Goal: Task Accomplishment & Management: Use online tool/utility

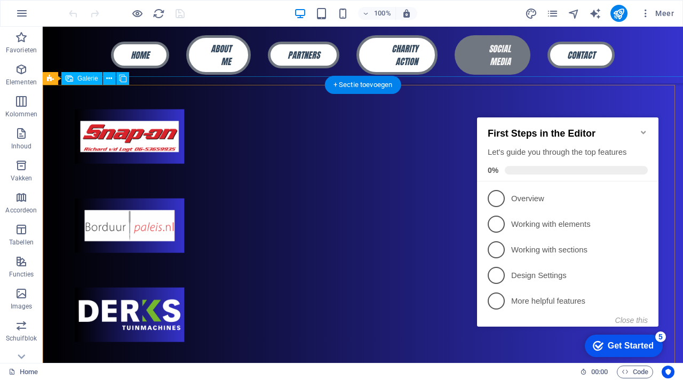
scroll to position [1881, 0]
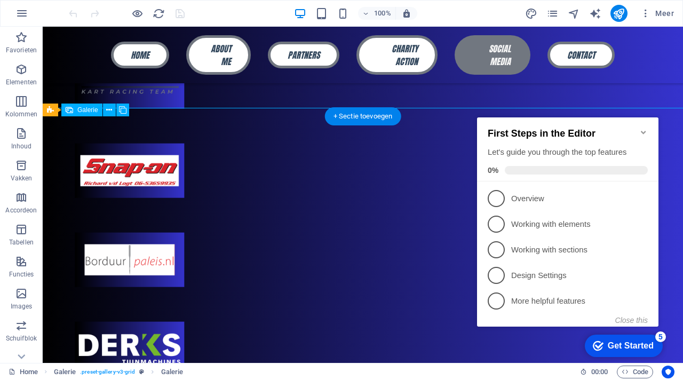
scroll to position [1819, 0]
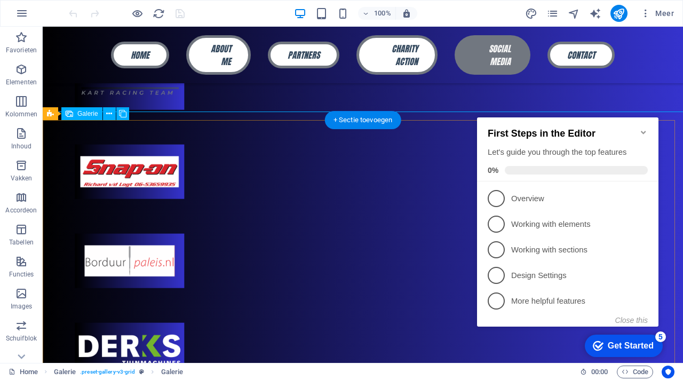
click at [123, 114] on icon at bounding box center [122, 113] width 7 height 11
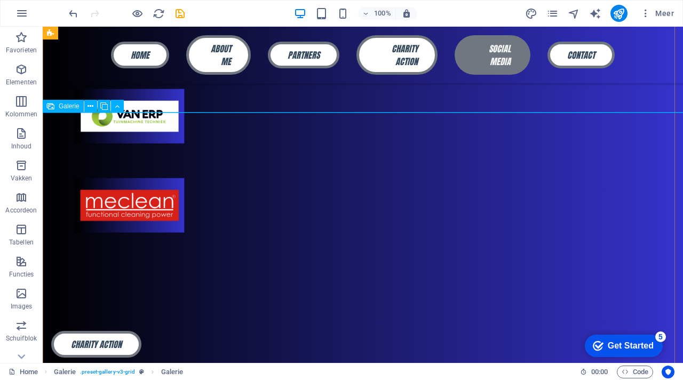
scroll to position [2139, 0]
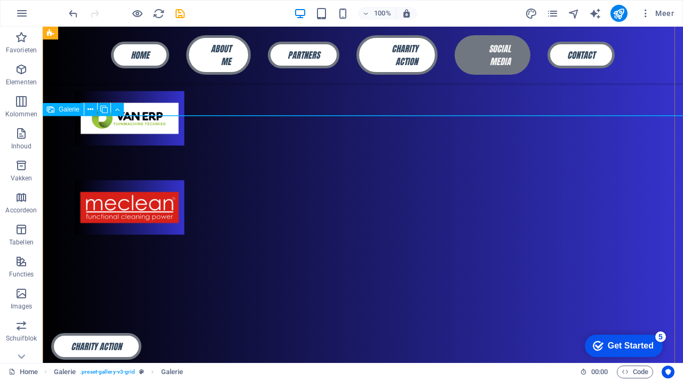
select select "4"
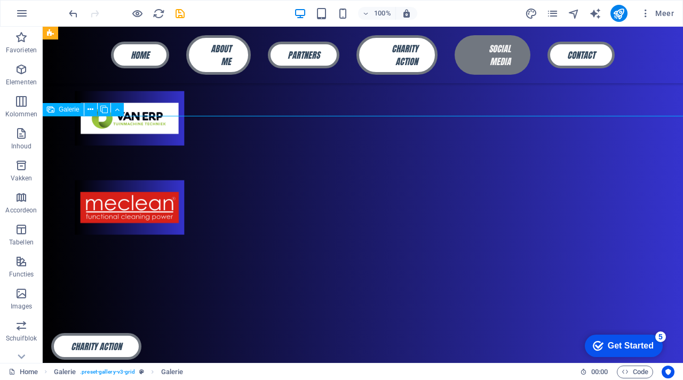
select select "px"
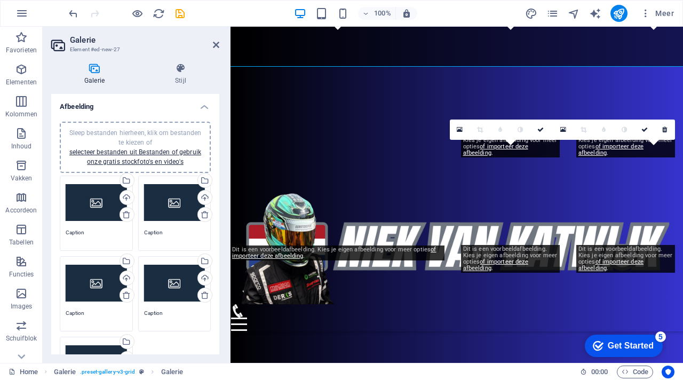
scroll to position [2189, 0]
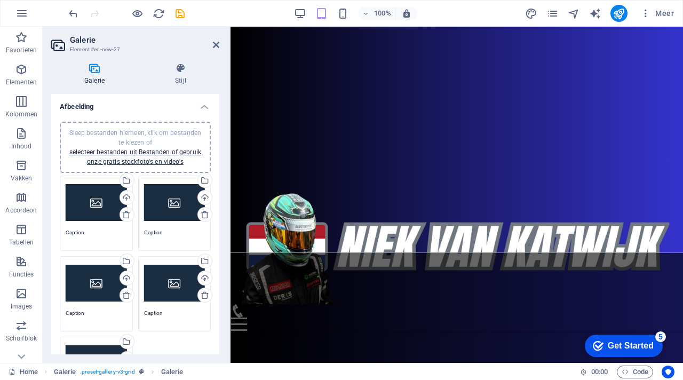
click at [112, 206] on div "Sleep bestanden hierheen, klik om bestanden te kiezen of selecteer bestanden ui…" at bounding box center [96, 202] width 61 height 43
click at [112, 206] on body "niekvankatwijk.com Home Favorieten Elementen Kolommen Inhoud Vakken Accordeon T…" at bounding box center [341, 190] width 683 height 380
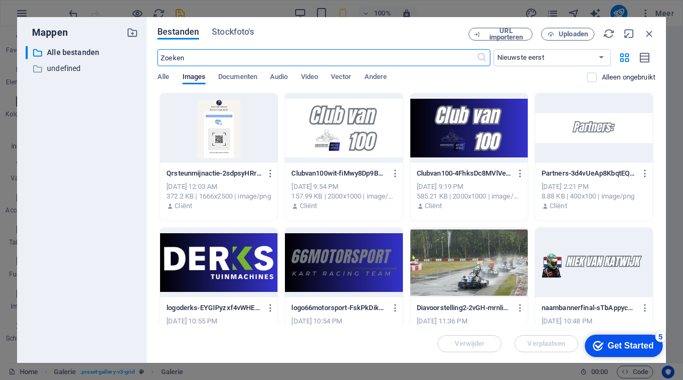
scroll to position [2775, 0]
click at [649, 33] on icon "button" at bounding box center [649, 34] width 12 height 12
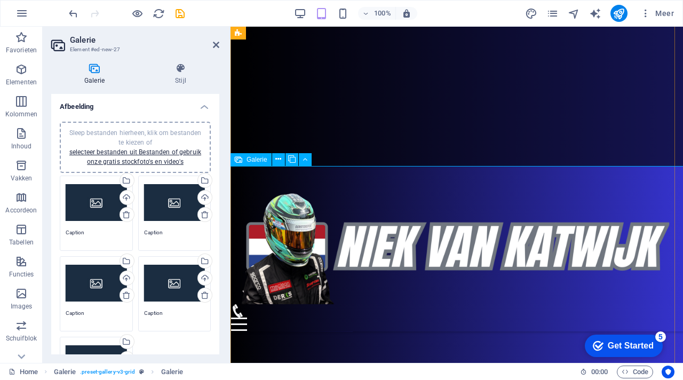
scroll to position [1986, 0]
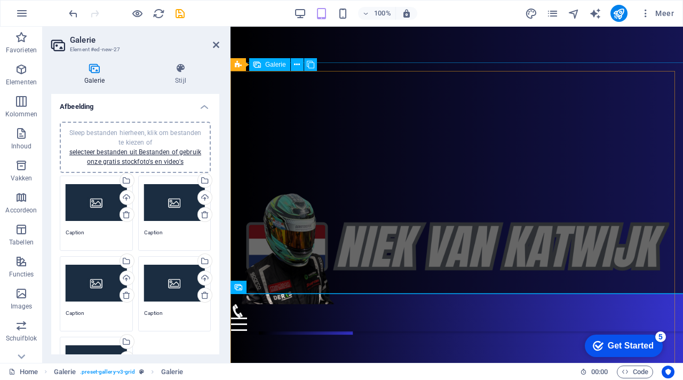
scroll to position [1956, 0]
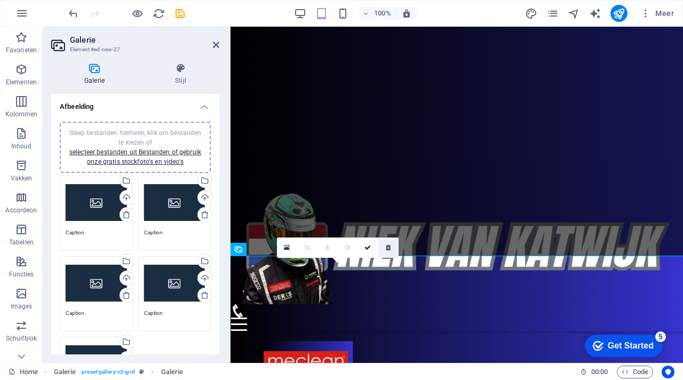
click at [388, 247] on icon at bounding box center [388, 247] width 5 height 6
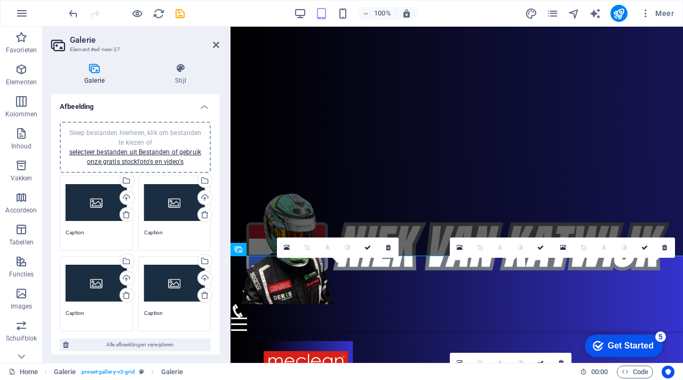
click at [388, 247] on icon at bounding box center [388, 247] width 5 height 6
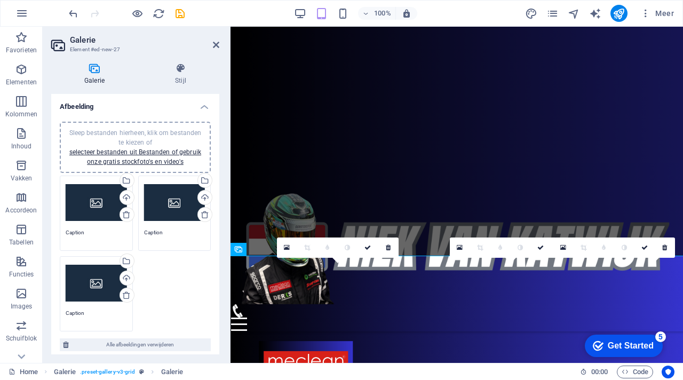
click at [388, 247] on icon at bounding box center [388, 247] width 5 height 6
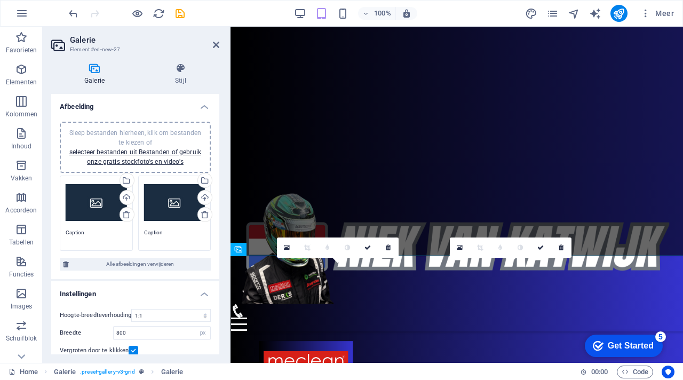
click at [388, 247] on icon at bounding box center [388, 247] width 5 height 6
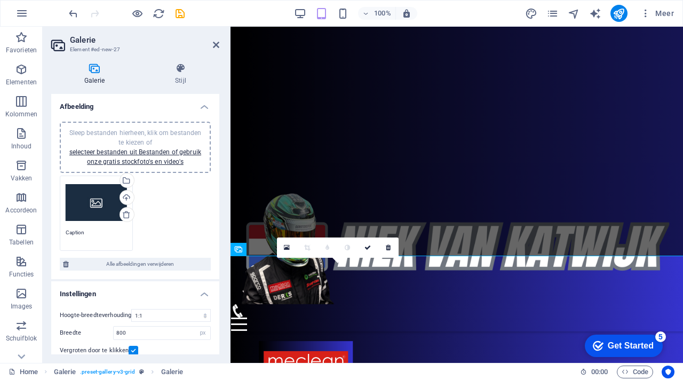
click at [388, 247] on icon at bounding box center [388, 247] width 5 height 6
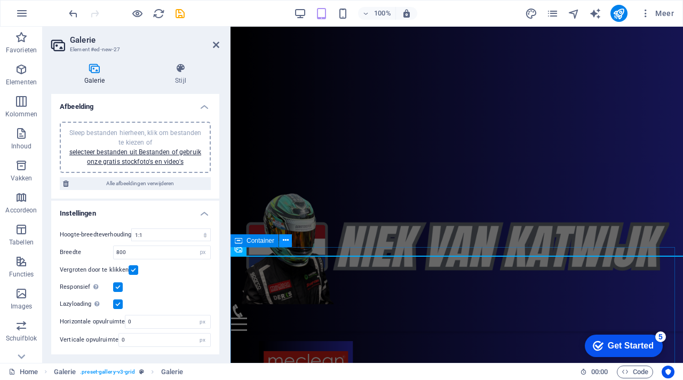
click at [288, 244] on button at bounding box center [285, 240] width 13 height 13
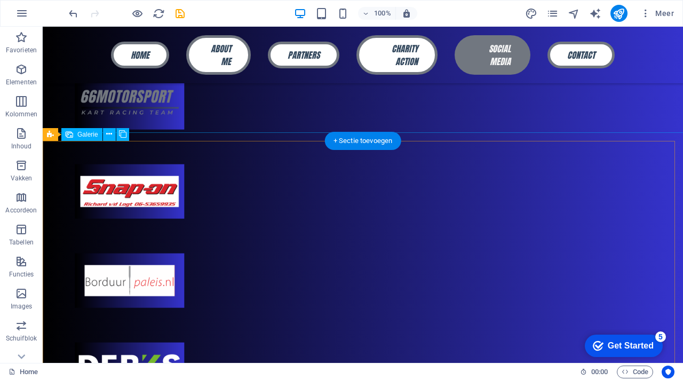
scroll to position [1798, 0]
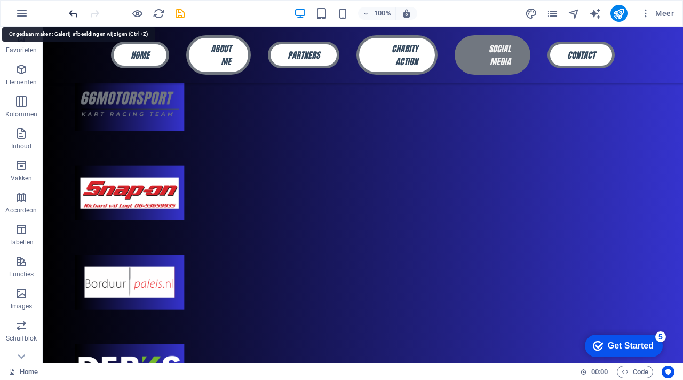
click at [76, 14] on icon "undo" at bounding box center [73, 13] width 12 height 12
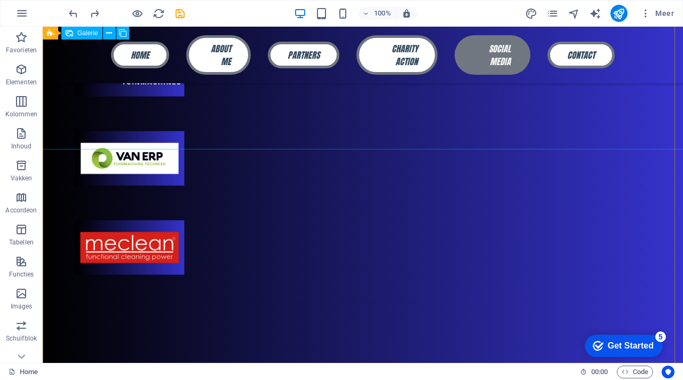
scroll to position [2098, 0]
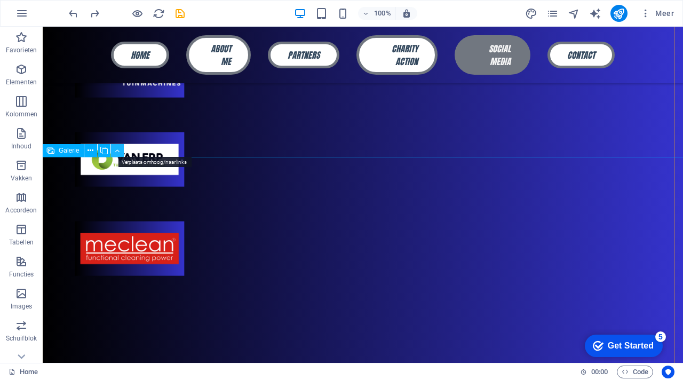
click at [117, 151] on icon at bounding box center [117, 150] width 5 height 11
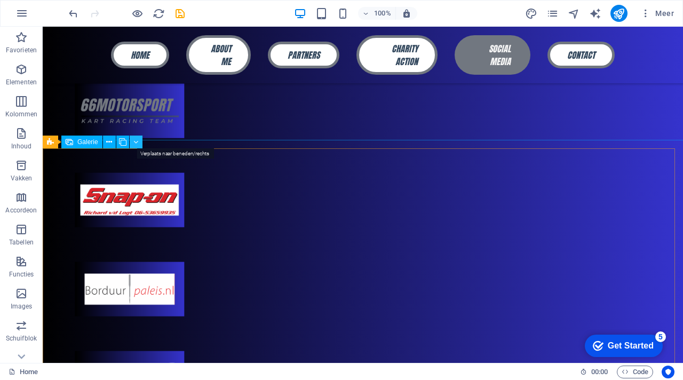
click at [137, 139] on icon at bounding box center [135, 142] width 5 height 11
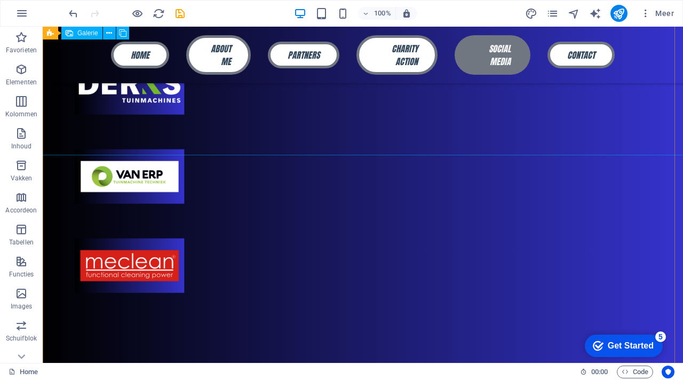
scroll to position [2100, 0]
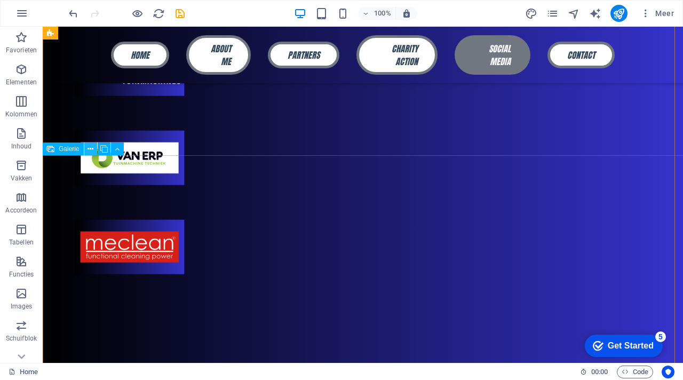
click at [91, 148] on icon at bounding box center [90, 148] width 6 height 11
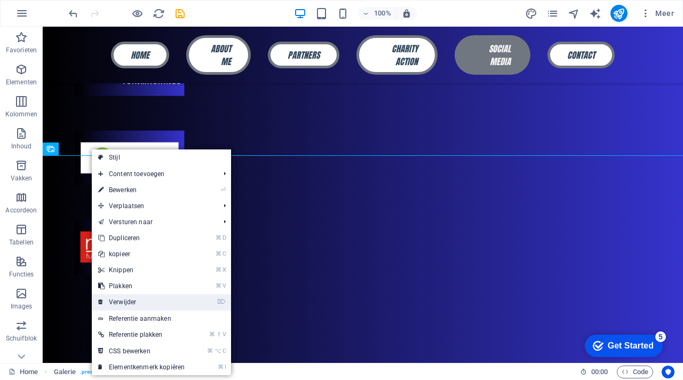
click at [127, 304] on link "⌦ Verwijder" at bounding box center [141, 302] width 99 height 16
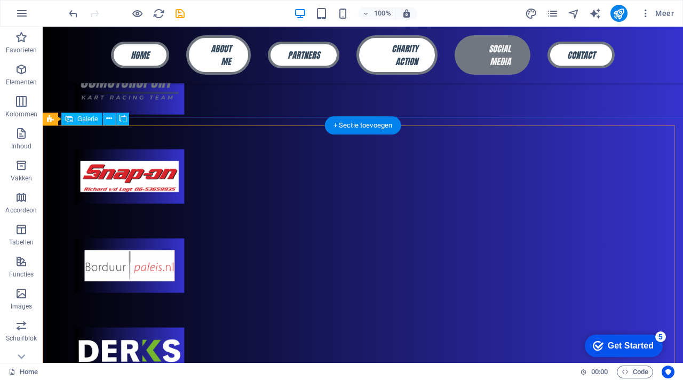
scroll to position [1818, 0]
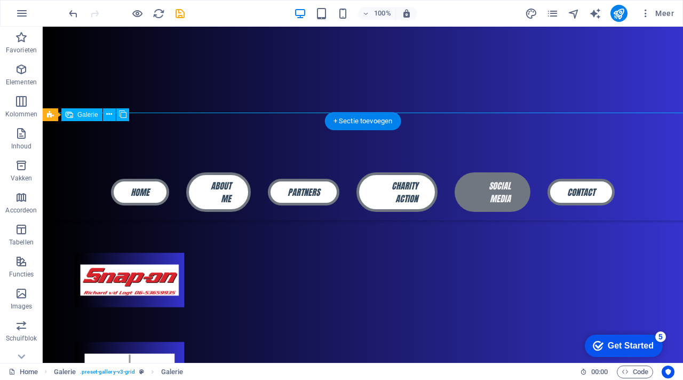
select select "4"
select select "px"
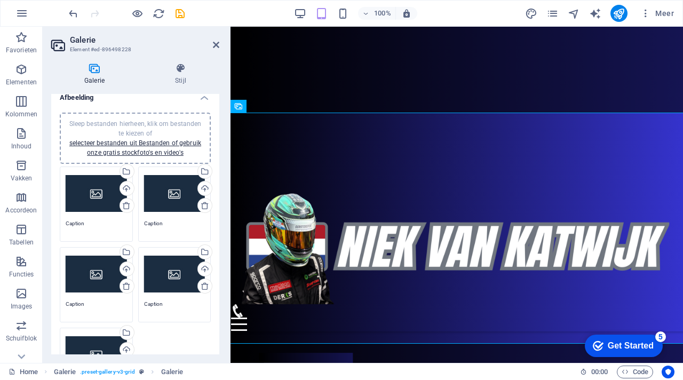
scroll to position [0, 0]
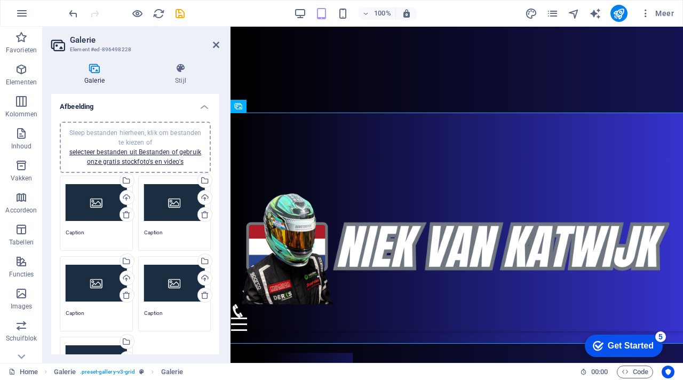
click at [106, 206] on div "Sleep bestanden hierheen, klik om bestanden te kiezen of selecteer bestanden ui…" at bounding box center [96, 202] width 61 height 43
click at [106, 206] on body "niekvankatwijk.com Home Favorieten Elementen Kolommen Inhoud Vakken Accordeon T…" at bounding box center [341, 190] width 683 height 380
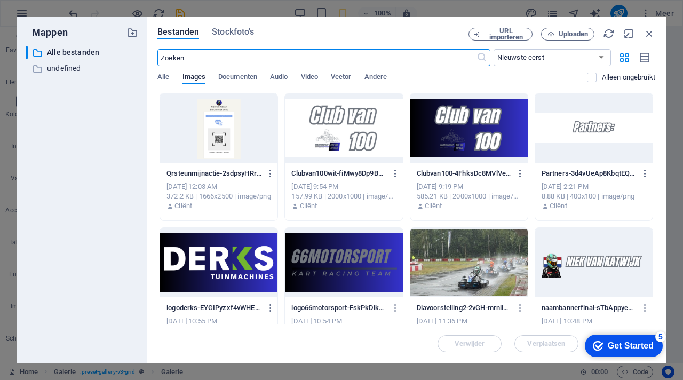
scroll to position [2487, 0]
click at [506, 36] on span "URL importeren" at bounding box center [505, 34] width 43 height 13
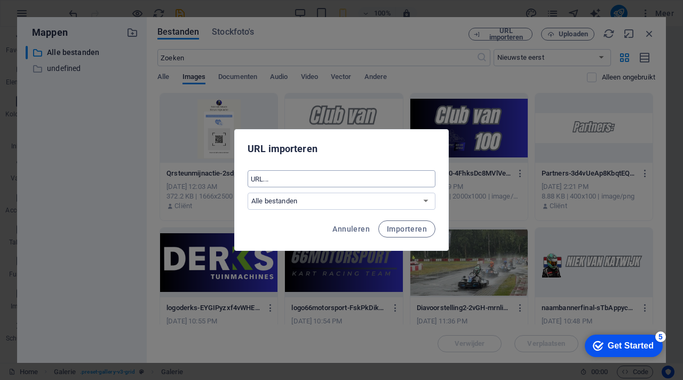
click at [290, 178] on input "text" at bounding box center [341, 178] width 188 height 17
paste input "<script src="https://cdn.commoninja.com/sdk/latest/commonninja.js" defer></scri…"
type input "<script src="https://cdn.commoninja.com/sdk/latest/commonninja.js" defer></scri…"
click at [408, 227] on span "Importeren" at bounding box center [407, 229] width 40 height 9
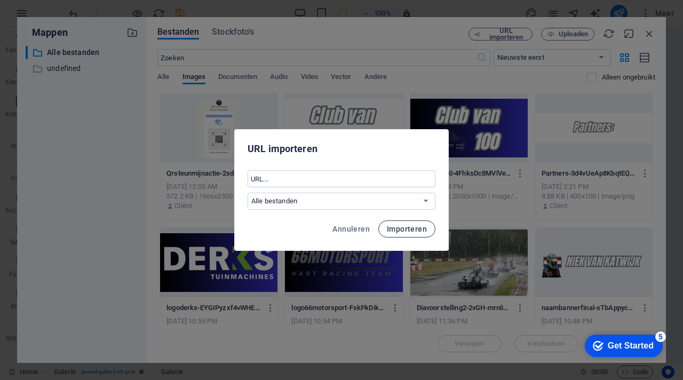
scroll to position [0, 0]
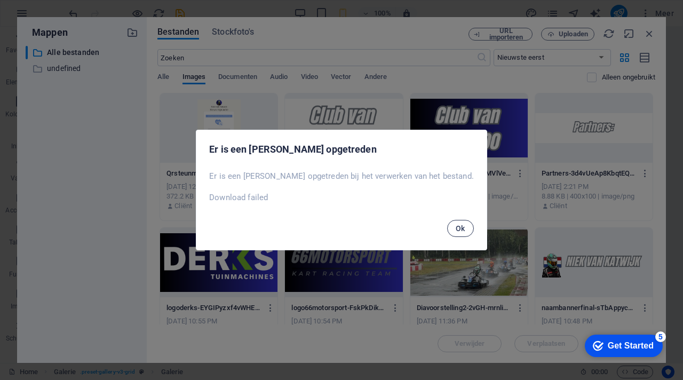
click at [447, 228] on button "Ok" at bounding box center [460, 228] width 27 height 17
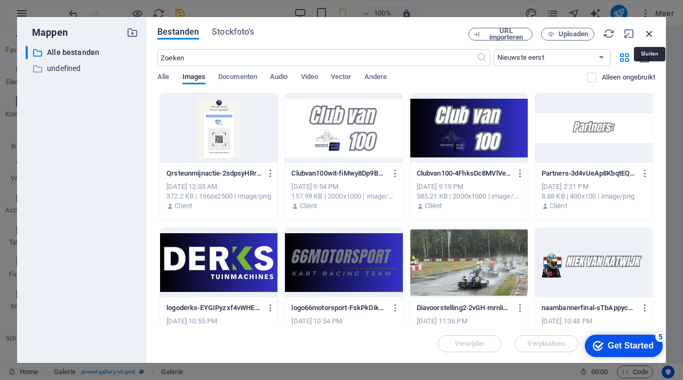
click at [650, 30] on icon "button" at bounding box center [649, 34] width 12 height 12
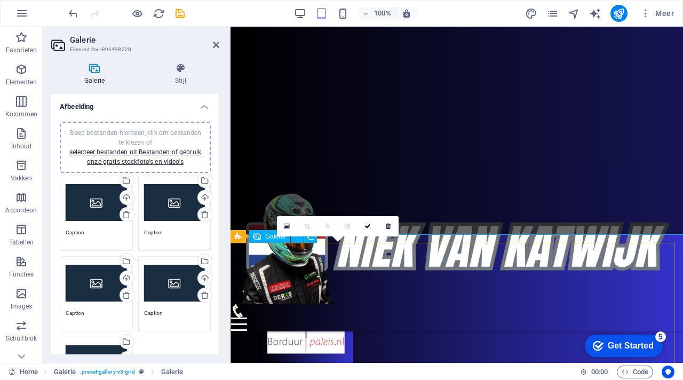
scroll to position [1768, 0]
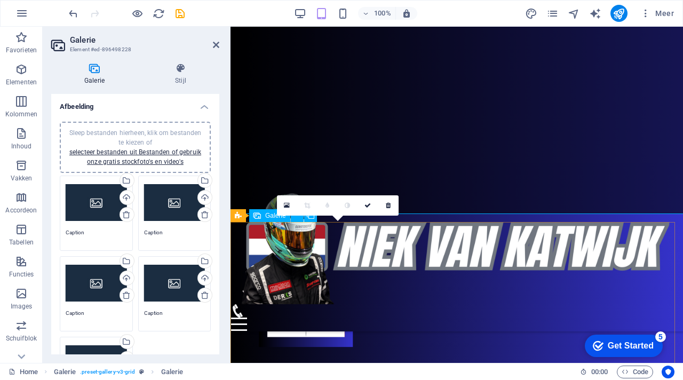
click at [267, 221] on div "Galerie" at bounding box center [269, 215] width 41 height 13
click at [267, 217] on span "Galerie" at bounding box center [275, 215] width 21 height 6
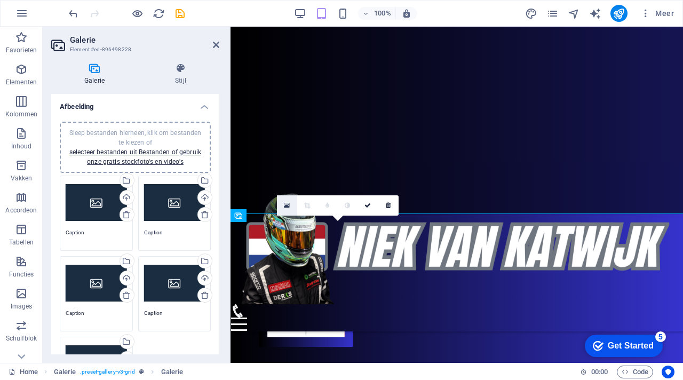
click at [286, 206] on icon at bounding box center [287, 205] width 6 height 7
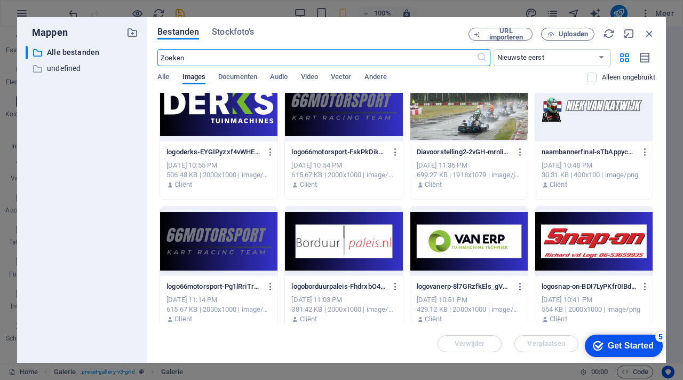
scroll to position [0, 0]
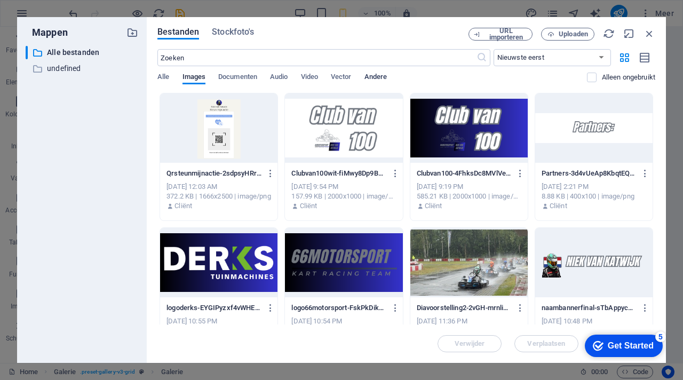
click at [379, 76] on span "Andere" at bounding box center [375, 77] width 23 height 15
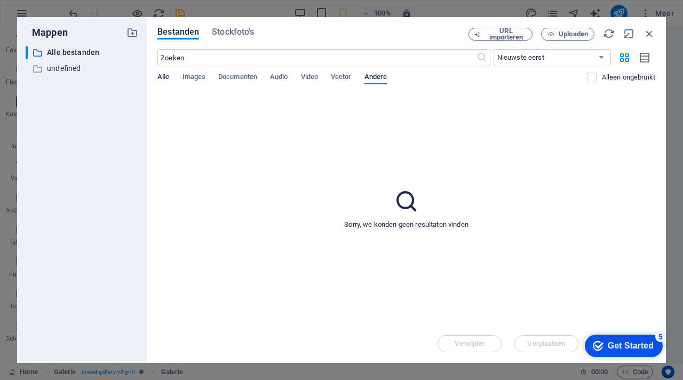
click at [163, 73] on span "Alle" at bounding box center [163, 77] width 12 height 15
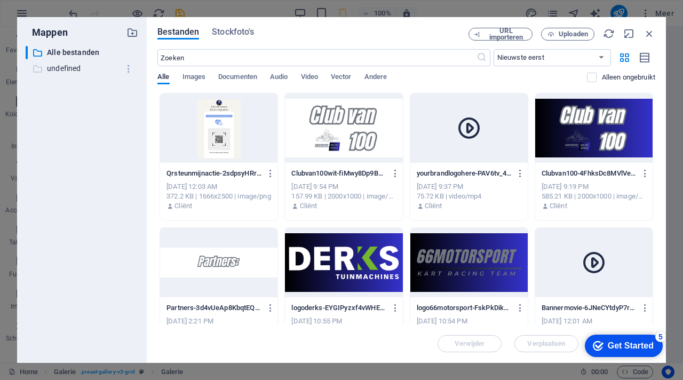
click at [63, 67] on p "undefined" at bounding box center [82, 68] width 71 height 12
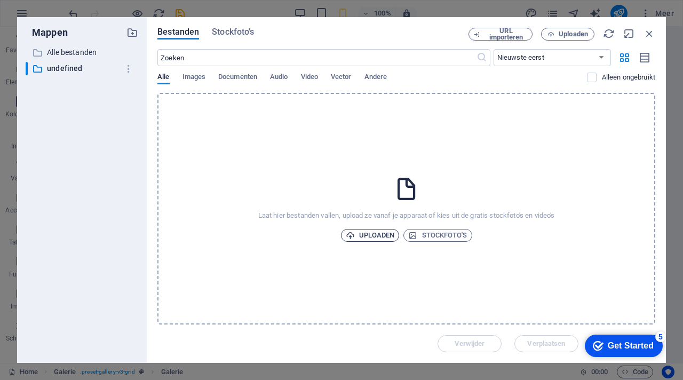
click at [366, 234] on span "Uploaden" at bounding box center [370, 235] width 49 height 13
click at [645, 35] on icon "button" at bounding box center [649, 34] width 12 height 12
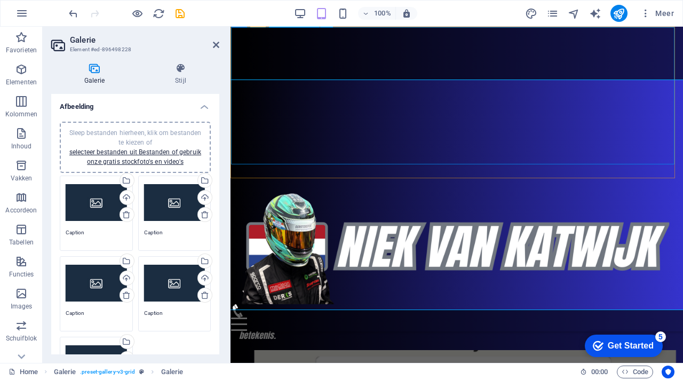
scroll to position [1902, 0]
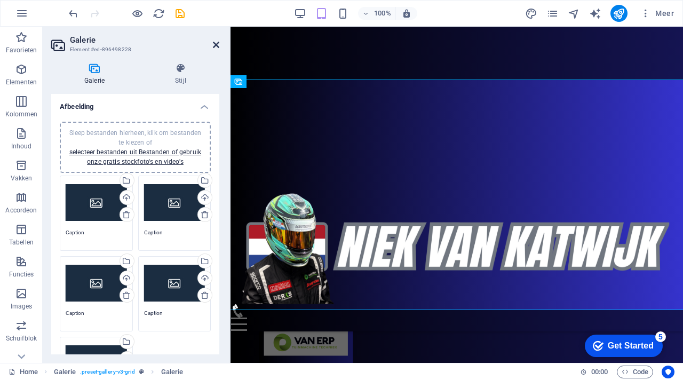
click at [217, 43] on icon at bounding box center [216, 45] width 6 height 9
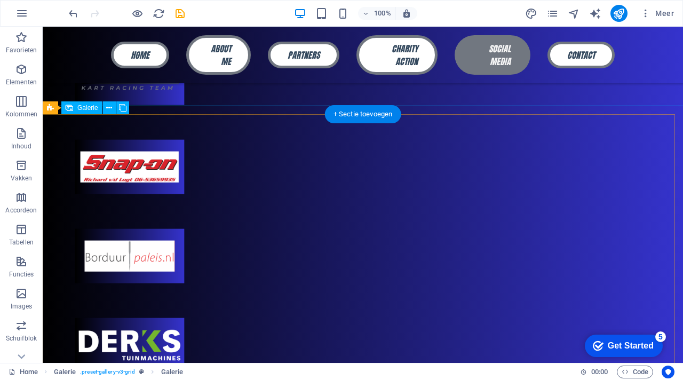
scroll to position [1825, 0]
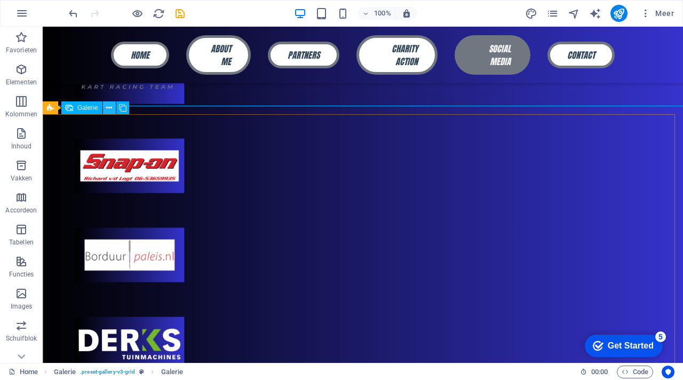
click at [110, 111] on icon at bounding box center [109, 107] width 6 height 11
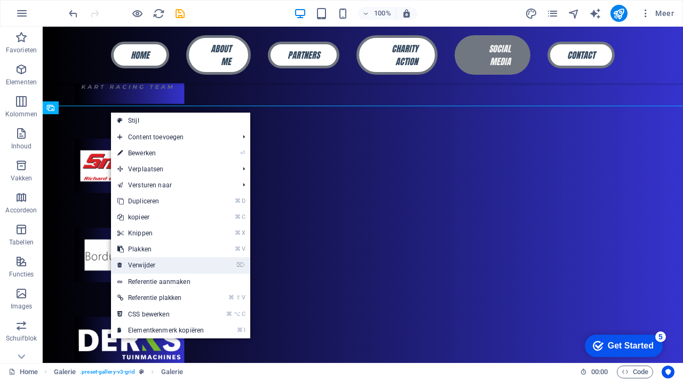
click at [149, 261] on link "⌦ Verwijder" at bounding box center [160, 265] width 99 height 16
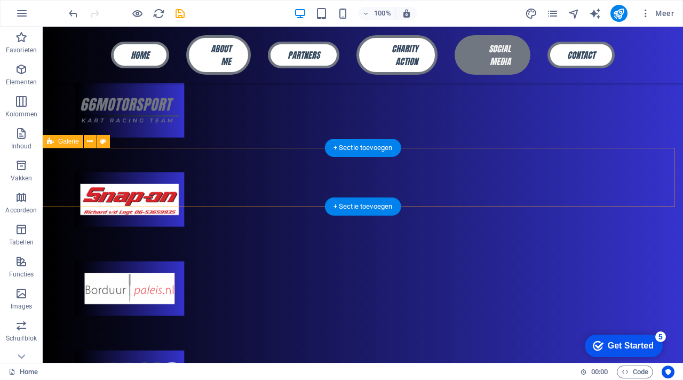
scroll to position [1775, 0]
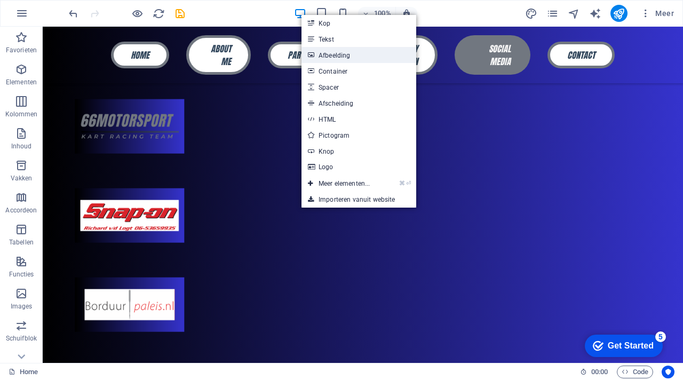
click at [332, 62] on link "Afbeelding" at bounding box center [358, 55] width 115 height 16
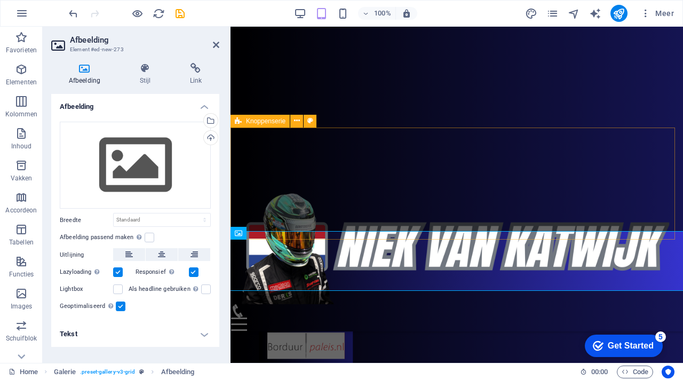
scroll to position [1750, 0]
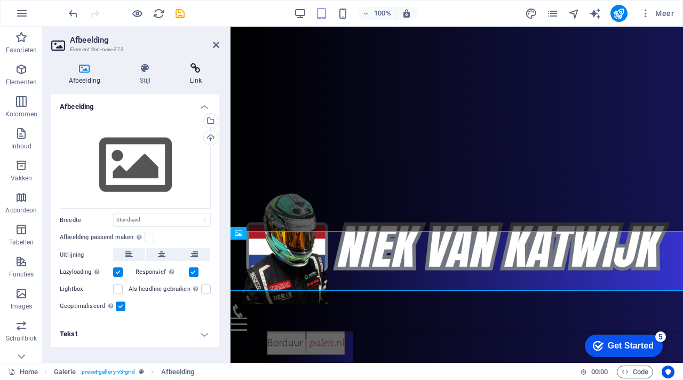
click at [199, 73] on icon at bounding box center [195, 68] width 47 height 11
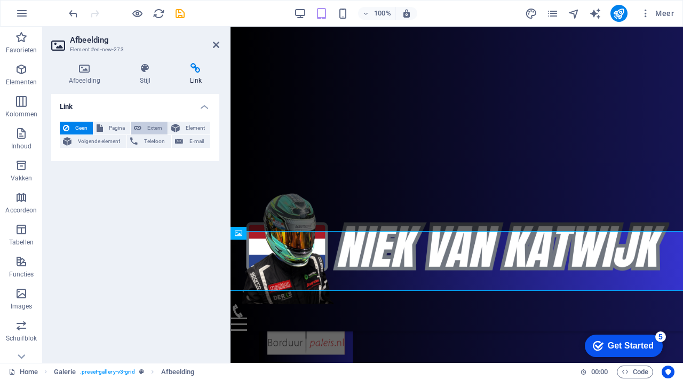
click at [156, 129] on span "Extern" at bounding box center [155, 128] width 20 height 13
select select "blank"
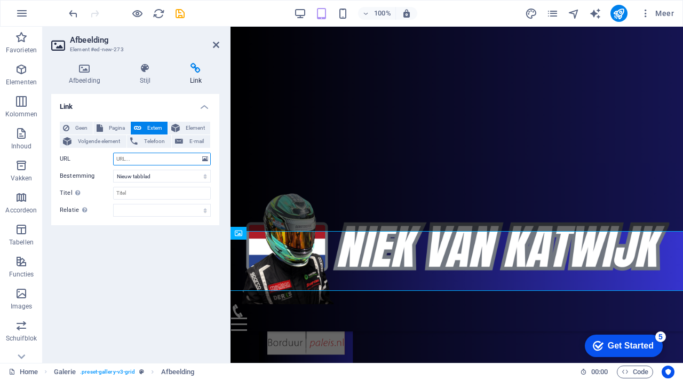
paste input "<script src="https://cdn.commoninja.com/sdk/latest/commonninja.js" defer></scri…"
type input "<script src="https://cdn.commoninja.com/sdk/latest/commonninja.js" defer></scri…"
click at [129, 265] on div "Link Geen Pagina Extern Element Volgende element Telefoon E-mail Pagina Home Su…" at bounding box center [135, 224] width 168 height 260
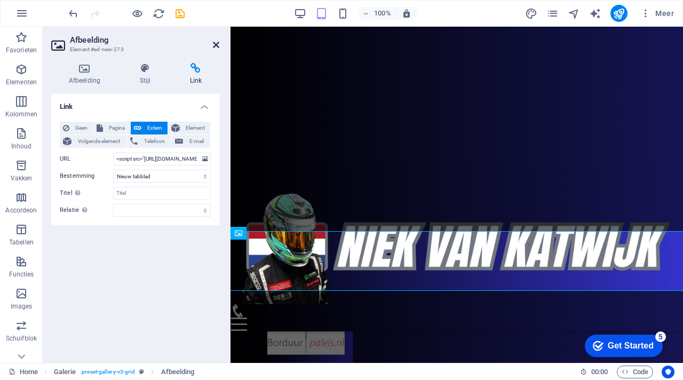
click at [218, 45] on icon at bounding box center [216, 45] width 6 height 9
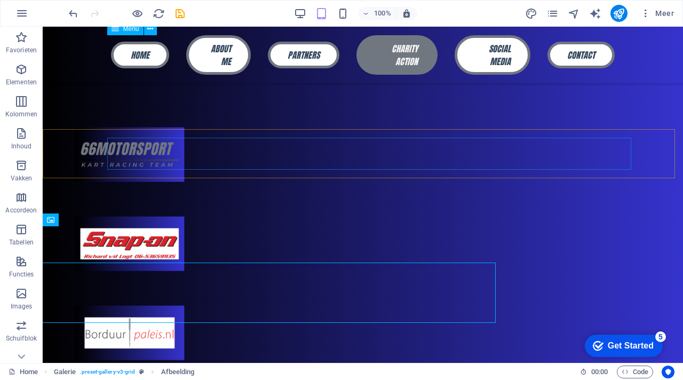
scroll to position [1713, 0]
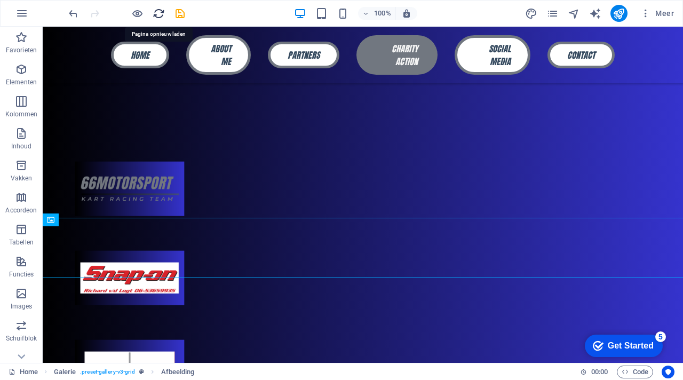
click at [159, 15] on icon "reload" at bounding box center [159, 13] width 12 height 12
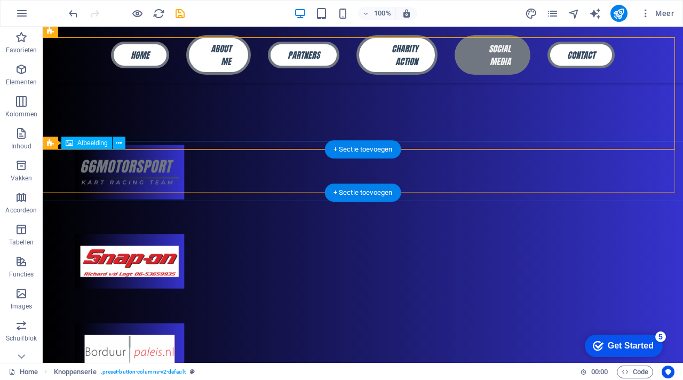
scroll to position [1790, 0]
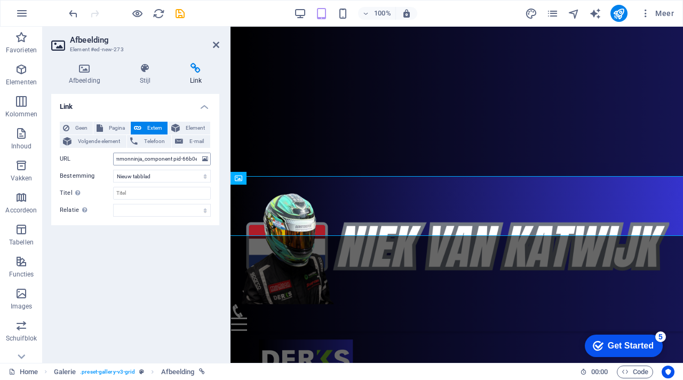
scroll to position [0, 0]
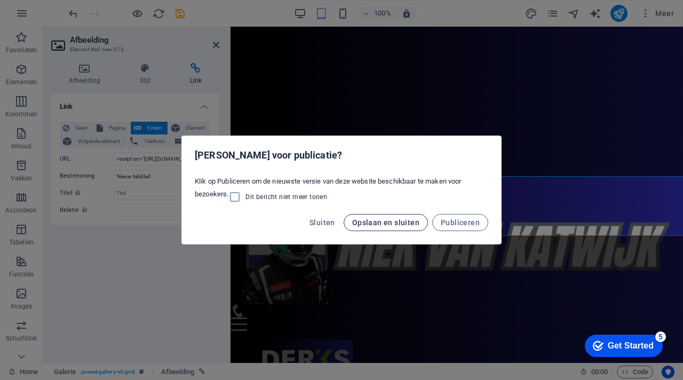
click at [382, 221] on span "Opslaan en sluiten" at bounding box center [385, 222] width 67 height 9
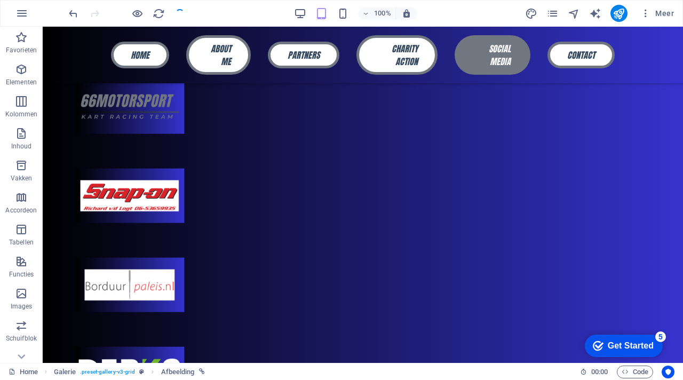
scroll to position [1790, 0]
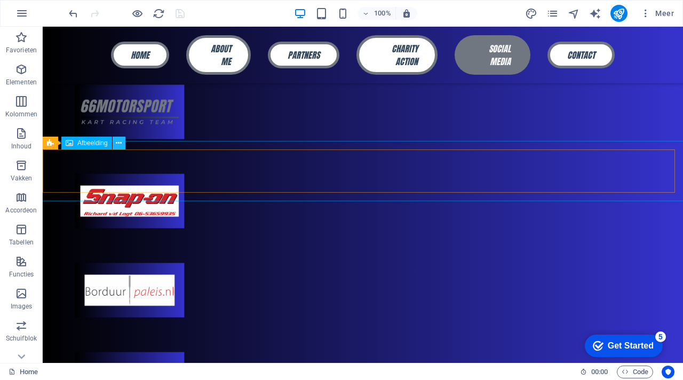
click at [121, 145] on icon at bounding box center [119, 143] width 6 height 11
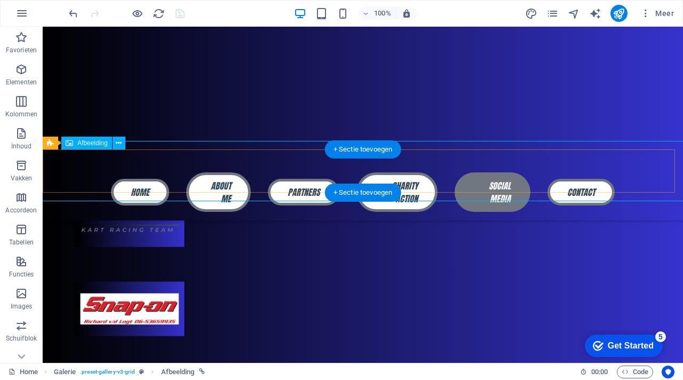
scroll to position [1805, 0]
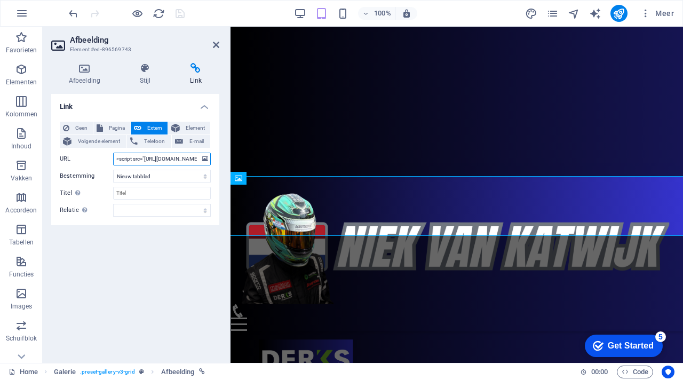
click at [163, 156] on input "<script src="https://cdn.commoninja.com/sdk/latest/commonninja.js" defer></scri…" at bounding box center [162, 159] width 98 height 13
drag, startPoint x: 194, startPoint y: 157, endPoint x: 74, endPoint y: 156, distance: 119.5
click at [73, 156] on div "URL <script src="https://cdn.commoninja.com/sdk/latest/commonninja.js" defer></…" at bounding box center [135, 159] width 151 height 13
drag, startPoint x: 199, startPoint y: 160, endPoint x: 84, endPoint y: 157, distance: 115.2
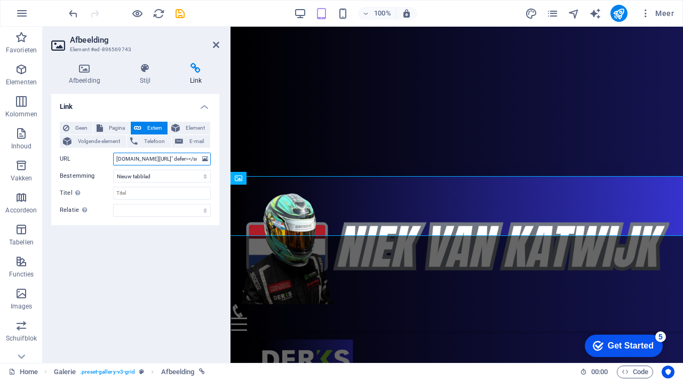
click at [83, 157] on div "URL inja.com/sdk/latest/commonninja.js" defer></script> <div class="commonninja…" at bounding box center [135, 159] width 151 height 13
drag, startPoint x: 198, startPoint y: 157, endPoint x: 83, endPoint y: 155, distance: 115.7
click at [82, 155] on div "URL s" defer></script> <div class="commonninja_component pid-66b0eff3-5e78-4605…" at bounding box center [135, 159] width 151 height 13
drag, startPoint x: 196, startPoint y: 157, endPoint x: 77, endPoint y: 149, distance: 119.2
click at [77, 149] on div "Geen Pagina Extern Element Volgende element Telefoon E-mail Pagina Home Subpage…" at bounding box center [135, 169] width 151 height 95
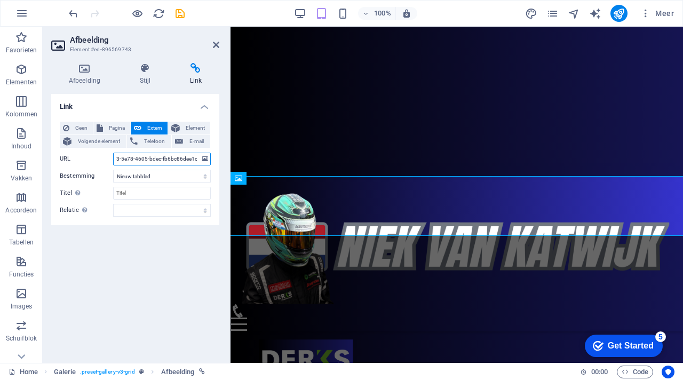
drag, startPoint x: 198, startPoint y: 156, endPoint x: 107, endPoint y: 153, distance: 91.8
click at [101, 156] on div "URL 3-5e78-4605-bdec-fb6bc86dee1c"></div>" at bounding box center [135, 159] width 151 height 13
type input "</div>"
drag, startPoint x: 142, startPoint y: 157, endPoint x: 99, endPoint y: 156, distance: 42.7
click at [99, 156] on div "URL </div>" at bounding box center [135, 159] width 151 height 13
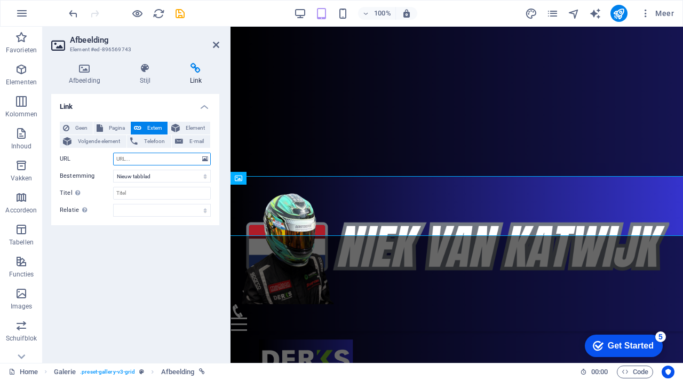
paste input "https://commoninja.site/034ed1d4-d5de-42a8-959a-c19a82d39d6c"
type input "https://commoninja.site/034ed1d4-d5de-42a8-959a-c19a82d39d6c"
click at [140, 178] on select "Nieuw tabblad Zelfde tabblad Overlay" at bounding box center [162, 176] width 98 height 13
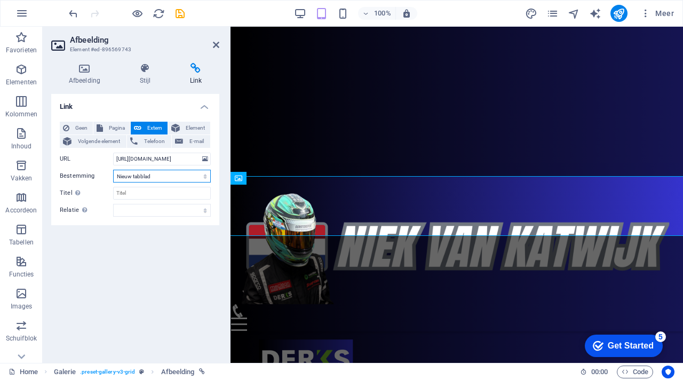
select select
click at [113, 170] on select "Nieuw tabblad Zelfde tabblad Overlay" at bounding box center [162, 176] width 98 height 13
click at [145, 177] on select "Nieuw tabblad Zelfde tabblad Overlay" at bounding box center [162, 176] width 98 height 13
click at [113, 170] on select "Nieuw tabblad Zelfde tabblad Overlay" at bounding box center [162, 176] width 98 height 13
click at [218, 47] on icon at bounding box center [216, 45] width 6 height 9
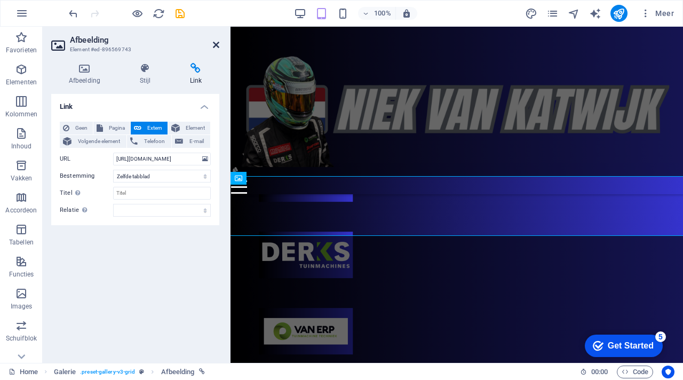
scroll to position [1790, 0]
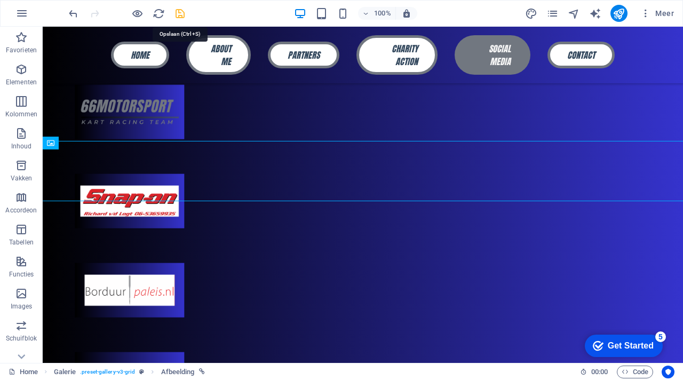
click at [179, 12] on icon "save" at bounding box center [180, 13] width 12 height 12
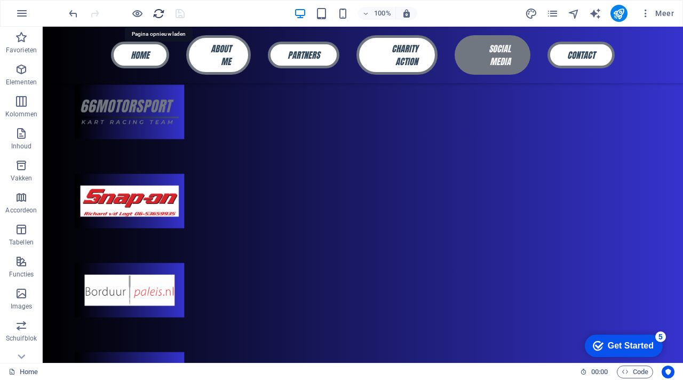
click at [161, 14] on icon "reload" at bounding box center [159, 13] width 12 height 12
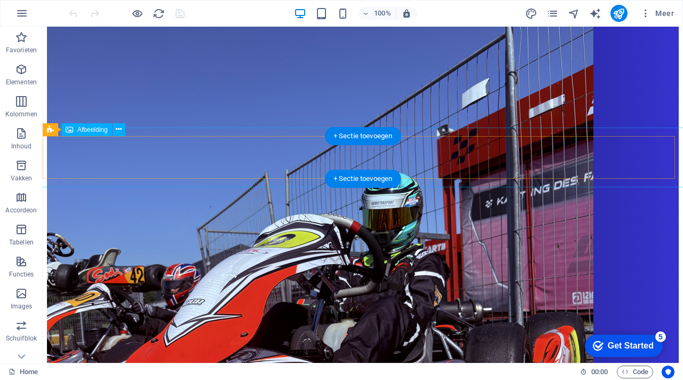
scroll to position [1804, 0]
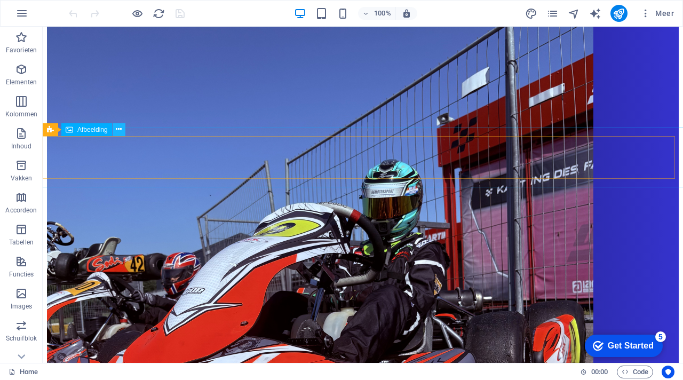
click at [119, 132] on icon at bounding box center [119, 129] width 6 height 11
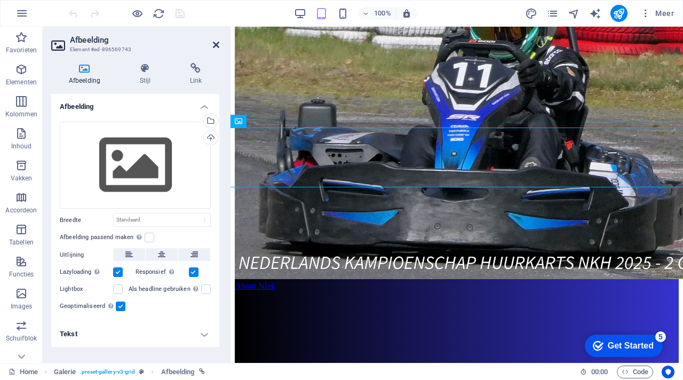
click at [216, 41] on icon at bounding box center [216, 45] width 6 height 9
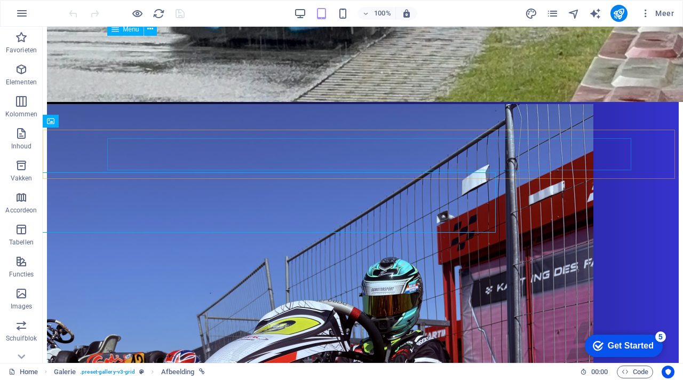
scroll to position [1804, 0]
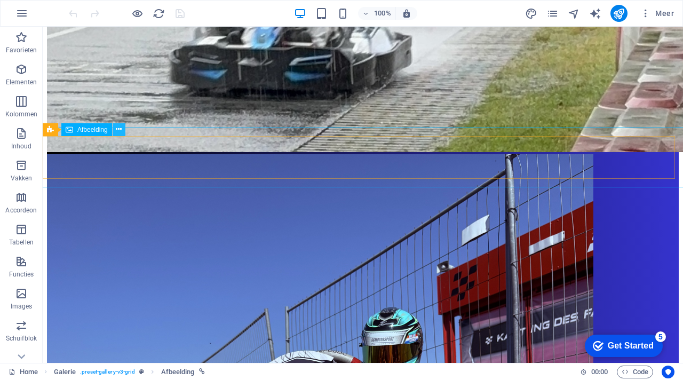
click at [121, 127] on icon at bounding box center [119, 129] width 6 height 11
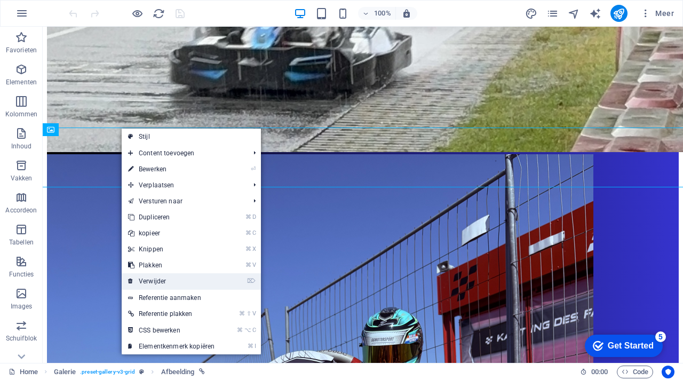
click at [170, 280] on link "⌦ Verwijder" at bounding box center [171, 281] width 99 height 16
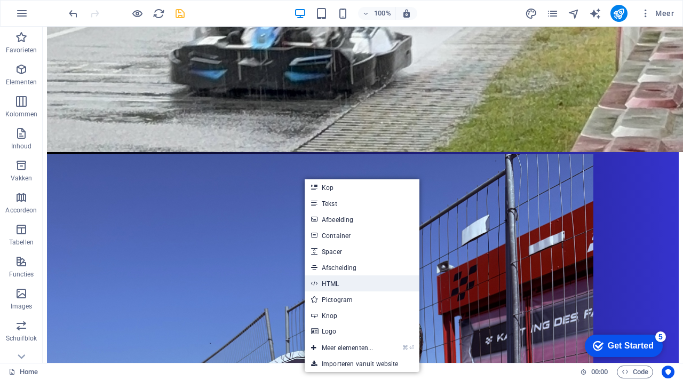
click at [343, 286] on link "HTML" at bounding box center [361, 283] width 115 height 16
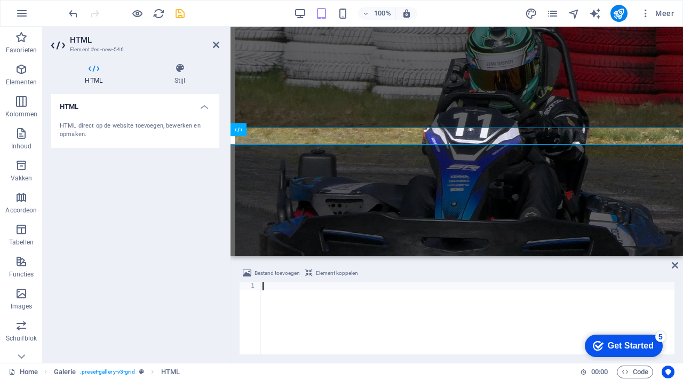
scroll to position [1854, 0]
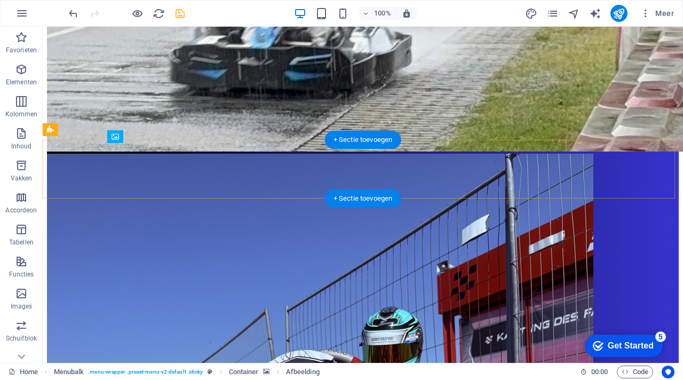
scroll to position [1804, 0]
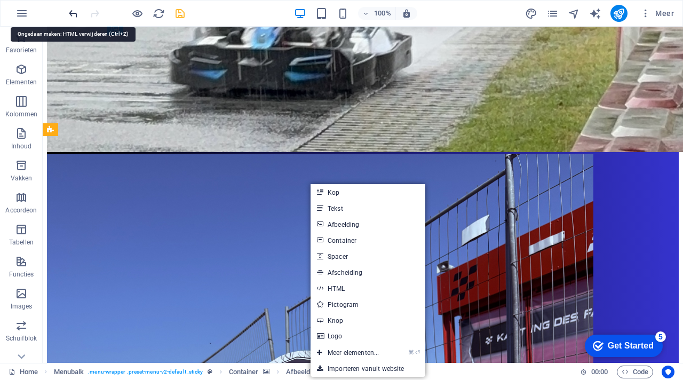
click at [72, 15] on icon "undo" at bounding box center [73, 13] width 12 height 12
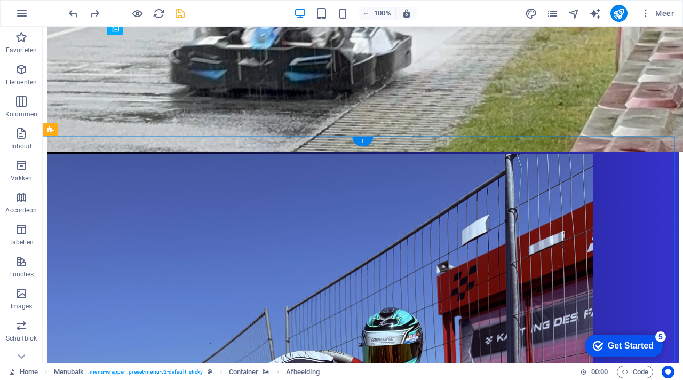
click at [368, 140] on div "+" at bounding box center [362, 142] width 21 height 10
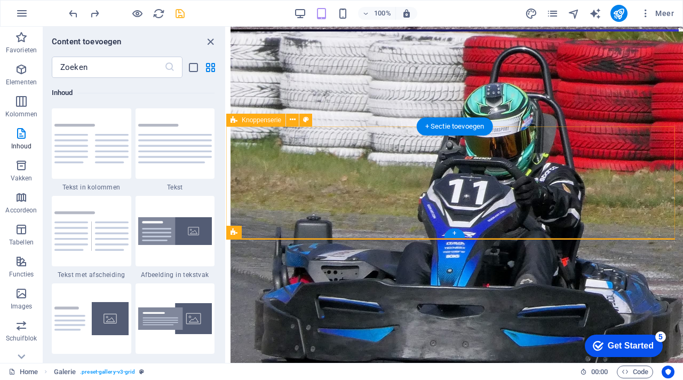
scroll to position [1745, 0]
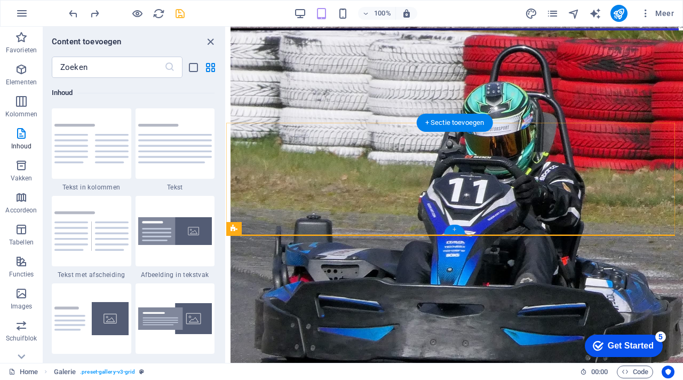
click at [452, 232] on div "+" at bounding box center [454, 230] width 21 height 10
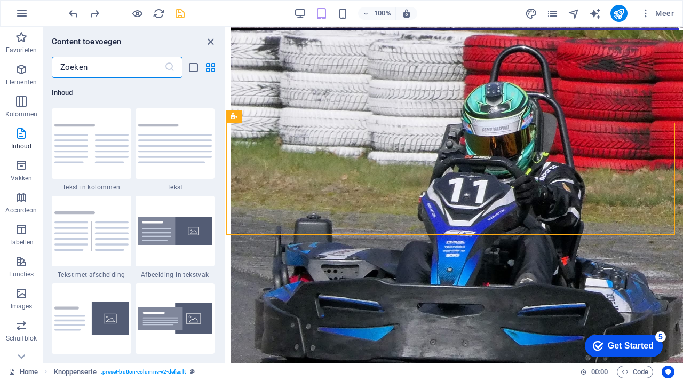
click at [125, 67] on input "text" at bounding box center [108, 67] width 113 height 21
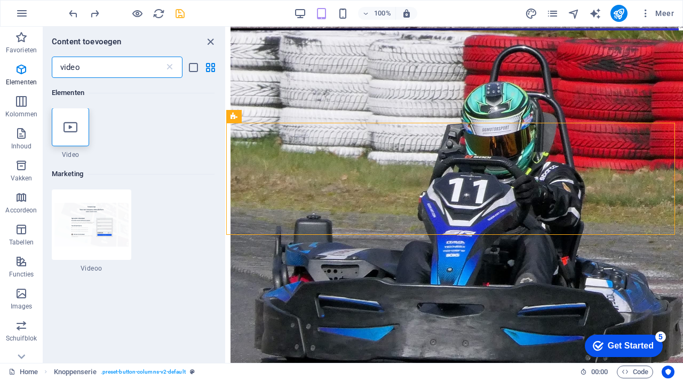
scroll to position [0, 0]
type input "video"
click at [73, 139] on div at bounding box center [70, 127] width 37 height 38
click at [226, 139] on div "Menubalk Container Menubalk Afbeelding Container Menu Expandable Images Knoppen…" at bounding box center [454, 195] width 456 height 336
select select "%"
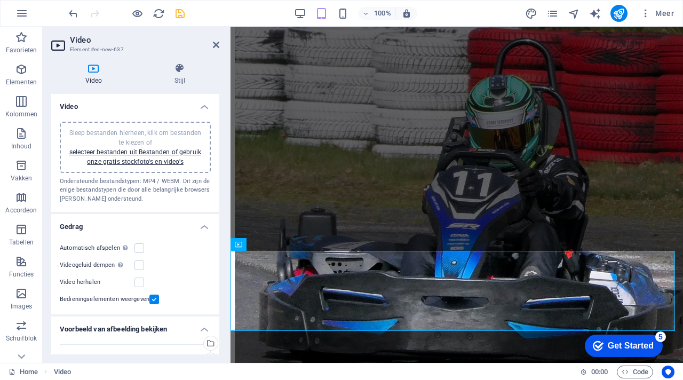
scroll to position [1739, 0]
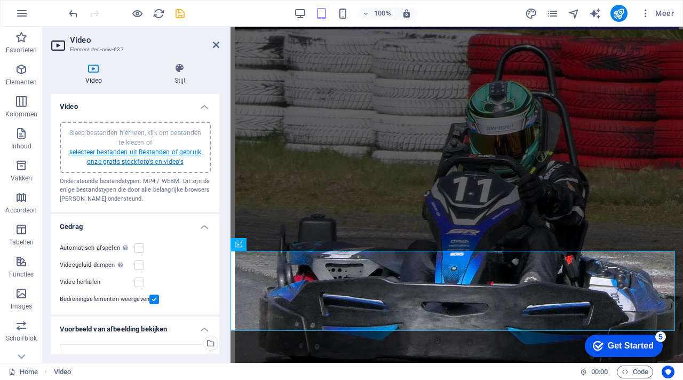
click at [145, 162] on link "selecteer bestanden uit Bestanden of gebruik onze gratis stockfoto's en video's" at bounding box center [135, 156] width 132 height 17
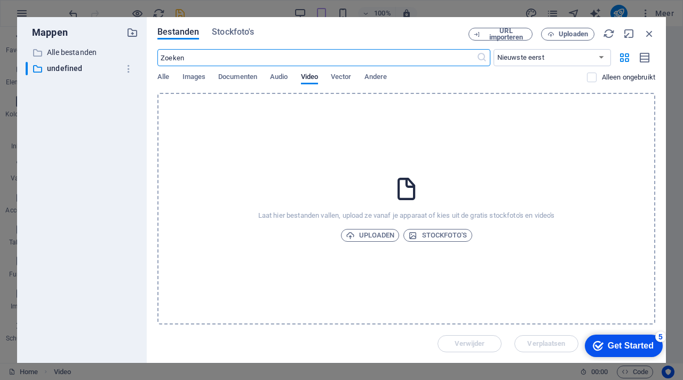
scroll to position [2387, 0]
click at [647, 30] on icon "button" at bounding box center [649, 34] width 12 height 12
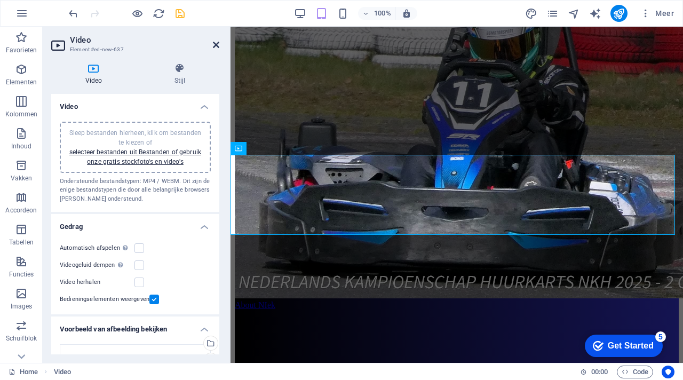
click at [219, 42] on icon at bounding box center [216, 45] width 6 height 9
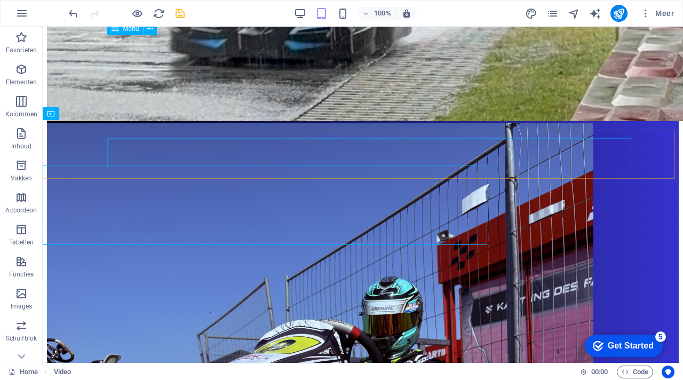
scroll to position [1820, 0]
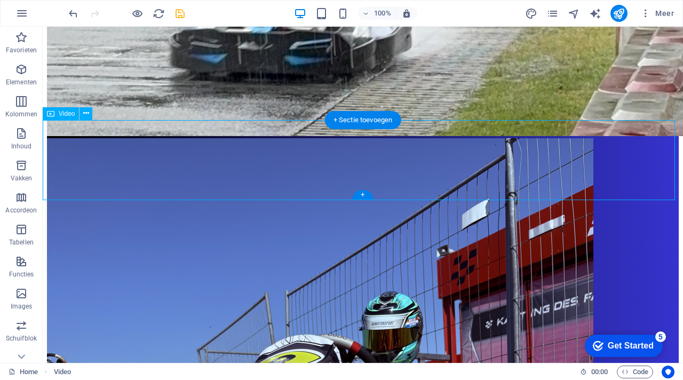
click at [84, 116] on icon at bounding box center [86, 113] width 6 height 11
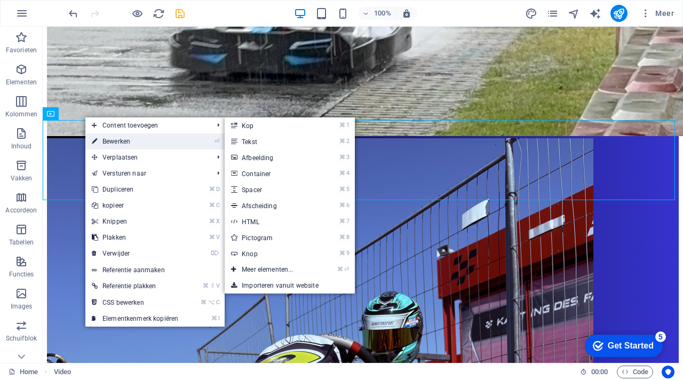
click at [108, 139] on link "⏎ Bewerken" at bounding box center [134, 141] width 99 height 16
select select "%"
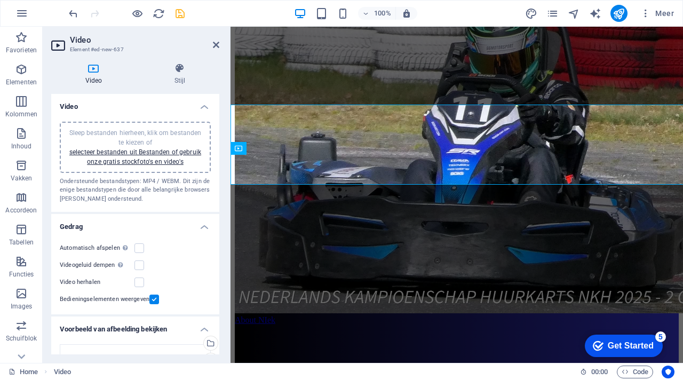
scroll to position [1834, 0]
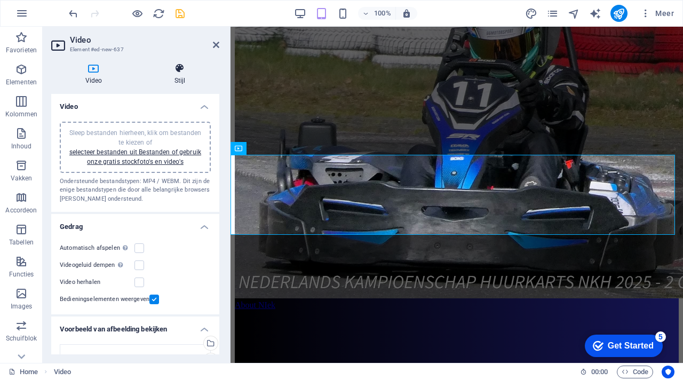
click at [182, 70] on icon at bounding box center [179, 68] width 79 height 11
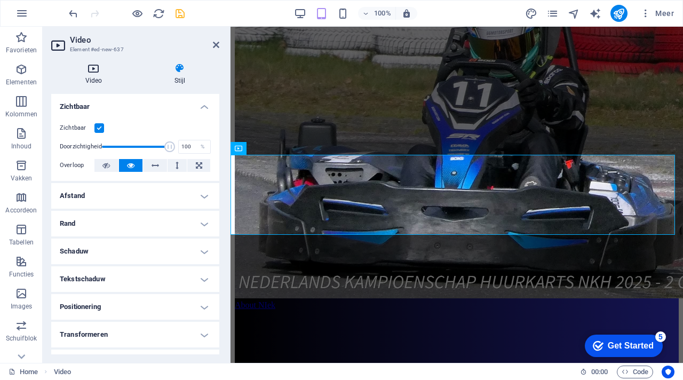
click at [90, 74] on h4 "Video" at bounding box center [95, 74] width 89 height 22
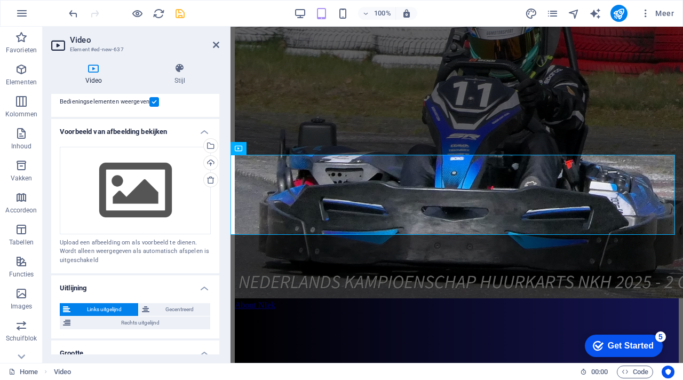
scroll to position [197, 0]
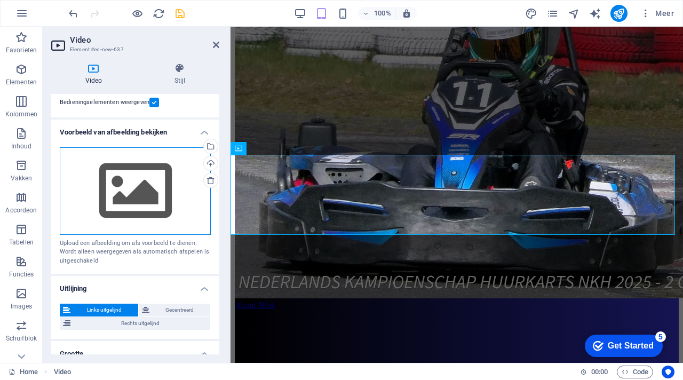
click at [169, 206] on div "Sleep bestanden hierheen, klik om bestanden te kiezen of selecteer bestanden ui…" at bounding box center [135, 190] width 151 height 87
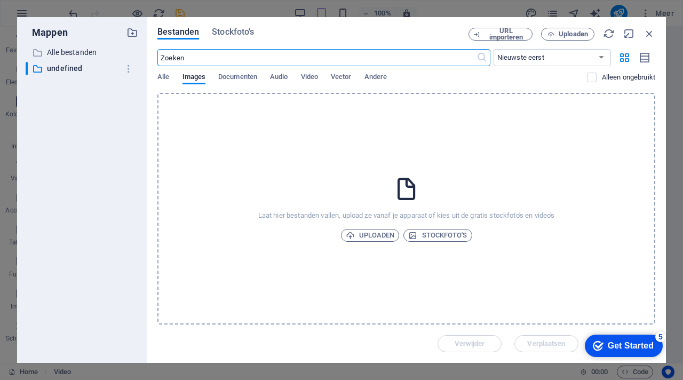
scroll to position [2387, 0]
click at [509, 39] on span "URL importeren" at bounding box center [505, 34] width 43 height 13
select select "undefined"
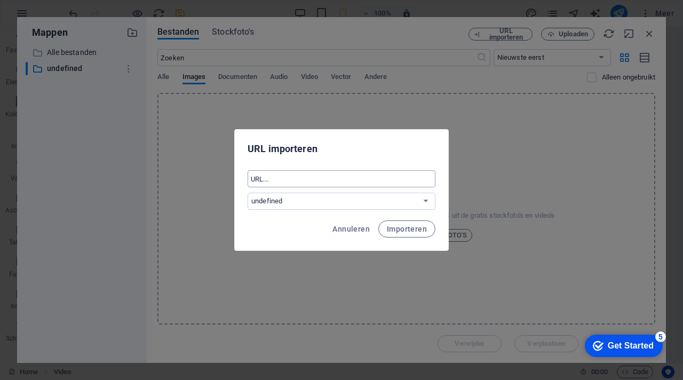
click at [320, 180] on input "text" at bounding box center [341, 178] width 188 height 17
paste input "https://commoninja.site/034ed1d4-d5de-42a8-959a-c19a82d39d6c"
type input "https://commoninja.site/034ed1d4-d5de-42a8-959a-c19a82d39d6c"
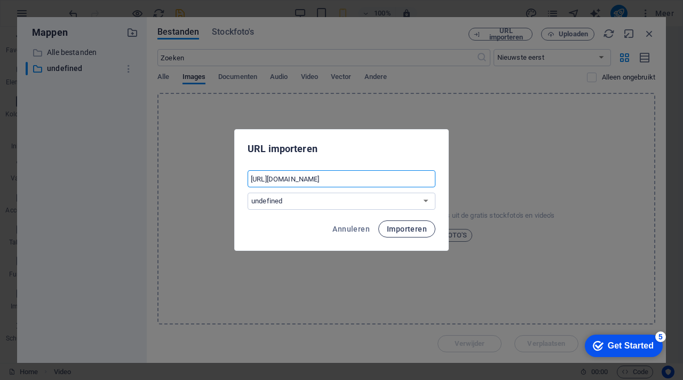
click at [402, 228] on span "Importeren" at bounding box center [407, 229] width 40 height 9
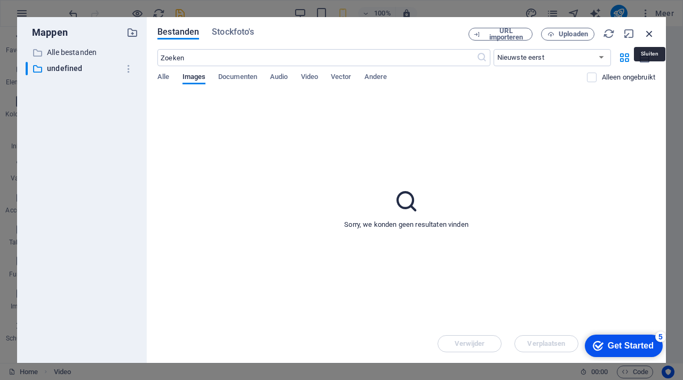
click at [649, 33] on icon "button" at bounding box center [649, 34] width 12 height 12
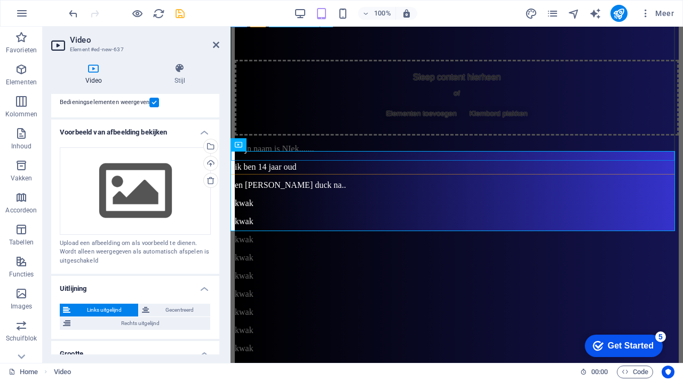
scroll to position [1834, 0]
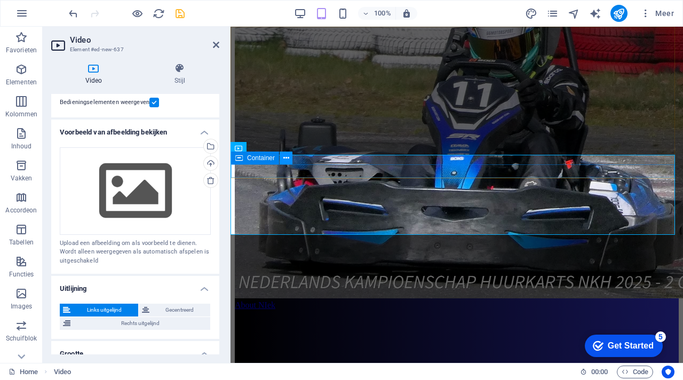
click at [286, 162] on icon at bounding box center [286, 158] width 6 height 11
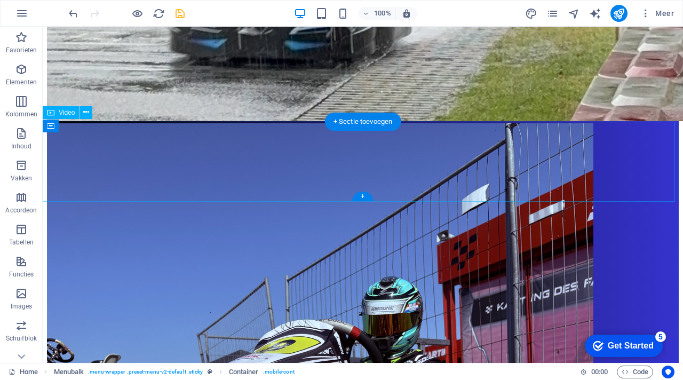
scroll to position [1820, 0]
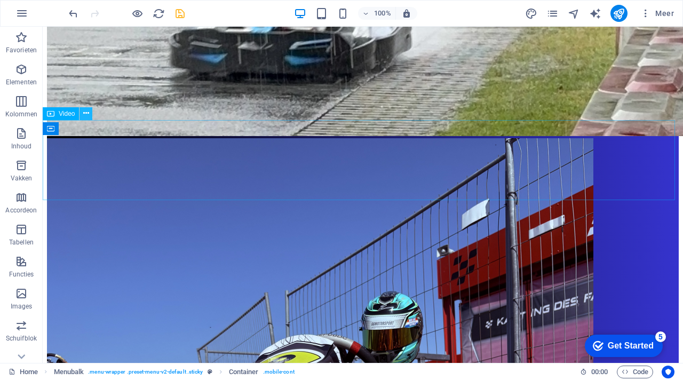
click at [90, 115] on button at bounding box center [85, 113] width 13 height 13
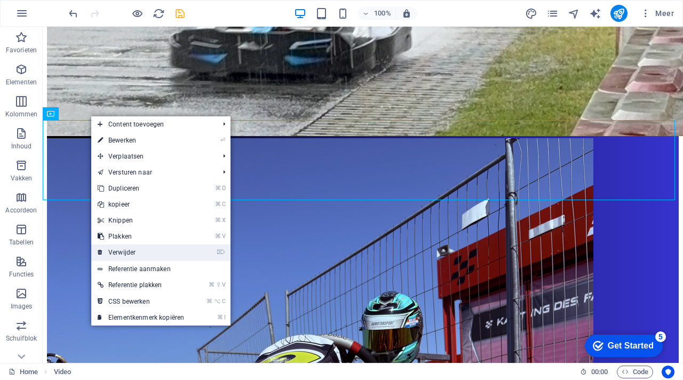
click at [131, 250] on link "⌦ Verwijder" at bounding box center [140, 252] width 99 height 16
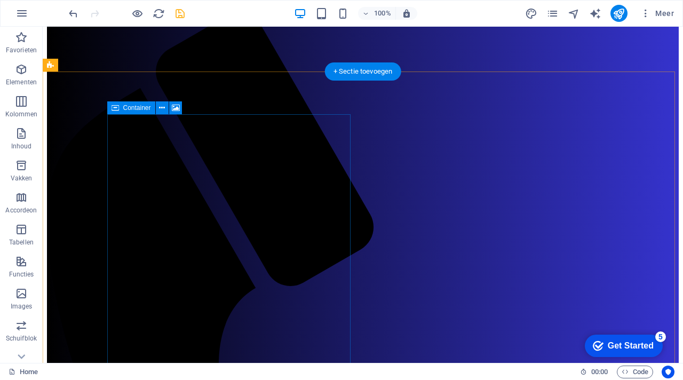
scroll to position [0, 0]
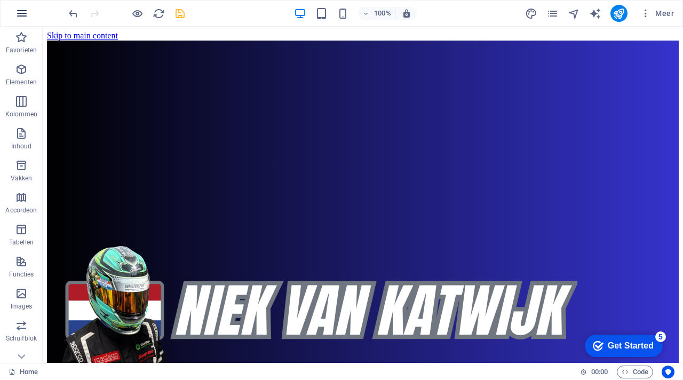
click at [20, 15] on icon "button" at bounding box center [21, 13] width 13 height 13
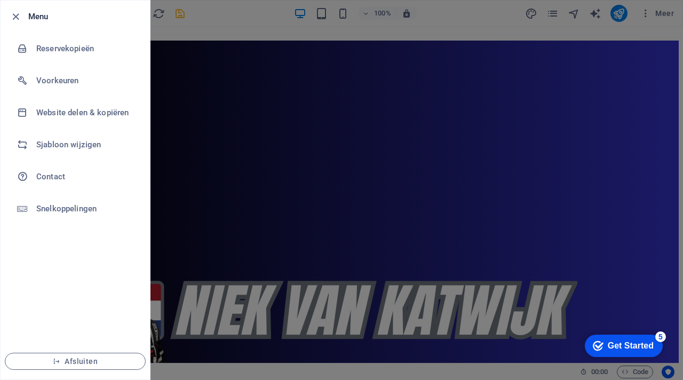
click at [670, 15] on div at bounding box center [341, 190] width 683 height 380
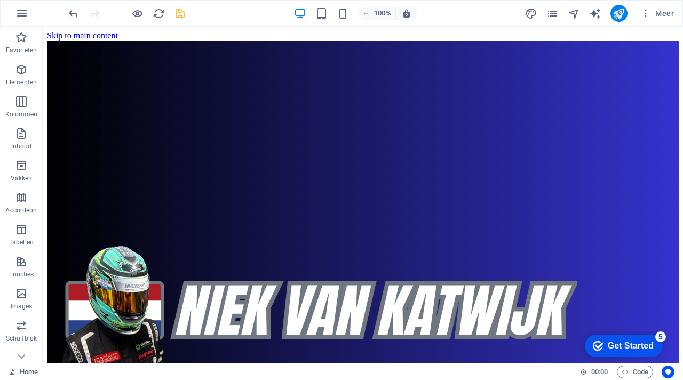
click at [670, 15] on span "Meer" at bounding box center [657, 13] width 34 height 11
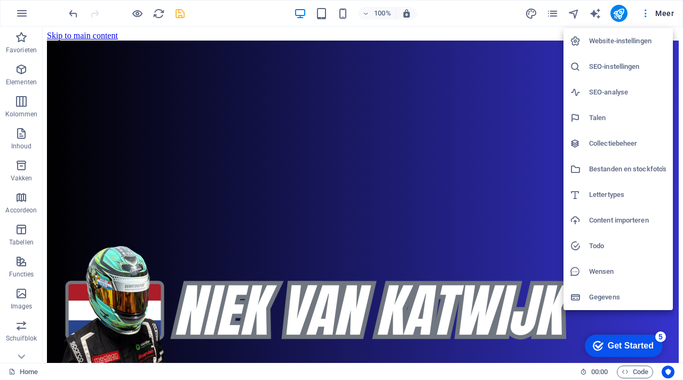
click at [646, 14] on div at bounding box center [341, 190] width 683 height 380
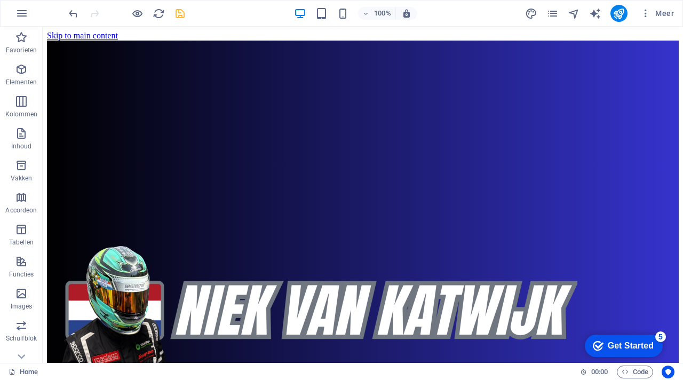
click at [646, 14] on icon "button" at bounding box center [645, 13] width 11 height 11
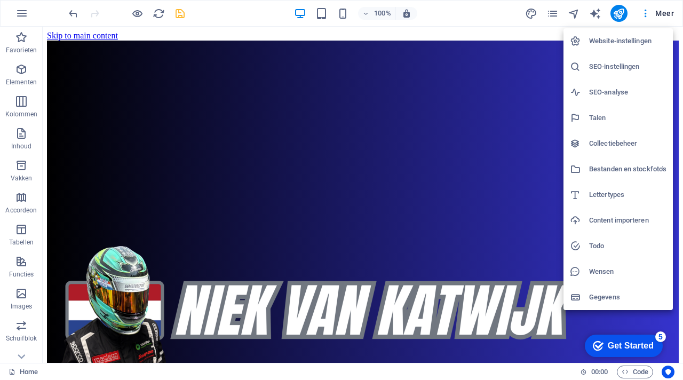
click at [275, 327] on div at bounding box center [341, 190] width 683 height 380
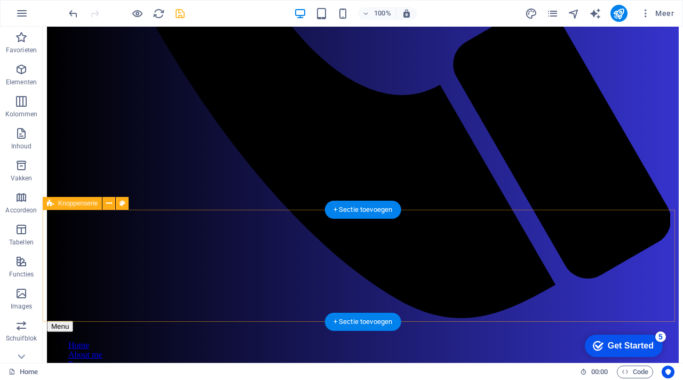
scroll to position [1072, 0]
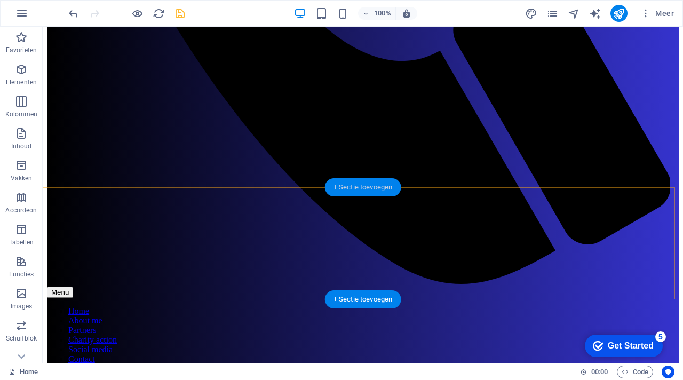
click at [382, 192] on div "+ Sectie toevoegen" at bounding box center [363, 187] width 76 height 18
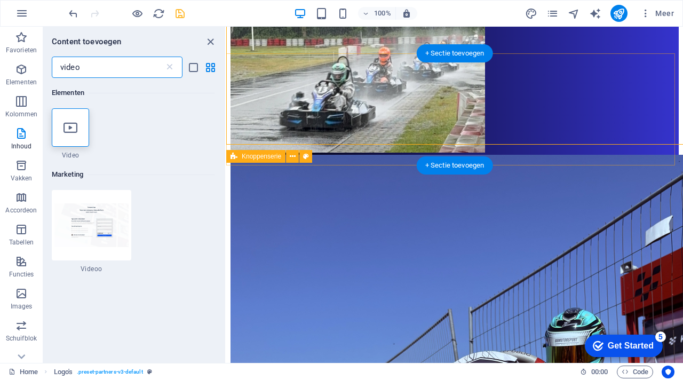
scroll to position [1115, 0]
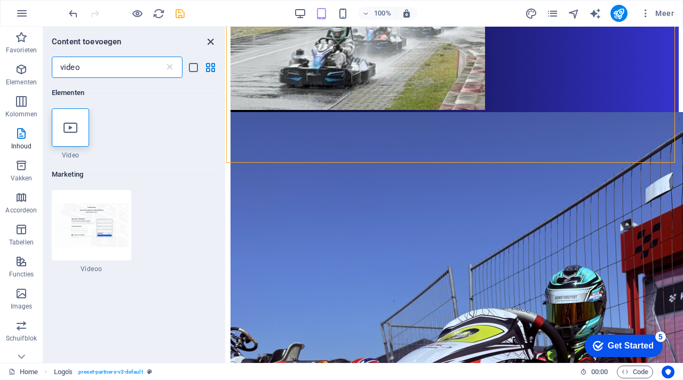
click at [213, 41] on icon "close panel" at bounding box center [210, 42] width 12 height 12
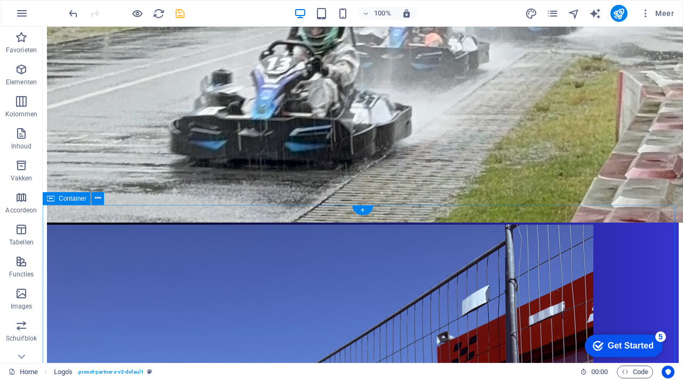
scroll to position [1735, 0]
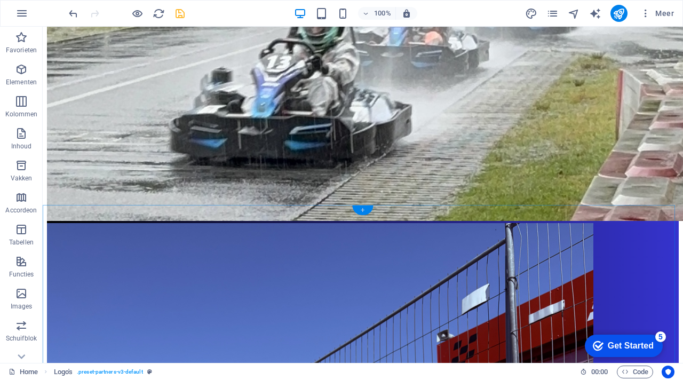
click at [362, 212] on div "+" at bounding box center [362, 210] width 21 height 10
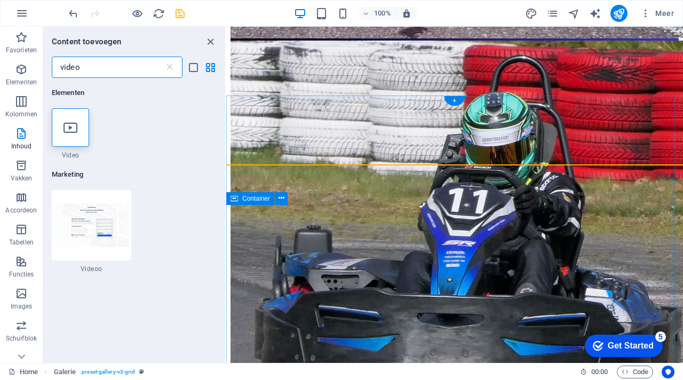
scroll to position [1775, 0]
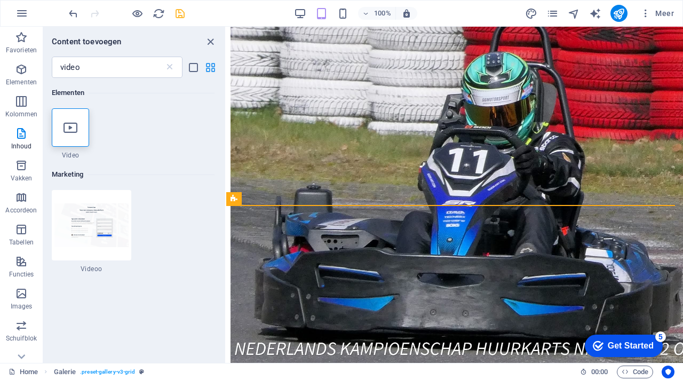
click at [208, 68] on icon "grid-view" at bounding box center [210, 67] width 12 height 12
click at [194, 69] on icon "list-view" at bounding box center [193, 67] width 12 height 12
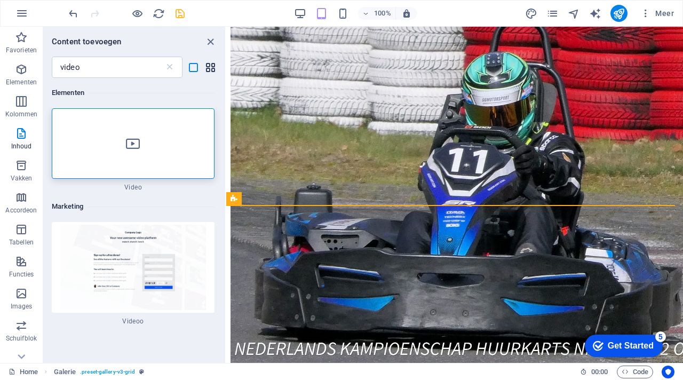
click at [210, 68] on icon "grid-view" at bounding box center [210, 67] width 12 height 12
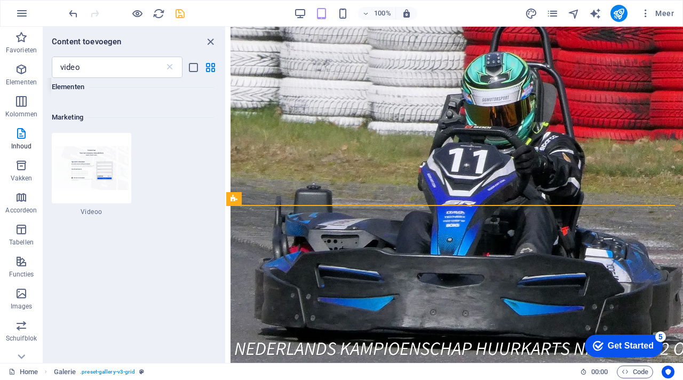
scroll to position [0, 0]
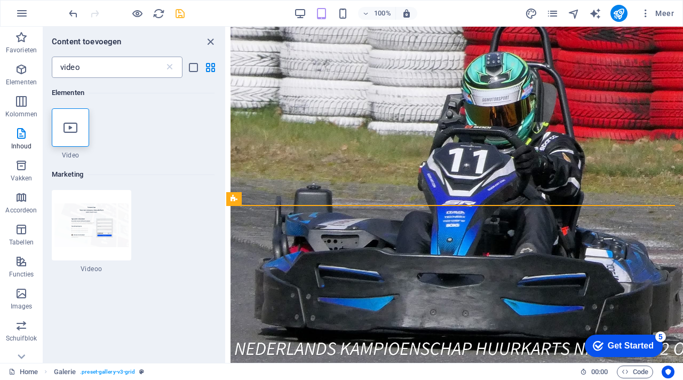
click at [114, 77] on input "video" at bounding box center [108, 67] width 113 height 21
drag, startPoint x: 104, startPoint y: 69, endPoint x: 53, endPoint y: 68, distance: 51.2
click at [52, 68] on input "video" at bounding box center [108, 67] width 113 height 21
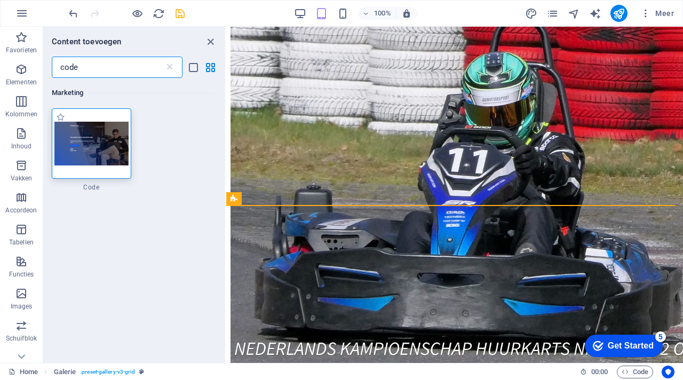
type input "code"
click at [86, 153] on img at bounding box center [91, 143] width 74 height 43
click at [226, 152] on div "Menubalk Container Menubalk Afbeelding Menubalk Container Menu Expandable Image…" at bounding box center [454, 195] width 456 height 336
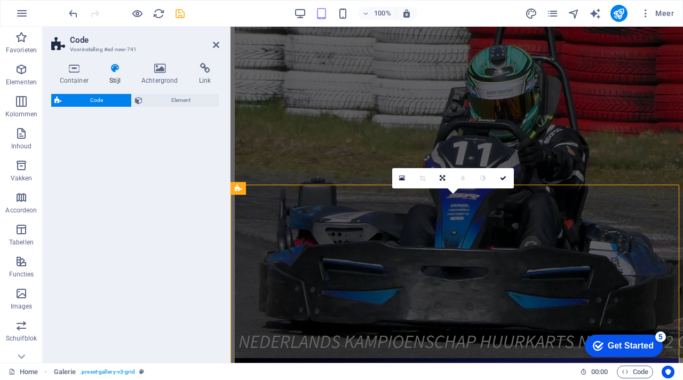
select select "%"
select select "rem"
select select "px"
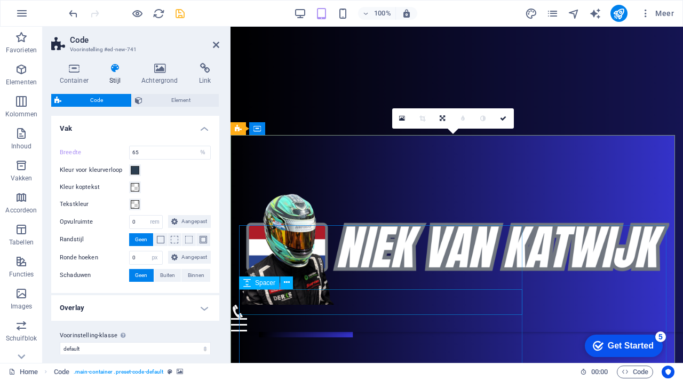
scroll to position [1856, 0]
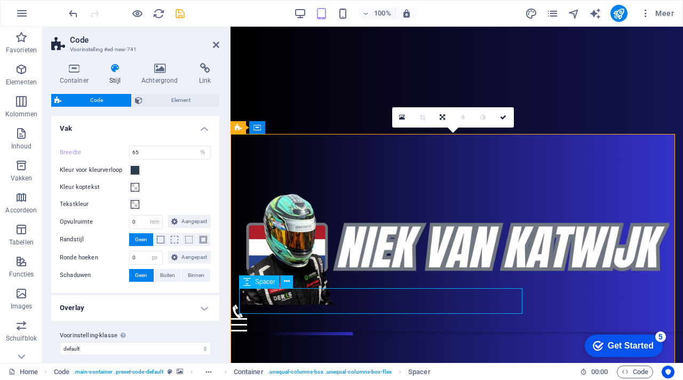
select select "rem"
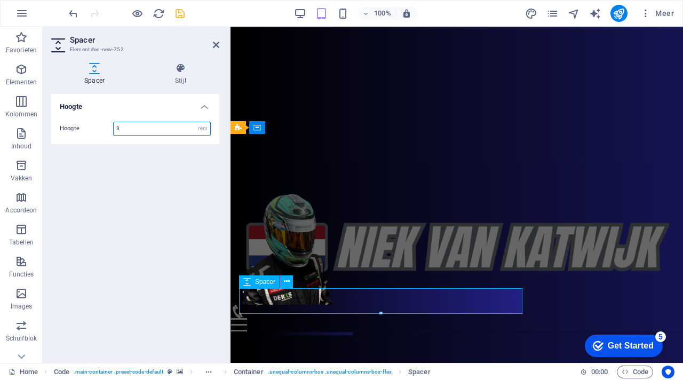
paste input "number"
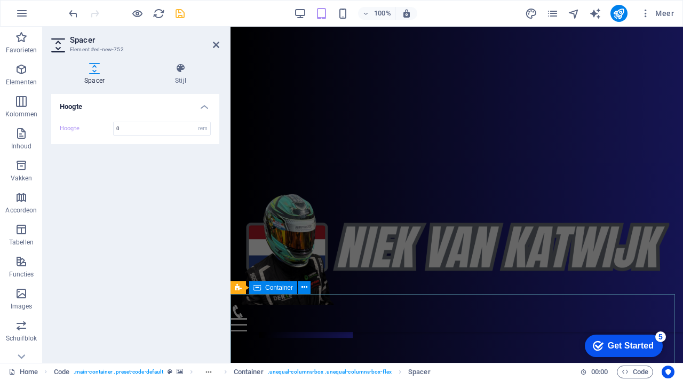
scroll to position [1688, 0]
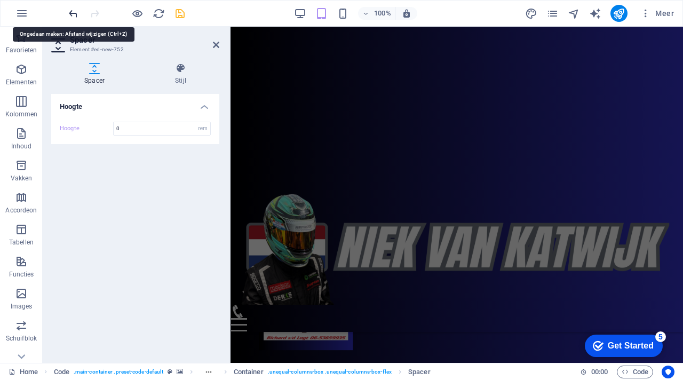
click at [75, 13] on icon "undo" at bounding box center [73, 13] width 12 height 12
type input "3"
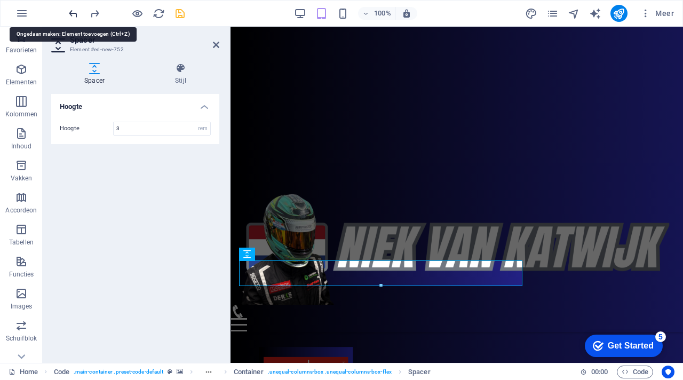
scroll to position [1961, 0]
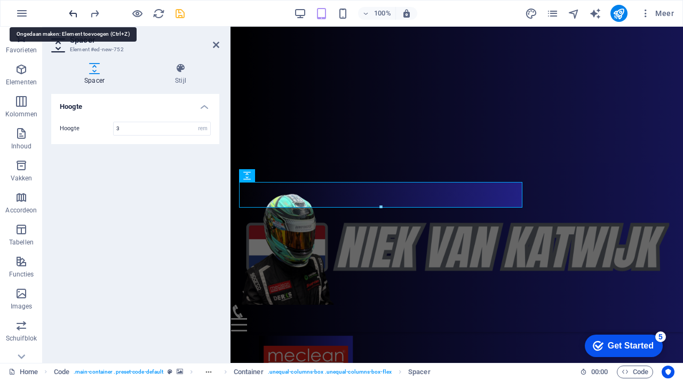
click at [75, 13] on icon "undo" at bounding box center [73, 13] width 12 height 12
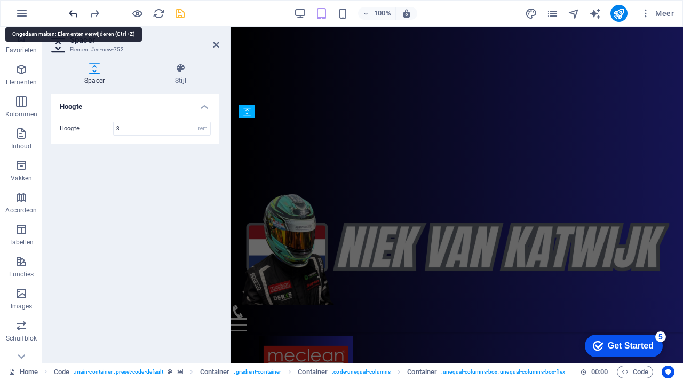
click at [75, 13] on icon "undo" at bounding box center [73, 13] width 12 height 12
click at [217, 45] on icon at bounding box center [216, 45] width 6 height 9
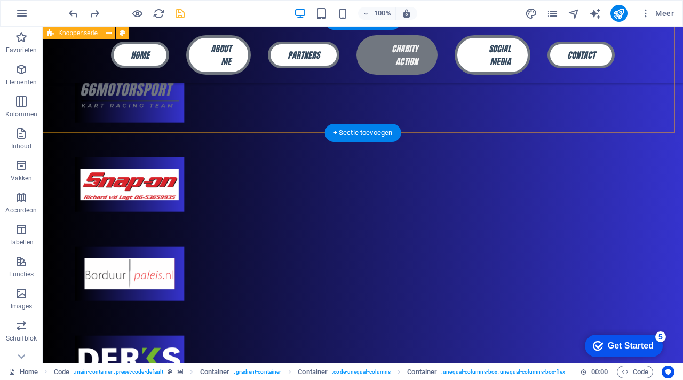
scroll to position [1806, 0]
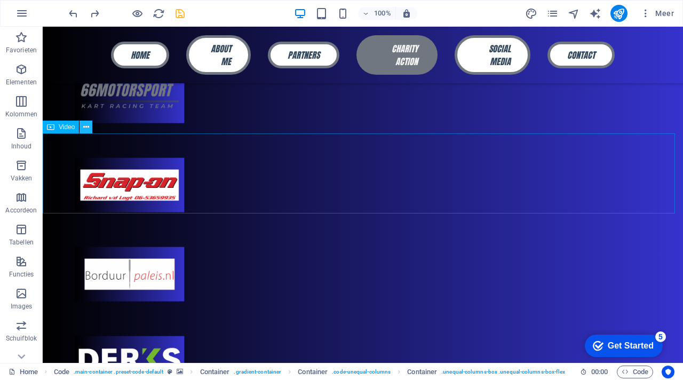
click at [87, 132] on icon at bounding box center [86, 127] width 6 height 11
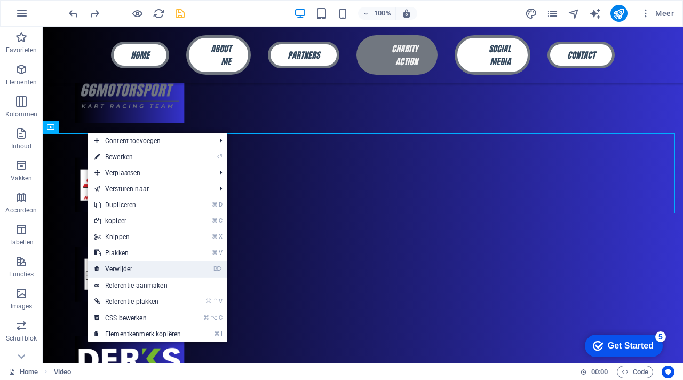
click at [123, 264] on link "⌦ Verwijder" at bounding box center [137, 269] width 99 height 16
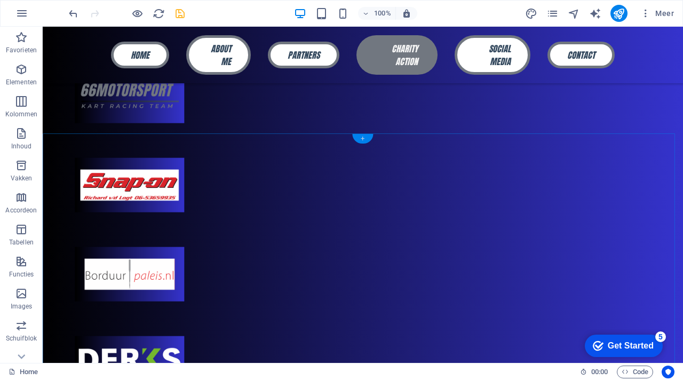
click at [364, 141] on div "+" at bounding box center [362, 139] width 21 height 10
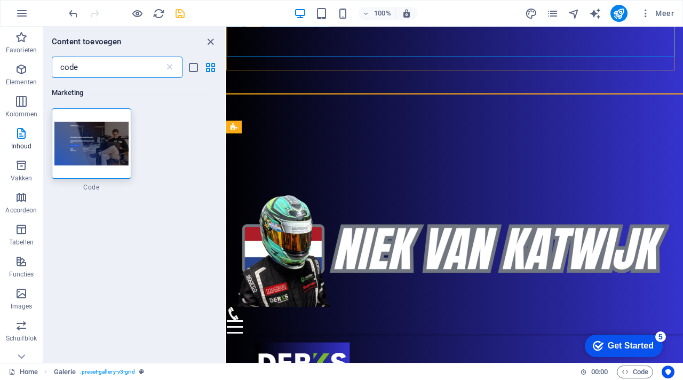
scroll to position [1846, 0]
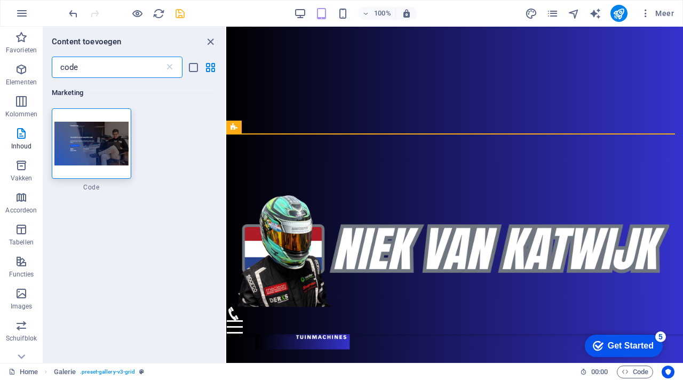
drag, startPoint x: 94, startPoint y: 66, endPoint x: 49, endPoint y: 66, distance: 45.9
click at [46, 66] on div "code ​" at bounding box center [134, 67] width 182 height 21
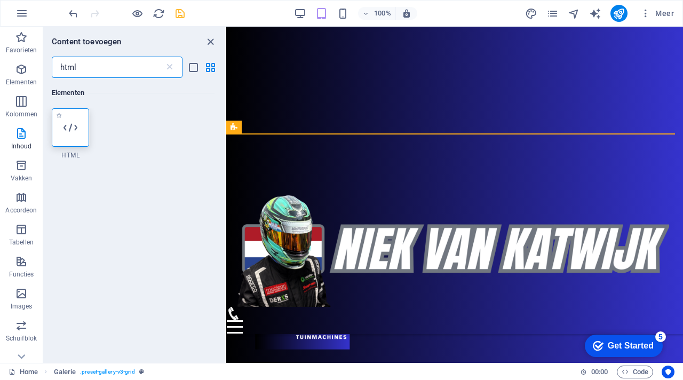
type input "html"
click at [68, 124] on icon at bounding box center [70, 128] width 14 height 14
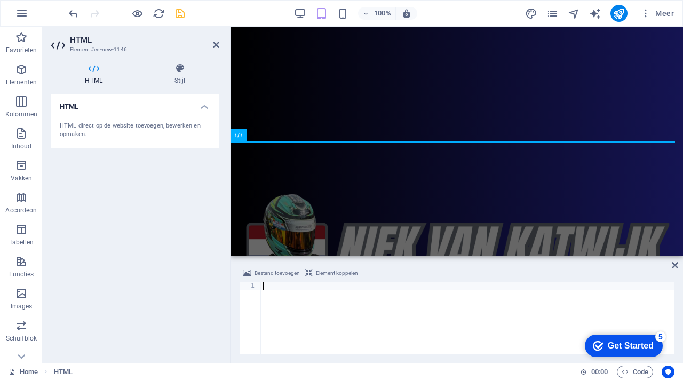
scroll to position [1848, 0]
type textarea "https://commoninja.site/034ed1d4-d5de-42a8-959a-c19a82d39d6c"
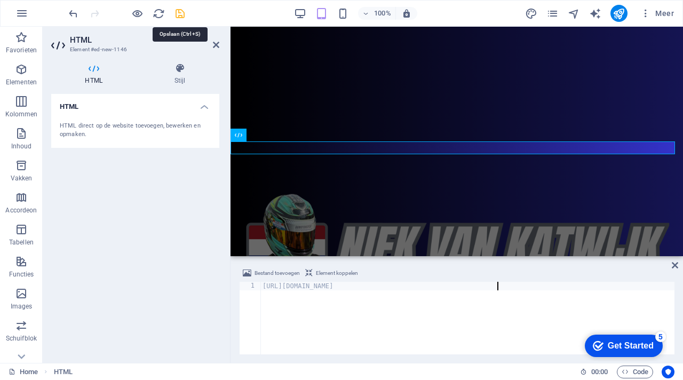
click at [178, 14] on icon "save" at bounding box center [180, 13] width 12 height 12
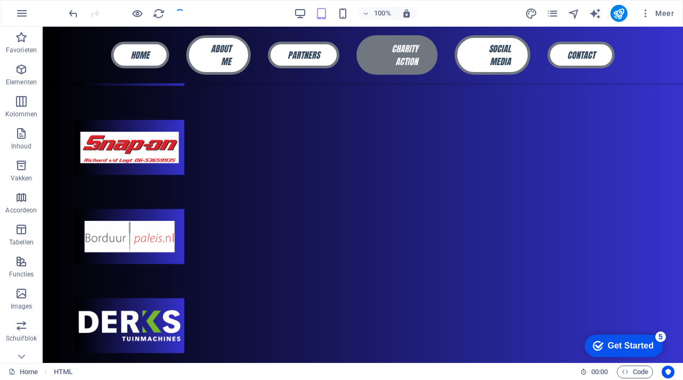
scroll to position [1833, 0]
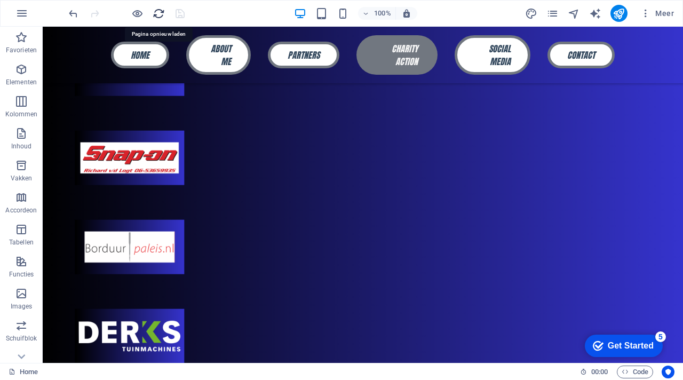
click at [156, 18] on icon "reload" at bounding box center [159, 13] width 12 height 12
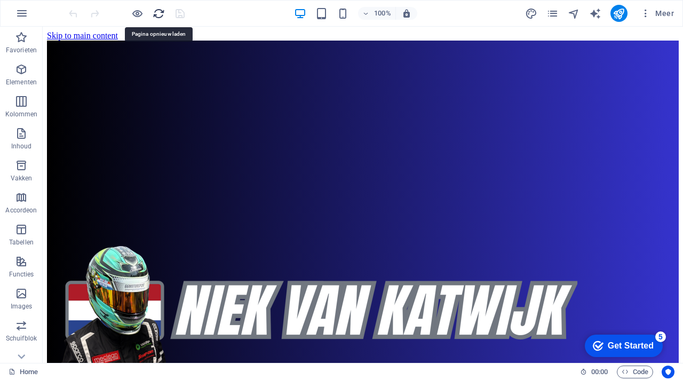
scroll to position [0, 0]
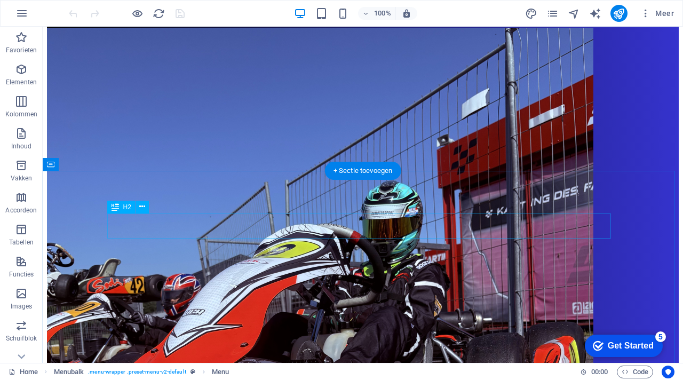
scroll to position [1783, 0]
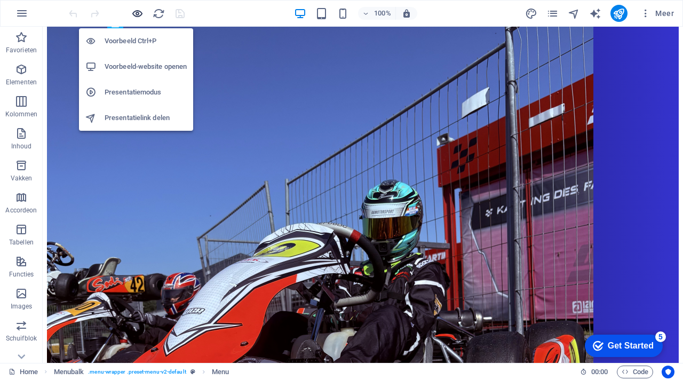
click at [138, 16] on icon "button" at bounding box center [137, 13] width 12 height 12
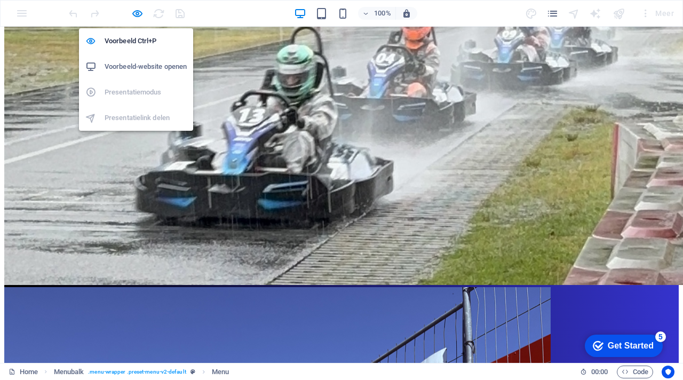
click at [138, 62] on h6 "Voorbeeld-website openen" at bounding box center [146, 66] width 82 height 13
click at [138, 13] on icon "button" at bounding box center [137, 13] width 12 height 12
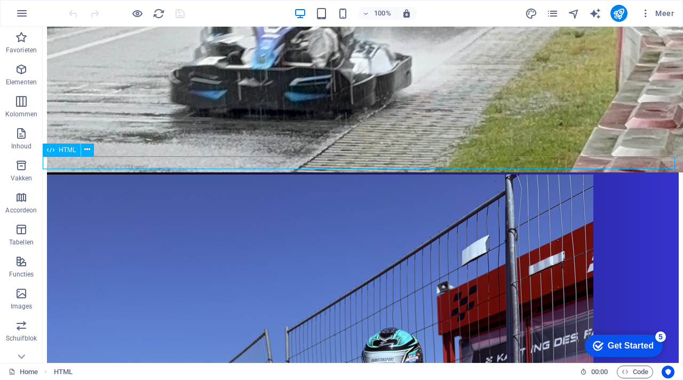
click at [89, 148] on icon at bounding box center [87, 149] width 6 height 11
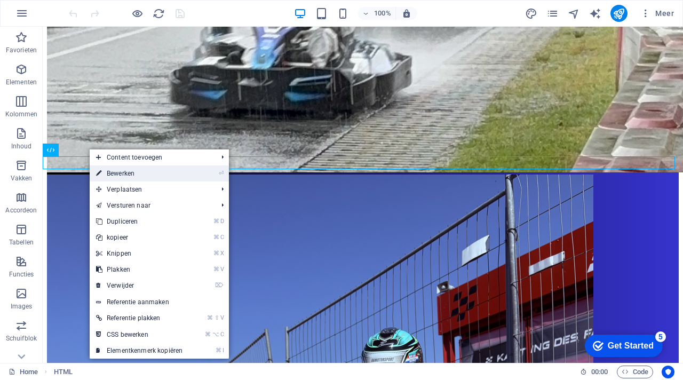
click at [137, 171] on link "⏎ Bewerken" at bounding box center [139, 173] width 99 height 16
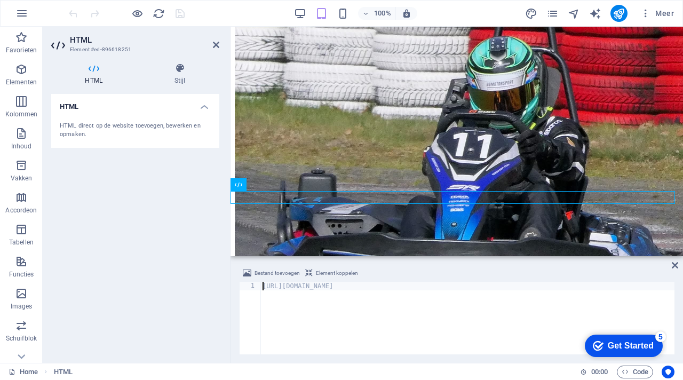
scroll to position [1798, 0]
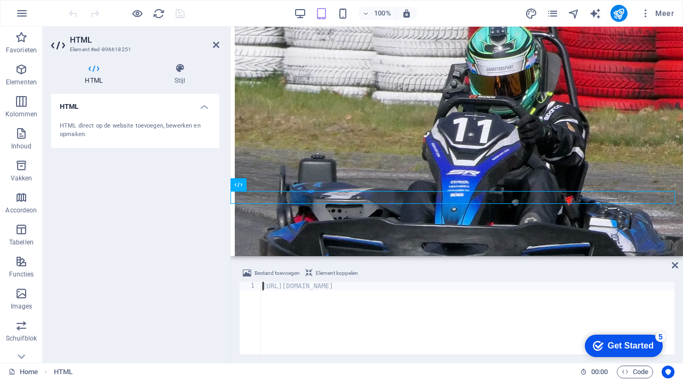
click at [324, 274] on span "Element koppelen" at bounding box center [337, 273] width 42 height 13
click at [503, 287] on div "https://commoninja.site/034ed1d4-d5de-42a8-959a-c19a82d39d6c" at bounding box center [467, 327] width 414 height 90
drag, startPoint x: 503, startPoint y: 287, endPoint x: 258, endPoint y: 280, distance: 246.0
click at [258, 280] on div "Bestand toevoegen Element koppelen https://commoninja.site/034ed1d4-d5de-42a8-9…" at bounding box center [456, 310] width 435 height 87
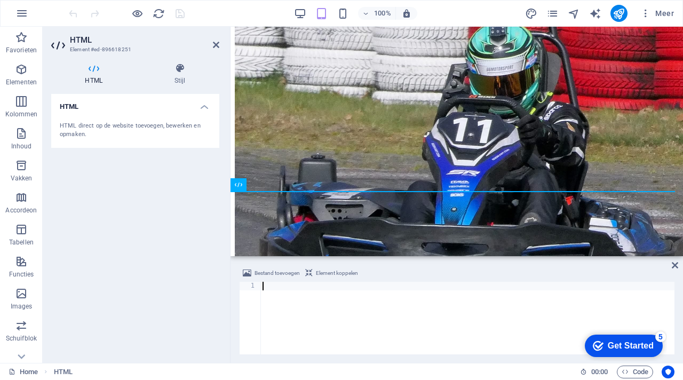
paste textarea "https://commoninja.site/034ed1d4-d5de-42a8-959a-c19a82d39d6c"
type textarea "https://commoninja.site/034ed1d4-d5de-42a8-959a-c19a82d39d6c"
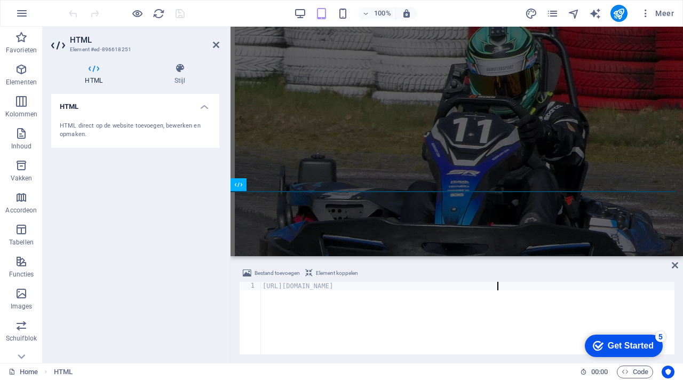
click at [328, 274] on span "Element koppelen" at bounding box center [337, 273] width 42 height 13
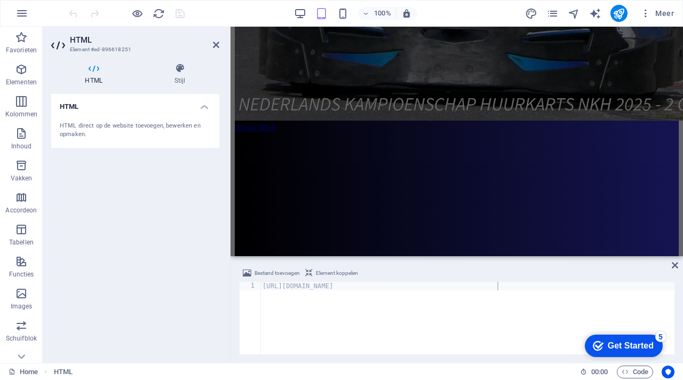
scroll to position [1965, 0]
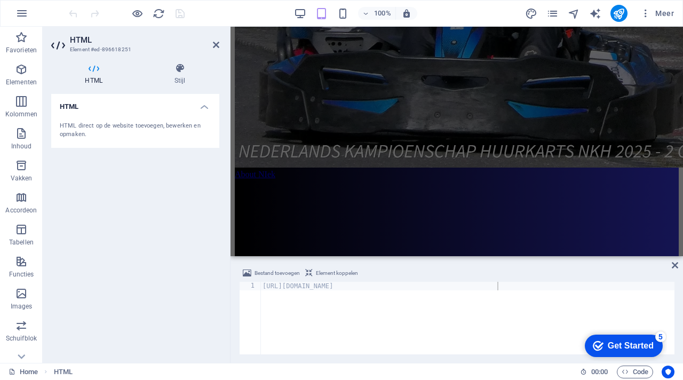
click at [137, 194] on div "HTML HTML direct op de website toevoegen, bewerken en opmaken." at bounding box center [135, 224] width 168 height 260
click at [675, 263] on icon at bounding box center [674, 265] width 6 height 9
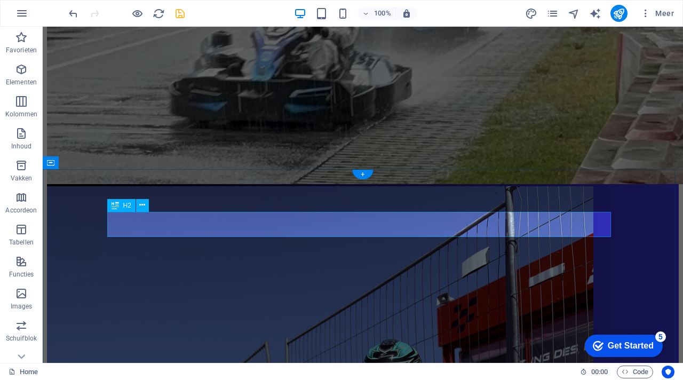
scroll to position [1774, 0]
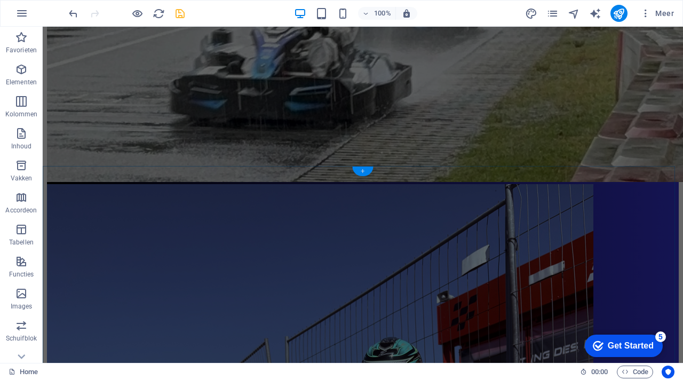
click at [367, 171] on div "+" at bounding box center [362, 171] width 21 height 10
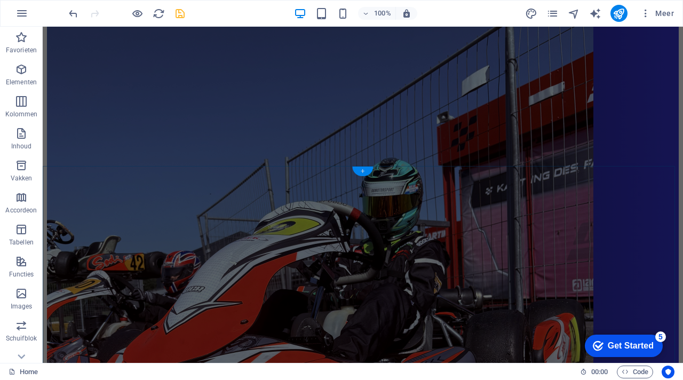
scroll to position [1792, 0]
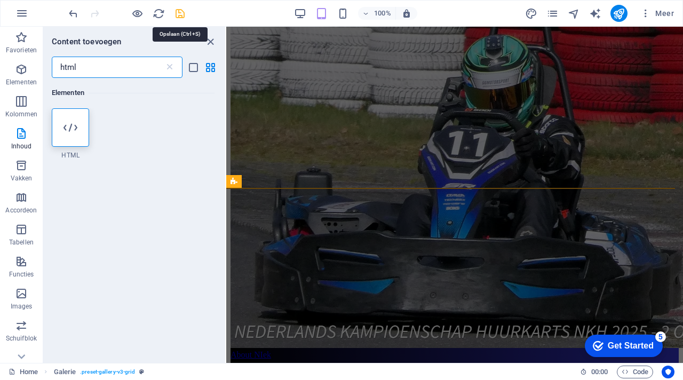
click at [179, 14] on icon "save" at bounding box center [180, 13] width 12 height 12
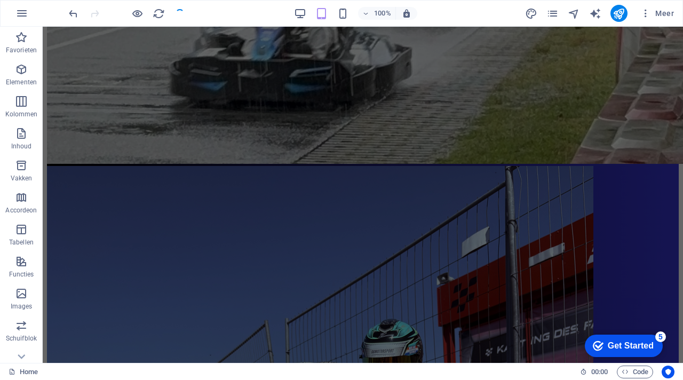
scroll to position [1774, 0]
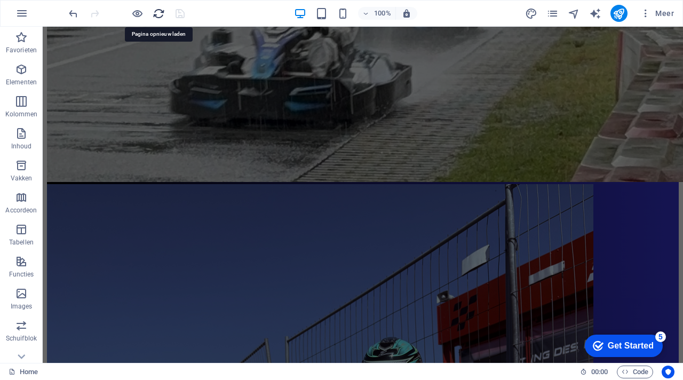
click at [157, 11] on icon "reload" at bounding box center [159, 13] width 12 height 12
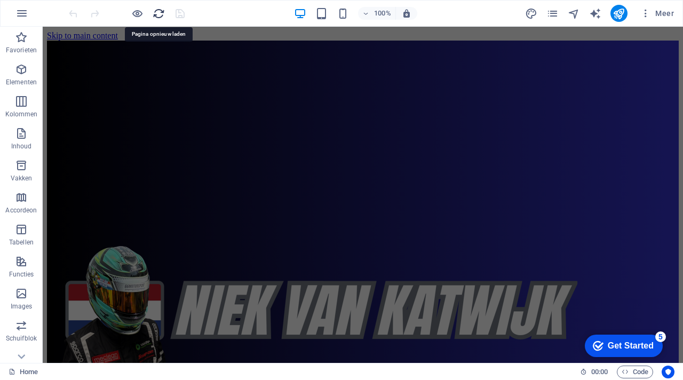
scroll to position [0, 0]
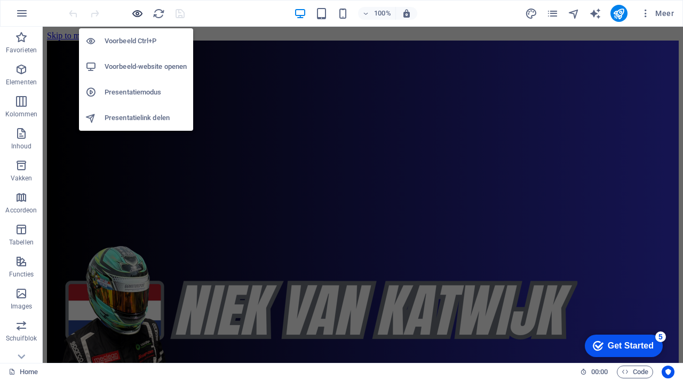
click at [141, 10] on icon "button" at bounding box center [137, 13] width 12 height 12
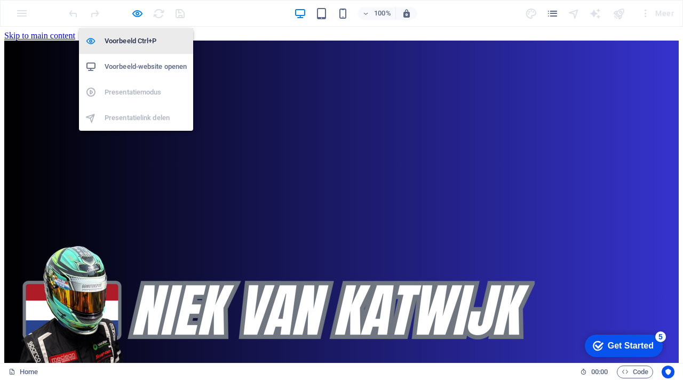
click at [141, 42] on h6 "Voorbeeld Ctrl+P" at bounding box center [146, 41] width 82 height 13
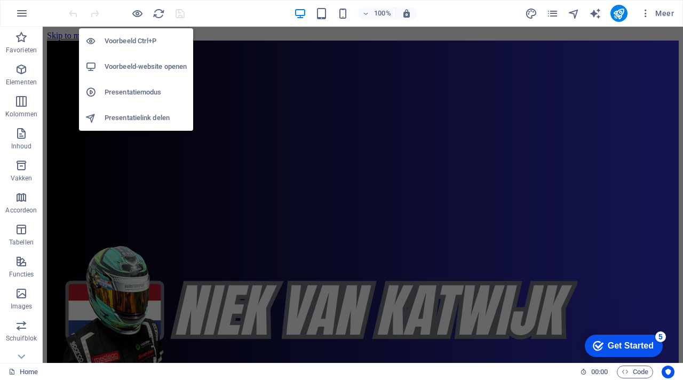
click at [141, 41] on h6 "Voorbeeld Ctrl+P" at bounding box center [146, 41] width 82 height 13
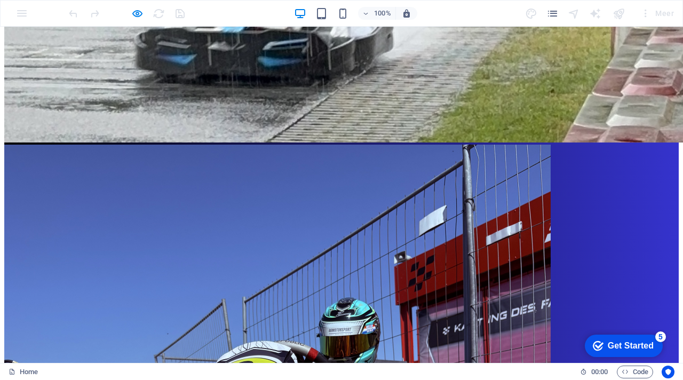
scroll to position [1757, 0]
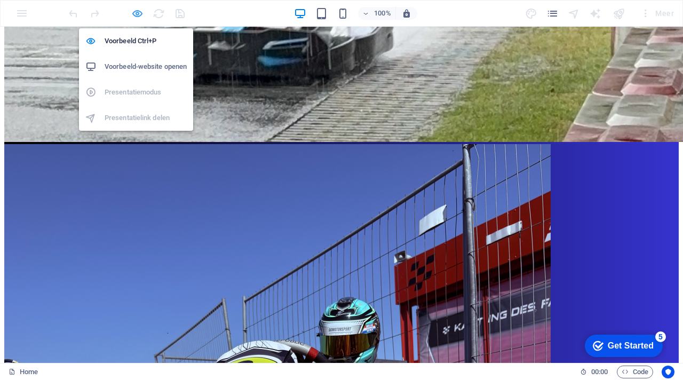
click at [137, 12] on icon "button" at bounding box center [137, 13] width 12 height 12
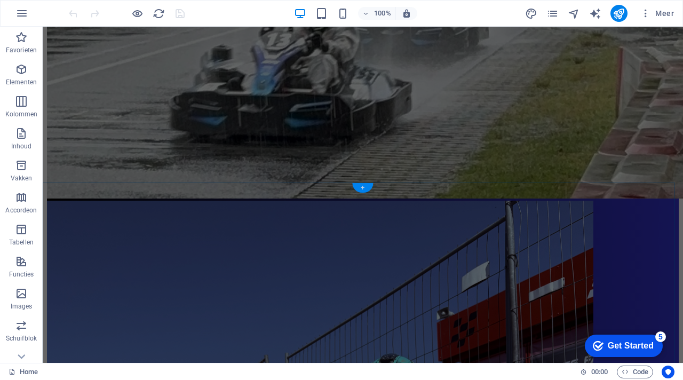
click at [361, 189] on div "+" at bounding box center [362, 188] width 21 height 10
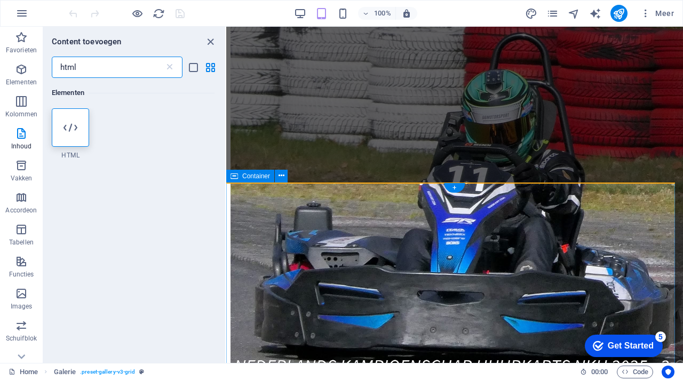
scroll to position [1797, 0]
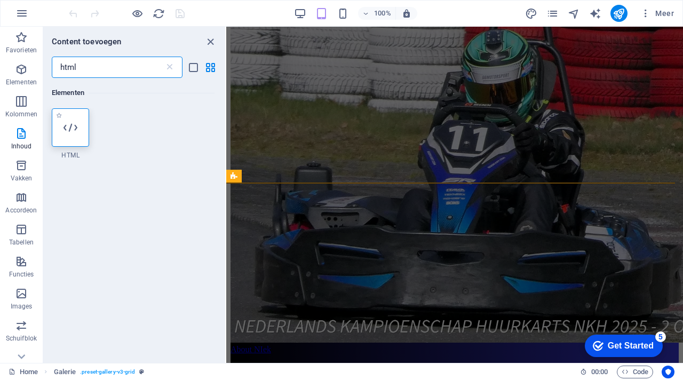
click at [82, 130] on div at bounding box center [70, 127] width 37 height 38
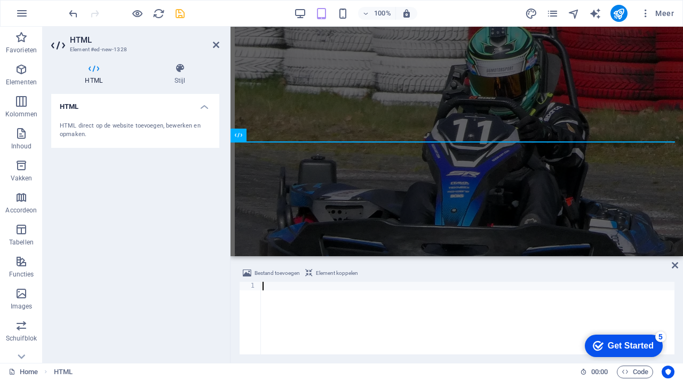
scroll to position [1848, 0]
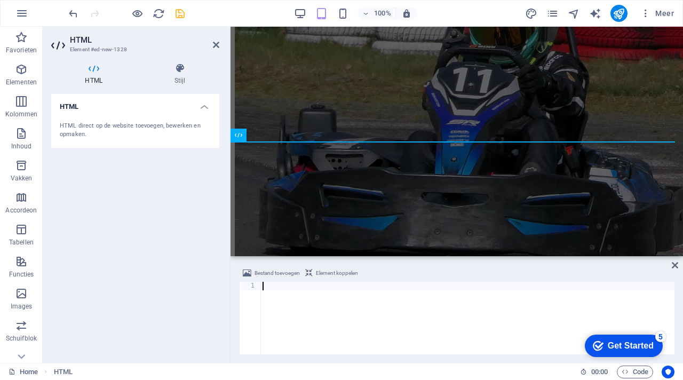
type textarea "<div class="commonninja_component pid-66b0eff3-5e78-4605-bdec-fb6bc86dee1c"></d…"
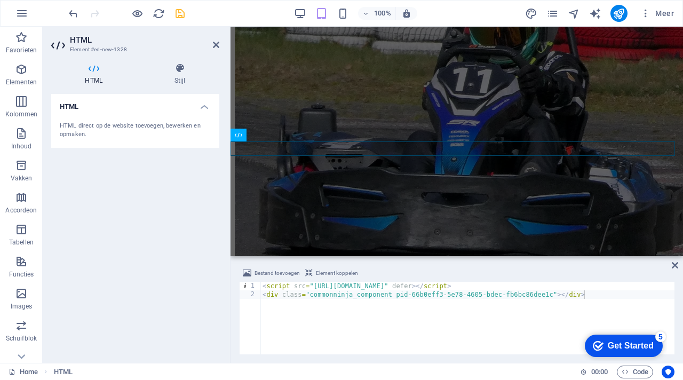
click at [334, 271] on span "Element koppelen" at bounding box center [337, 273] width 42 height 13
click at [179, 13] on icon "save" at bounding box center [180, 13] width 12 height 12
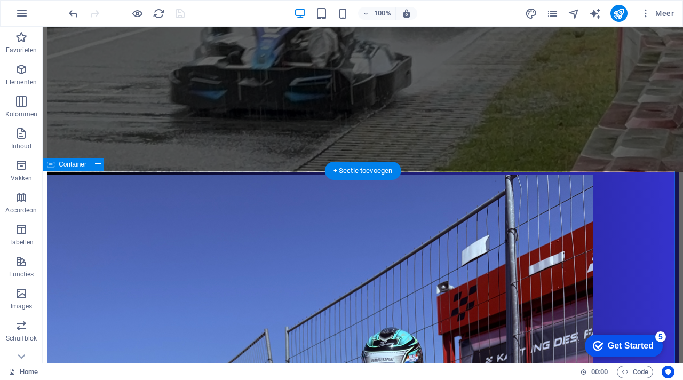
scroll to position [1775, 0]
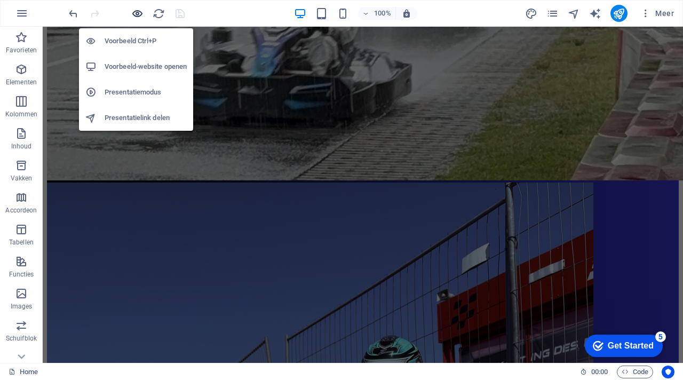
click at [138, 13] on icon "button" at bounding box center [137, 13] width 12 height 12
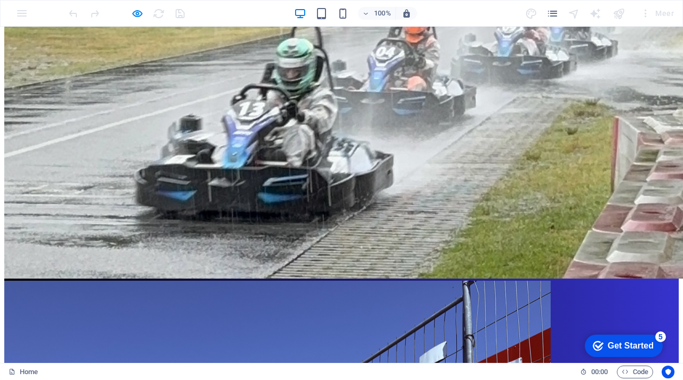
scroll to position [1793, 0]
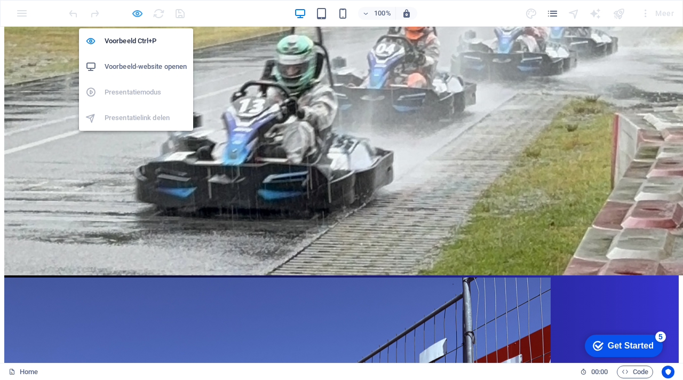
click at [139, 16] on icon "button" at bounding box center [137, 13] width 12 height 12
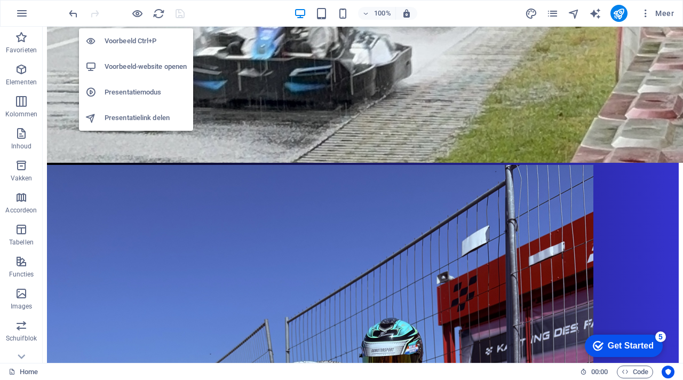
click at [142, 65] on h6 "Voorbeeld-website openen" at bounding box center [146, 66] width 82 height 13
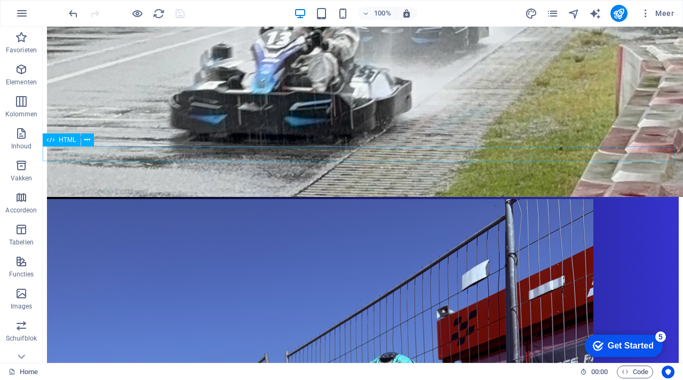
scroll to position [1725, 0]
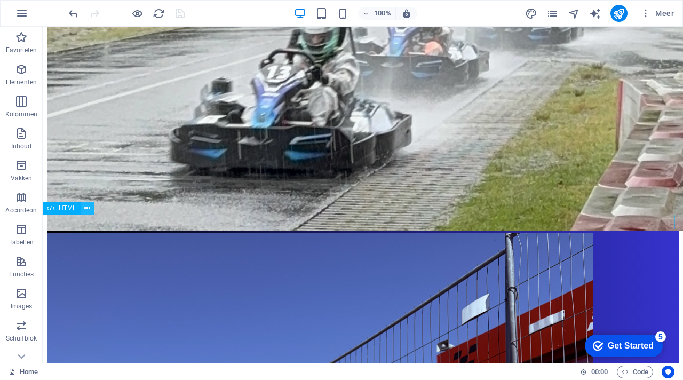
click at [89, 206] on icon at bounding box center [87, 208] width 6 height 11
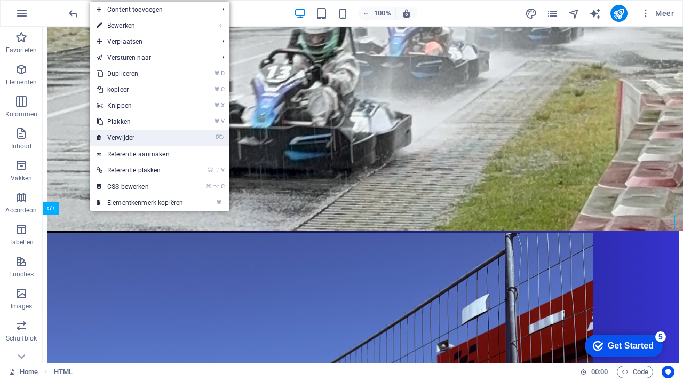
click at [122, 138] on link "⌦ Verwijder" at bounding box center [139, 138] width 99 height 16
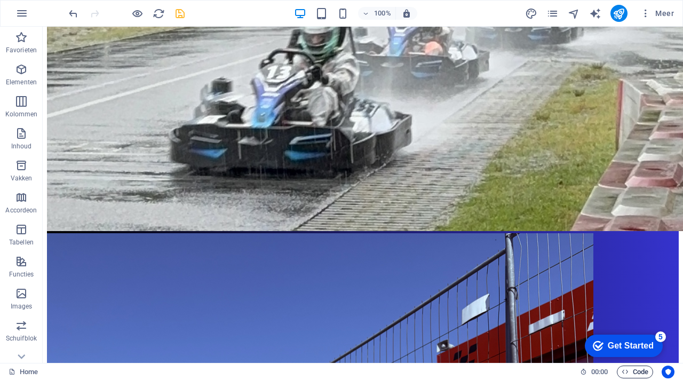
click at [636, 371] on span "Code" at bounding box center [634, 371] width 27 height 13
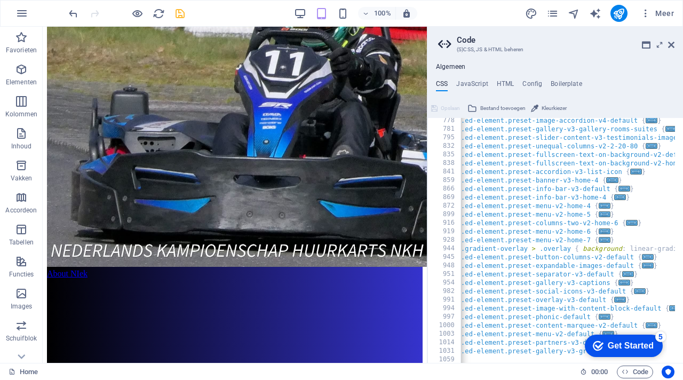
scroll to position [0, 2]
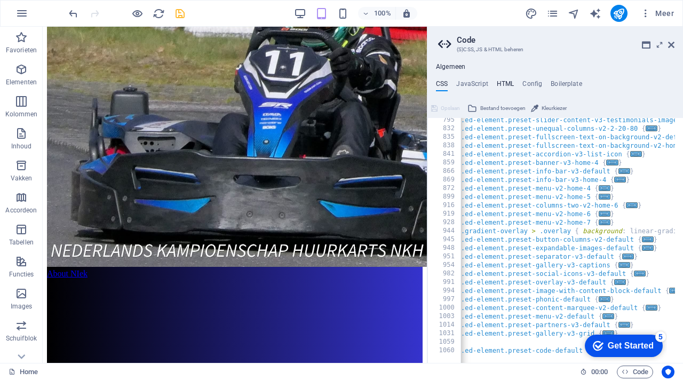
click at [507, 83] on h4 "HTML" at bounding box center [505, 86] width 18 height 12
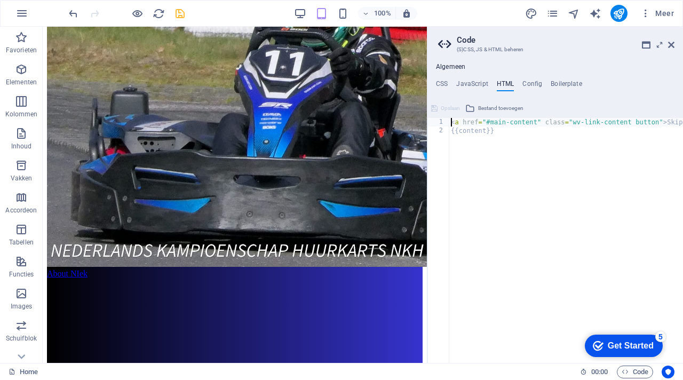
type textarea "{{content}}"
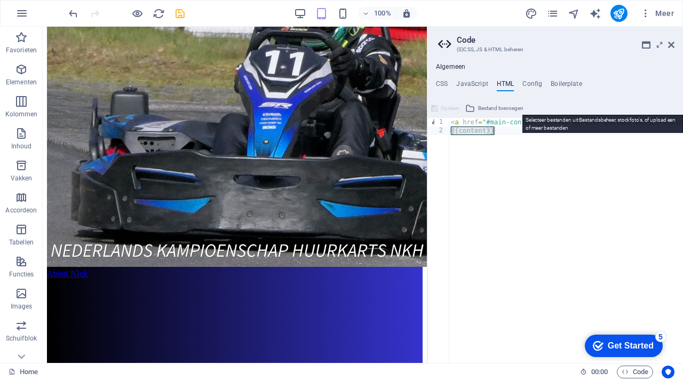
click at [495, 109] on span "Bestand toevoegen" at bounding box center [500, 108] width 45 height 13
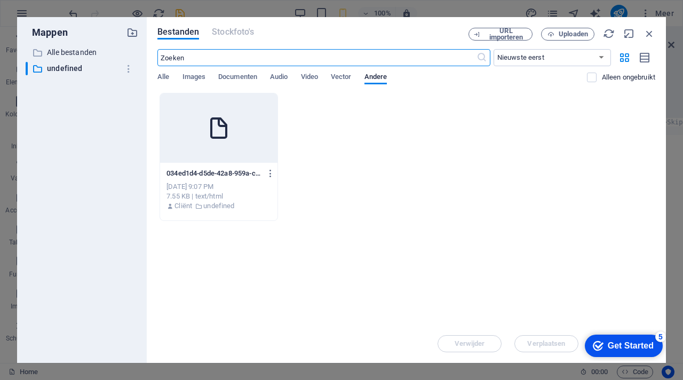
scroll to position [1673, 0]
click at [645, 34] on icon "button" at bounding box center [649, 34] width 12 height 12
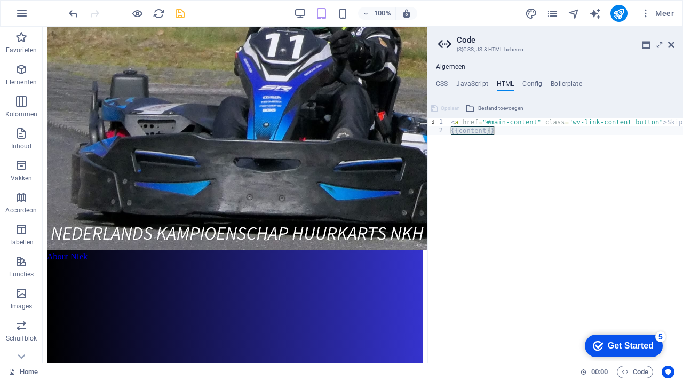
click at [491, 132] on div "< a href = "#main-content" class = "wv-link-content button" > Skip to main cont…" at bounding box center [605, 245] width 314 height 254
click at [505, 167] on div "< a href = "#main-content" class = "wv-link-content button" > Skip to main cont…" at bounding box center [605, 245] width 314 height 254
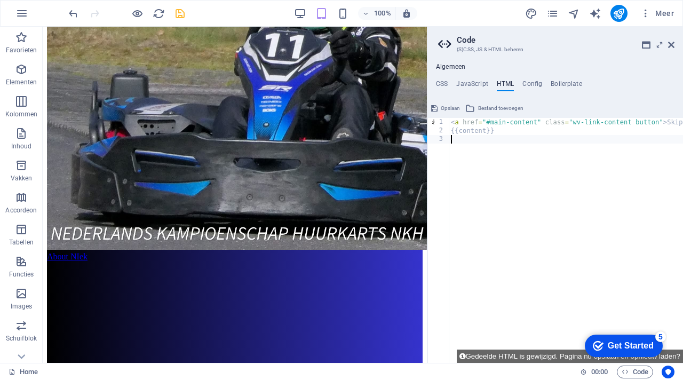
paste textarea "<div class="commonninja_component pid-66b0eff3-5e78-4605-bdec-fb6bc86dee1c"></d…"
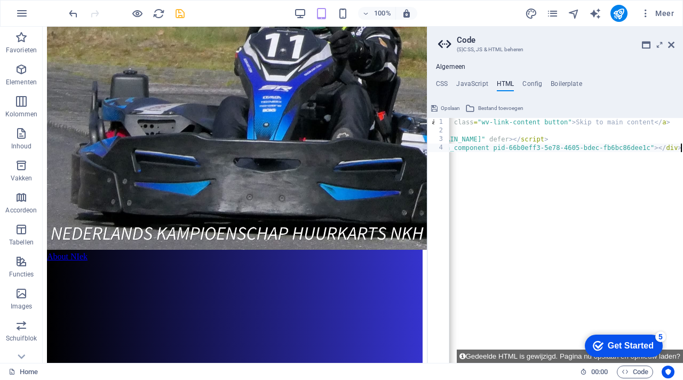
scroll to position [0, 91]
type textarea "<div class="commonninja_component pid-66b0eff3-5e78-4605-bdec-fb6bc86dee1c"></d…"
click at [453, 107] on span "Opslaan" at bounding box center [449, 108] width 19 height 13
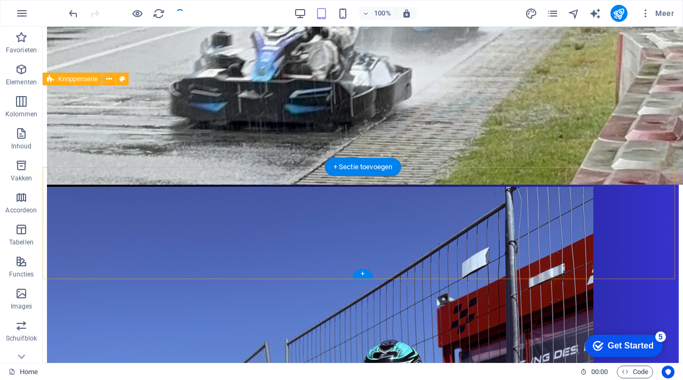
scroll to position [1742, 0]
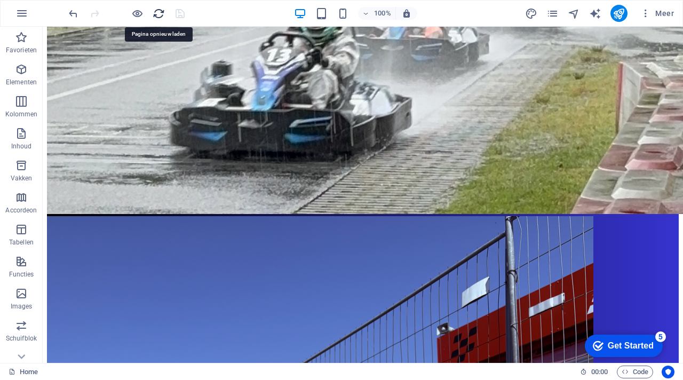
click at [157, 10] on icon "reload" at bounding box center [159, 13] width 12 height 12
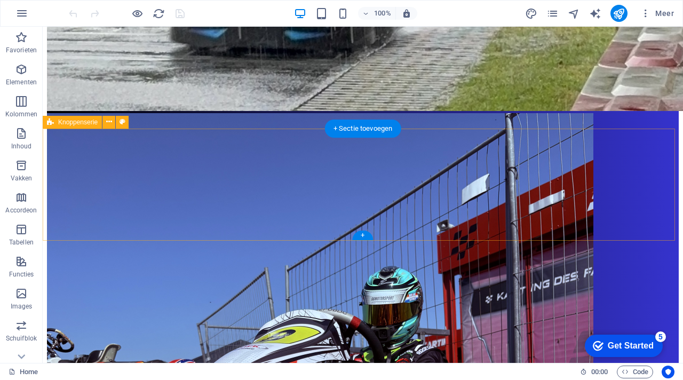
scroll to position [1702, 0]
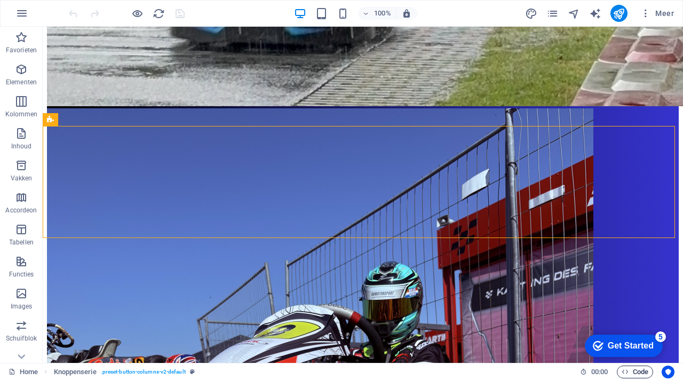
click at [635, 373] on span "Code" at bounding box center [634, 371] width 27 height 13
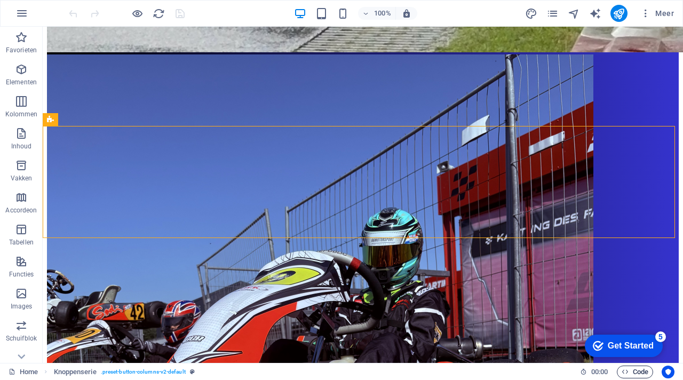
scroll to position [1730, 0]
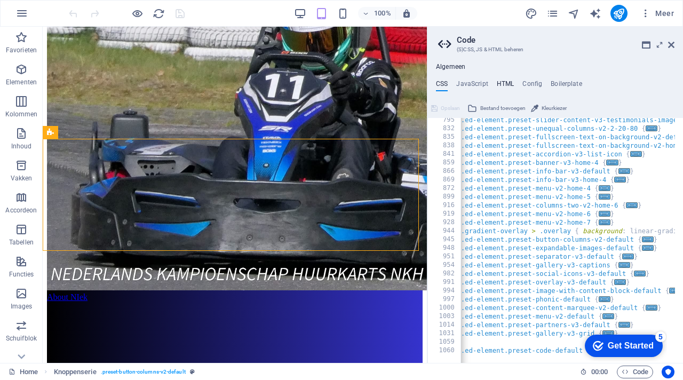
click at [502, 82] on h4 "HTML" at bounding box center [505, 86] width 18 height 12
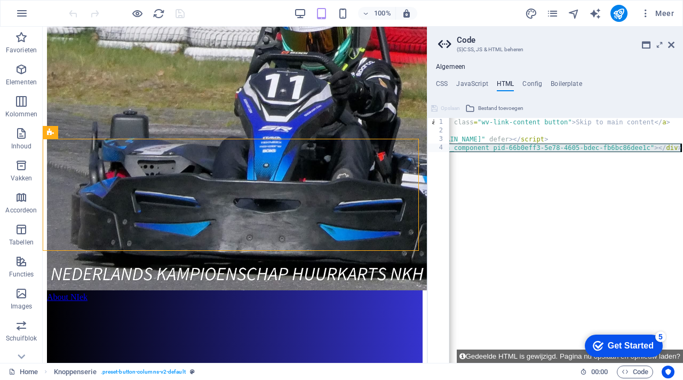
click at [441, 148] on div "4" at bounding box center [439, 147] width 22 height 9
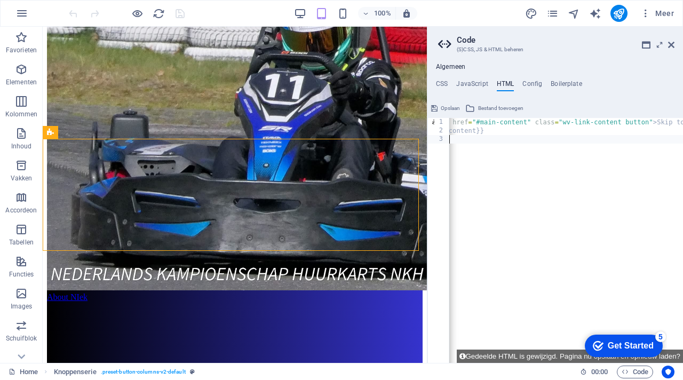
scroll to position [0, 10]
type textarea "<"
type textarea "{{content}}"
click at [453, 105] on span "Opslaan" at bounding box center [449, 108] width 19 height 13
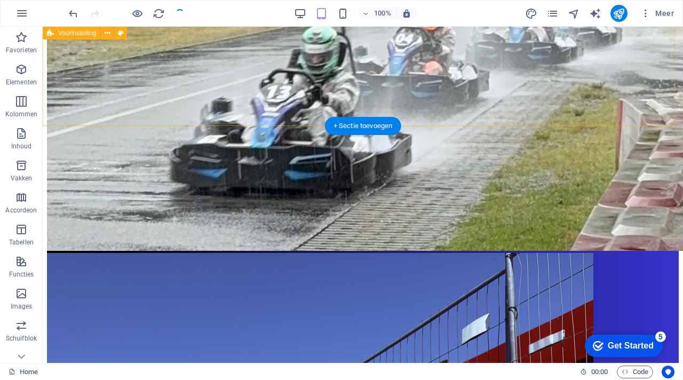
scroll to position [1702, 0]
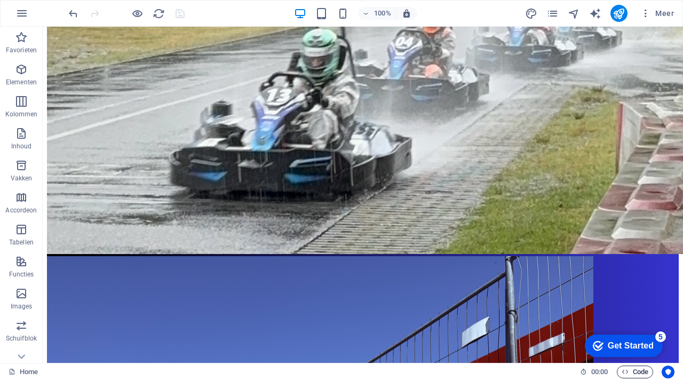
click at [637, 373] on span "Code" at bounding box center [634, 371] width 27 height 13
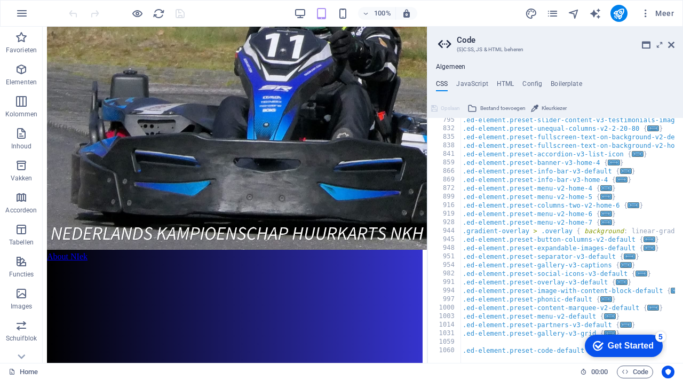
scroll to position [1771, 0]
click at [451, 342] on div "1059" at bounding box center [445, 342] width 34 height 9
click at [448, 334] on div "1031" at bounding box center [445, 333] width 34 height 9
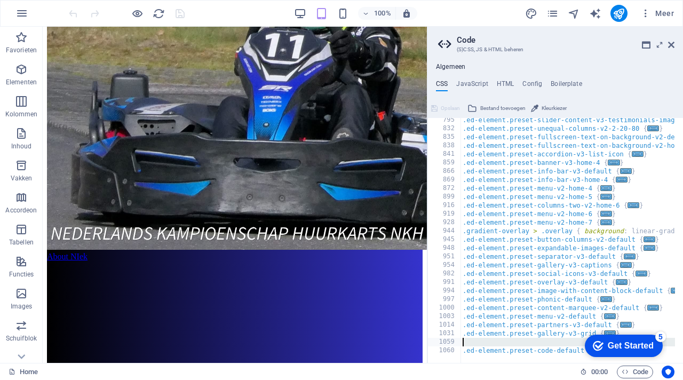
type textarea ".ed-element.preset-gallery-v3-grid { @include gallery-v3("
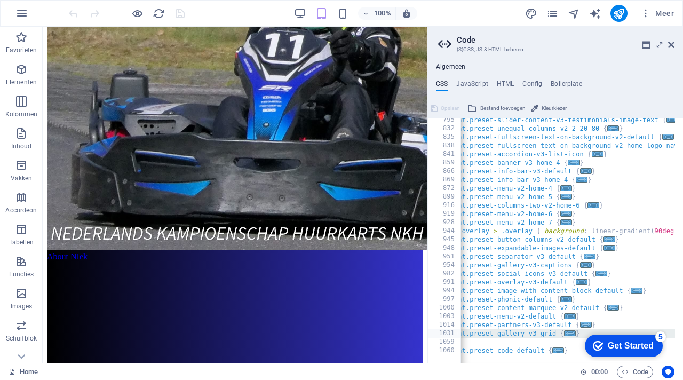
scroll to position [0, 0]
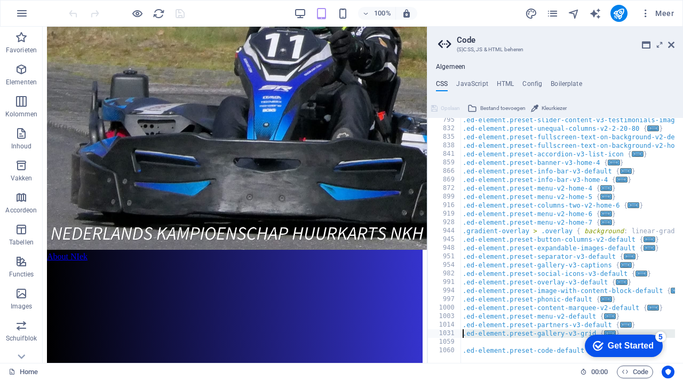
click at [466, 363] on div "Home 00 : 00 Code" at bounding box center [341, 371] width 683 height 17
click at [671, 43] on icon at bounding box center [671, 45] width 6 height 9
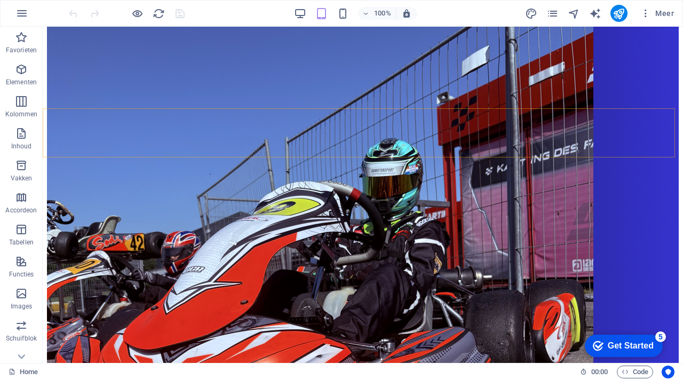
scroll to position [1742, 0]
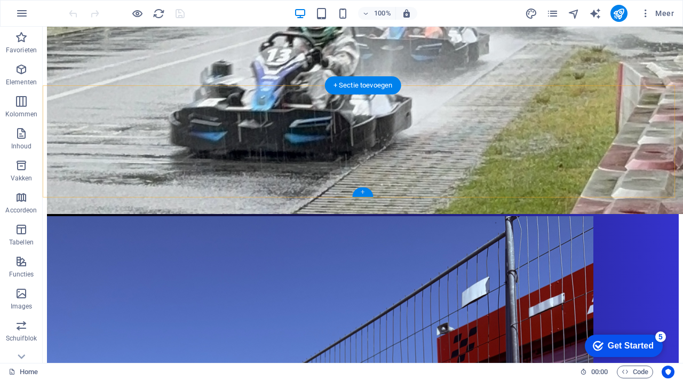
click at [365, 193] on div "+" at bounding box center [362, 192] width 21 height 10
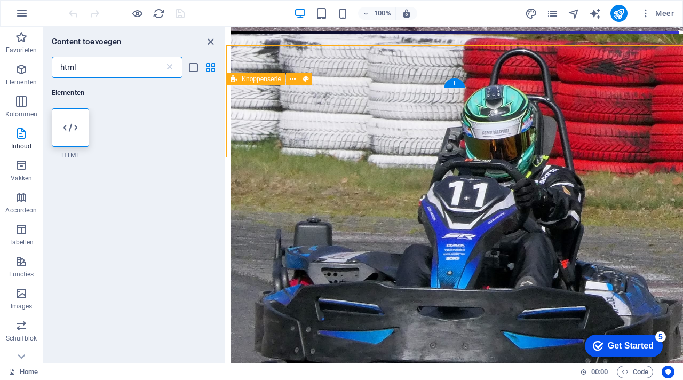
scroll to position [1782, 0]
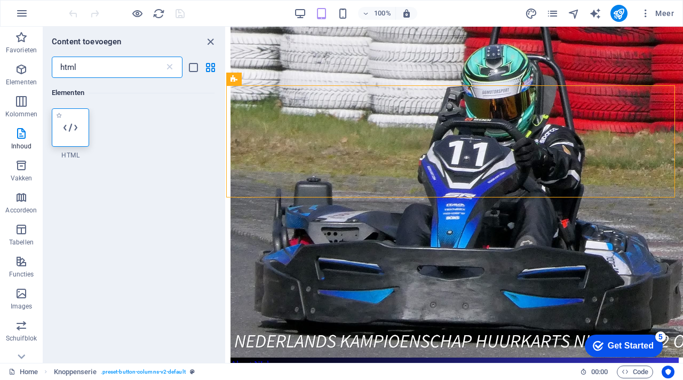
click at [69, 130] on icon at bounding box center [70, 128] width 14 height 14
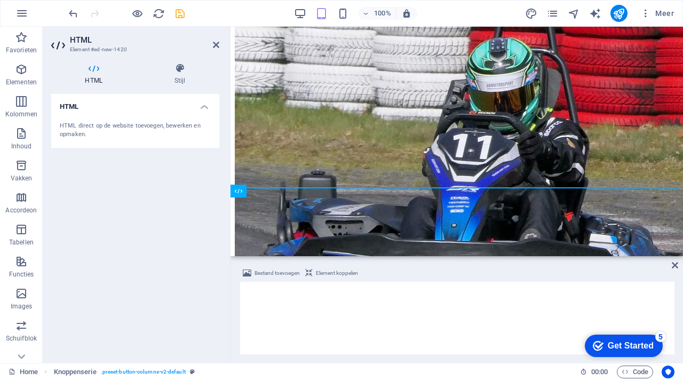
scroll to position [1792, 0]
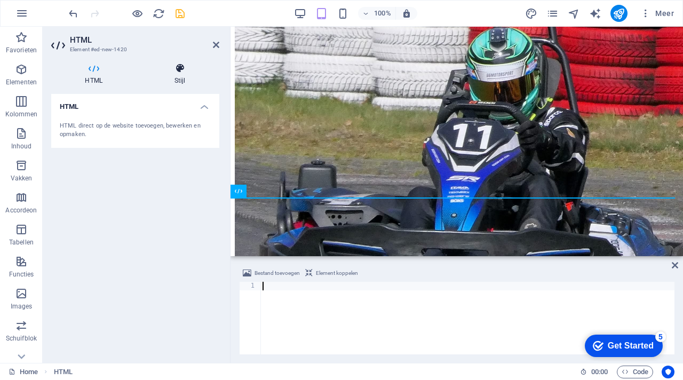
click at [179, 68] on icon at bounding box center [179, 68] width 79 height 11
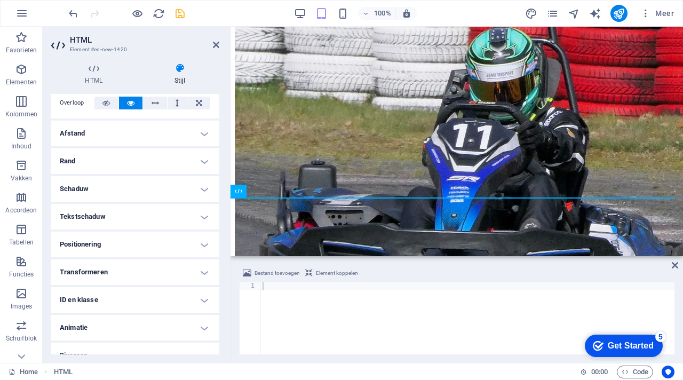
scroll to position [76, 0]
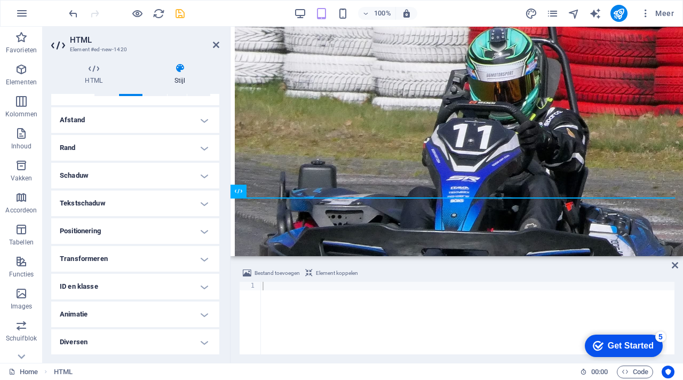
click at [270, 287] on div at bounding box center [467, 327] width 414 height 90
paste textarea "<div class="commonninja_component pid-66b0eff3-5e78-4605-bdec-fb6bc86dee1c"></d…"
type textarea "<div class="commonninja_component pid-66b0eff3-5e78-4605-bdec-fb6bc86dee1c"></d…"
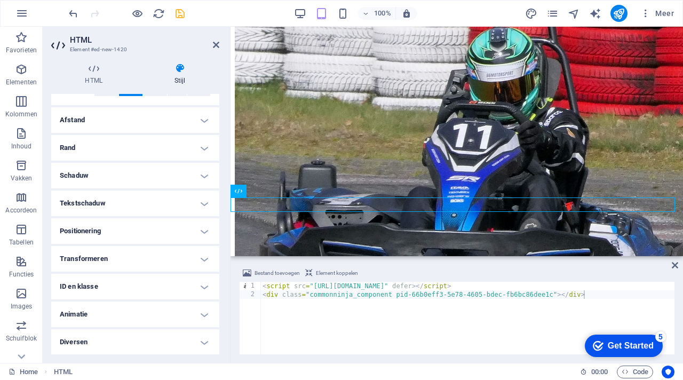
click at [331, 270] on span "Element koppelen" at bounding box center [337, 273] width 42 height 13
click at [339, 274] on span "Element koppelen" at bounding box center [337, 273] width 42 height 13
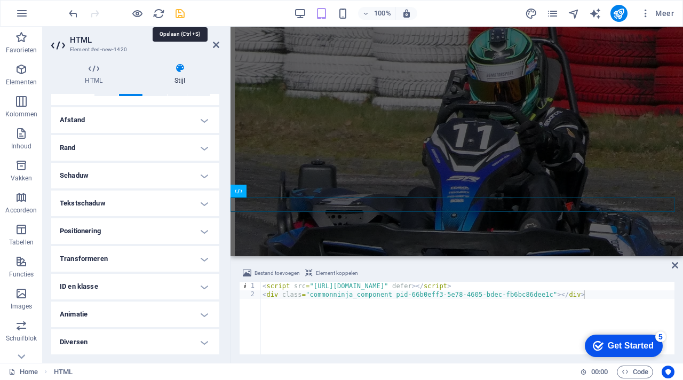
click at [179, 19] on icon "save" at bounding box center [180, 13] width 12 height 12
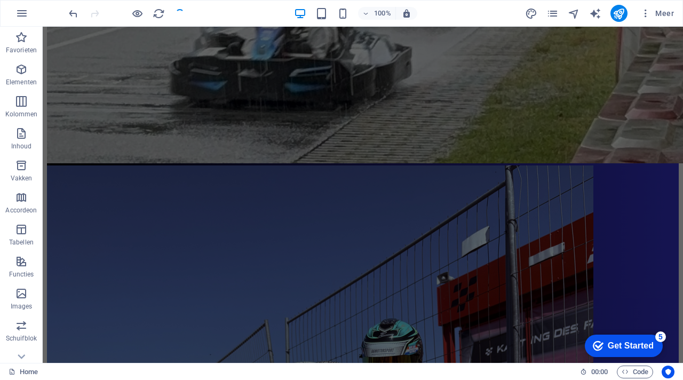
scroll to position [1755, 0]
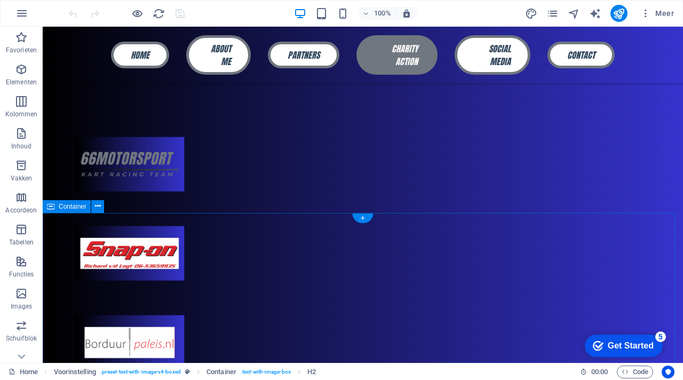
scroll to position [1743, 0]
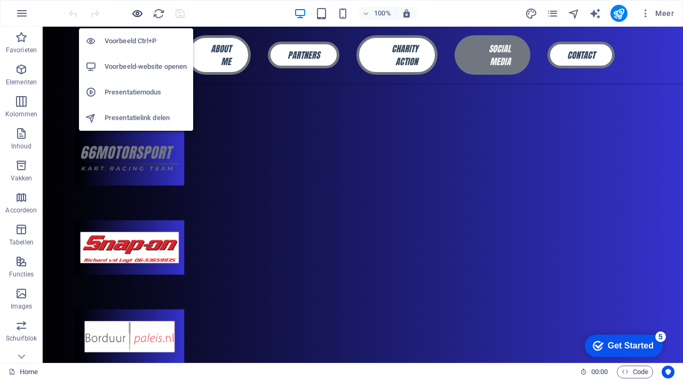
click at [139, 18] on icon "button" at bounding box center [137, 13] width 12 height 12
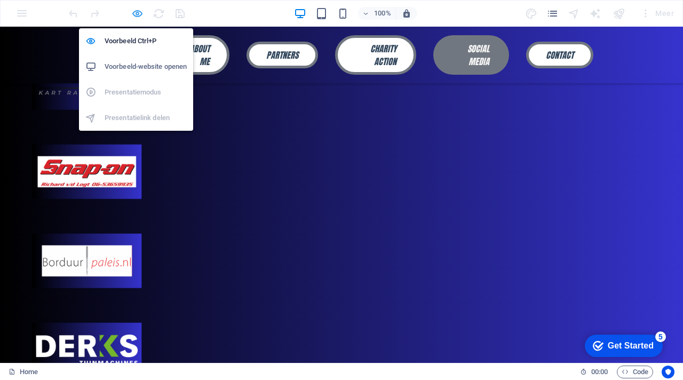
click at [140, 10] on icon "button" at bounding box center [137, 13] width 12 height 12
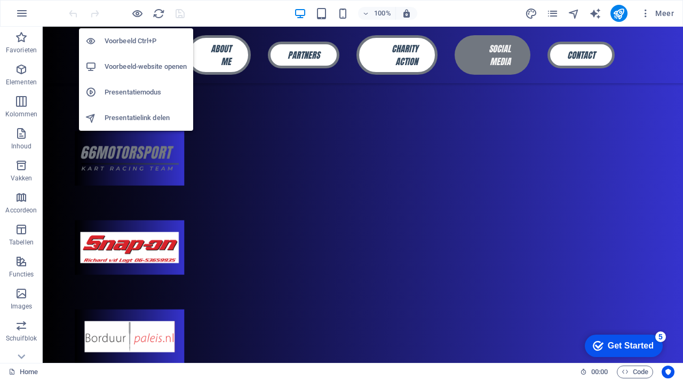
click at [135, 67] on h6 "Voorbeeld-website openen" at bounding box center [146, 66] width 82 height 13
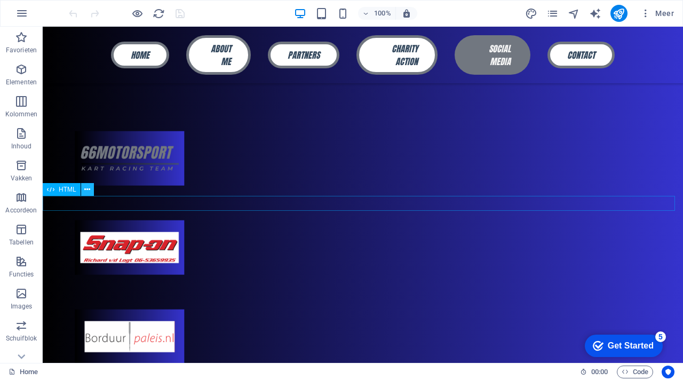
click at [88, 185] on icon at bounding box center [87, 189] width 6 height 11
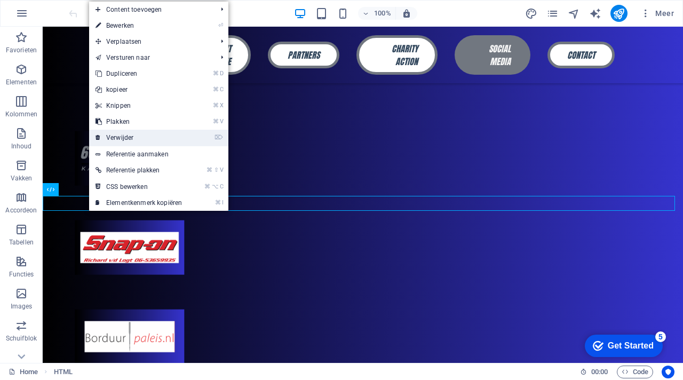
click at [132, 134] on link "⌦ Verwijder" at bounding box center [138, 138] width 99 height 16
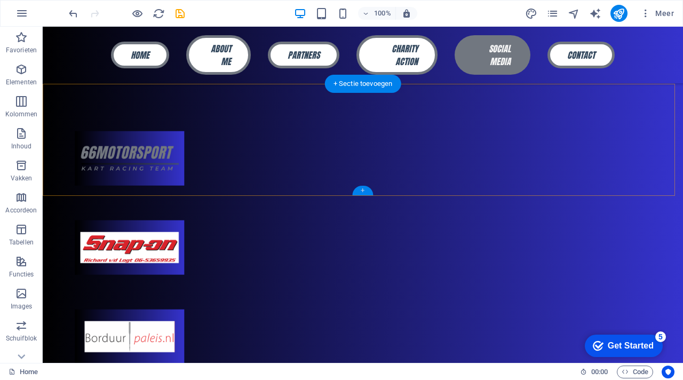
drag, startPoint x: 365, startPoint y: 188, endPoint x: 138, endPoint y: 162, distance: 228.1
click at [365, 188] on div "+" at bounding box center [362, 191] width 21 height 10
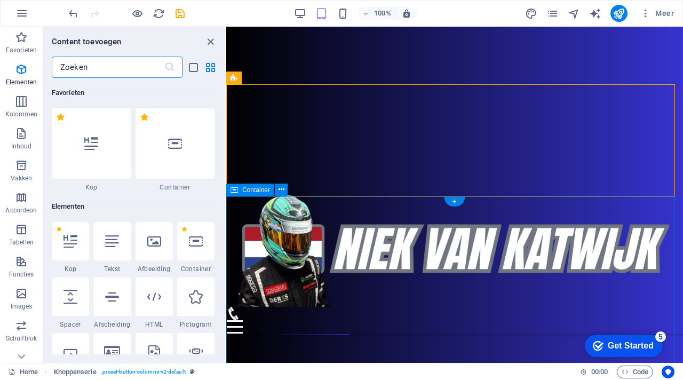
scroll to position [1866, 0]
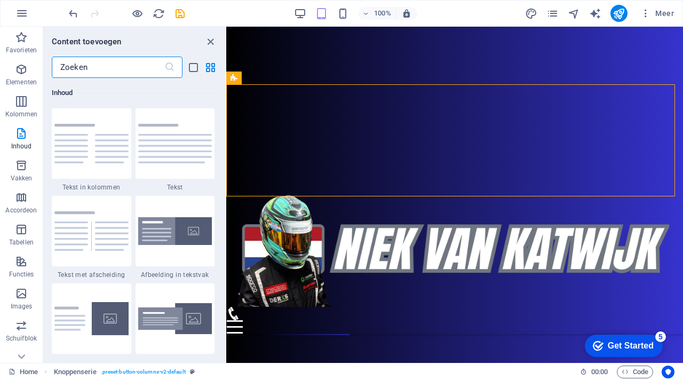
click at [103, 68] on input "text" at bounding box center [108, 67] width 113 height 21
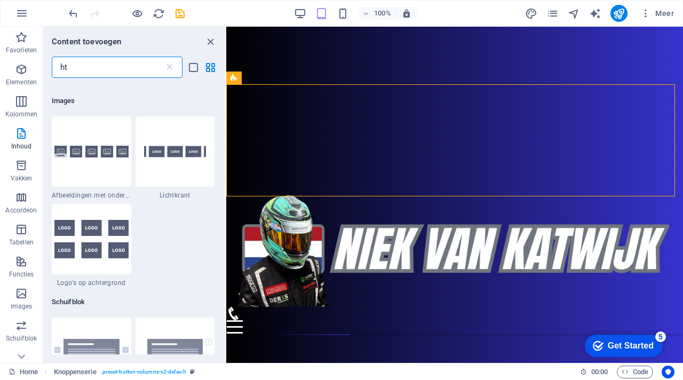
scroll to position [0, 0]
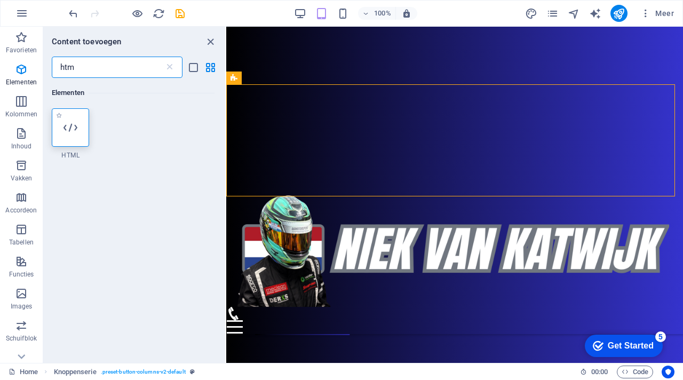
type input "htm"
click at [64, 124] on icon at bounding box center [70, 128] width 14 height 14
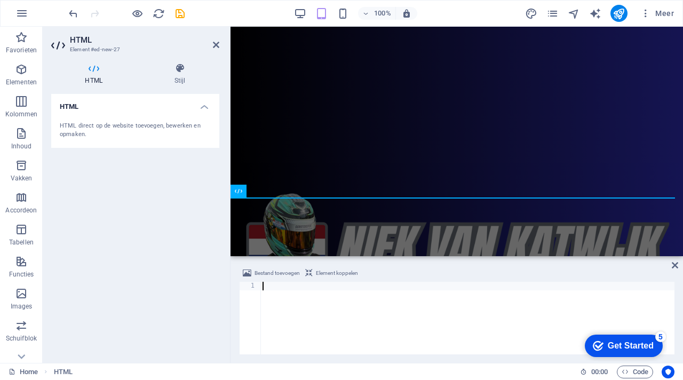
scroll to position [1792, 0]
type textarea "<div class="commonninja_component pid-66b0eff3-5e78-4605-bdec-fb6bc86dee1c"></d…"
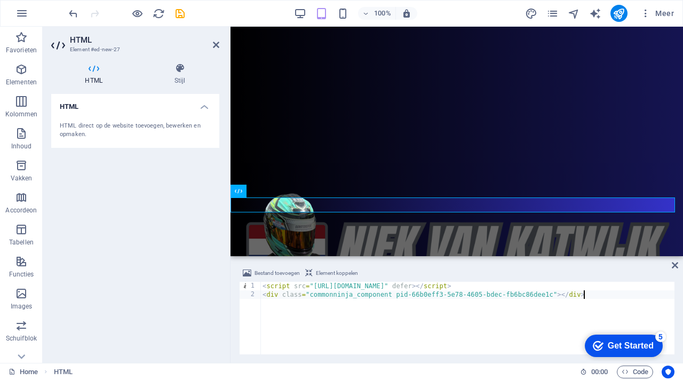
click at [324, 270] on span "Element koppelen" at bounding box center [337, 273] width 42 height 13
click at [178, 15] on icon "save" at bounding box center [180, 13] width 12 height 12
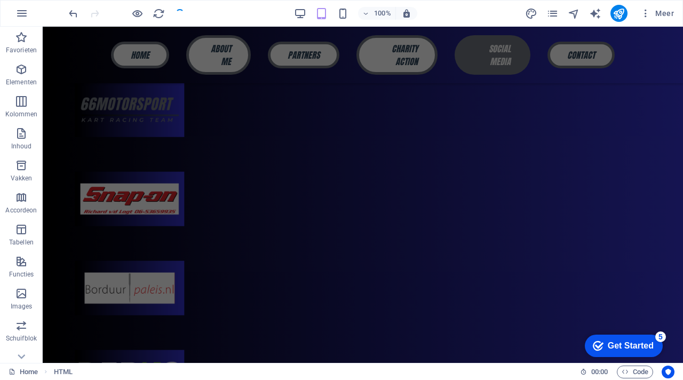
scroll to position [1755, 0]
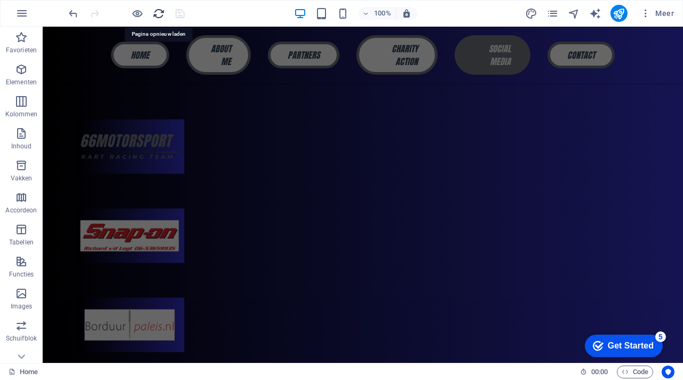
click at [159, 14] on icon "reload" at bounding box center [159, 13] width 12 height 12
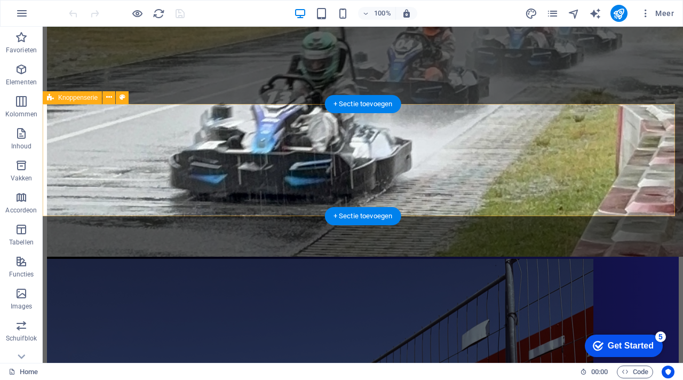
scroll to position [1733, 0]
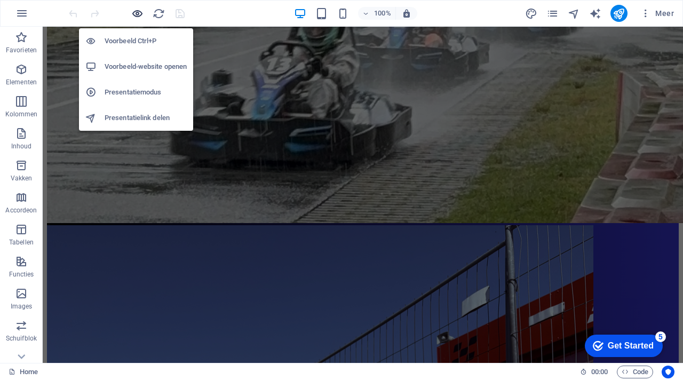
click at [137, 13] on icon "button" at bounding box center [137, 13] width 12 height 12
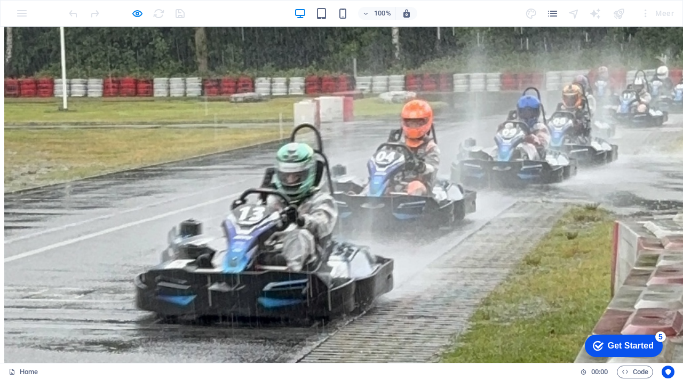
scroll to position [1675, 0]
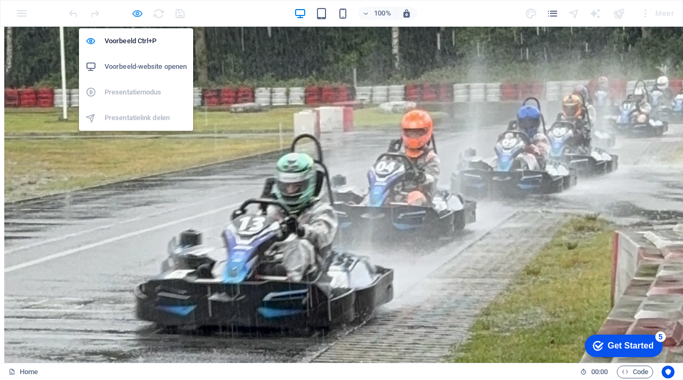
click at [137, 14] on icon "button" at bounding box center [137, 13] width 12 height 12
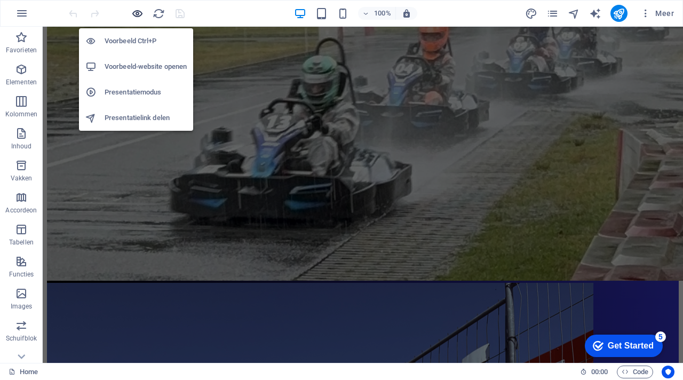
click at [137, 13] on icon "button" at bounding box center [137, 13] width 12 height 12
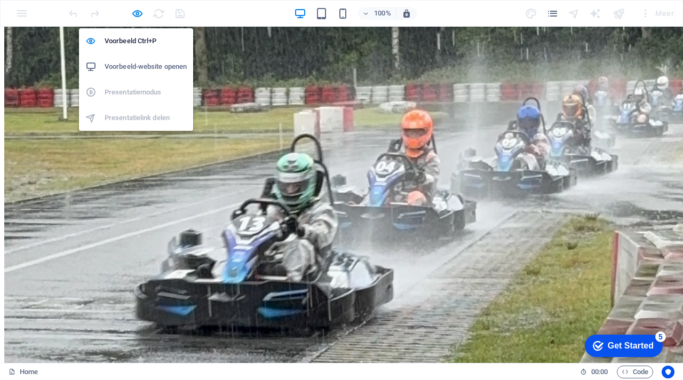
click at [142, 61] on h6 "Voorbeeld-website openen" at bounding box center [146, 66] width 82 height 13
click at [137, 12] on icon "button" at bounding box center [137, 13] width 12 height 12
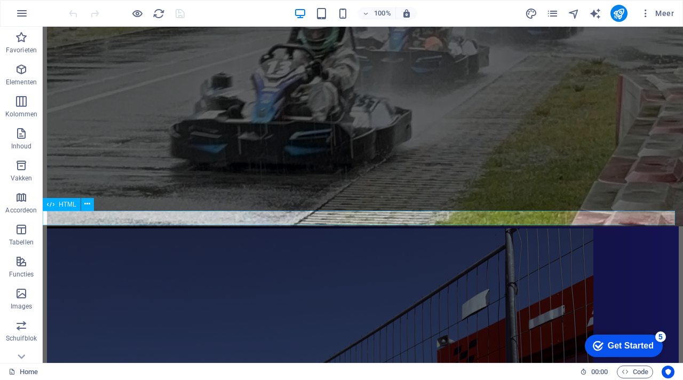
scroll to position [1734, 0]
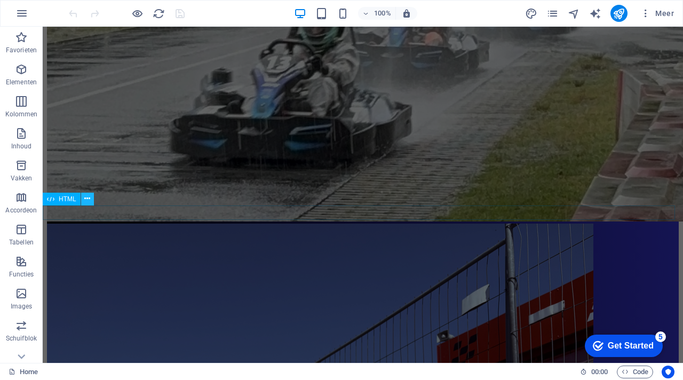
click at [87, 200] on icon at bounding box center [87, 198] width 6 height 11
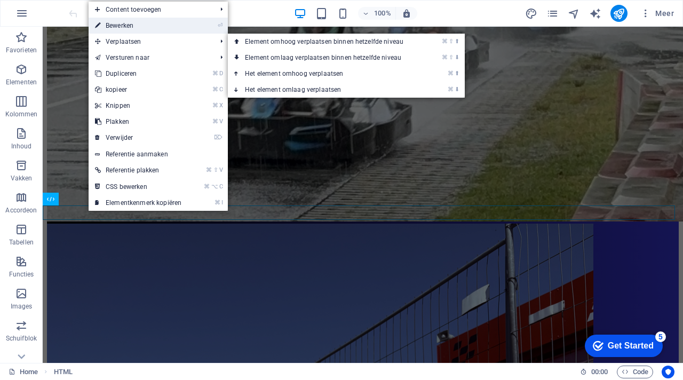
click at [126, 25] on link "⏎ Bewerken" at bounding box center [138, 26] width 99 height 16
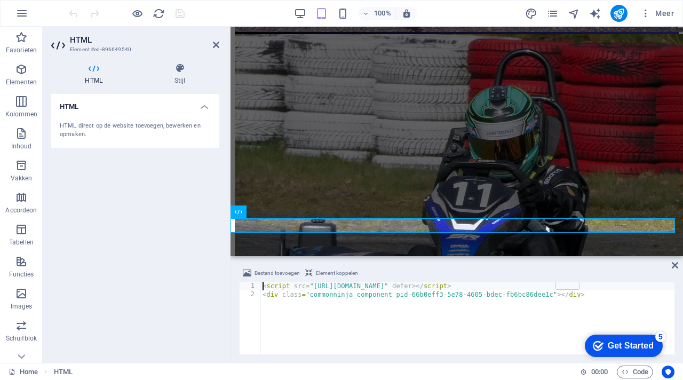
scroll to position [1772, 0]
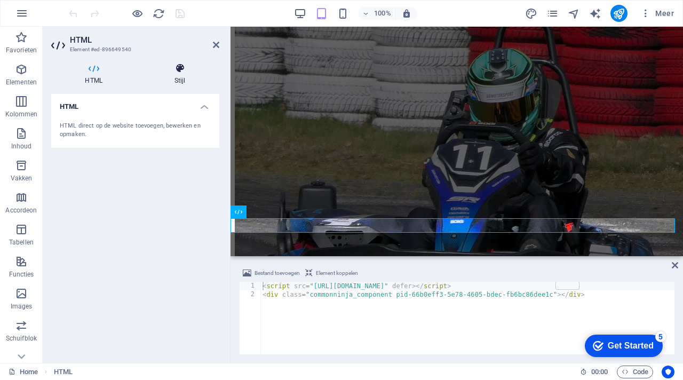
click at [175, 72] on icon at bounding box center [179, 68] width 79 height 11
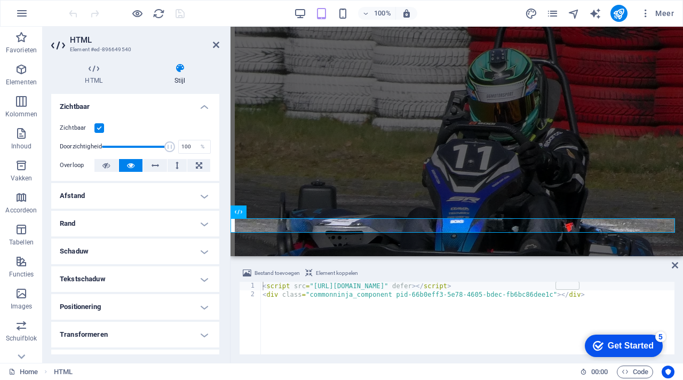
click at [201, 195] on h4 "Afstand" at bounding box center [135, 196] width 168 height 26
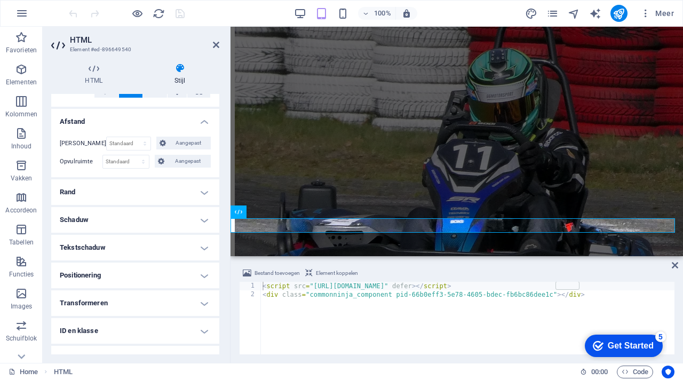
scroll to position [118, 0]
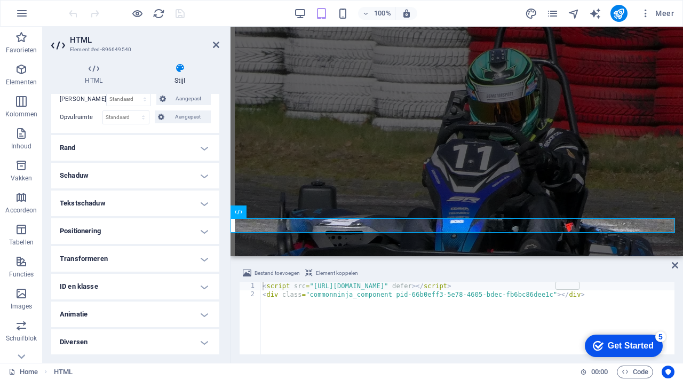
click at [173, 232] on h4 "Positionering" at bounding box center [135, 231] width 168 height 26
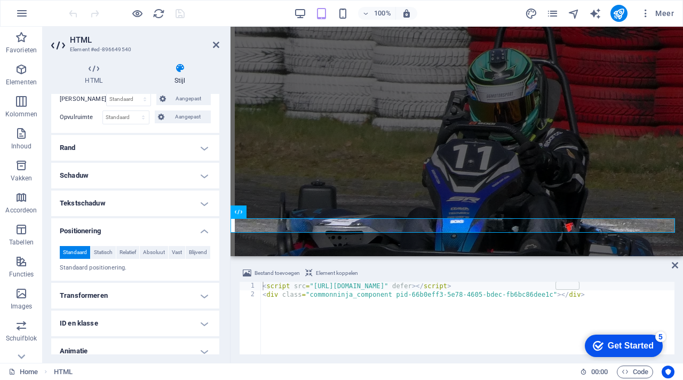
scroll to position [169, 0]
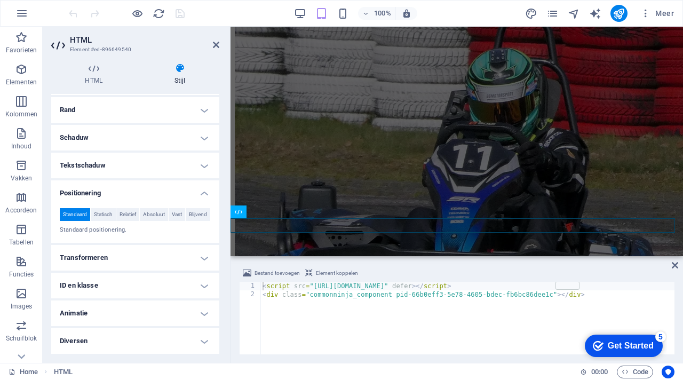
click at [605, 301] on div "< script src = "https://cdn.commoninja.com/sdk/latest/commonninja.js" defer > <…" at bounding box center [467, 327] width 414 height 90
type textarea "<div class="commonninja_component pid-66b0eff3-5e78-4605-bdec-fb6bc86dee1c"></d…"
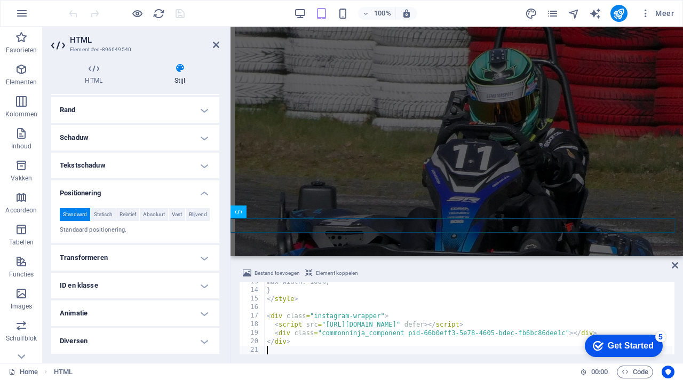
scroll to position [107, 0]
click at [348, 274] on span "Element koppelen" at bounding box center [337, 273] width 42 height 13
click at [180, 14] on icon "save" at bounding box center [180, 13] width 12 height 12
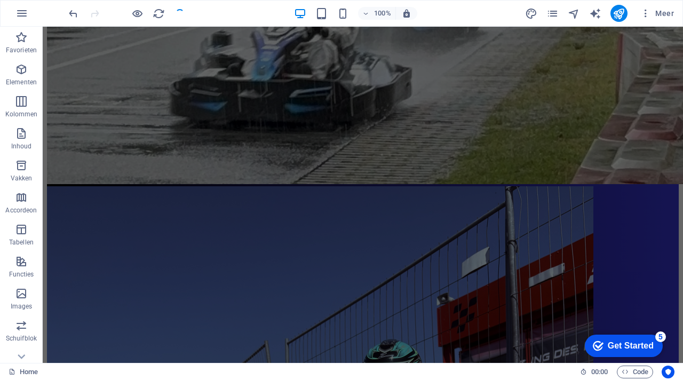
scroll to position [1734, 0]
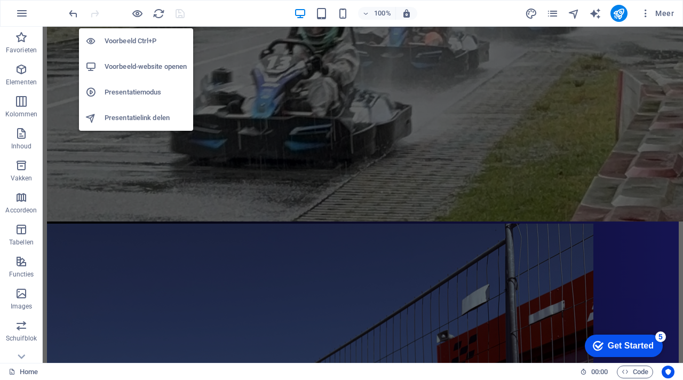
click at [140, 63] on h6 "Voorbeeld-website openen" at bounding box center [146, 66] width 82 height 13
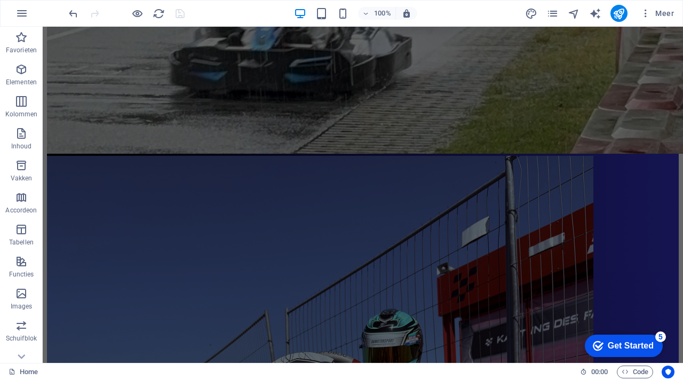
scroll to position [1748, 0]
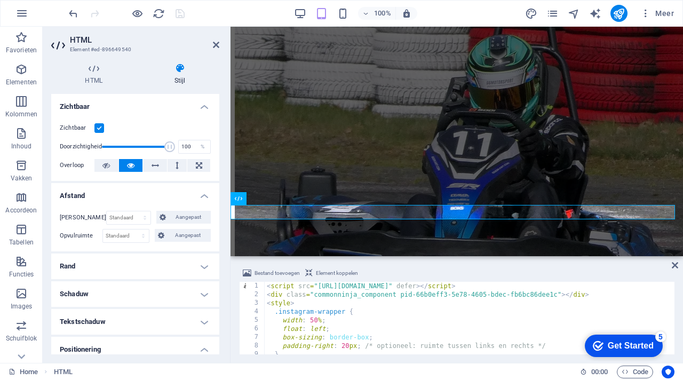
scroll to position [0, 0]
click at [444, 348] on div "< script src = "https://cdn.commoninja.com/sdk/latest/commonninja.js" defer > <…" at bounding box center [468, 327] width 407 height 90
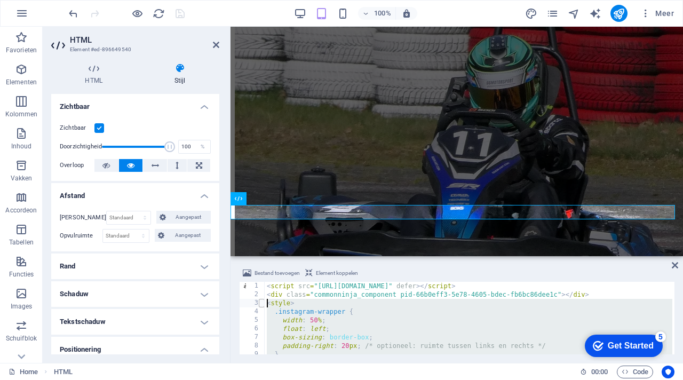
drag, startPoint x: 321, startPoint y: 341, endPoint x: 259, endPoint y: 302, distance: 73.8
click at [259, 302] on div "padding-right: 20px; /* optioneel: ruimte tussen links en rechts */ 1 2 3 4 5 6…" at bounding box center [456, 318] width 435 height 73
type textarea "<style> .instagram-wrapper {"
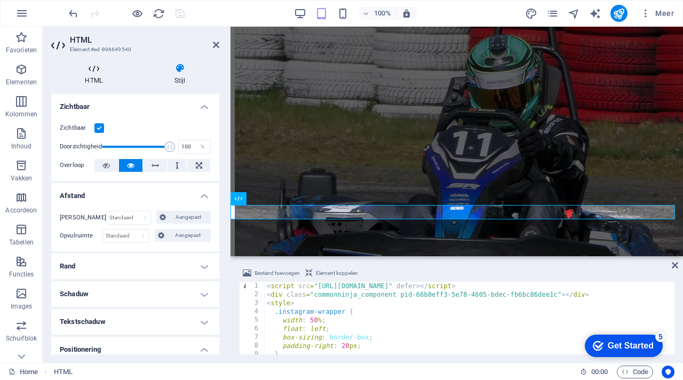
click at [97, 77] on h4 "HTML" at bounding box center [95, 74] width 89 height 22
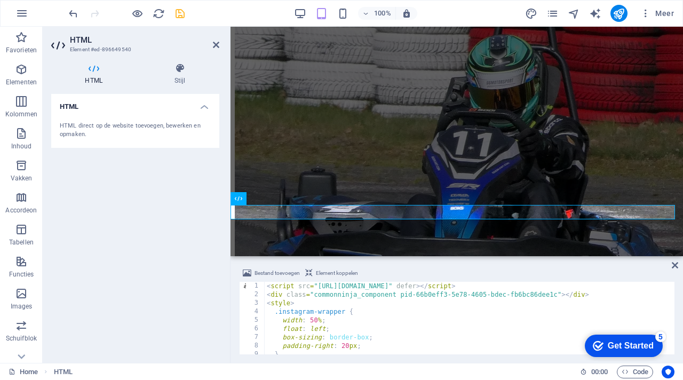
click at [331, 273] on span "Element koppelen" at bounding box center [337, 273] width 42 height 13
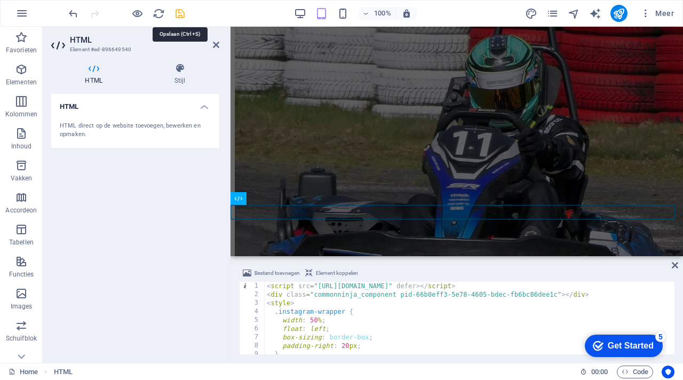
click at [181, 13] on icon "save" at bounding box center [180, 13] width 12 height 12
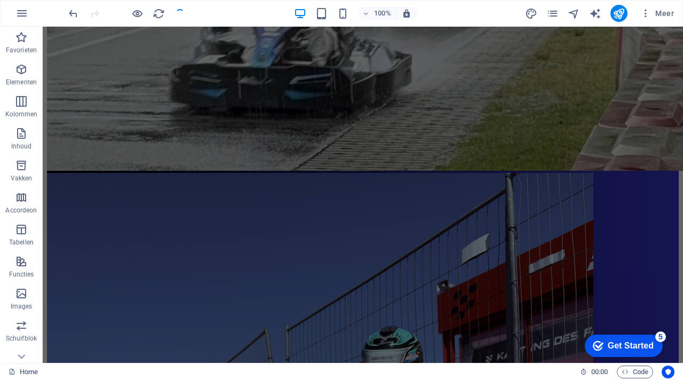
scroll to position [1748, 0]
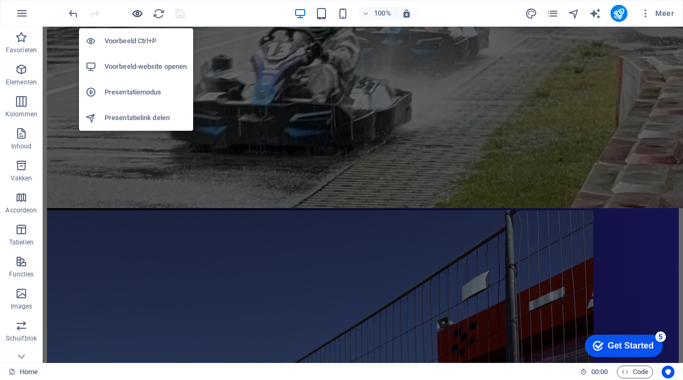
click at [134, 11] on icon "button" at bounding box center [137, 13] width 12 height 12
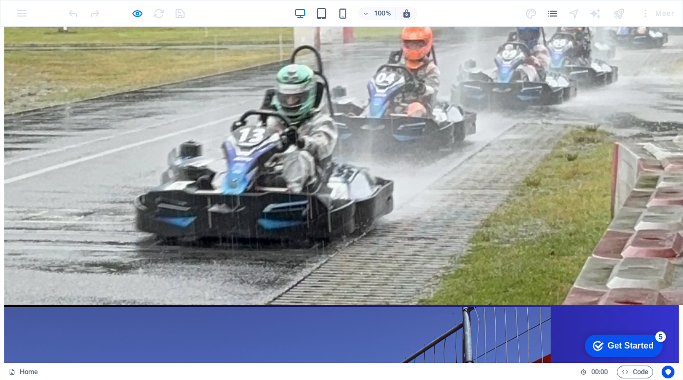
scroll to position [1765, 0]
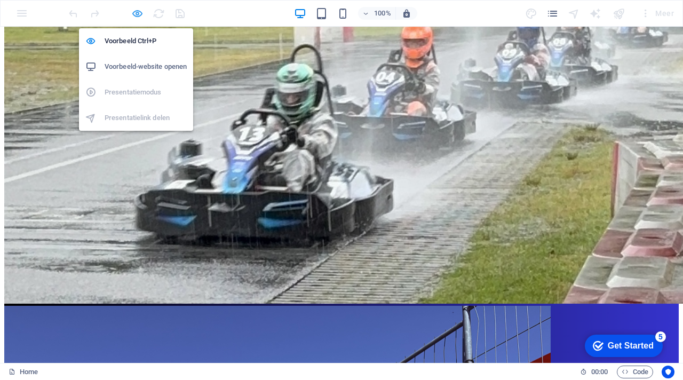
click at [141, 17] on icon "button" at bounding box center [137, 13] width 12 height 12
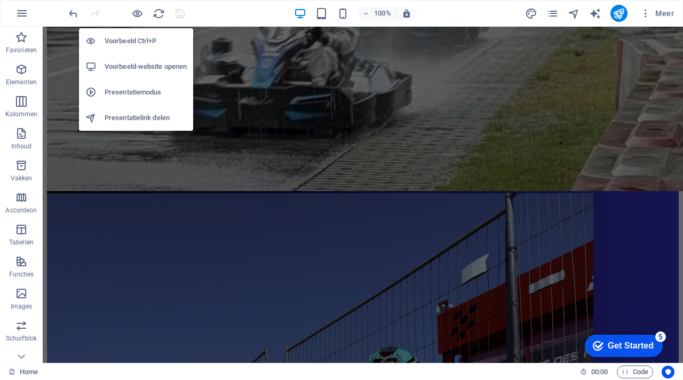
click at [150, 65] on h6 "Voorbeeld-website openen" at bounding box center [146, 66] width 82 height 13
click at [140, 16] on icon "button" at bounding box center [137, 13] width 12 height 12
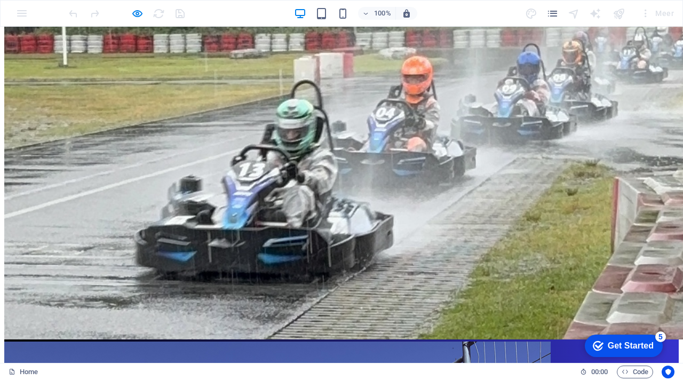
scroll to position [1728, 0]
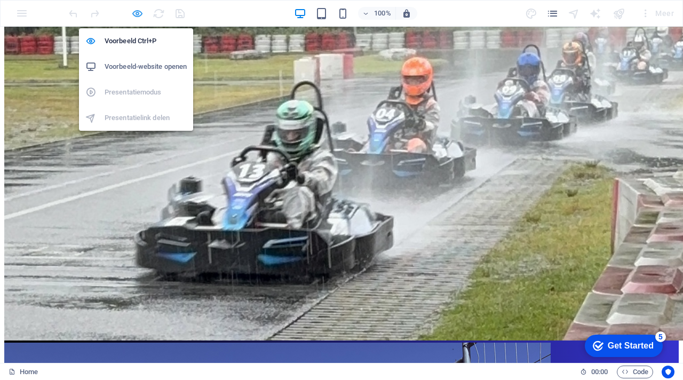
click at [135, 12] on icon "button" at bounding box center [137, 13] width 12 height 12
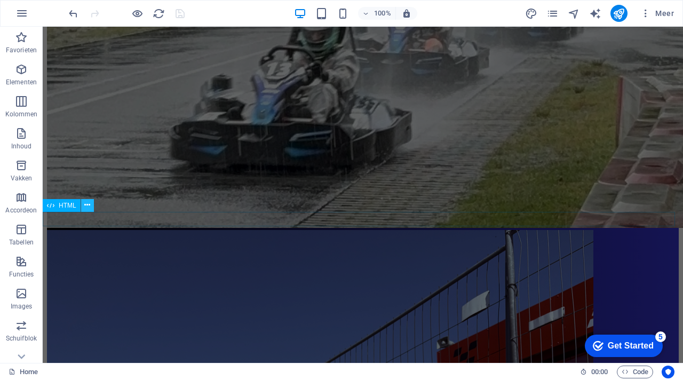
click at [90, 206] on button at bounding box center [87, 205] width 13 height 13
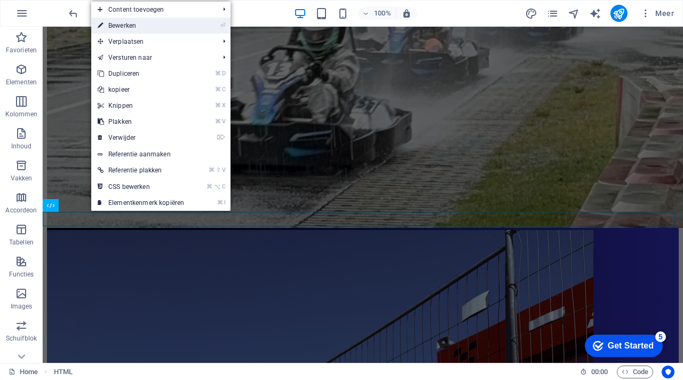
click at [125, 20] on link "⏎ Bewerken" at bounding box center [140, 26] width 99 height 16
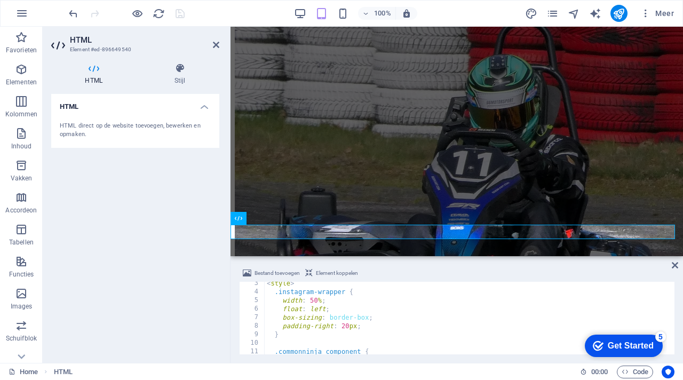
scroll to position [0, 0]
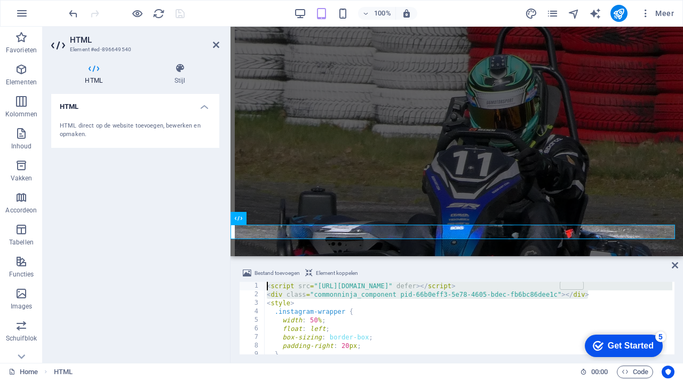
drag, startPoint x: 598, startPoint y: 294, endPoint x: 252, endPoint y: 283, distance: 346.8
click at [249, 280] on div "Bestand toevoegen Element koppelen 1 2 3 4 5 6 7 8 9 10 < script src = "https:/…" at bounding box center [456, 310] width 435 height 87
type textarea "<script src="https://cdn.commoninja.com/sdk/latest/commonninja.js" defer></scri…"
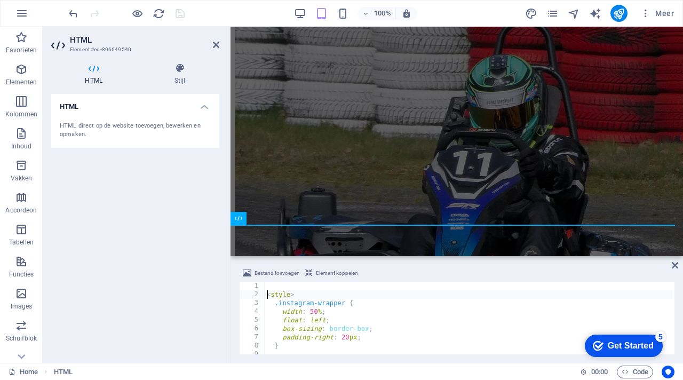
click at [266, 296] on div "< style > .instagram-wrapper { width : 50 % ; float : left ; box-sizing : borde…" at bounding box center [468, 327] width 407 height 90
type textarea "<style>"
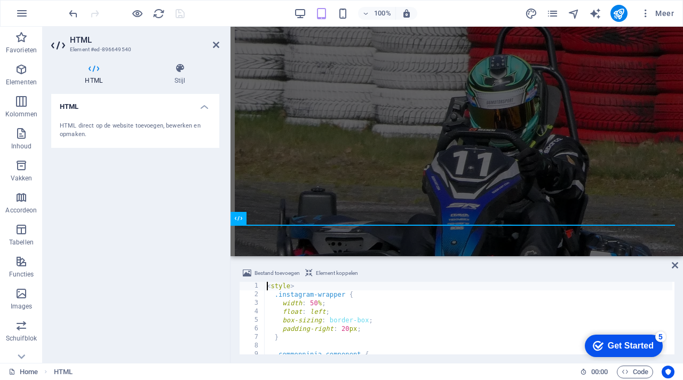
click at [333, 273] on span "Element koppelen" at bounding box center [337, 273] width 42 height 13
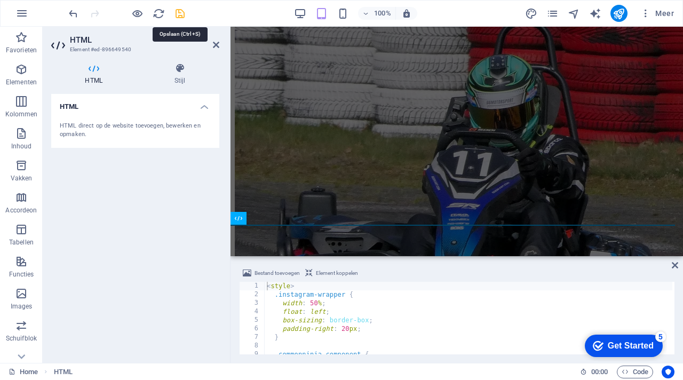
click at [180, 11] on icon "save" at bounding box center [180, 13] width 12 height 12
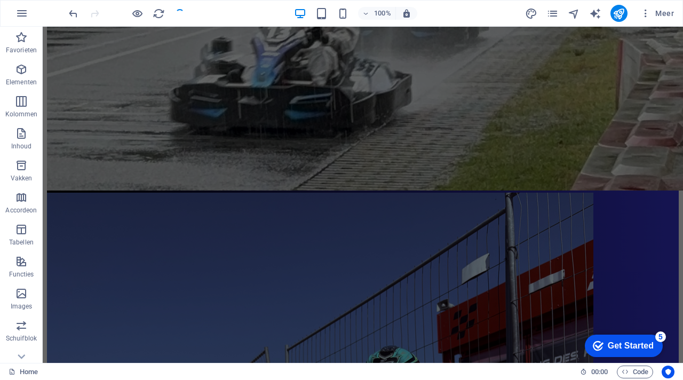
scroll to position [1728, 0]
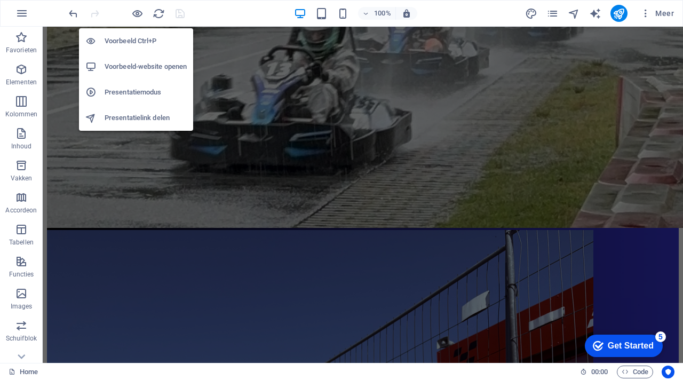
click at [138, 62] on h6 "Voorbeeld-website openen" at bounding box center [146, 66] width 82 height 13
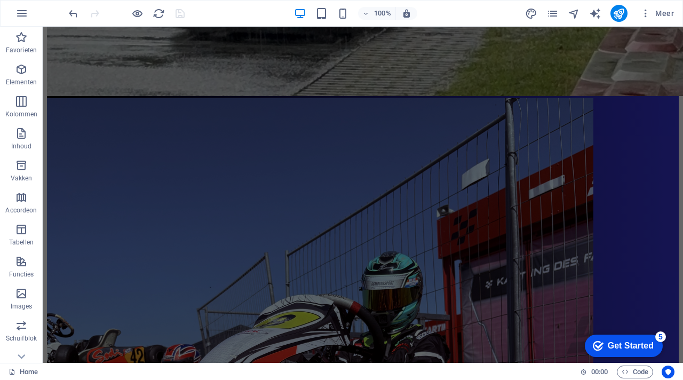
scroll to position [1859, 0]
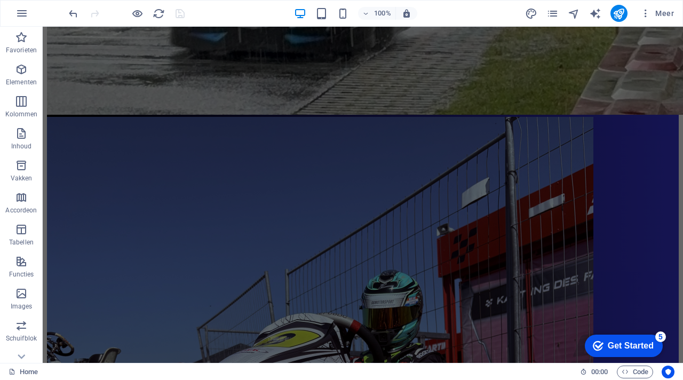
scroll to position [1844, 0]
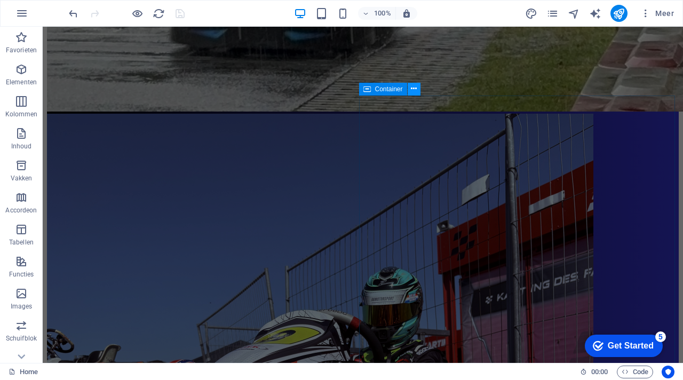
click at [415, 90] on icon at bounding box center [414, 88] width 6 height 11
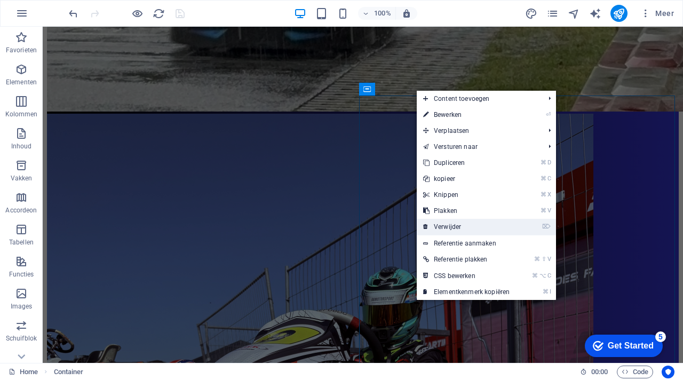
click at [466, 223] on link "⌦ Verwijder" at bounding box center [465, 227] width 99 height 16
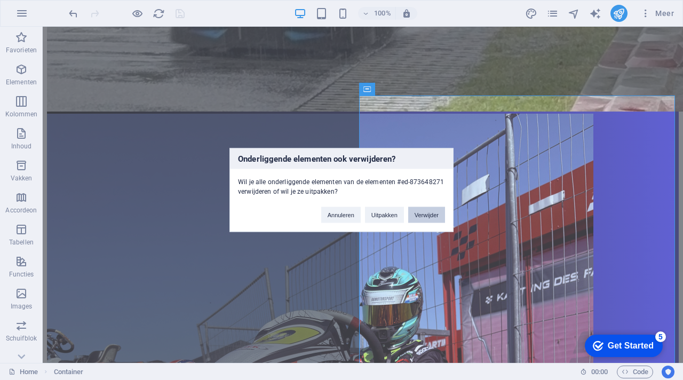
drag, startPoint x: 423, startPoint y: 213, endPoint x: 380, endPoint y: 186, distance: 50.3
click at [423, 213] on button "Verwijder" at bounding box center [426, 215] width 37 height 16
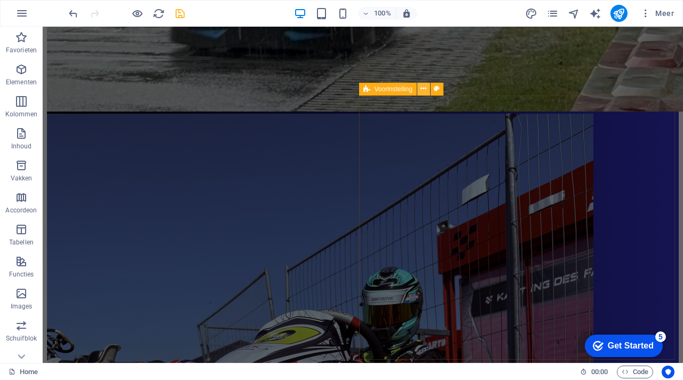
click at [426, 90] on button at bounding box center [423, 89] width 13 height 13
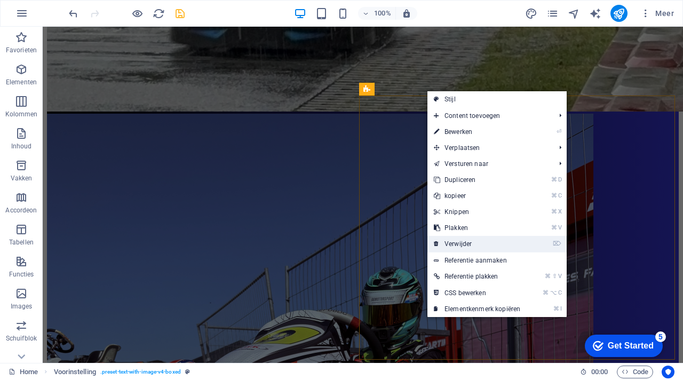
click at [456, 245] on link "⌦ Verwijder" at bounding box center [476, 244] width 99 height 16
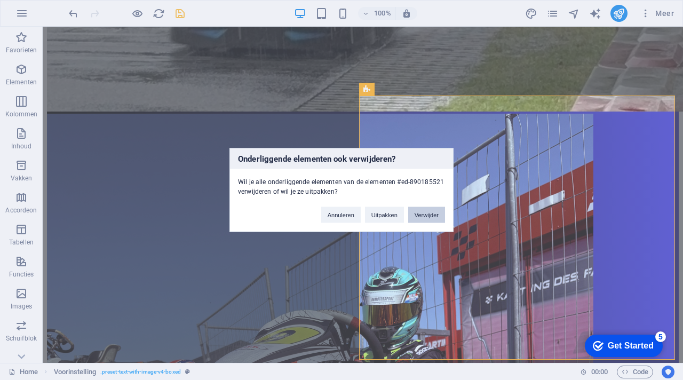
click at [434, 211] on button "Verwijder" at bounding box center [426, 215] width 37 height 16
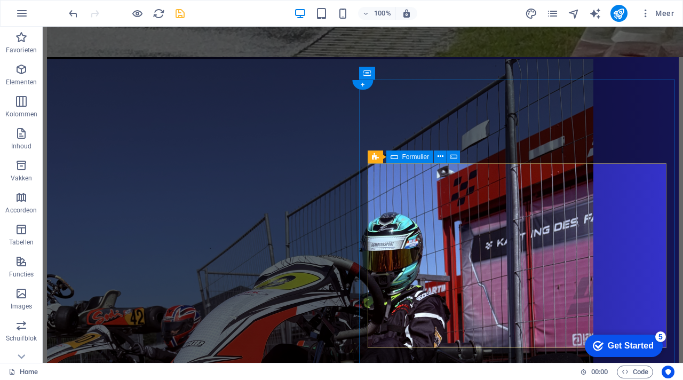
scroll to position [1825, 0]
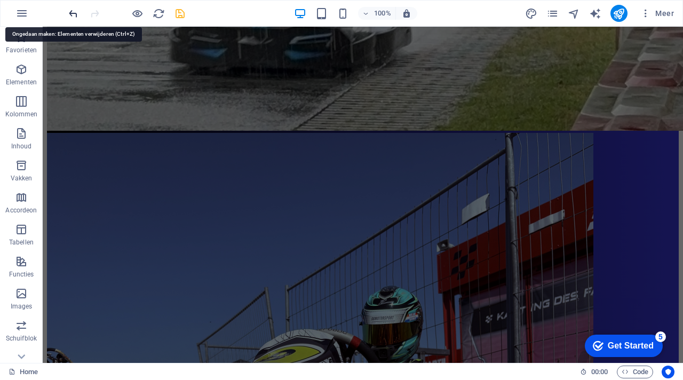
click at [75, 14] on icon "undo" at bounding box center [73, 13] width 12 height 12
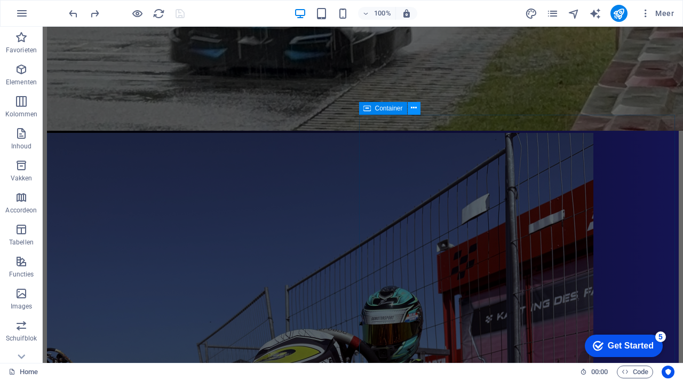
click at [415, 109] on icon at bounding box center [414, 107] width 6 height 11
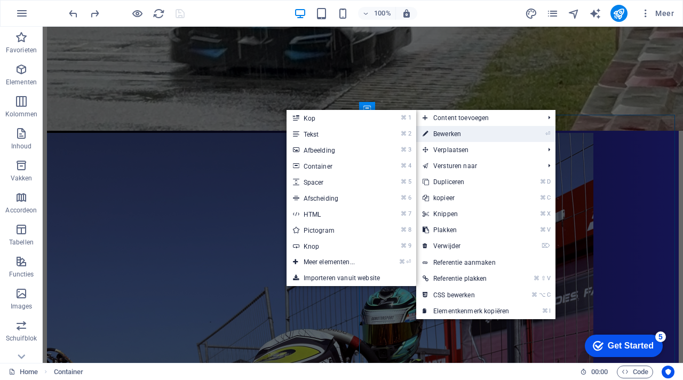
click at [436, 132] on link "⏎ Bewerken" at bounding box center [465, 134] width 99 height 16
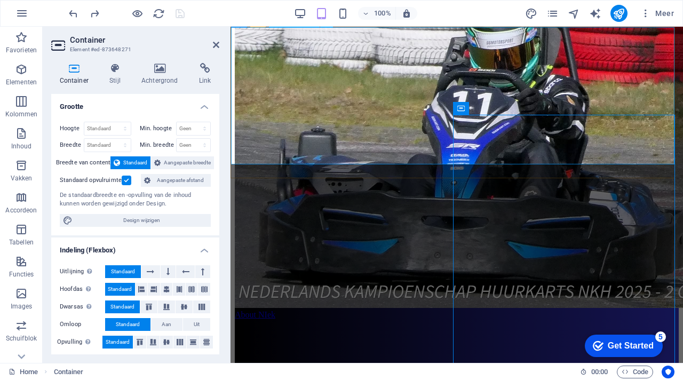
scroll to position [1875, 0]
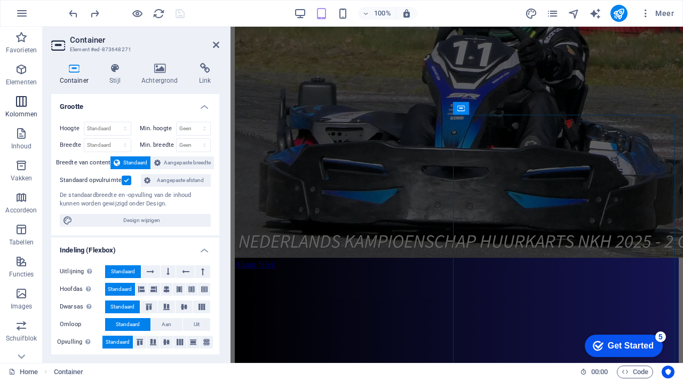
click at [21, 109] on span "Kolommen" at bounding box center [21, 108] width 43 height 26
click at [22, 75] on icon "button" at bounding box center [21, 69] width 13 height 13
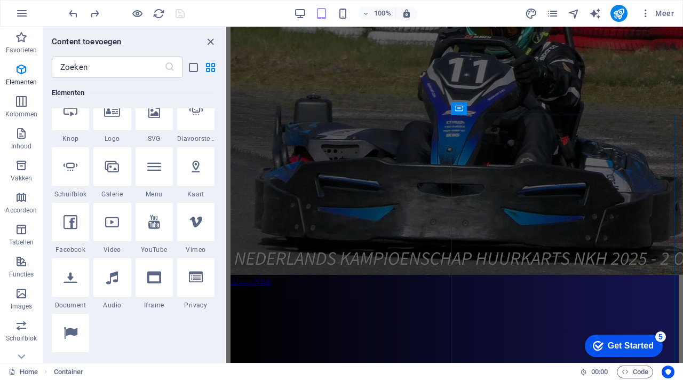
scroll to position [232, 0]
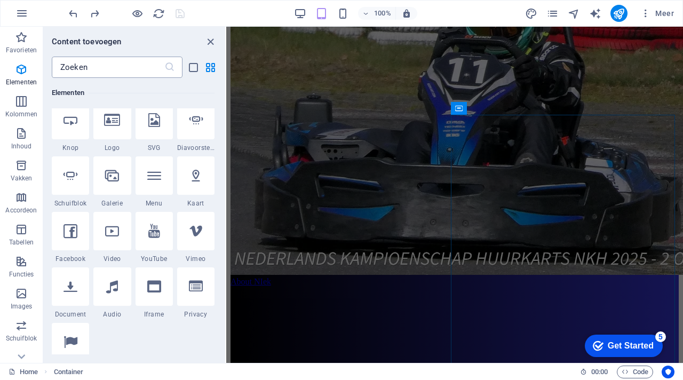
click at [123, 71] on input "text" at bounding box center [108, 67] width 113 height 21
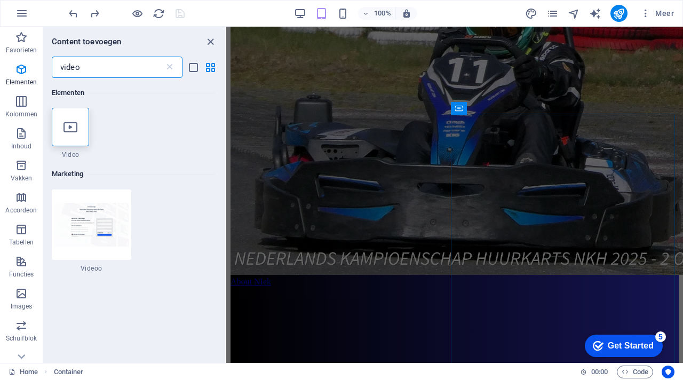
scroll to position [0, 0]
type input "v"
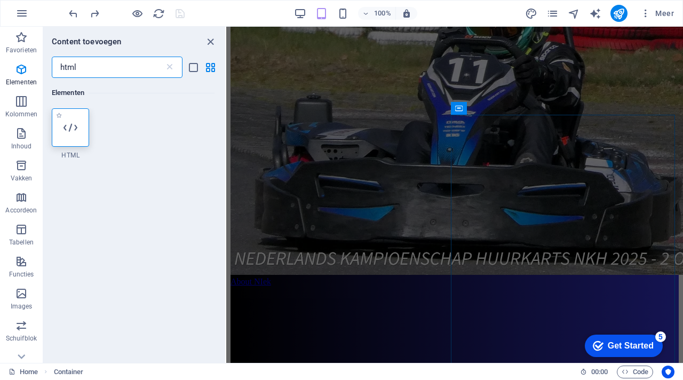
type input "html"
click at [80, 117] on div at bounding box center [70, 127] width 37 height 38
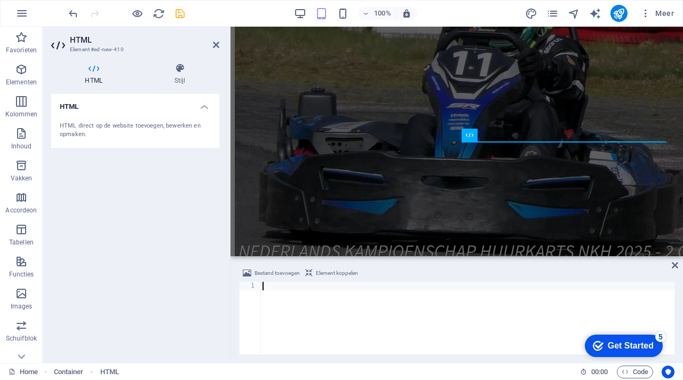
scroll to position [1891, 0]
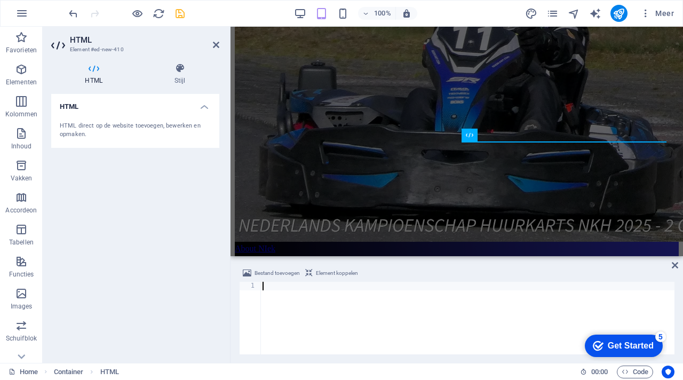
paste textarea "https://www.instagram.com/reel/DMGLH9KNkVz/?utm_source=ig_web_copy_link&igsh=Mz…"
type textarea "https://www.instagram.com/reel/DMGLH9KNkVz/?utm_source=ig_web_copy_link&igsh=Mz…"
click at [179, 15] on icon "save" at bounding box center [180, 13] width 12 height 12
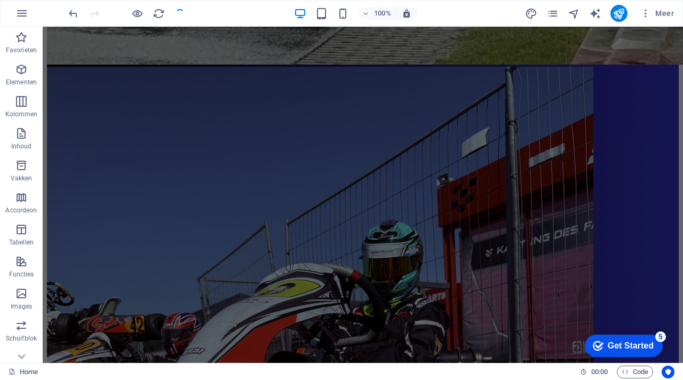
scroll to position [1841, 0]
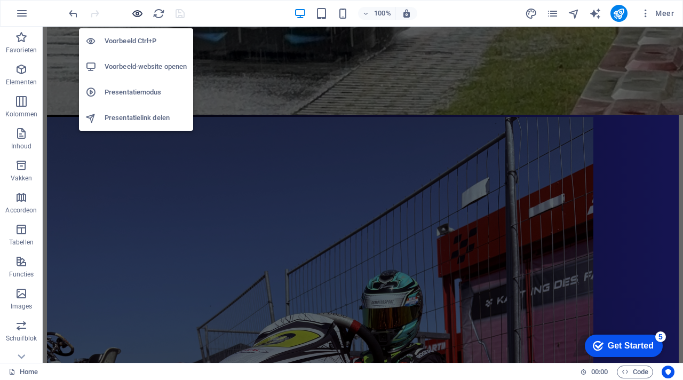
click at [140, 12] on icon "button" at bounding box center [137, 13] width 12 height 12
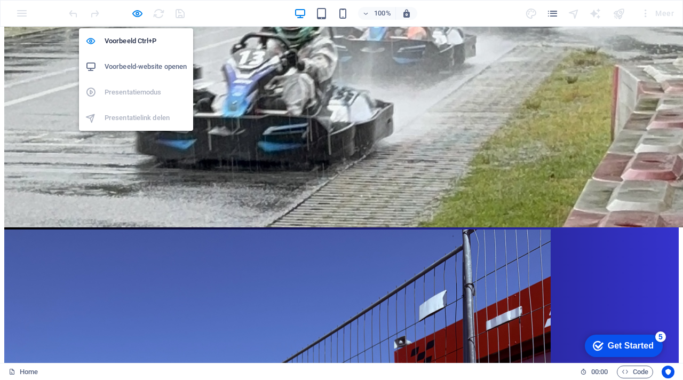
click at [147, 60] on h6 "Voorbeeld-website openen" at bounding box center [146, 66] width 82 height 13
click at [136, 14] on icon "button" at bounding box center [137, 13] width 12 height 12
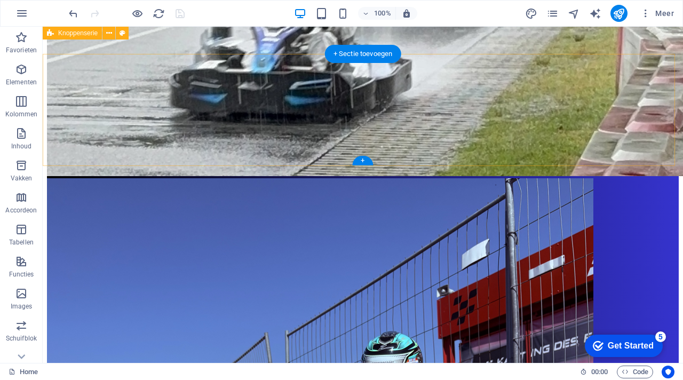
scroll to position [1759, 0]
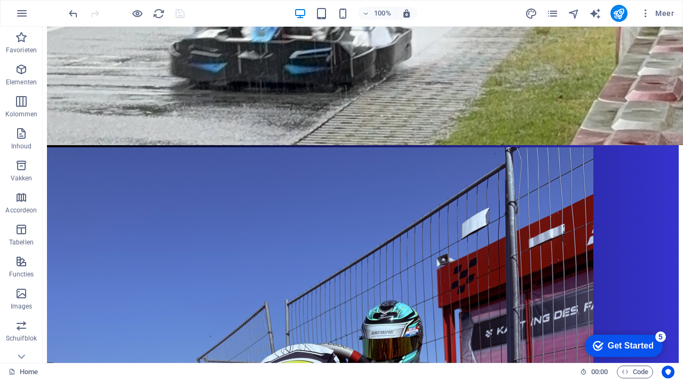
scroll to position [1804, 0]
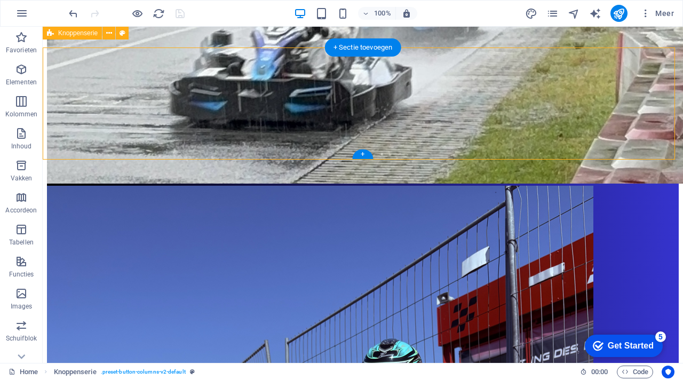
scroll to position [1767, 0]
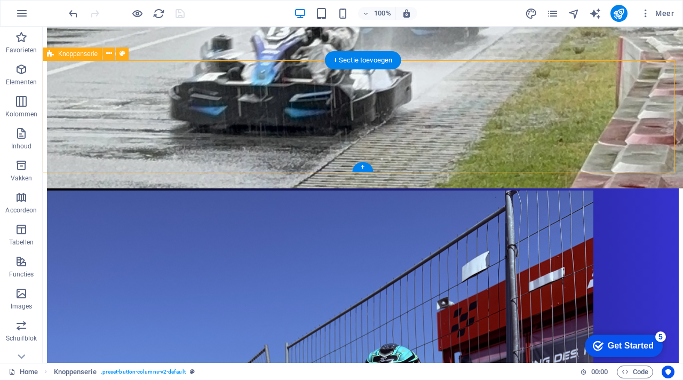
drag, startPoint x: 102, startPoint y: 80, endPoint x: 202, endPoint y: 159, distance: 127.9
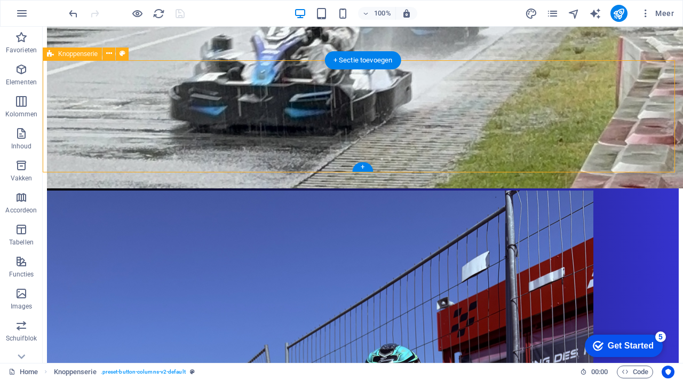
click at [102, 80] on div "Container Menubalk Afbeelding Menubalk Container Sleep hierheen om de bestaande…" at bounding box center [363, 195] width 640 height 336
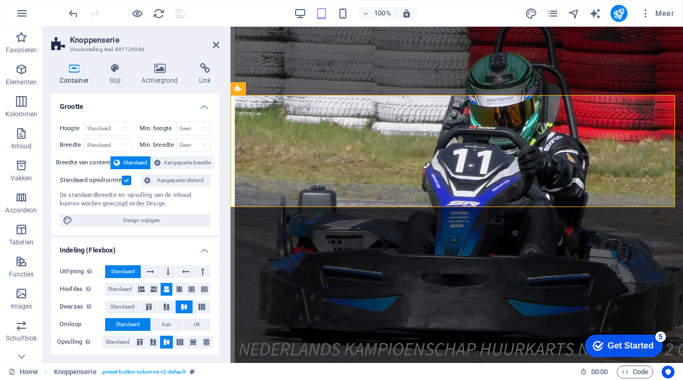
scroll to position [1782, 0]
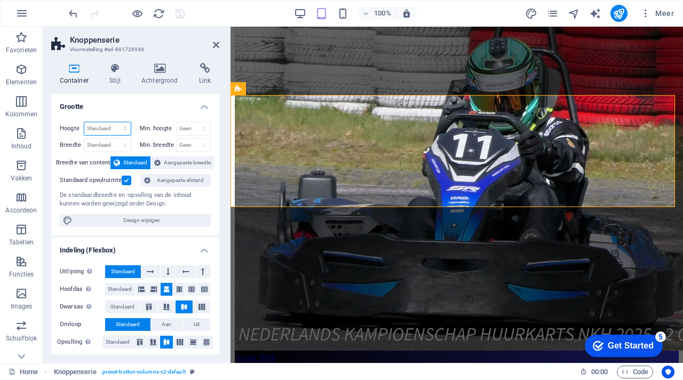
click at [115, 126] on select "Standaard px rem % vh vw" at bounding box center [107, 128] width 46 height 13
click at [215, 43] on icon at bounding box center [216, 45] width 6 height 9
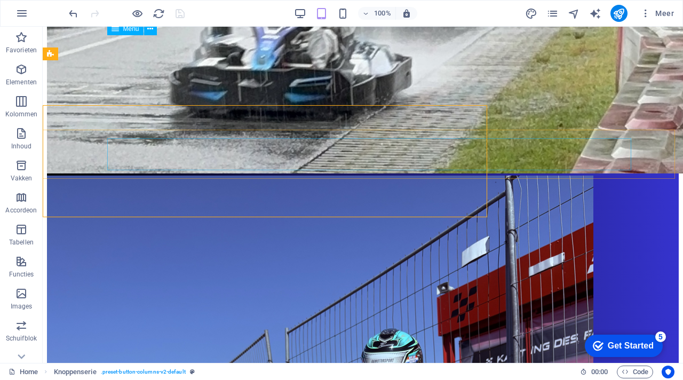
scroll to position [1767, 0]
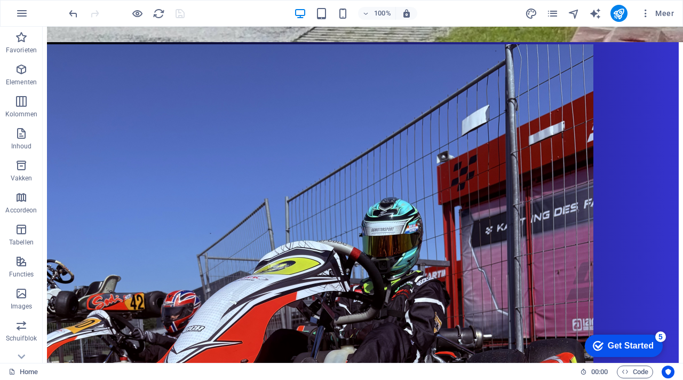
scroll to position [1887, 0]
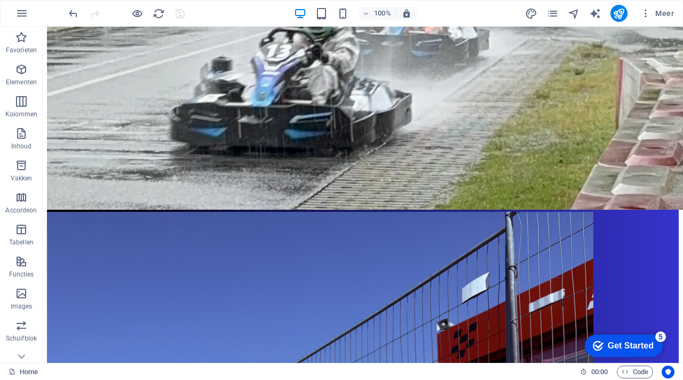
scroll to position [1741, 0]
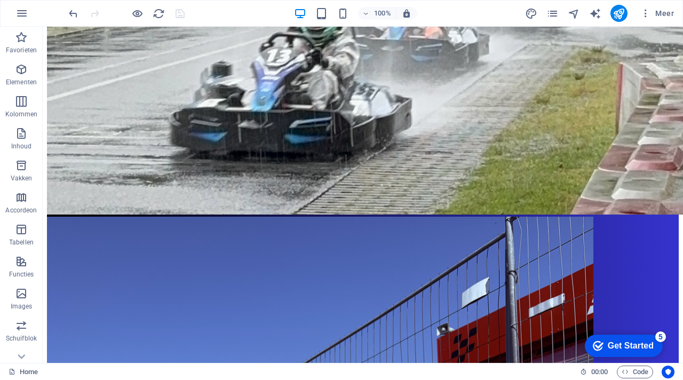
click at [76, 14] on icon "undo" at bounding box center [73, 13] width 12 height 12
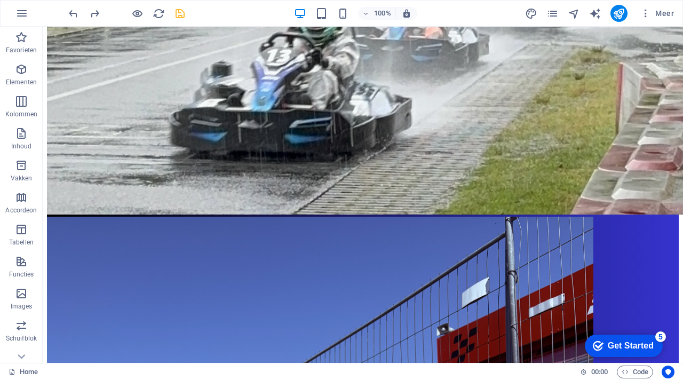
click at [72, 14] on icon "undo" at bounding box center [73, 13] width 12 height 12
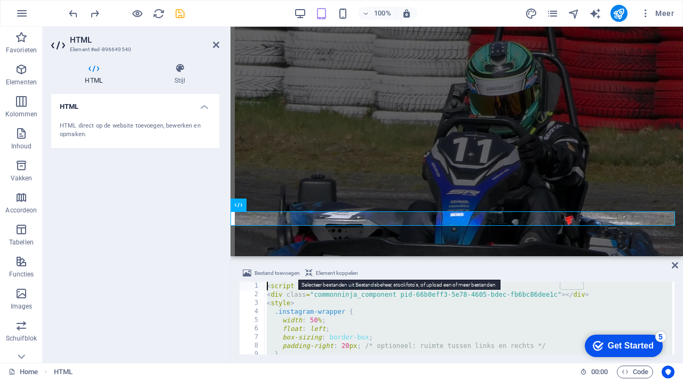
scroll to position [0, 0]
drag, startPoint x: 324, startPoint y: 343, endPoint x: 261, endPoint y: 274, distance: 92.9
click at [261, 274] on div "Bestand toevoegen Element koppelen <script src="https://cdn.commoninja.com/sdk/…" at bounding box center [456, 310] width 435 height 87
type textarea "<script src="https://cdn.commoninja.com/sdk/latest/commonninja.js" defer></scri…"
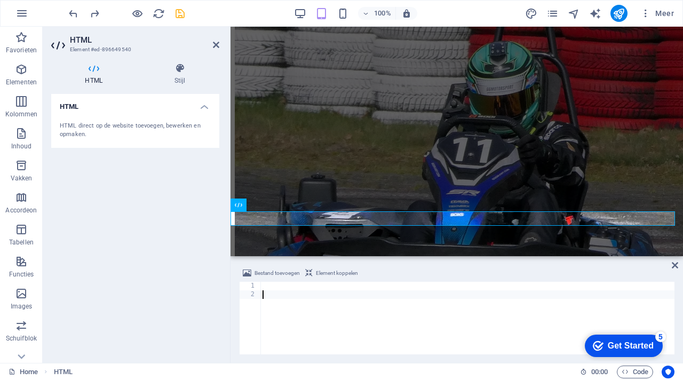
click at [244, 296] on div "2" at bounding box center [250, 294] width 22 height 9
click at [267, 287] on div at bounding box center [467, 327] width 414 height 90
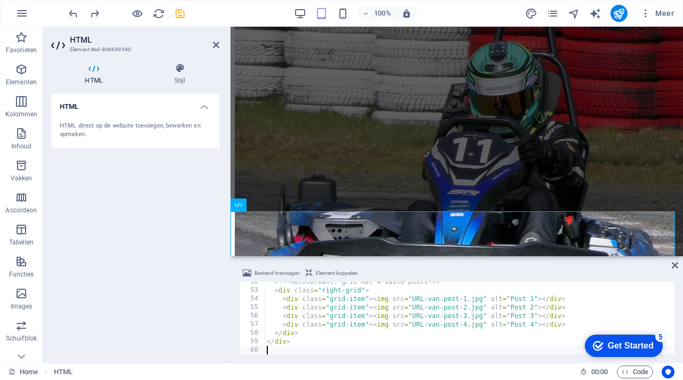
click at [339, 273] on span "Element koppelen" at bounding box center [337, 273] width 42 height 13
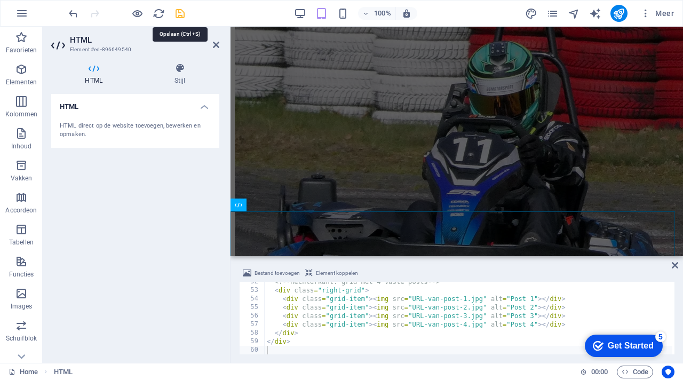
click at [180, 14] on icon "save" at bounding box center [180, 13] width 12 height 12
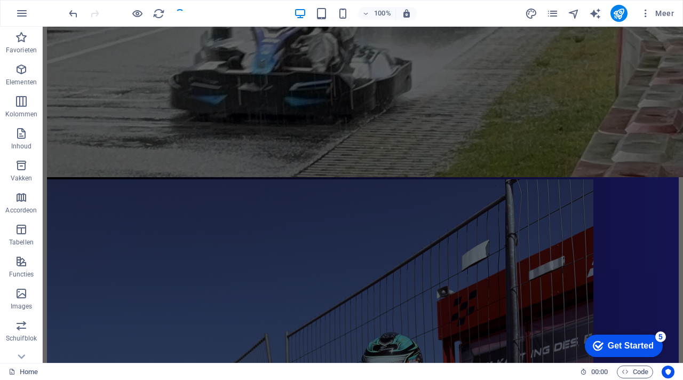
scroll to position [1741, 0]
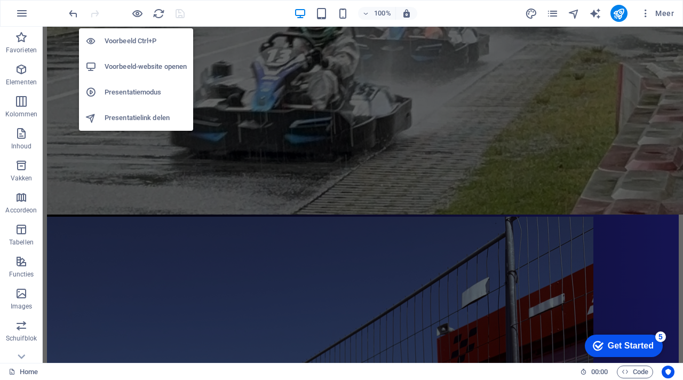
click at [143, 60] on h6 "Voorbeeld-website openen" at bounding box center [146, 66] width 82 height 13
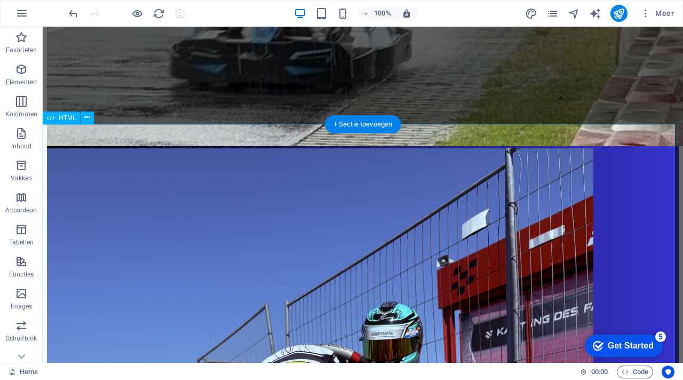
scroll to position [1815, 0]
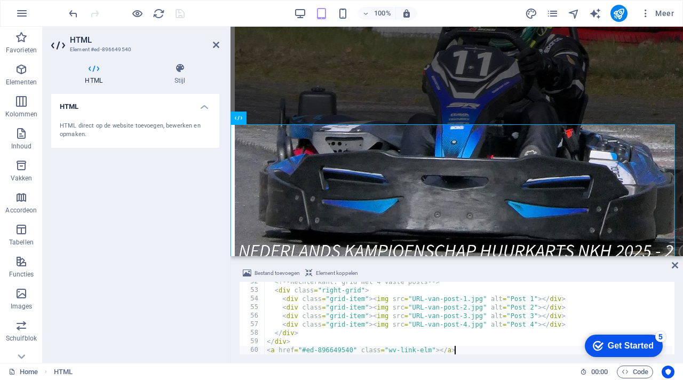
scroll to position [439, 0]
click at [214, 44] on icon at bounding box center [216, 45] width 6 height 9
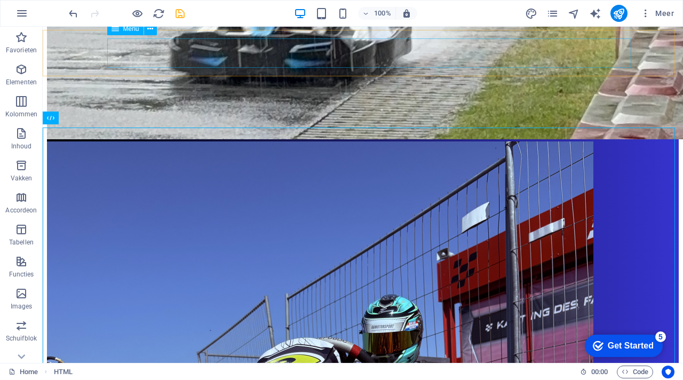
scroll to position [1815, 0]
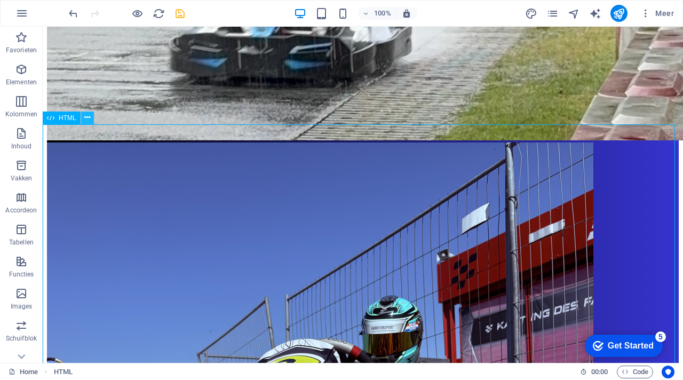
click at [84, 120] on icon at bounding box center [87, 117] width 6 height 11
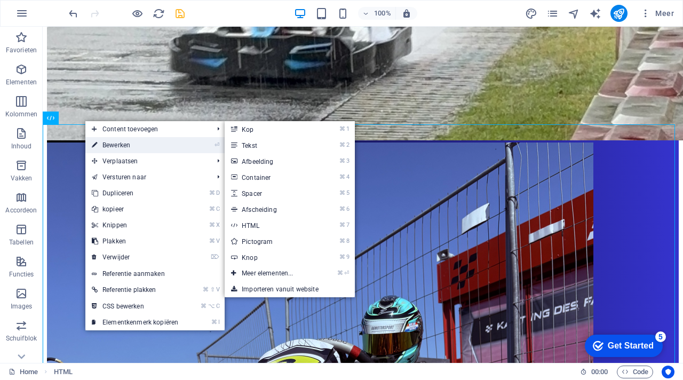
click at [106, 141] on link "⏎ Bewerken" at bounding box center [134, 145] width 99 height 16
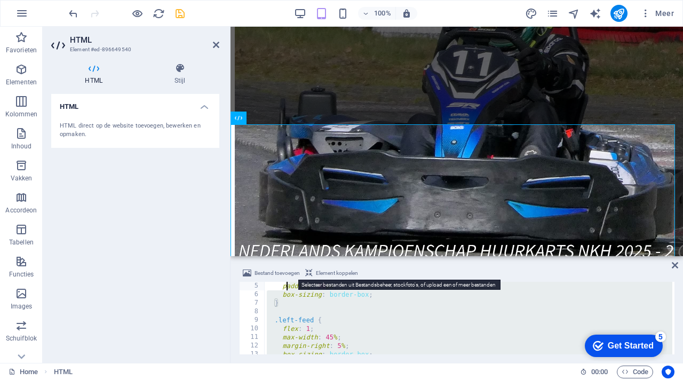
scroll to position [0, 0]
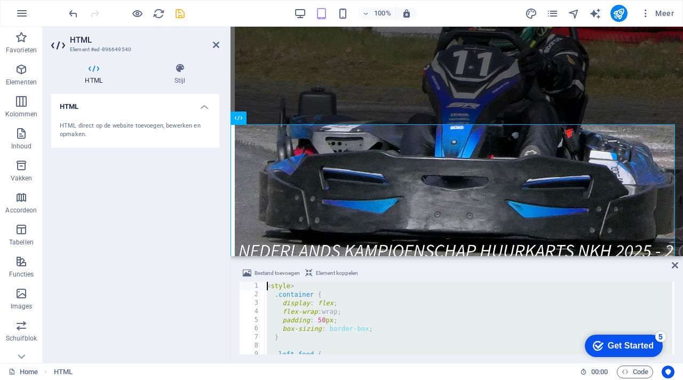
drag, startPoint x: 471, startPoint y: 349, endPoint x: 272, endPoint y: 280, distance: 211.0
click at [270, 280] on div "Bestand toevoegen Element koppelen <a href="#ed-896649540" class="wv-link-elm">…" at bounding box center [456, 310] width 435 height 87
type textarea "<style> .container {"
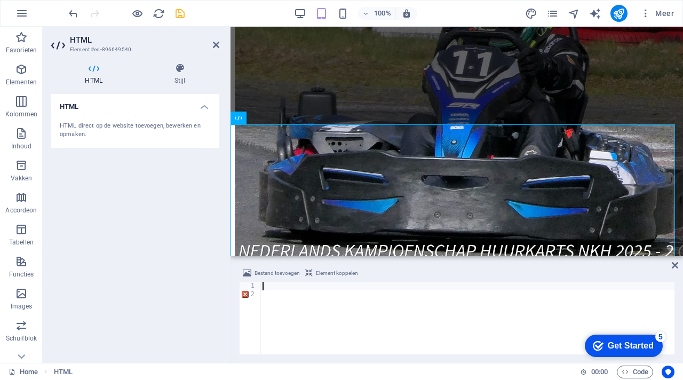
scroll to position [491, 0]
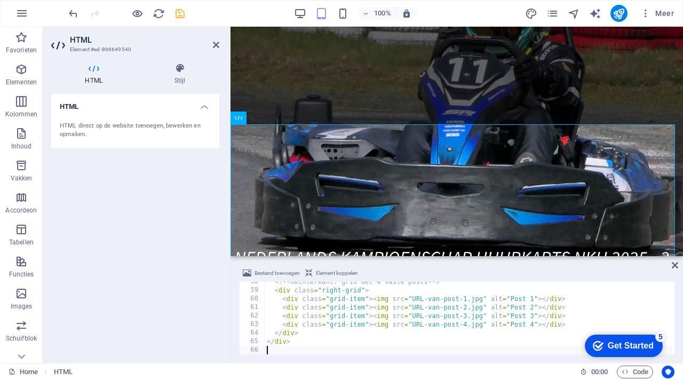
click at [337, 271] on span "Element koppelen" at bounding box center [337, 273] width 42 height 13
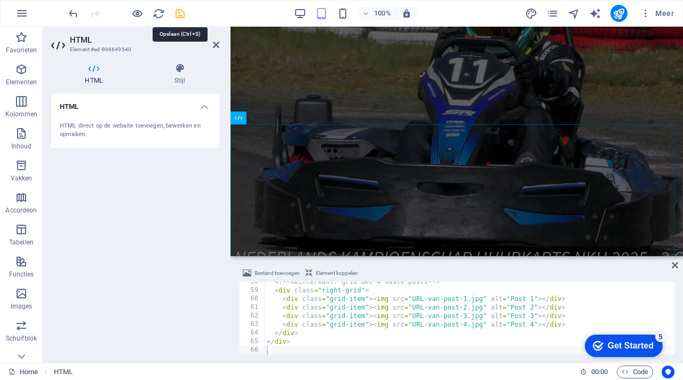
click at [178, 12] on icon "save" at bounding box center [180, 13] width 12 height 12
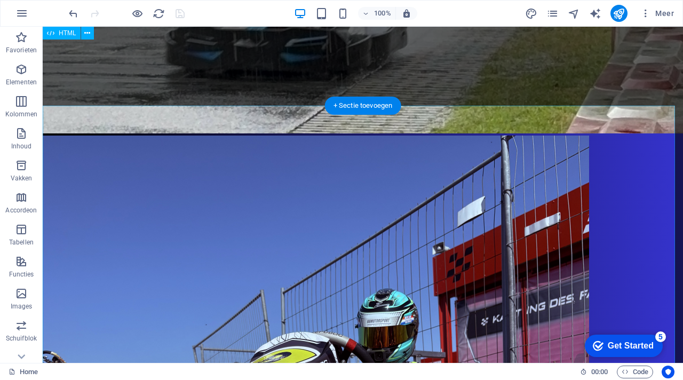
scroll to position [1833, 0]
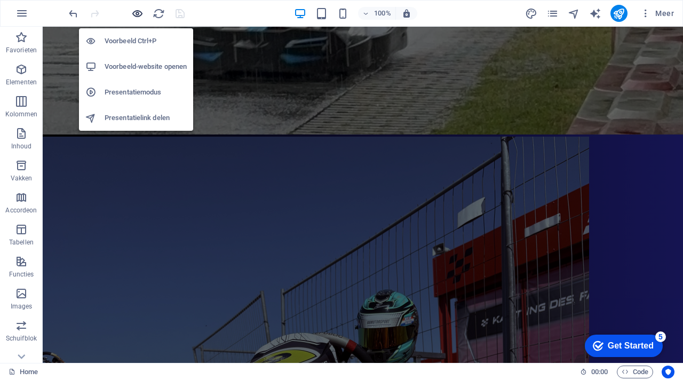
click at [138, 10] on icon "button" at bounding box center [137, 13] width 12 height 12
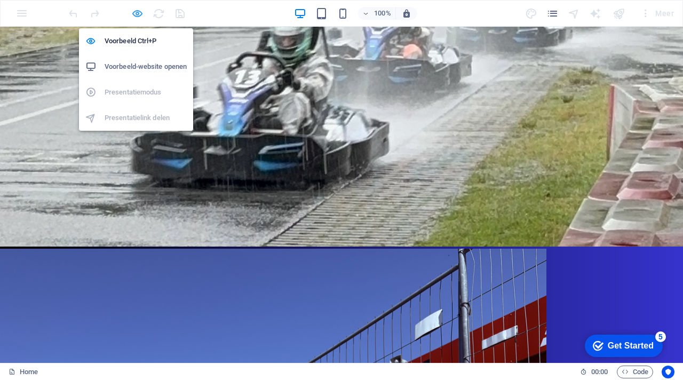
click at [138, 15] on icon "button" at bounding box center [137, 13] width 12 height 12
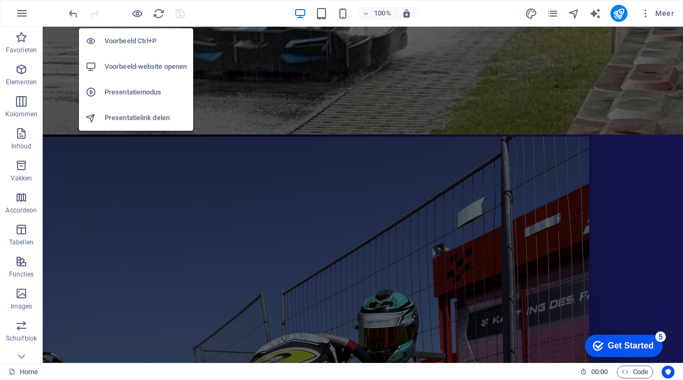
click at [149, 64] on h6 "Voorbeeld-website openen" at bounding box center [146, 66] width 82 height 13
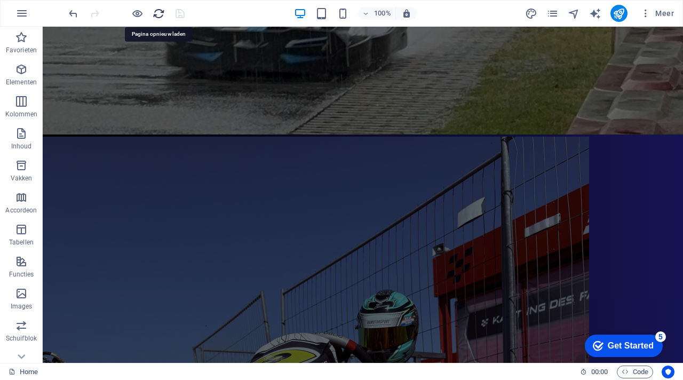
click at [160, 11] on icon "reload" at bounding box center [159, 13] width 12 height 12
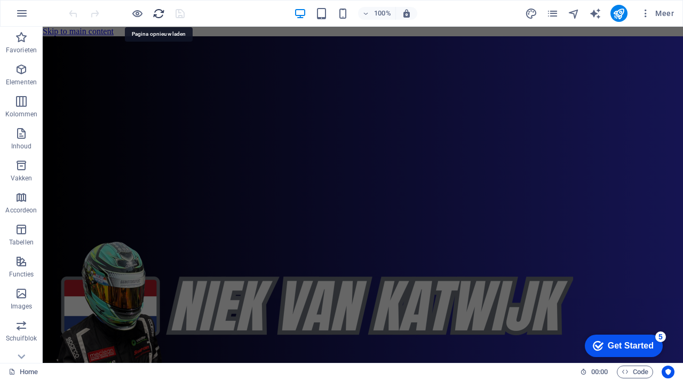
scroll to position [0, 0]
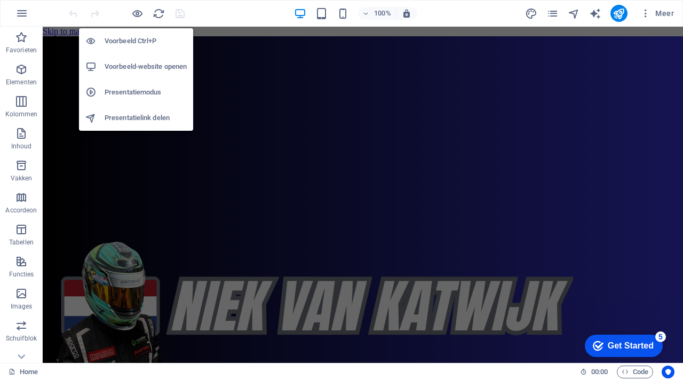
click at [134, 65] on h6 "Voorbeeld-website openen" at bounding box center [146, 66] width 82 height 13
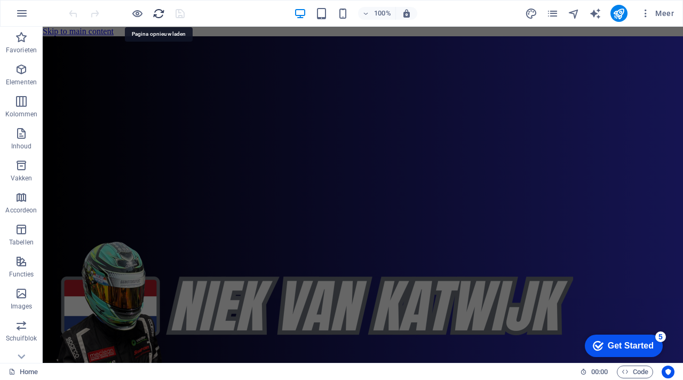
click at [159, 12] on icon "reload" at bounding box center [159, 13] width 12 height 12
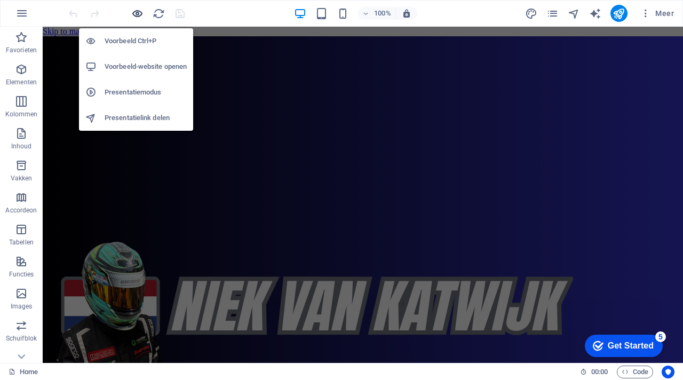
click at [141, 13] on icon "button" at bounding box center [137, 13] width 12 height 12
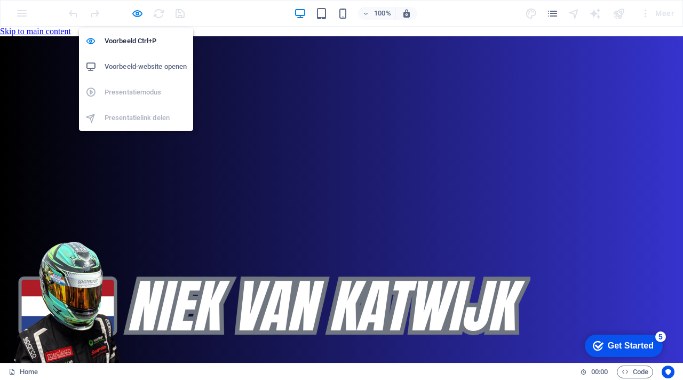
click at [149, 63] on h6 "Voorbeeld-website openen" at bounding box center [146, 66] width 82 height 13
click at [137, 14] on icon "button" at bounding box center [137, 13] width 12 height 12
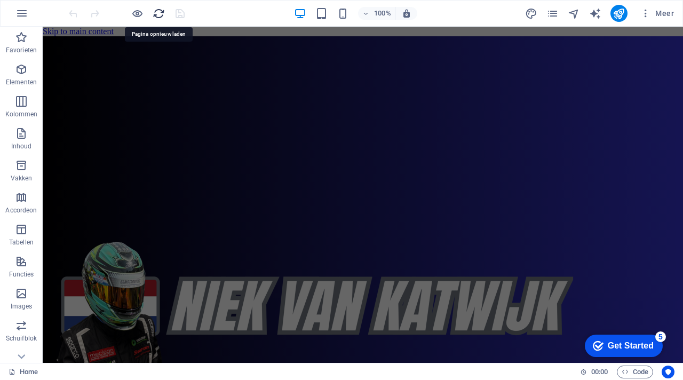
click at [155, 15] on icon "reload" at bounding box center [159, 13] width 12 height 12
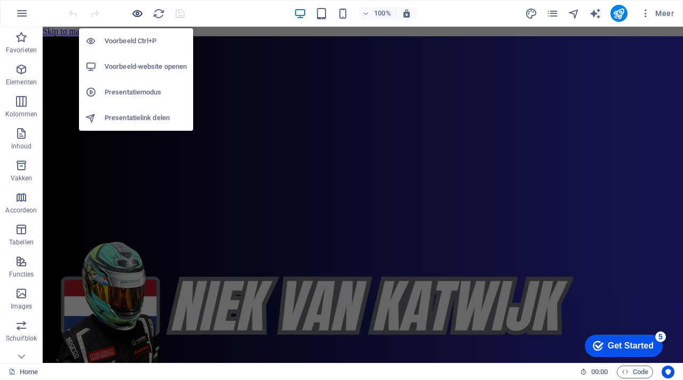
click at [140, 17] on icon "button" at bounding box center [137, 13] width 12 height 12
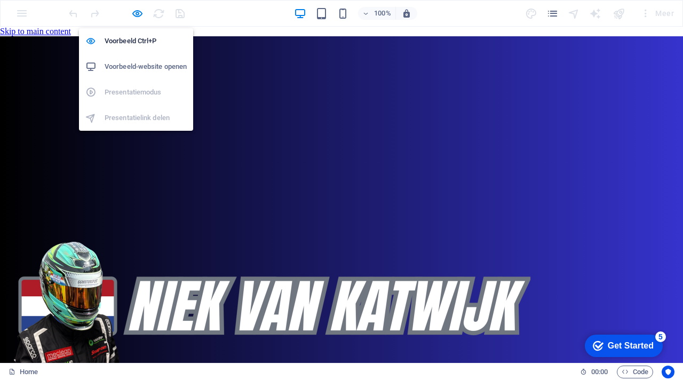
click at [144, 61] on h6 "Voorbeeld-website openen" at bounding box center [146, 66] width 82 height 13
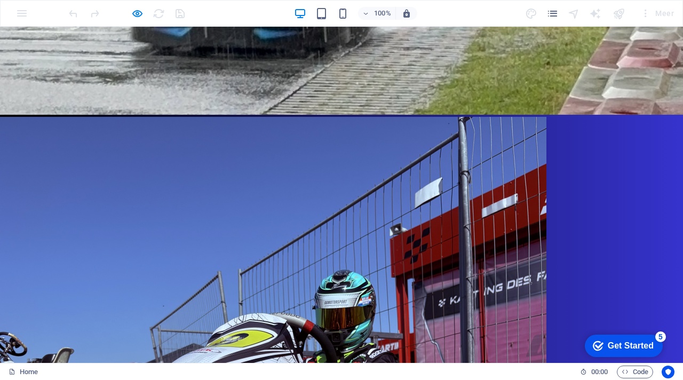
scroll to position [1789, 0]
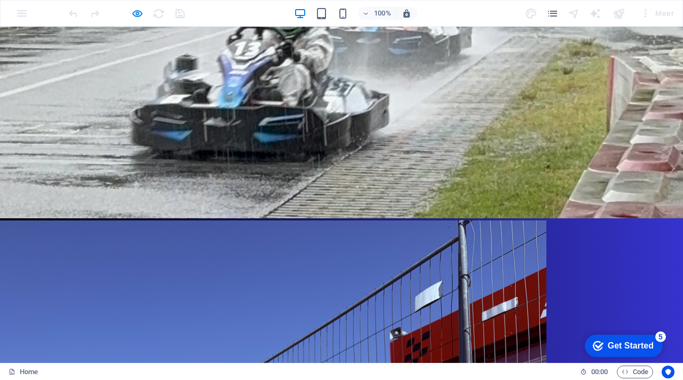
scroll to position [1861, 0]
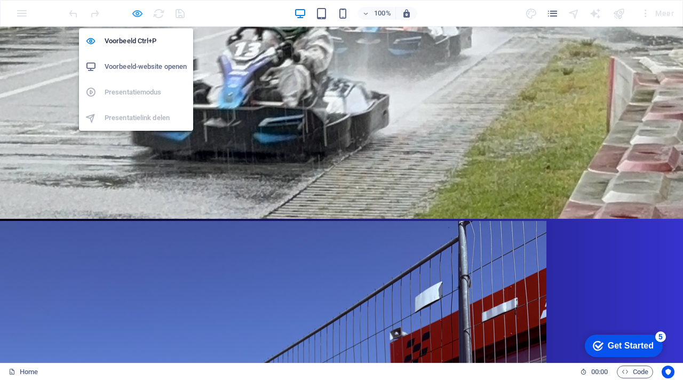
click at [139, 11] on icon "button" at bounding box center [137, 13] width 12 height 12
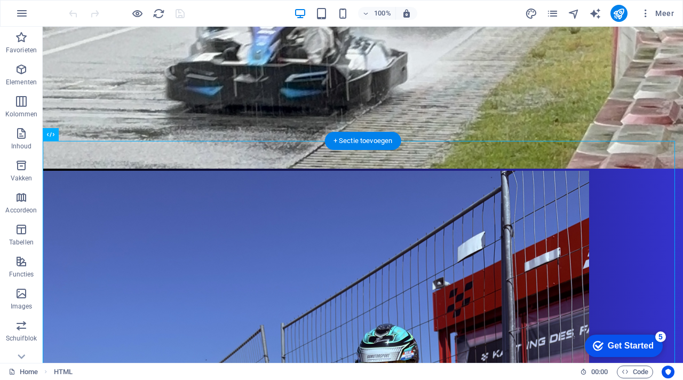
scroll to position [1798, 0]
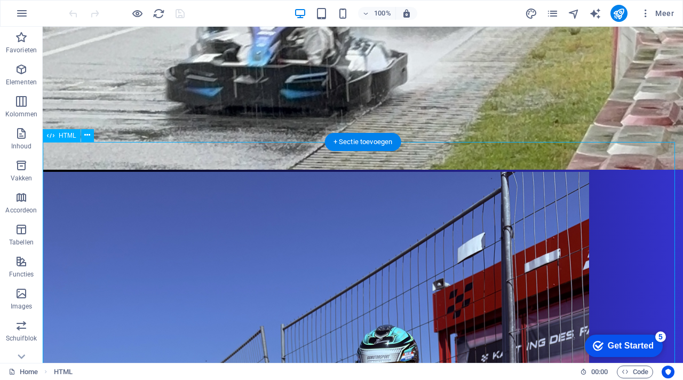
click at [85, 135] on icon at bounding box center [87, 135] width 6 height 11
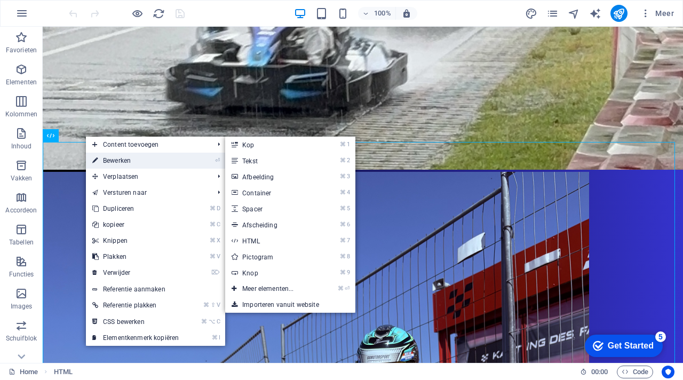
click at [104, 160] on link "⏎ Bewerken" at bounding box center [135, 161] width 99 height 16
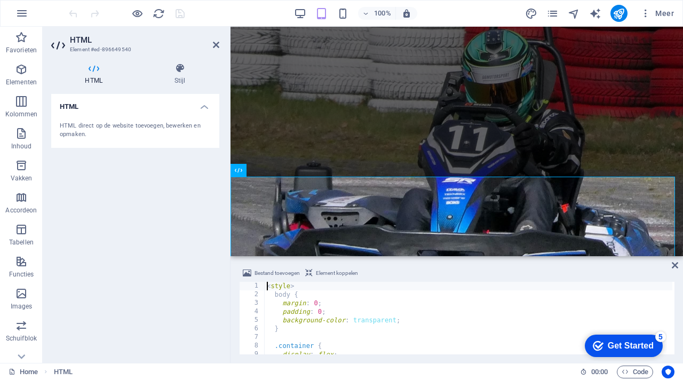
scroll to position [1813, 0]
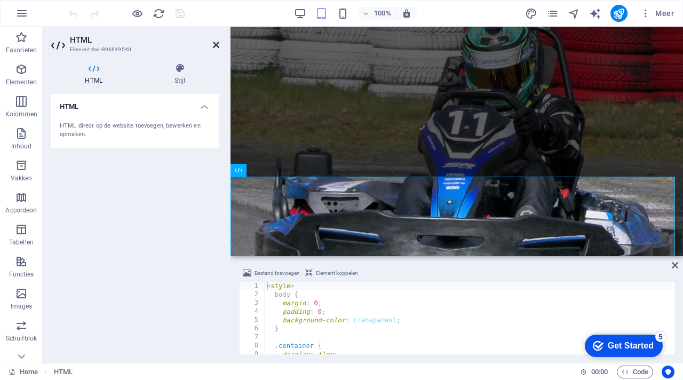
click at [215, 45] on icon at bounding box center [216, 45] width 6 height 9
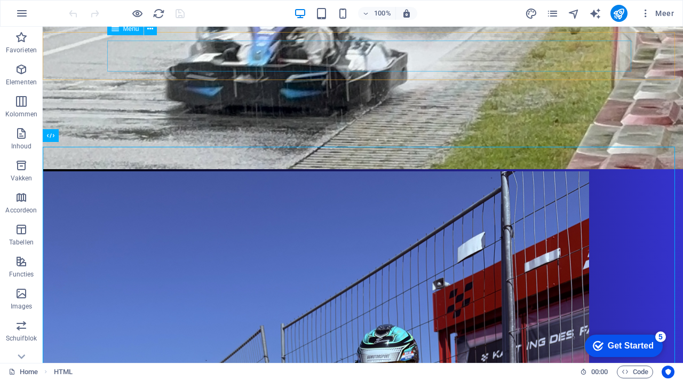
scroll to position [1798, 0]
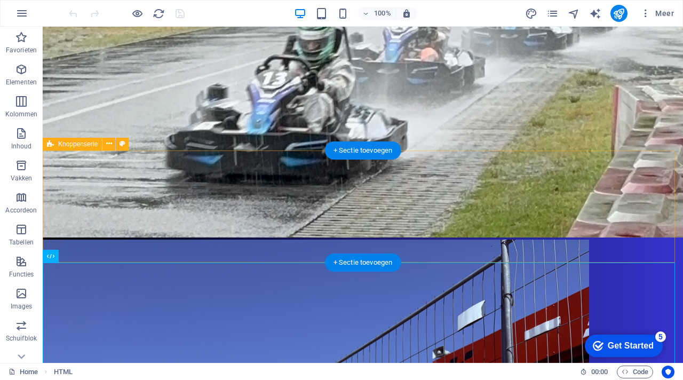
scroll to position [1744, 0]
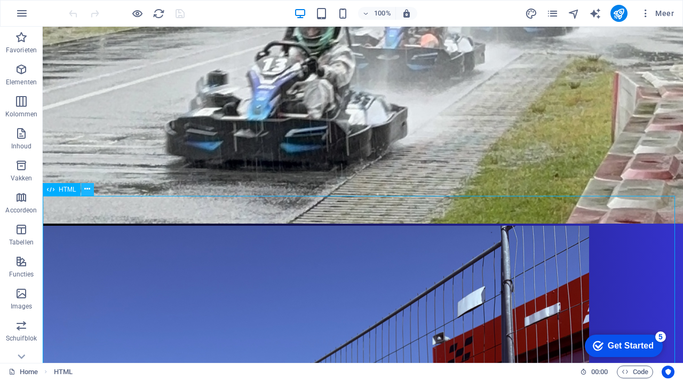
click at [89, 191] on icon at bounding box center [87, 188] width 6 height 11
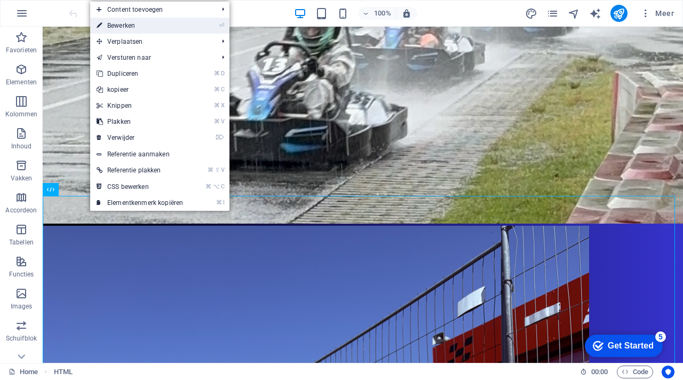
click at [132, 22] on link "⏎ Bewerken" at bounding box center [139, 26] width 99 height 16
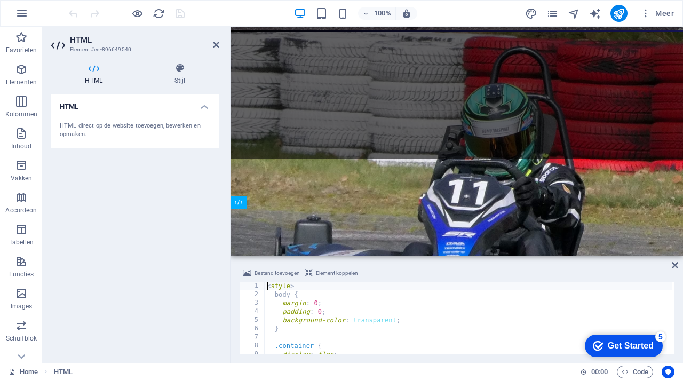
scroll to position [1781, 0]
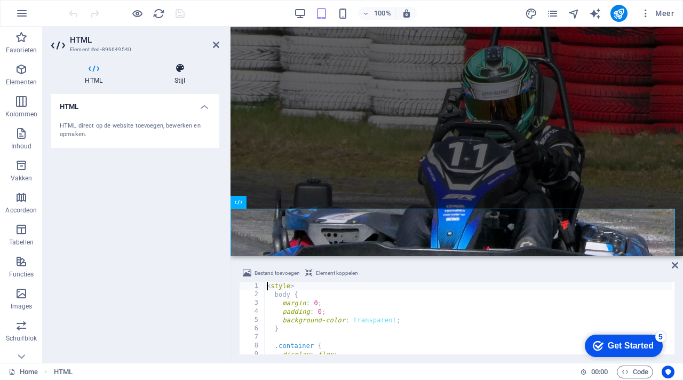
click at [179, 75] on h4 "Stijl" at bounding box center [179, 74] width 79 height 22
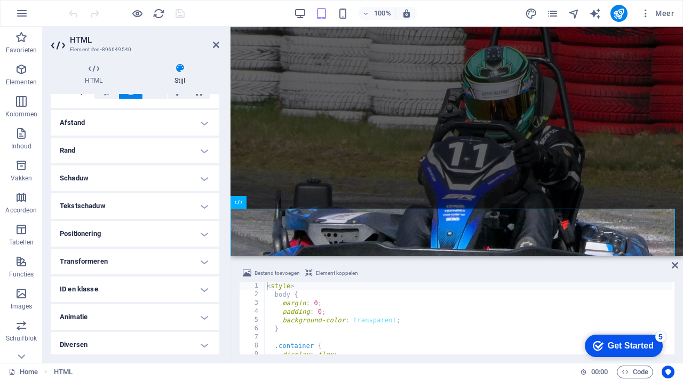
scroll to position [76, 0]
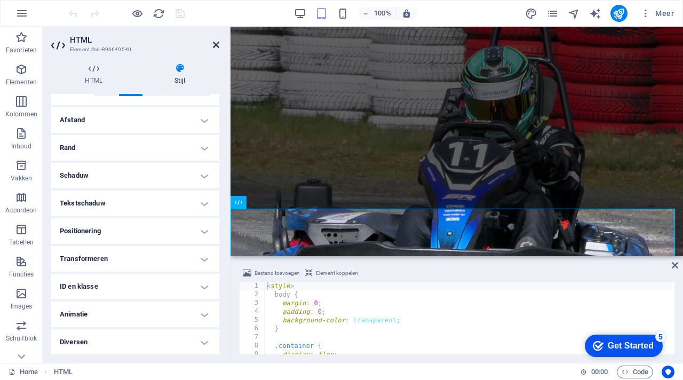
click at [218, 45] on icon at bounding box center [216, 45] width 6 height 9
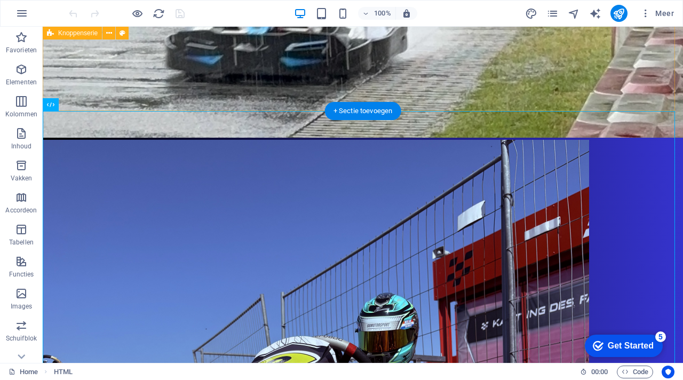
scroll to position [1826, 0]
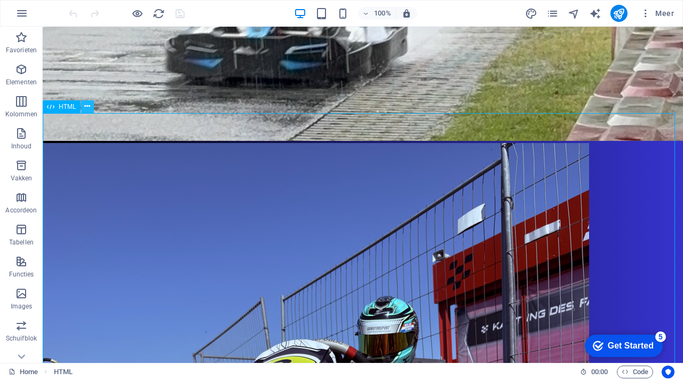
click at [86, 104] on icon at bounding box center [87, 106] width 6 height 11
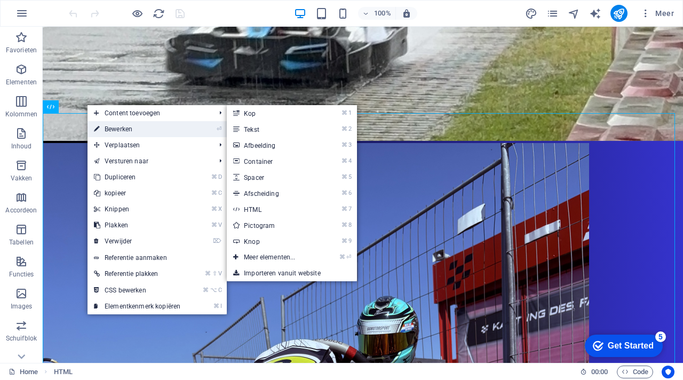
click at [114, 131] on link "⏎ Bewerken" at bounding box center [136, 129] width 99 height 16
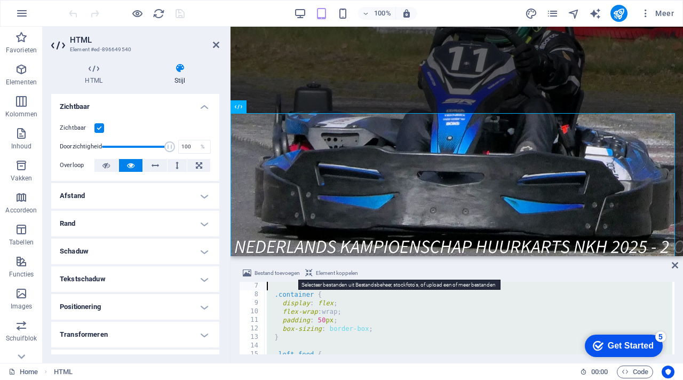
scroll to position [0, 0]
drag, startPoint x: 349, startPoint y: 339, endPoint x: 263, endPoint y: 275, distance: 107.1
click at [263, 275] on div "Bestand toevoegen Element koppelen <style> 1 2 3 4 5 6 7 8 9 10 < style > body …" at bounding box center [456, 310] width 435 height 87
type textarea "<style> body {"
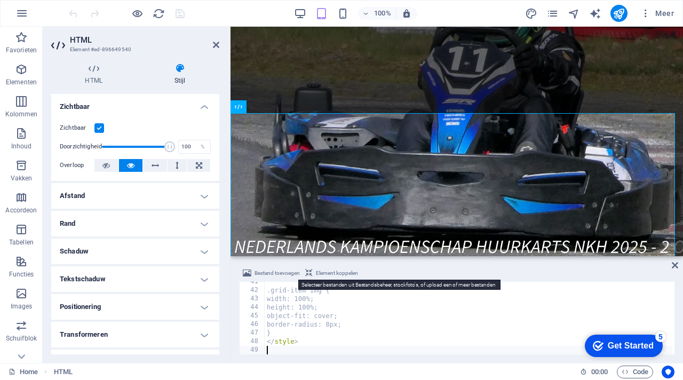
scroll to position [346, 0]
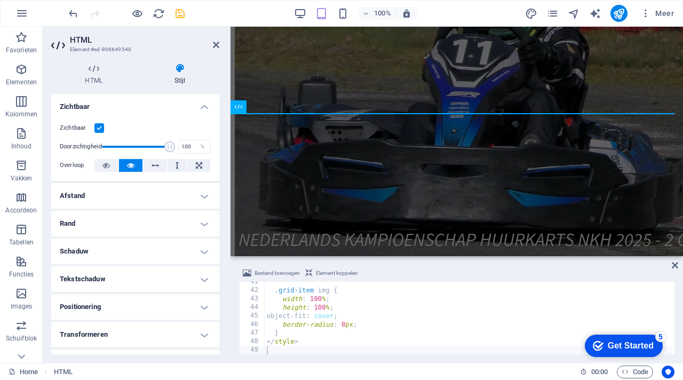
click at [349, 274] on span "Element koppelen" at bounding box center [337, 273] width 42 height 13
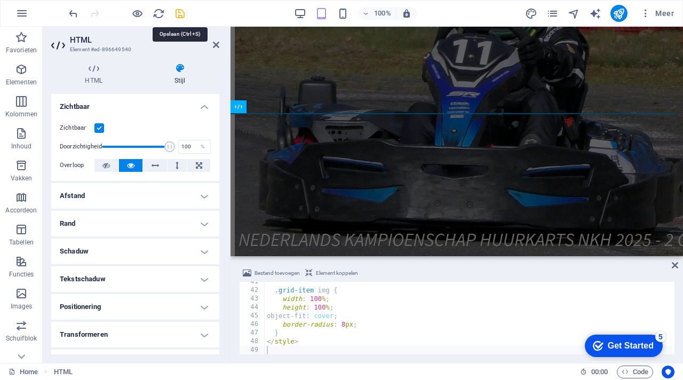
click at [182, 14] on icon "save" at bounding box center [180, 13] width 12 height 12
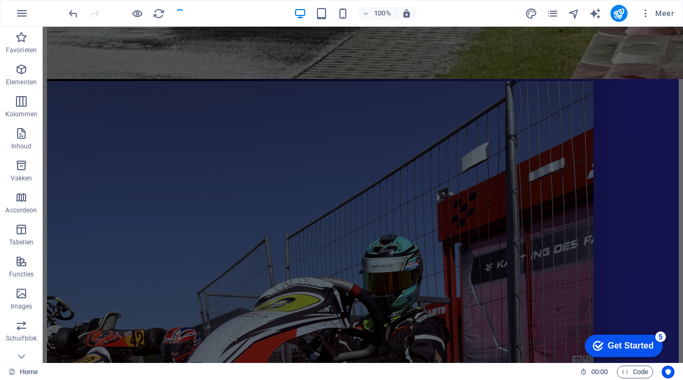
scroll to position [1826, 0]
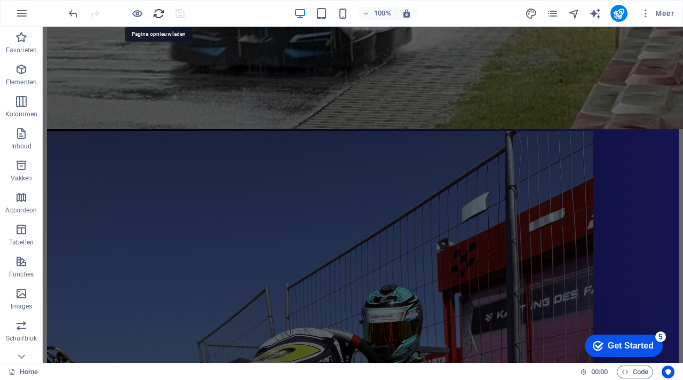
click at [158, 13] on icon "reload" at bounding box center [159, 13] width 12 height 12
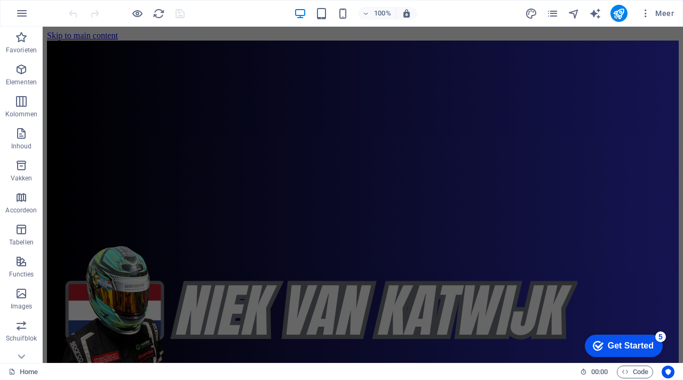
scroll to position [0, 0]
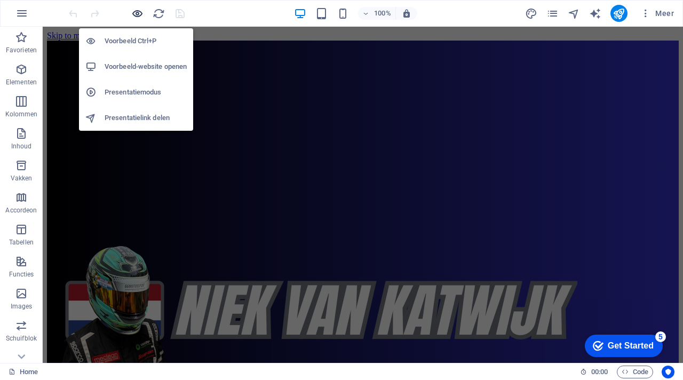
click at [137, 14] on icon "button" at bounding box center [137, 13] width 12 height 12
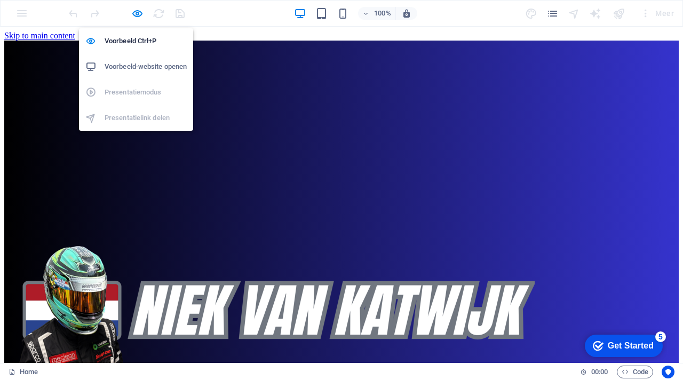
click at [139, 67] on h6 "Voorbeeld-website openen" at bounding box center [146, 66] width 82 height 13
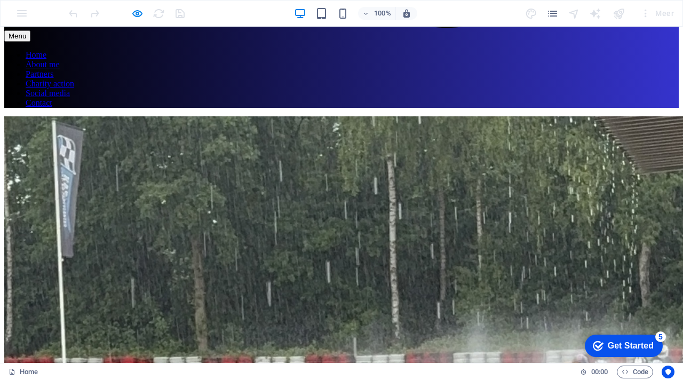
scroll to position [1240, 0]
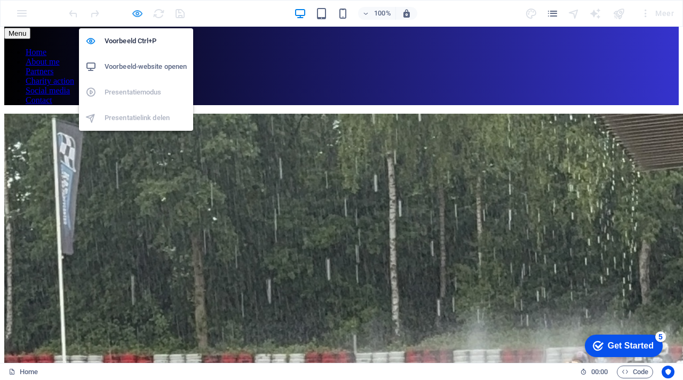
click at [140, 13] on icon "button" at bounding box center [137, 13] width 12 height 12
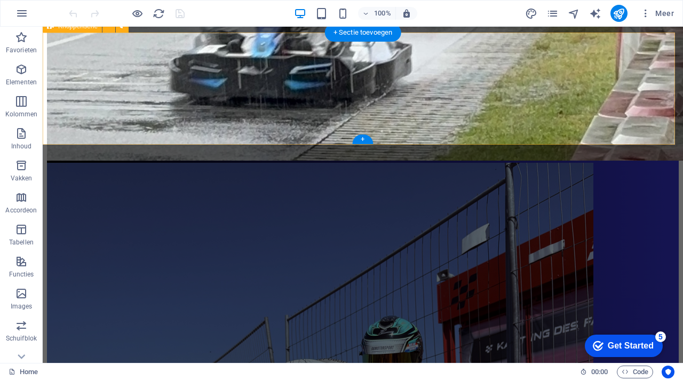
scroll to position [1747, 0]
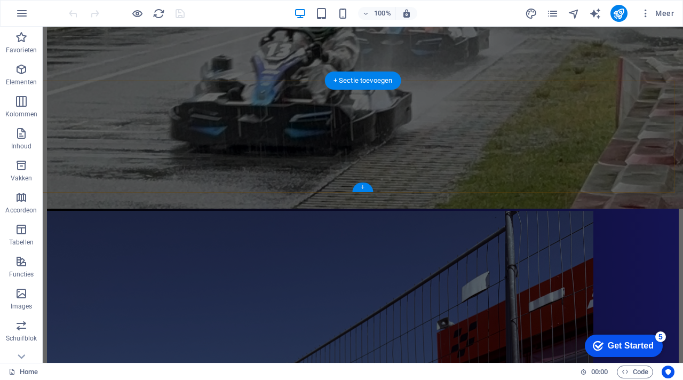
click at [361, 188] on div "+" at bounding box center [362, 187] width 21 height 10
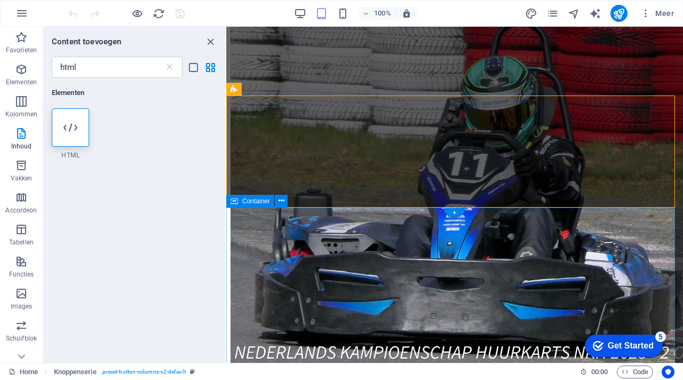
scroll to position [1775, 0]
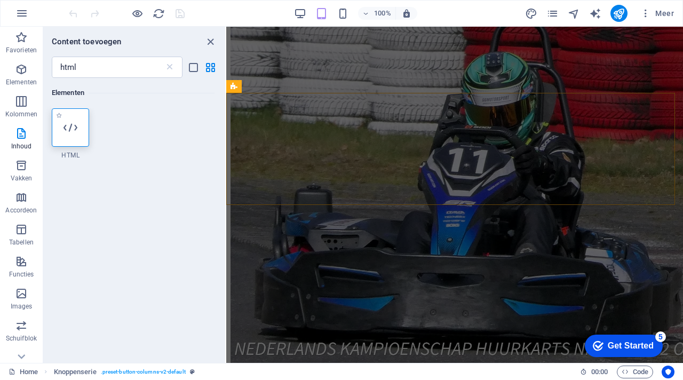
click at [67, 142] on div at bounding box center [70, 127] width 37 height 38
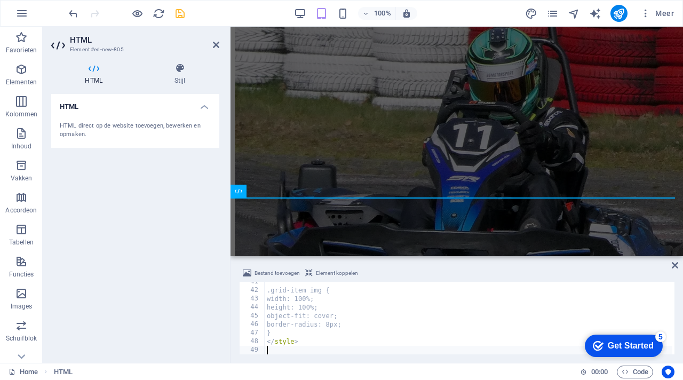
scroll to position [346, 0]
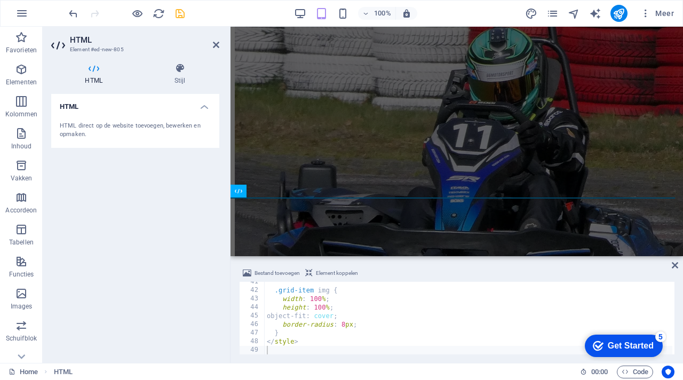
click at [342, 273] on span "Element koppelen" at bounding box center [337, 273] width 42 height 13
click at [179, 12] on icon "save" at bounding box center [180, 13] width 12 height 12
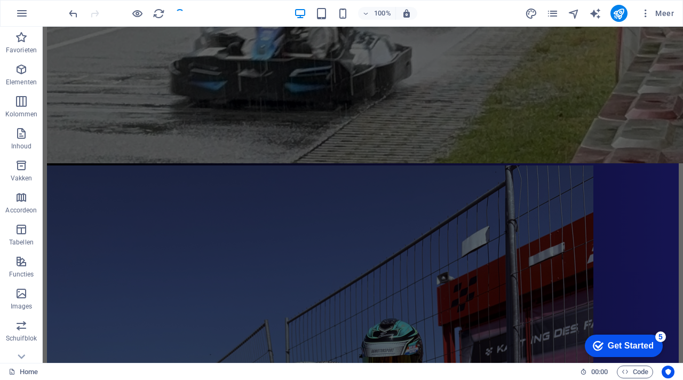
scroll to position [1755, 0]
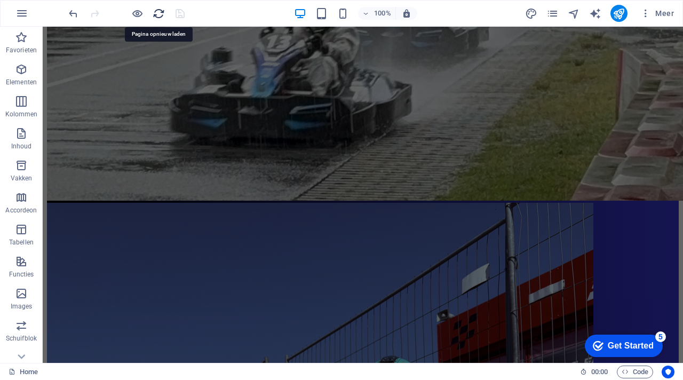
click at [158, 10] on icon "reload" at bounding box center [159, 13] width 12 height 12
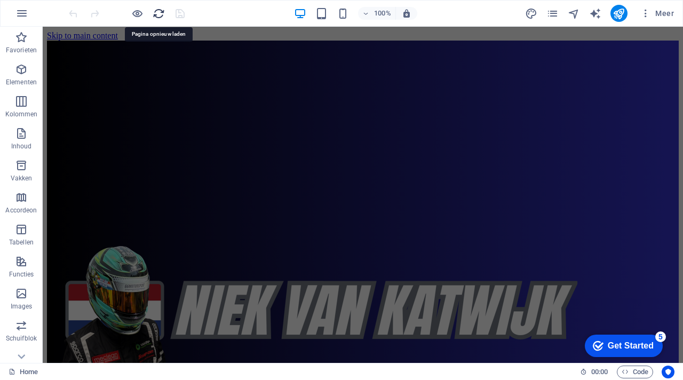
scroll to position [0, 0]
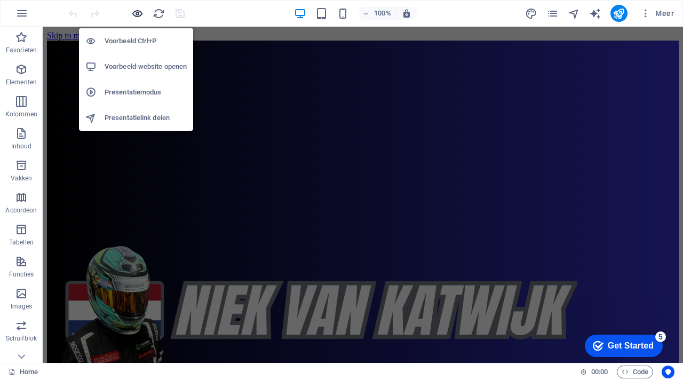
click at [136, 10] on icon "button" at bounding box center [137, 13] width 12 height 12
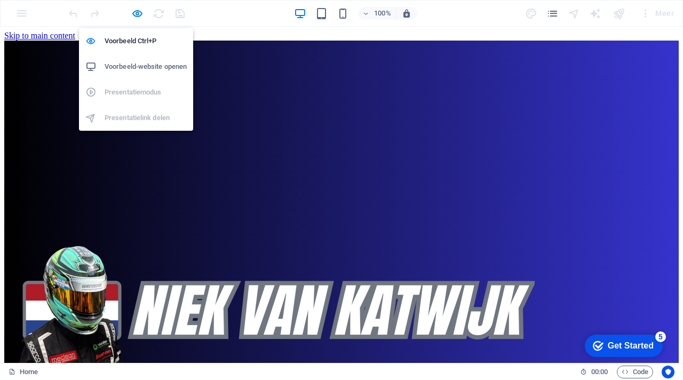
click at [131, 62] on h6 "Voorbeeld-website openen" at bounding box center [146, 66] width 82 height 13
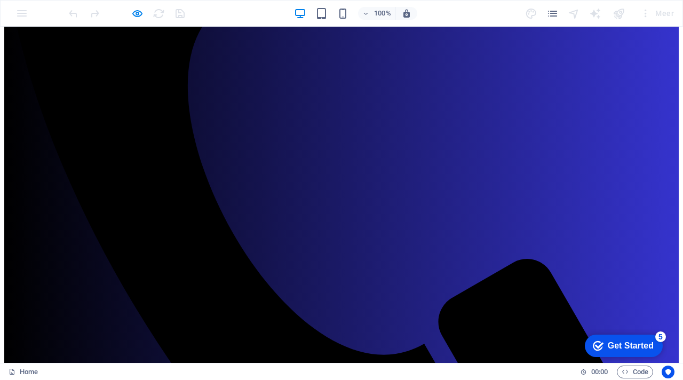
scroll to position [674, 0]
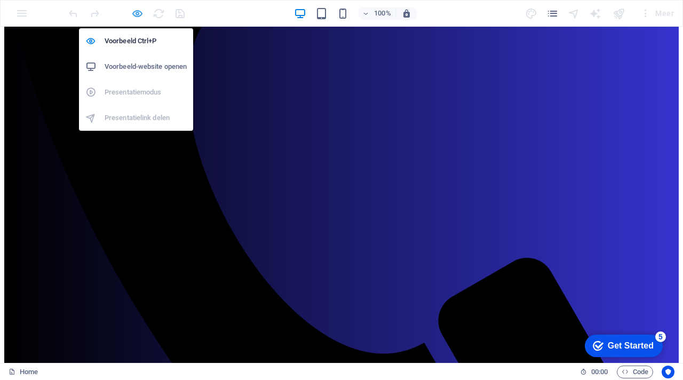
click at [139, 12] on icon "button" at bounding box center [137, 13] width 12 height 12
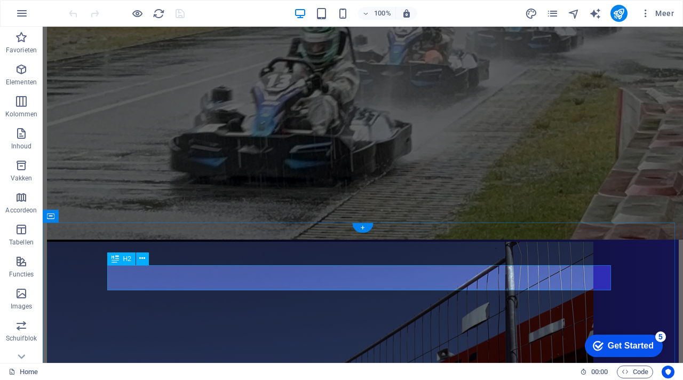
scroll to position [1724, 0]
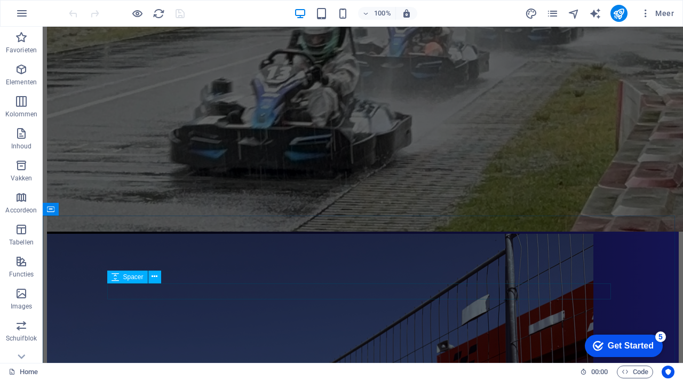
click at [166, 279] on div "Spacer" at bounding box center [137, 276] width 61 height 13
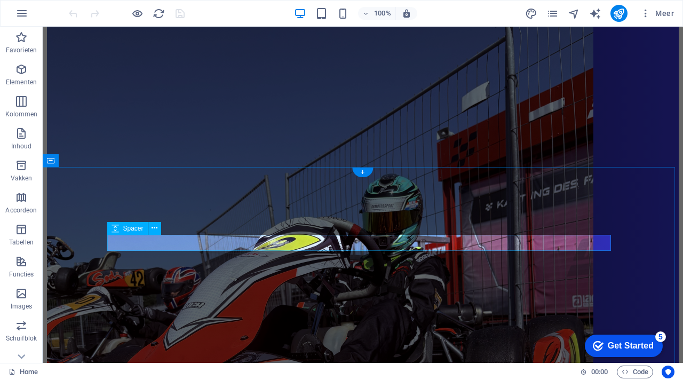
scroll to position [1735, 0]
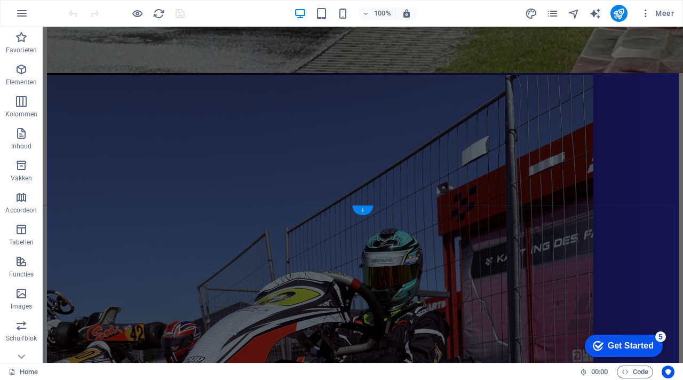
click at [363, 210] on div "+" at bounding box center [362, 210] width 21 height 10
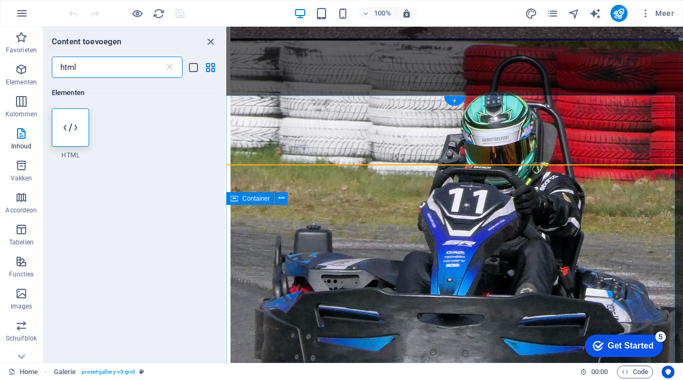
scroll to position [1775, 0]
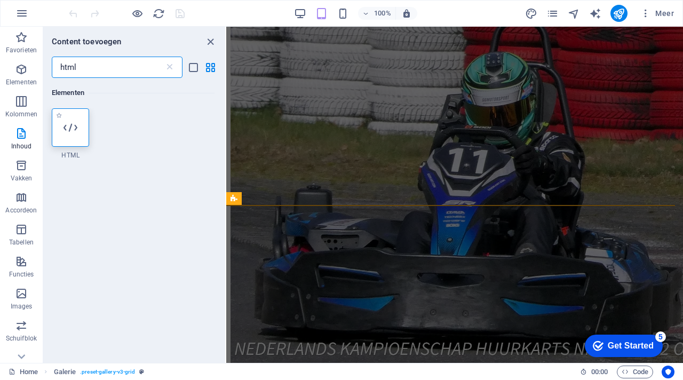
click at [75, 129] on icon at bounding box center [70, 128] width 14 height 14
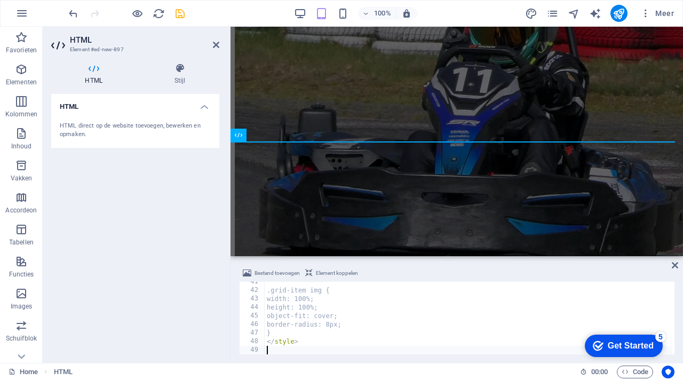
scroll to position [346, 0]
click at [181, 17] on icon "save" at bounding box center [180, 13] width 12 height 12
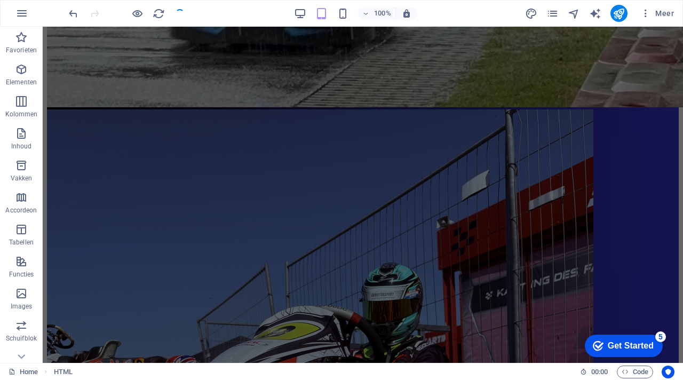
scroll to position [1833, 0]
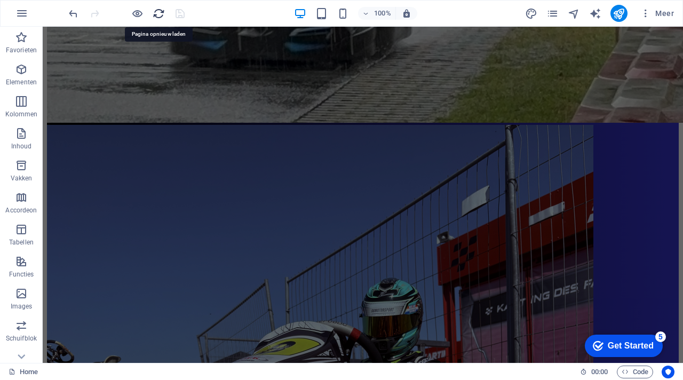
click at [160, 11] on icon "reload" at bounding box center [159, 13] width 12 height 12
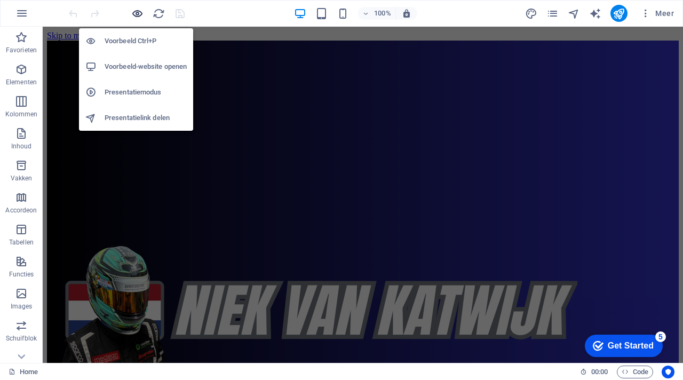
scroll to position [0, 0]
click at [137, 13] on icon "button" at bounding box center [137, 13] width 12 height 12
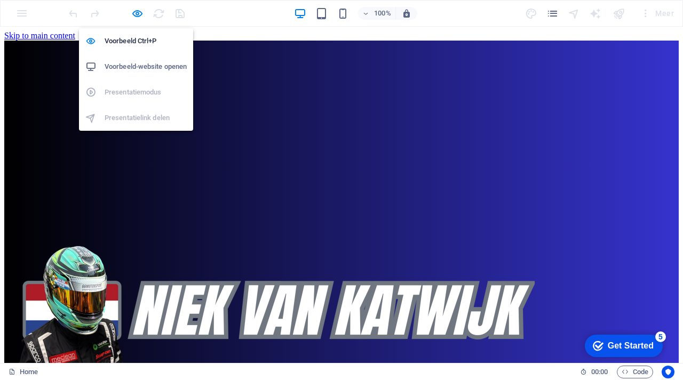
click at [142, 63] on h6 "Voorbeeld-website openen" at bounding box center [146, 66] width 82 height 13
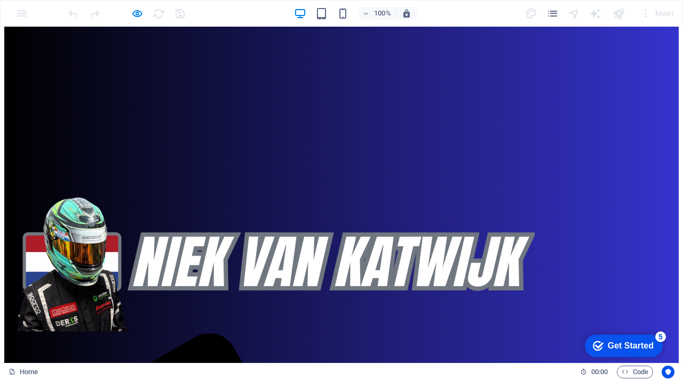
scroll to position [61, 0]
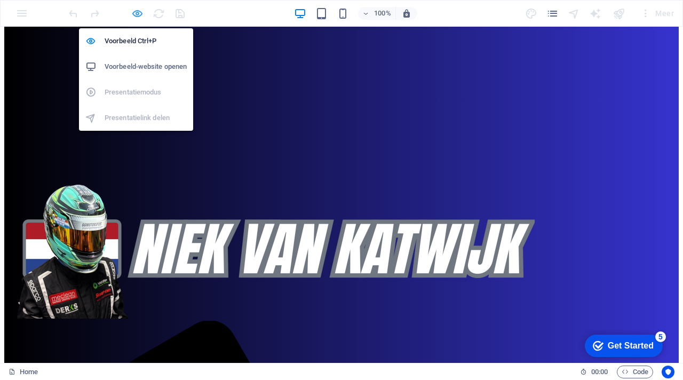
click at [136, 13] on icon "button" at bounding box center [137, 13] width 12 height 12
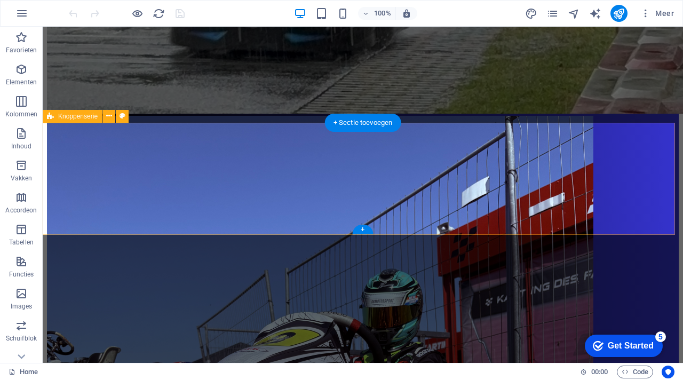
scroll to position [1693, 0]
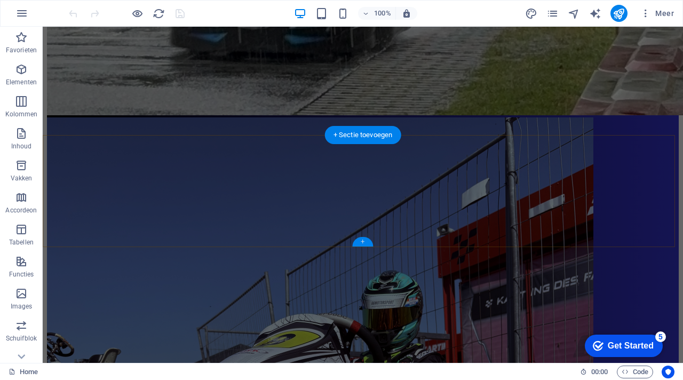
click at [363, 242] on div "+" at bounding box center [362, 242] width 21 height 10
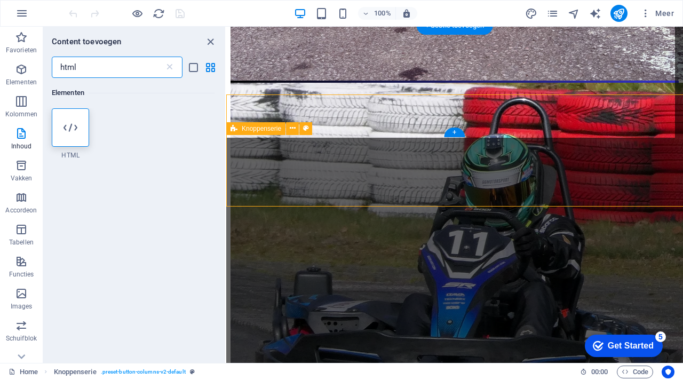
scroll to position [1733, 0]
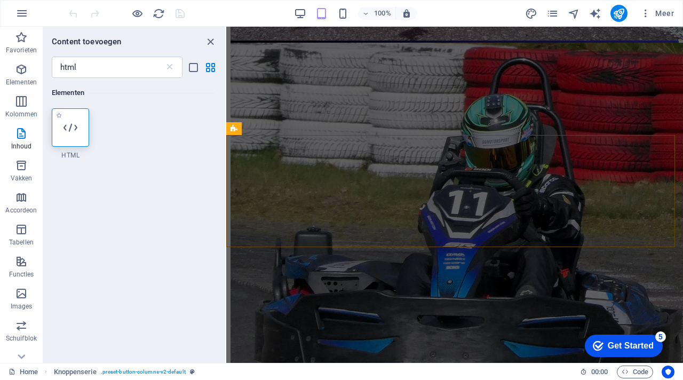
click at [75, 134] on icon at bounding box center [70, 128] width 14 height 14
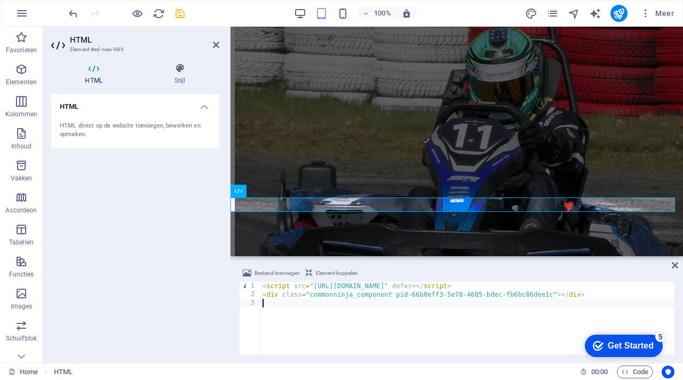
scroll to position [363, 0]
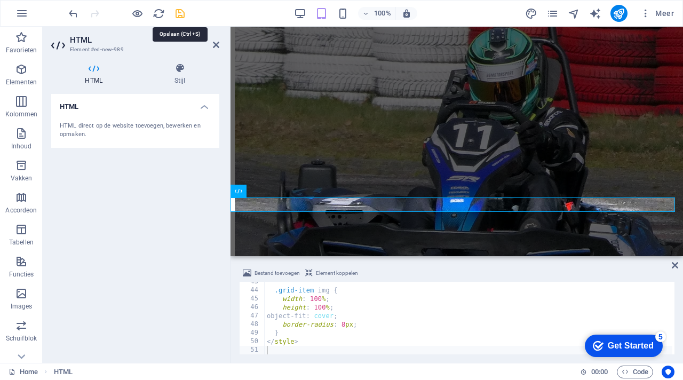
click at [183, 13] on icon "save" at bounding box center [180, 13] width 12 height 12
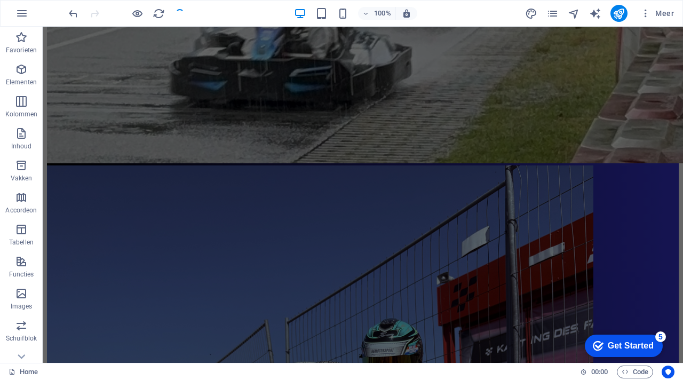
scroll to position [1755, 0]
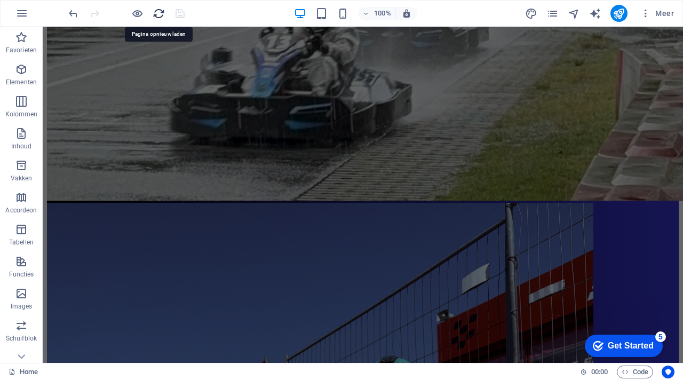
click at [163, 13] on icon "reload" at bounding box center [159, 13] width 12 height 12
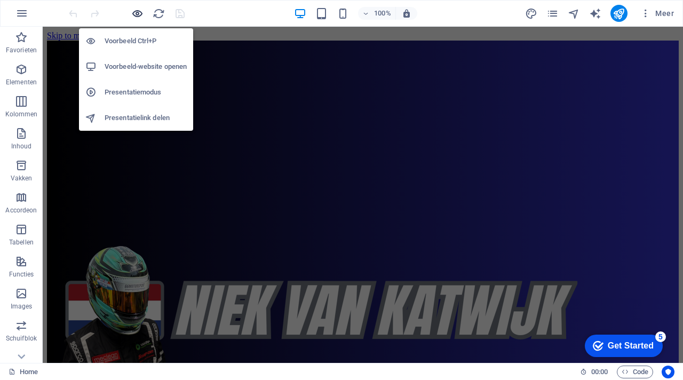
scroll to position [0, 0]
click at [142, 10] on icon "button" at bounding box center [137, 13] width 12 height 12
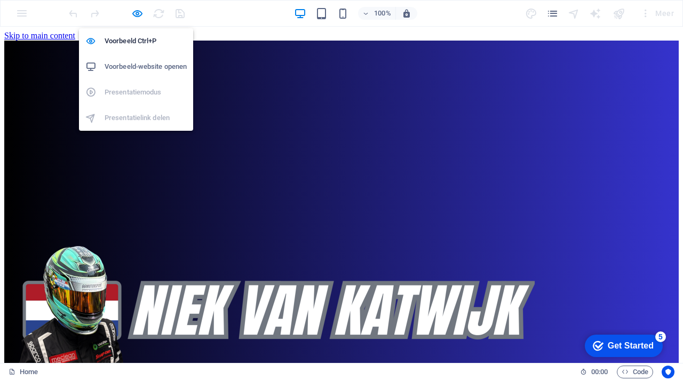
click at [145, 63] on h6 "Voorbeeld-website openen" at bounding box center [146, 66] width 82 height 13
click at [136, 17] on icon "button" at bounding box center [137, 13] width 12 height 12
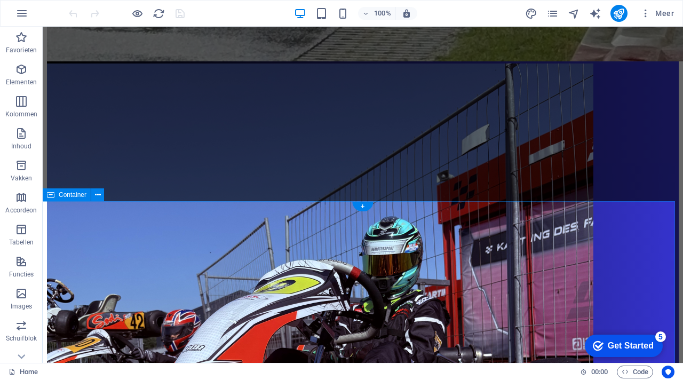
scroll to position [1753, 0]
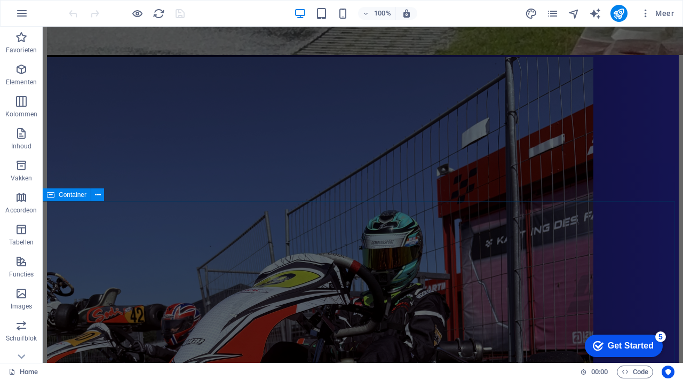
click at [108, 200] on div "Container" at bounding box center [77, 194] width 68 height 13
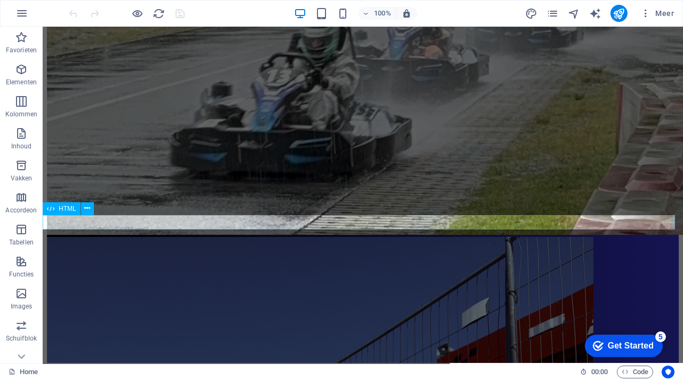
scroll to position [1718, 0]
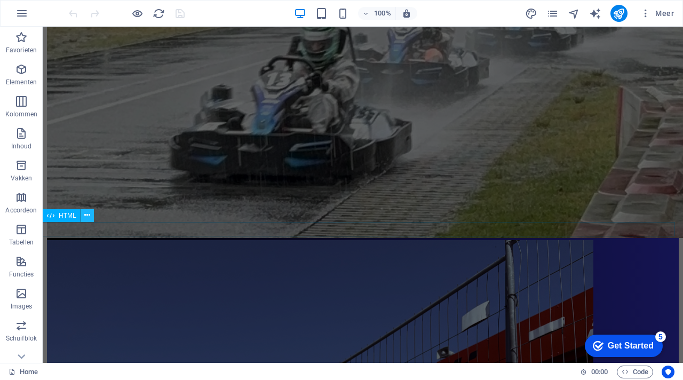
click at [87, 214] on icon at bounding box center [87, 215] width 6 height 11
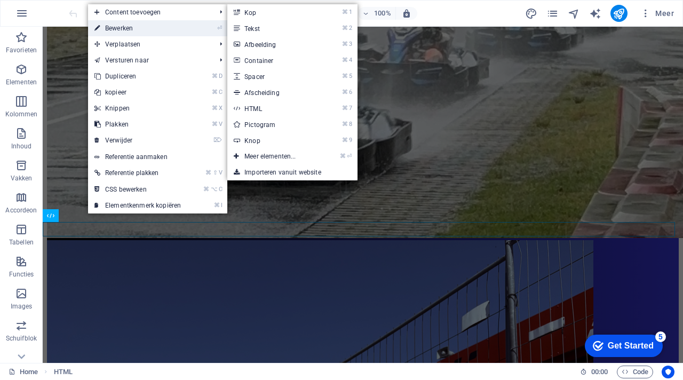
click at [131, 25] on link "⏎ Bewerken" at bounding box center [137, 28] width 99 height 16
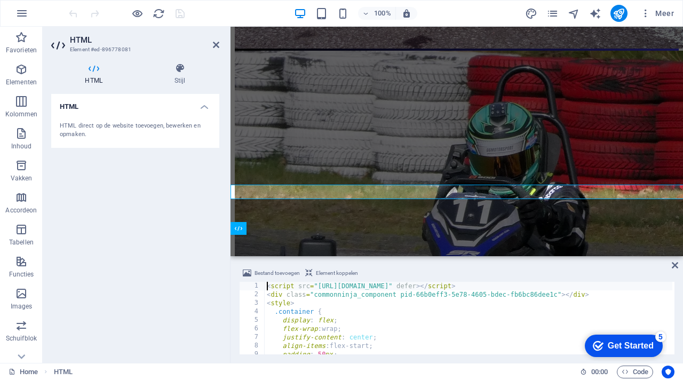
scroll to position [1755, 0]
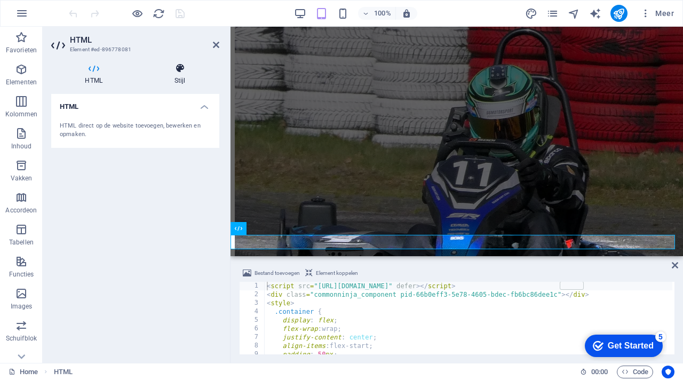
click at [177, 75] on h4 "Stijl" at bounding box center [179, 74] width 79 height 22
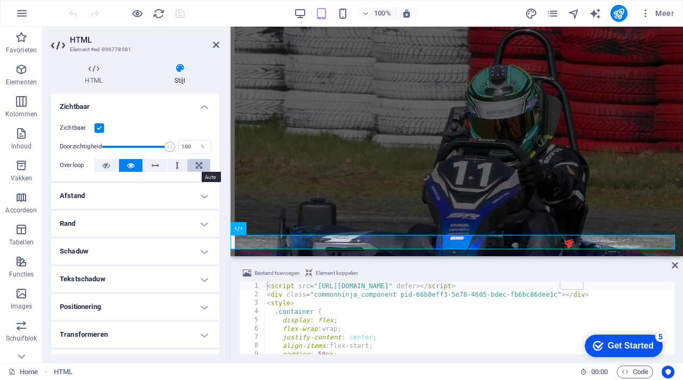
click at [198, 167] on icon at bounding box center [199, 165] width 6 height 13
click at [173, 194] on h4 "Afstand" at bounding box center [135, 196] width 168 height 26
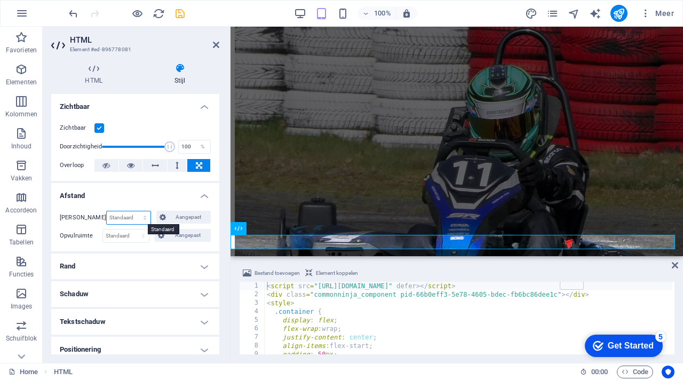
click at [132, 222] on select "Standaard auto px % rem vw vh Aangepast" at bounding box center [129, 217] width 44 height 13
click at [141, 269] on h4 "Rand" at bounding box center [135, 266] width 168 height 26
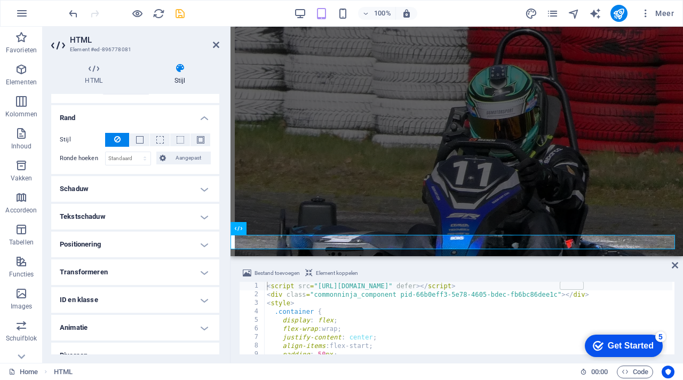
scroll to position [157, 0]
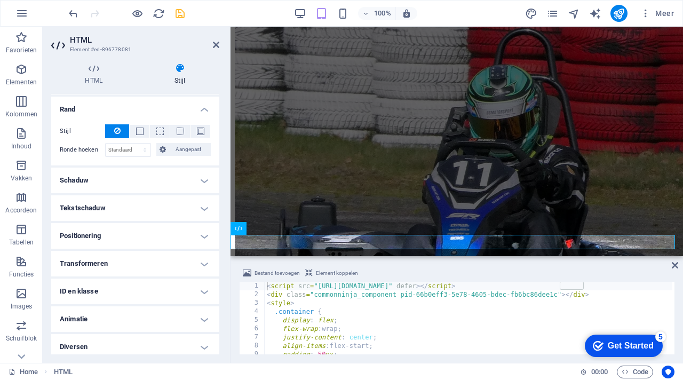
click at [150, 224] on h4 "Positionering" at bounding box center [135, 236] width 168 height 26
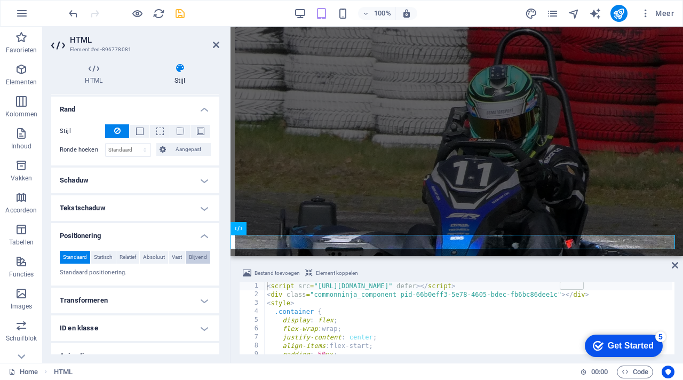
scroll to position [212, 0]
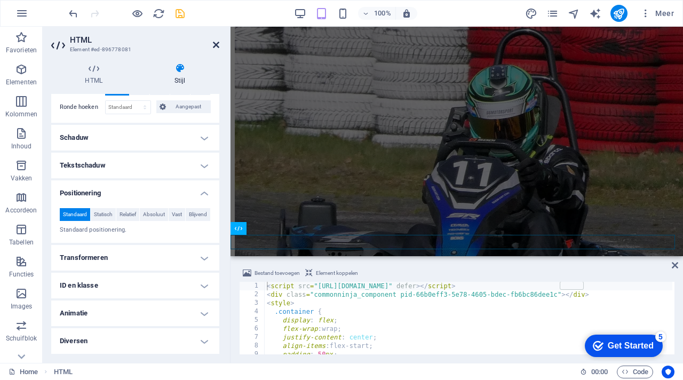
click at [217, 45] on icon at bounding box center [216, 45] width 6 height 9
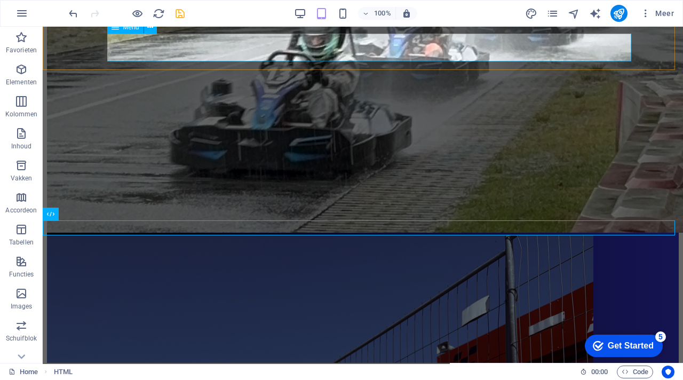
scroll to position [1718, 0]
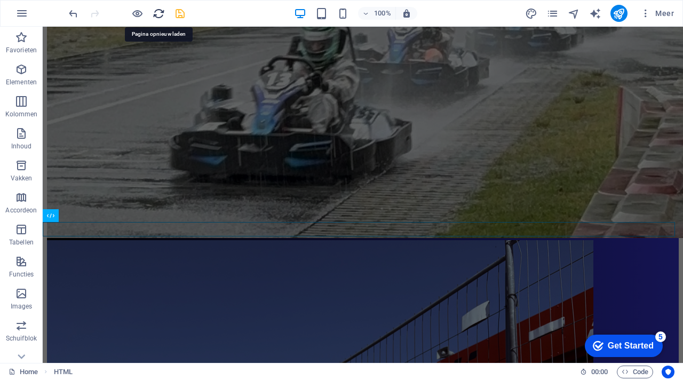
click at [160, 8] on icon "reload" at bounding box center [159, 13] width 12 height 12
click at [180, 14] on icon "save" at bounding box center [180, 13] width 12 height 12
click at [159, 16] on icon "reload" at bounding box center [159, 13] width 12 height 12
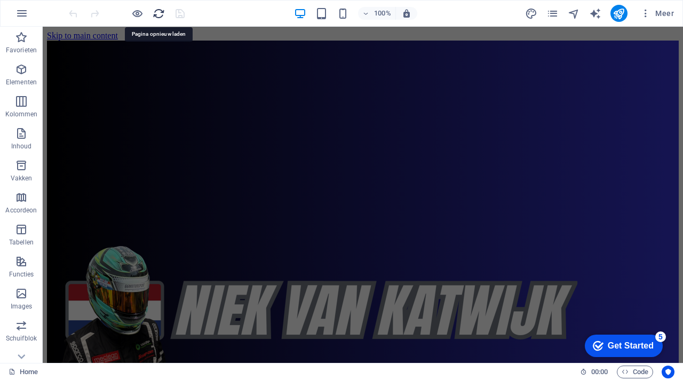
scroll to position [0, 0]
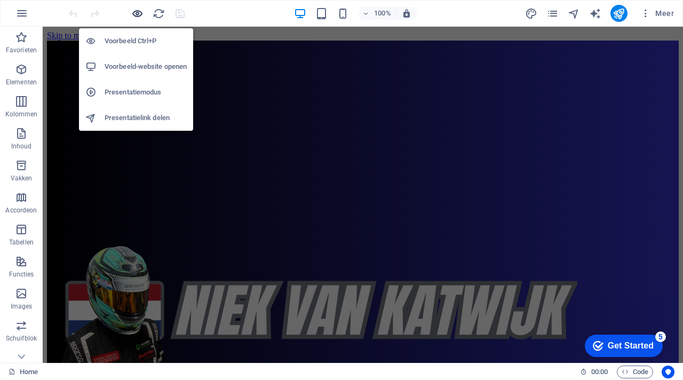
click at [134, 12] on icon "button" at bounding box center [137, 13] width 12 height 12
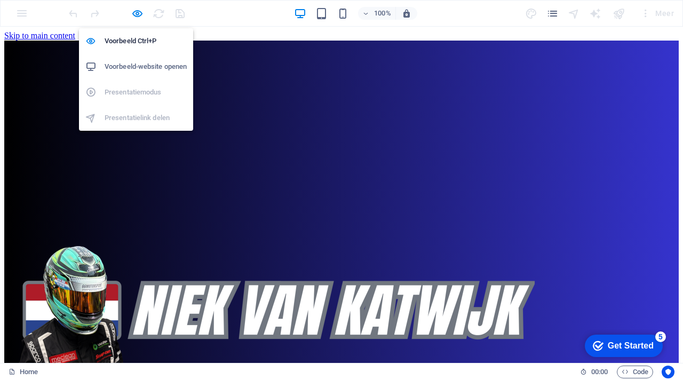
click at [137, 66] on h6 "Voorbeeld-website openen" at bounding box center [146, 66] width 82 height 13
click at [137, 12] on icon "button" at bounding box center [137, 13] width 12 height 12
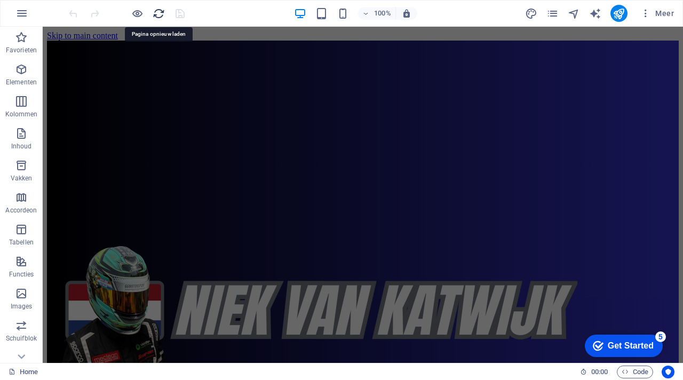
click at [161, 17] on icon "reload" at bounding box center [159, 13] width 12 height 12
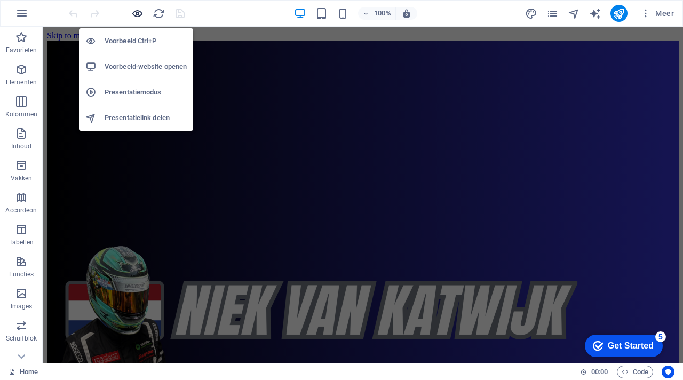
click at [138, 15] on icon "button" at bounding box center [137, 13] width 12 height 12
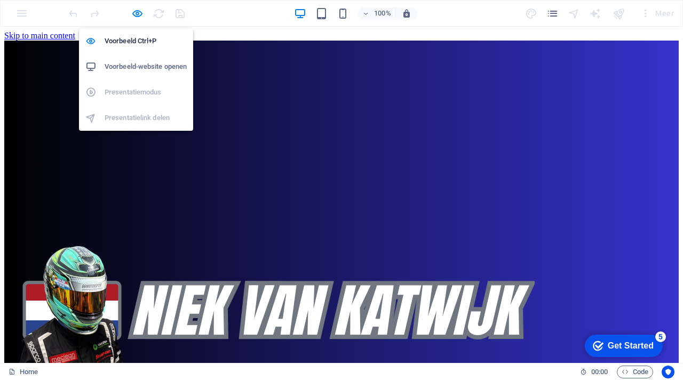
click at [146, 66] on h6 "Voorbeeld-website openen" at bounding box center [146, 66] width 82 height 13
click at [136, 15] on icon "button" at bounding box center [137, 13] width 12 height 12
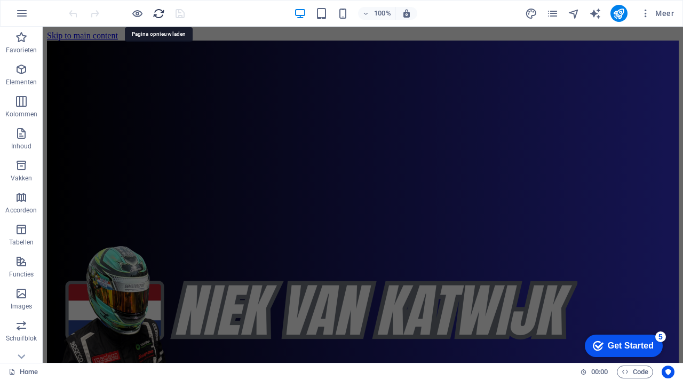
click at [161, 15] on icon "reload" at bounding box center [159, 13] width 12 height 12
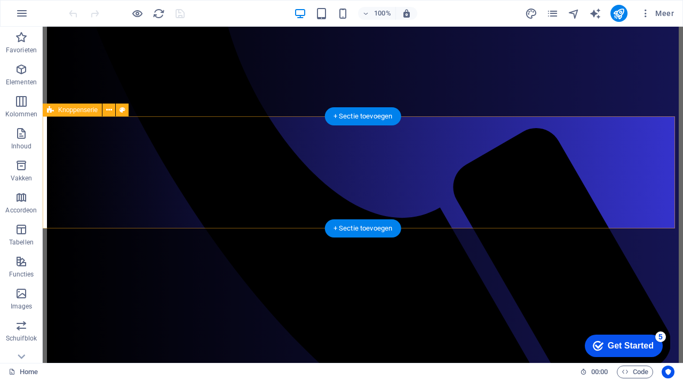
scroll to position [779, 0]
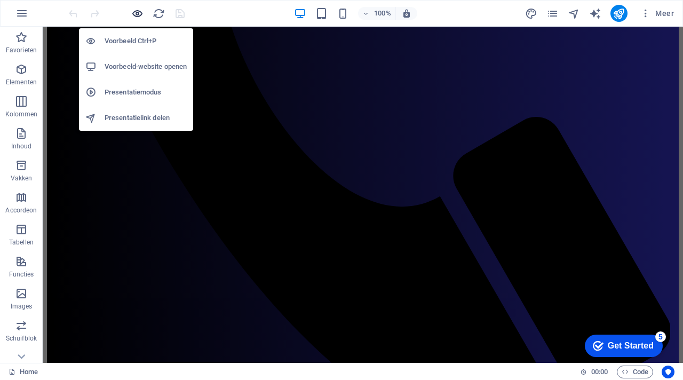
click at [135, 15] on icon "button" at bounding box center [137, 13] width 12 height 12
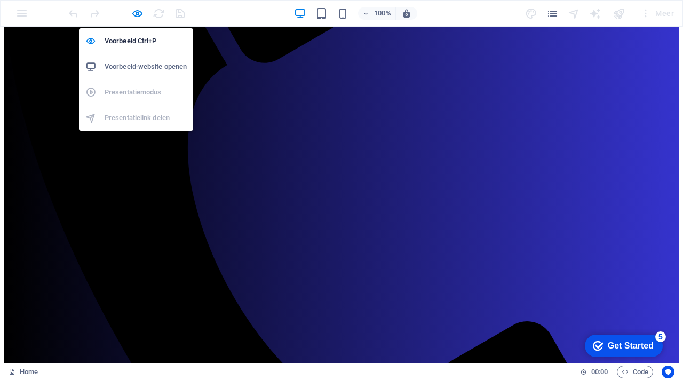
click at [157, 67] on h6 "Voorbeeld-website openen" at bounding box center [146, 66] width 82 height 13
click at [135, 12] on icon "button" at bounding box center [137, 13] width 12 height 12
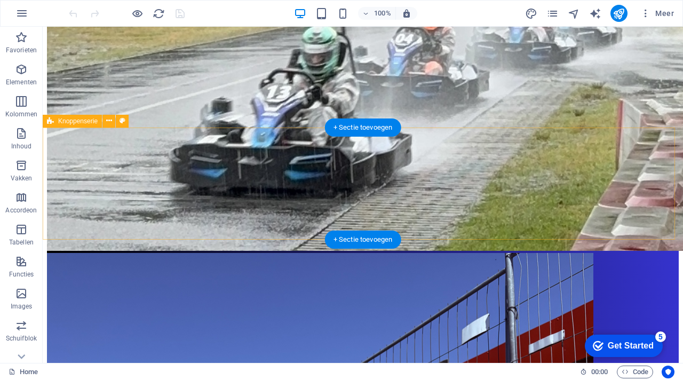
scroll to position [1711, 0]
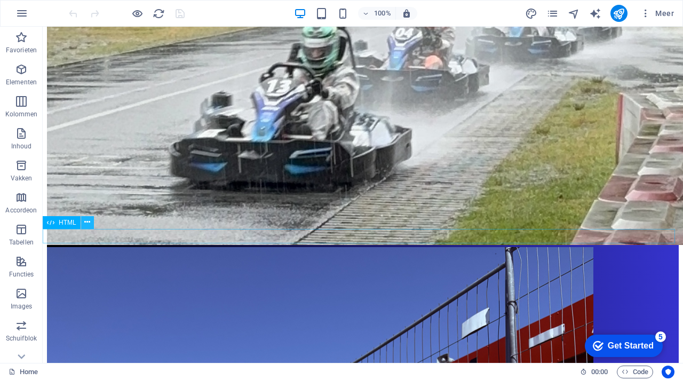
click at [87, 222] on icon at bounding box center [87, 222] width 6 height 11
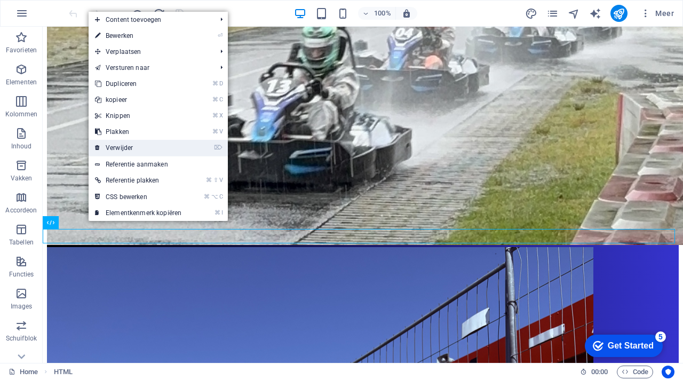
click at [122, 147] on link "⌦ Verwijder" at bounding box center [138, 148] width 99 height 16
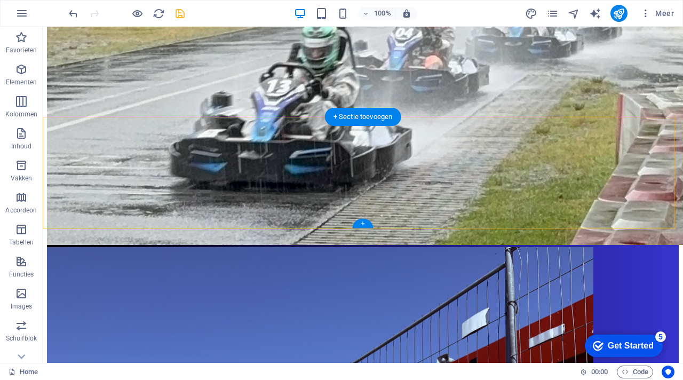
click at [362, 223] on div "+" at bounding box center [362, 224] width 21 height 10
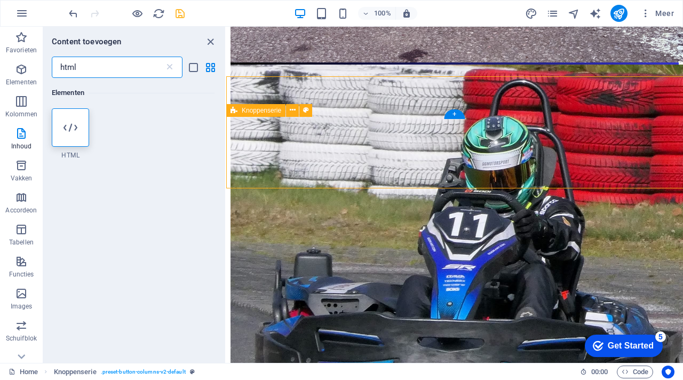
scroll to position [1751, 0]
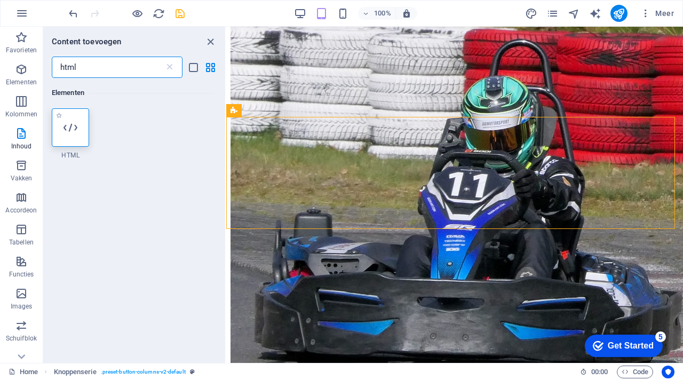
click at [76, 130] on icon at bounding box center [70, 128] width 14 height 14
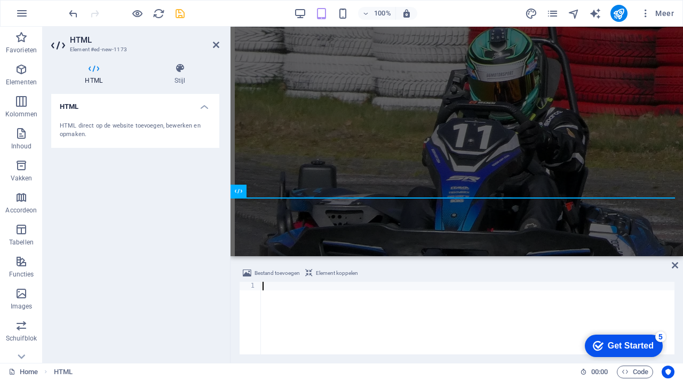
scroll to position [337, 0]
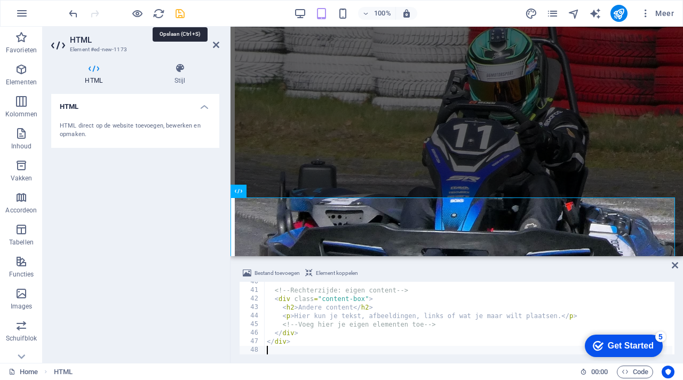
click at [178, 13] on icon "save" at bounding box center [180, 13] width 12 height 12
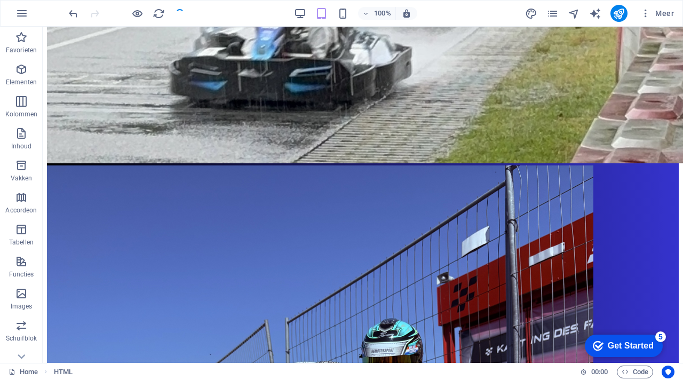
scroll to position [1755, 0]
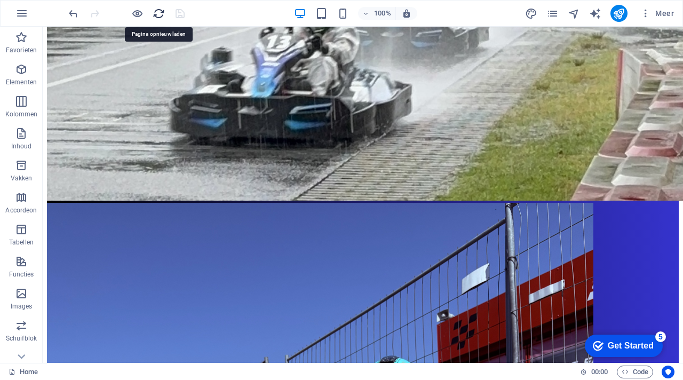
click at [157, 11] on icon "reload" at bounding box center [159, 13] width 12 height 12
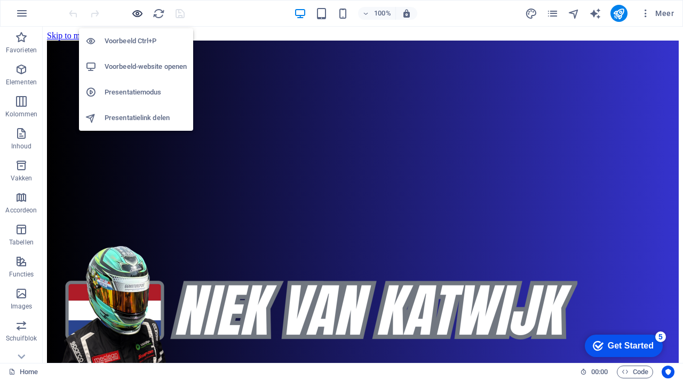
scroll to position [0, 0]
click at [138, 14] on icon "button" at bounding box center [137, 13] width 12 height 12
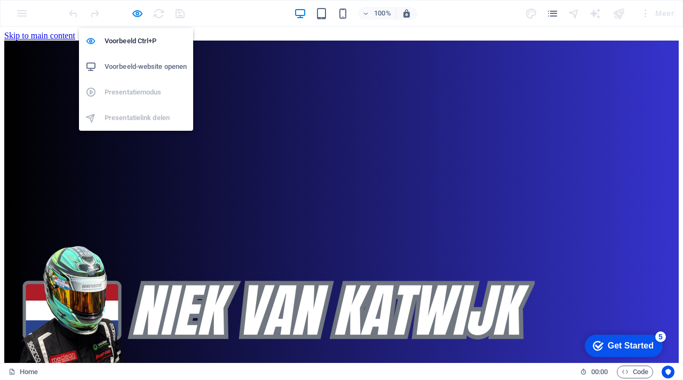
click at [142, 60] on h6 "Voorbeeld-website openen" at bounding box center [146, 66] width 82 height 13
click at [136, 8] on icon "button" at bounding box center [137, 13] width 12 height 12
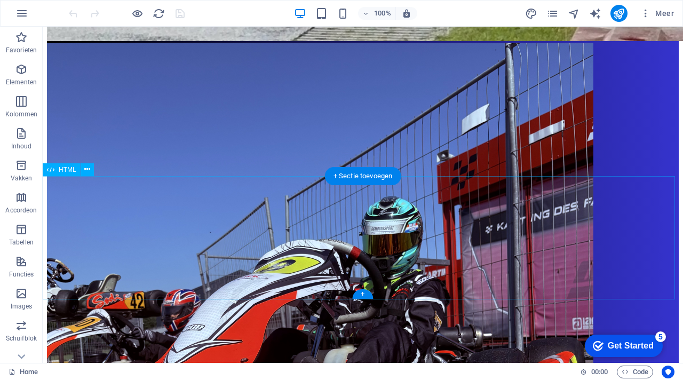
scroll to position [1781, 0]
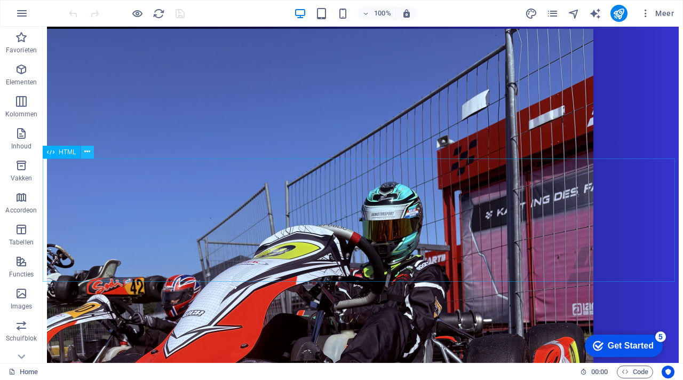
click at [87, 154] on icon at bounding box center [87, 151] width 6 height 11
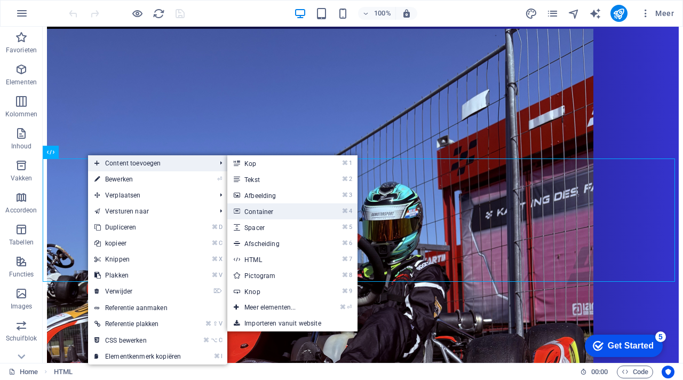
click at [276, 209] on link "⌘ 4 Container" at bounding box center [272, 211] width 90 height 16
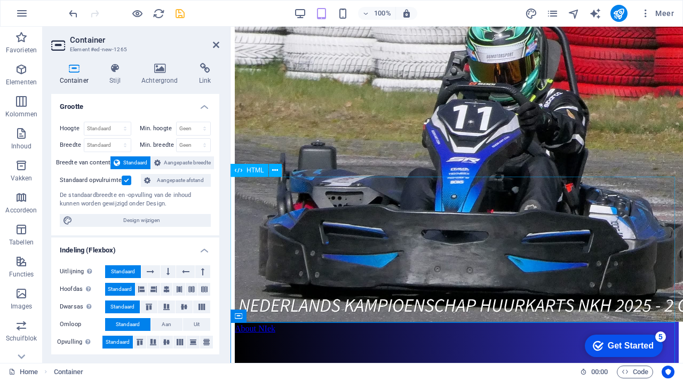
scroll to position [1810, 0]
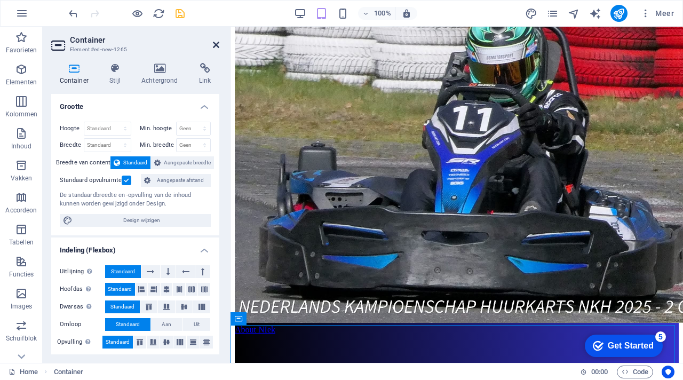
click at [217, 45] on icon at bounding box center [216, 45] width 6 height 9
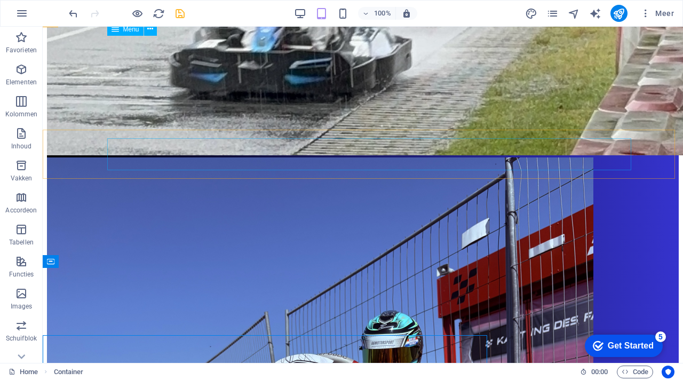
scroll to position [1795, 0]
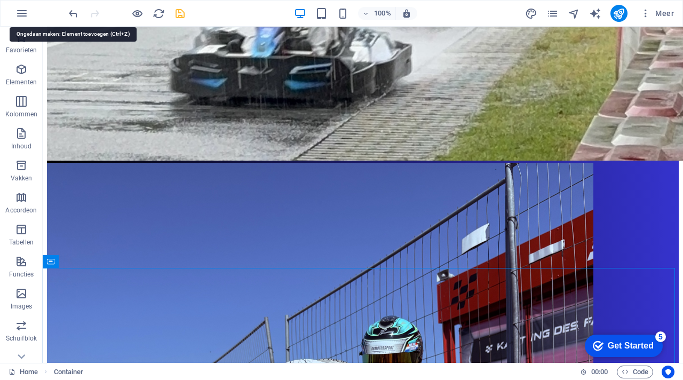
click at [73, 11] on icon "undo" at bounding box center [73, 13] width 12 height 12
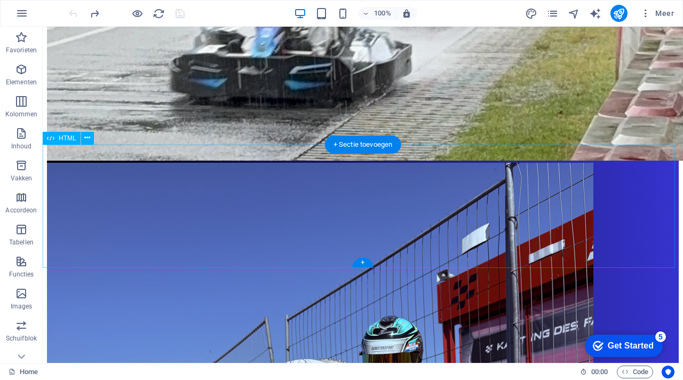
click at [55, 139] on div "HTML" at bounding box center [62, 138] width 38 height 13
click at [49, 138] on icon at bounding box center [50, 138] width 7 height 13
click at [49, 137] on icon at bounding box center [50, 138] width 7 height 13
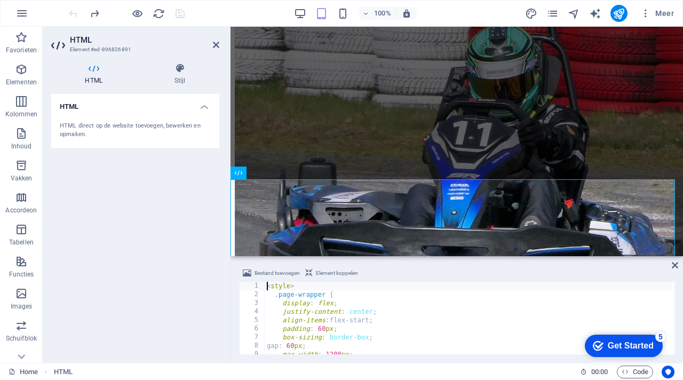
scroll to position [1810, 0]
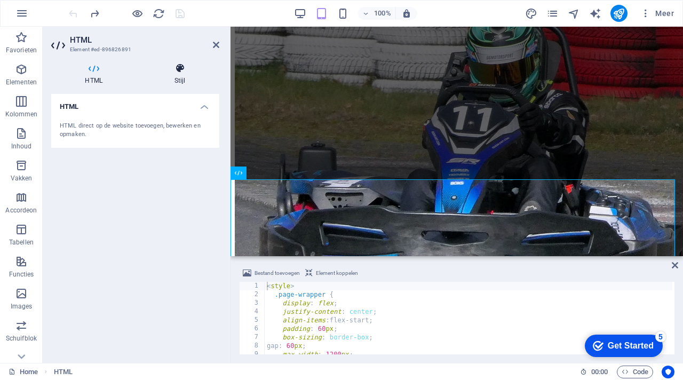
click at [181, 68] on icon at bounding box center [179, 68] width 79 height 11
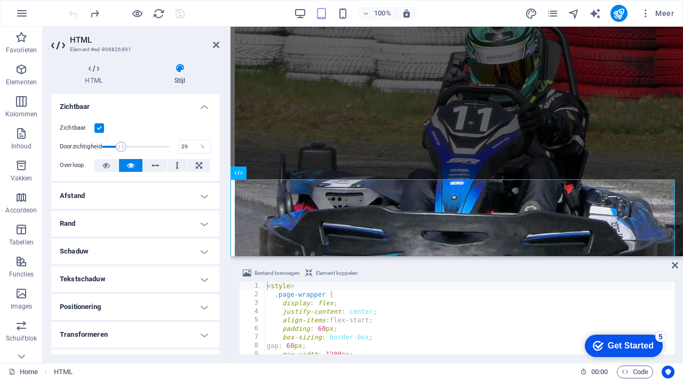
drag, startPoint x: 168, startPoint y: 147, endPoint x: 120, endPoint y: 151, distance: 48.1
click at [120, 151] on span at bounding box center [121, 146] width 11 height 11
type input "100"
drag, startPoint x: 122, startPoint y: 146, endPoint x: 193, endPoint y: 144, distance: 70.9
click at [193, 144] on div "Doorzichtigheid 100 %" at bounding box center [135, 147] width 151 height 16
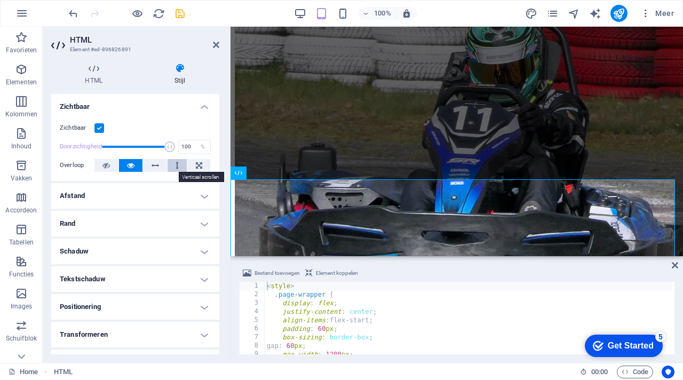
click at [175, 162] on icon at bounding box center [176, 165] width 3 height 13
click at [158, 167] on button at bounding box center [155, 165] width 24 height 13
click at [154, 195] on h4 "Afstand" at bounding box center [135, 196] width 168 height 26
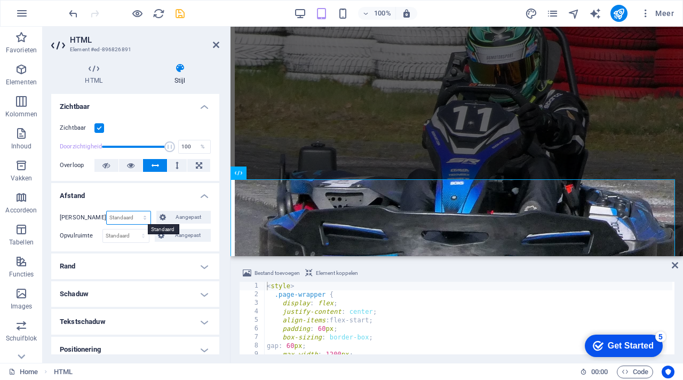
click at [135, 216] on select "Standaard auto px % rem vw vh Aangepast" at bounding box center [129, 217] width 44 height 13
click at [107, 211] on select "Standaard auto px % rem vw vh Aangepast" at bounding box center [129, 217] width 44 height 13
click at [132, 220] on select "Standaard auto px % rem vw vh Aangepast" at bounding box center [129, 217] width 44 height 13
select select "px"
click at [133, 211] on select "Standaard auto px % rem vw vh Aangepast" at bounding box center [129, 217] width 44 height 13
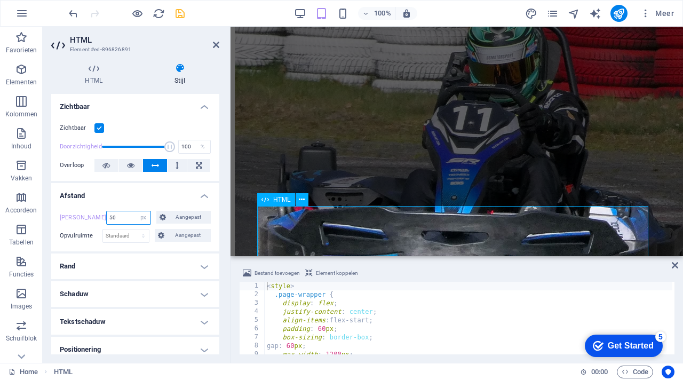
type input "50"
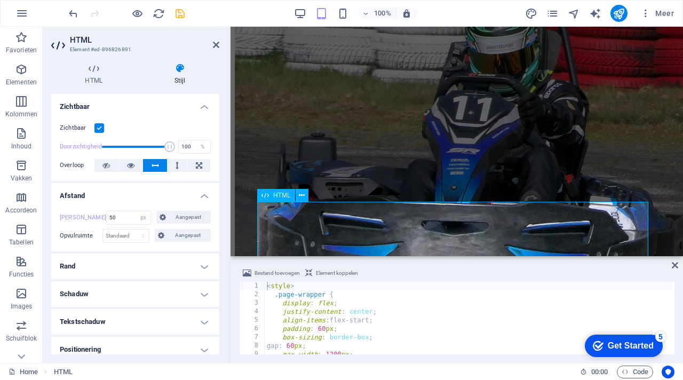
scroll to position [1812, 0]
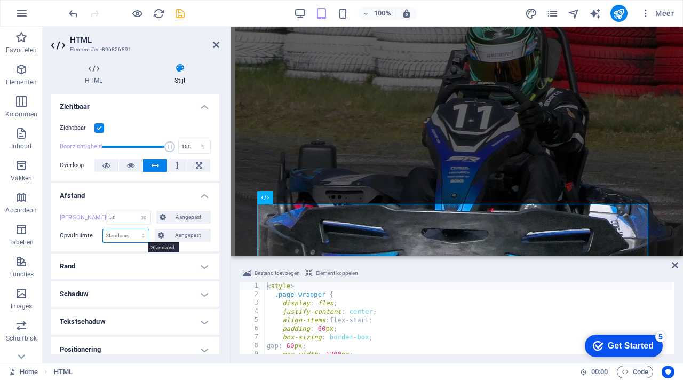
click at [131, 235] on select "Standaard px rem % vh vw Aangepast" at bounding box center [126, 235] width 46 height 13
select select "px"
click at [133, 229] on select "Standaard px rem % vh vw Aangepast" at bounding box center [126, 235] width 46 height 13
type input "50"
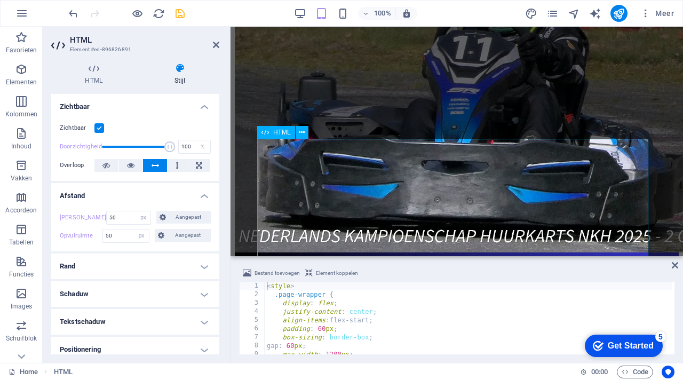
scroll to position [1882, 0]
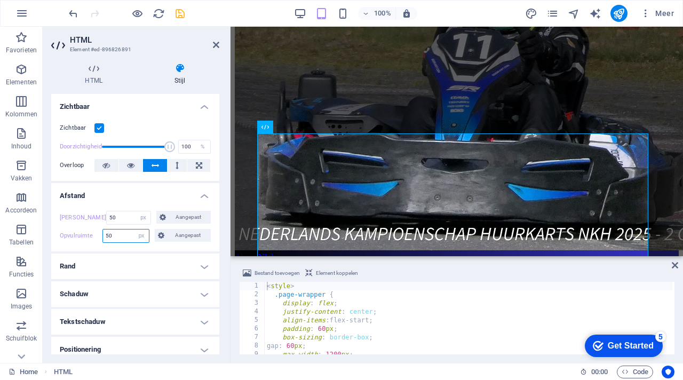
drag, startPoint x: 119, startPoint y: 237, endPoint x: 106, endPoint y: 237, distance: 12.8
click at [106, 237] on input "50" at bounding box center [126, 235] width 46 height 13
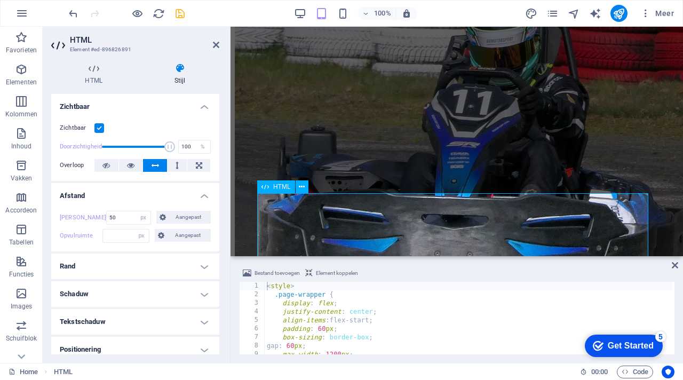
scroll to position [1829, 0]
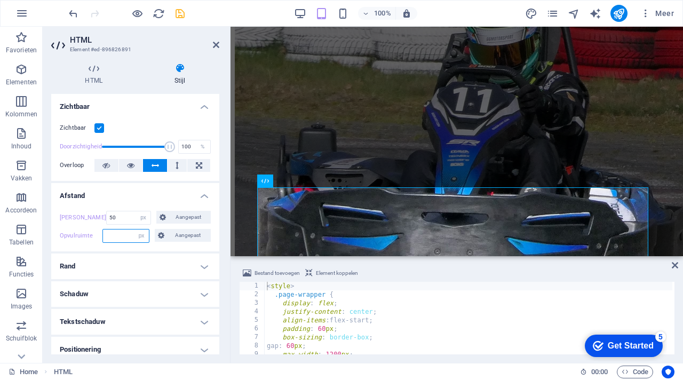
click at [128, 237] on input "number" at bounding box center [126, 235] width 46 height 13
click at [177, 233] on span "Aangepast" at bounding box center [187, 235] width 40 height 13
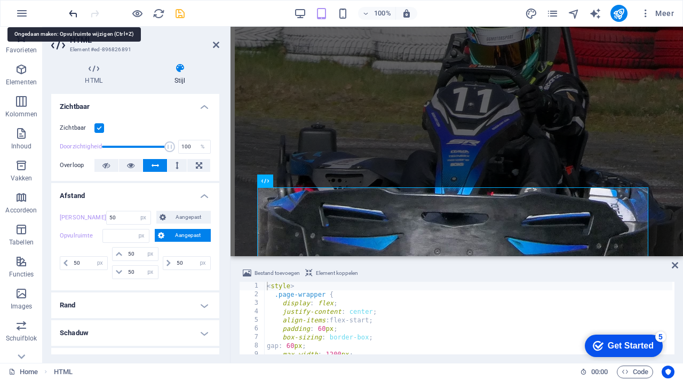
click at [68, 9] on icon "undo" at bounding box center [73, 13] width 12 height 12
type input "0"
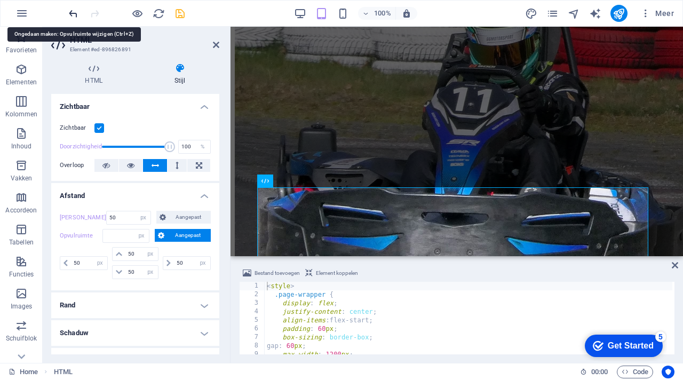
type input "0"
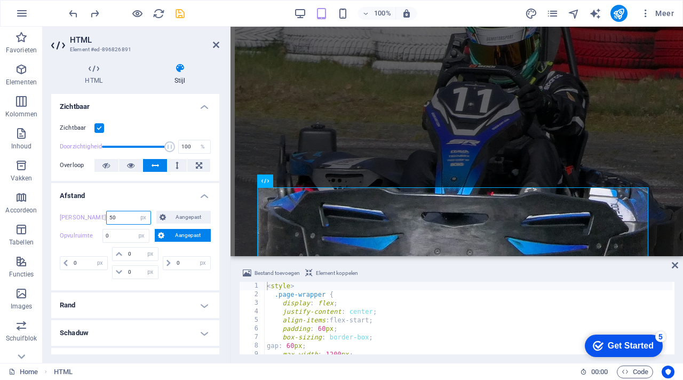
drag, startPoint x: 117, startPoint y: 216, endPoint x: 100, endPoint y: 215, distance: 17.1
click at [100, 215] on div "Marge 50 Standaard auto px % rem vw vh Aangepast Aangepast" at bounding box center [135, 218] width 151 height 14
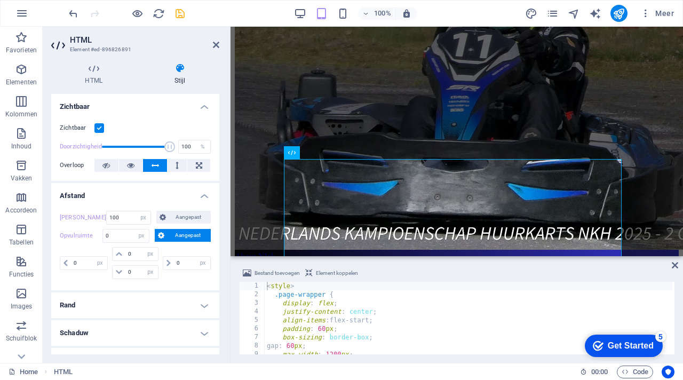
scroll to position [1882, 0]
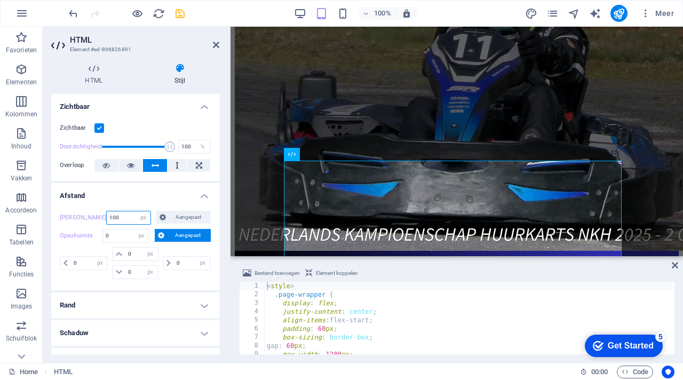
drag, startPoint x: 120, startPoint y: 214, endPoint x: 98, endPoint y: 211, distance: 22.6
click at [95, 213] on div "Marge 100 Standaard auto px % rem vw vh Aangepast Aangepast" at bounding box center [135, 218] width 151 height 14
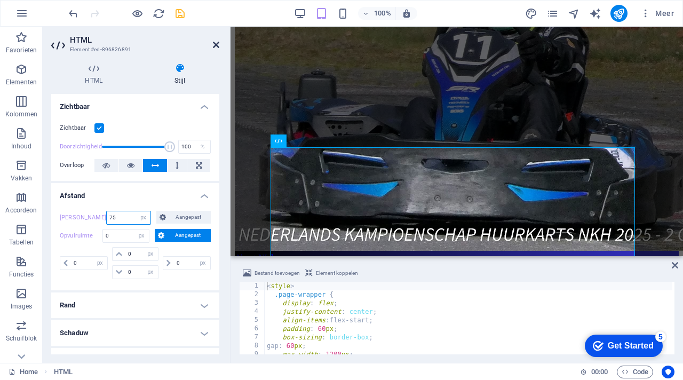
type input "75"
click at [214, 43] on icon at bounding box center [216, 45] width 6 height 9
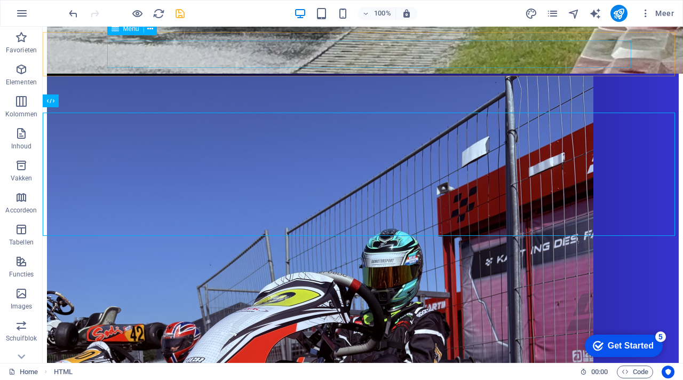
scroll to position [1832, 0]
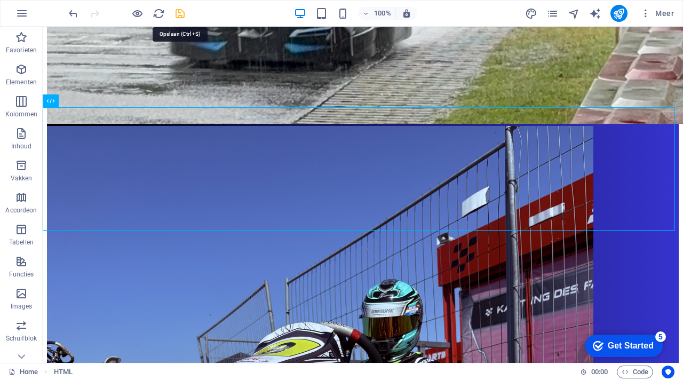
click at [179, 14] on icon "save" at bounding box center [180, 13] width 12 height 12
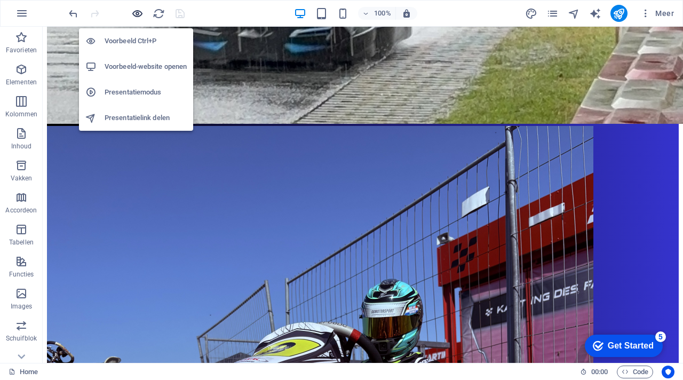
click at [137, 12] on icon "button" at bounding box center [137, 13] width 12 height 12
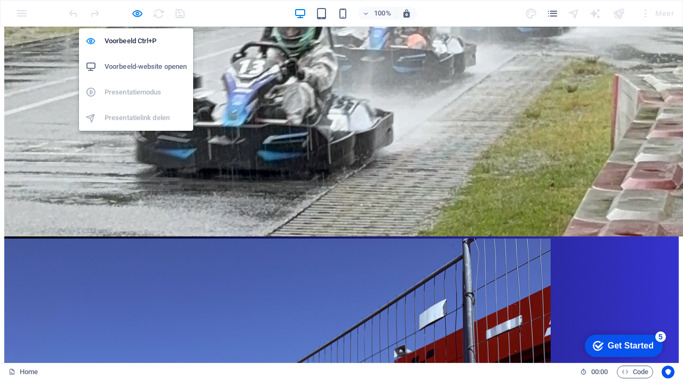
click at [144, 67] on h6 "Voorbeeld-website openen" at bounding box center [146, 66] width 82 height 13
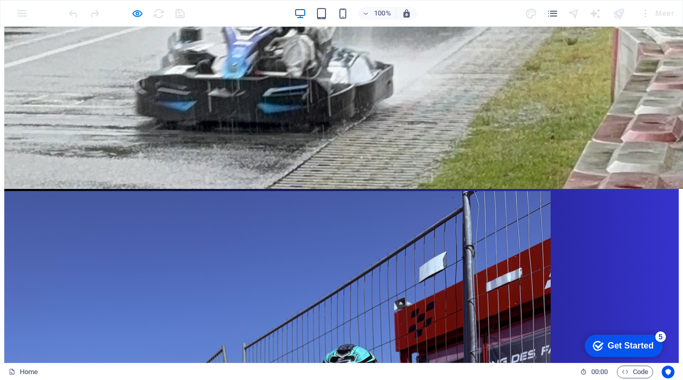
scroll to position [1852, 0]
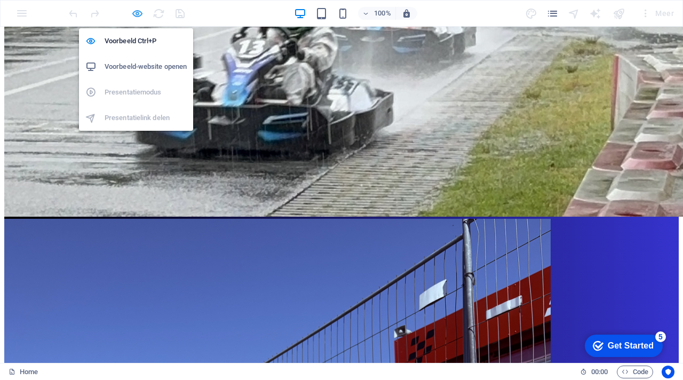
click at [140, 12] on icon "button" at bounding box center [137, 13] width 12 height 12
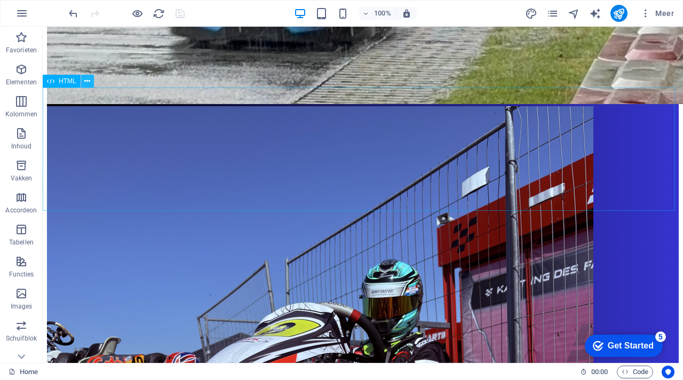
click at [89, 82] on icon at bounding box center [87, 81] width 6 height 11
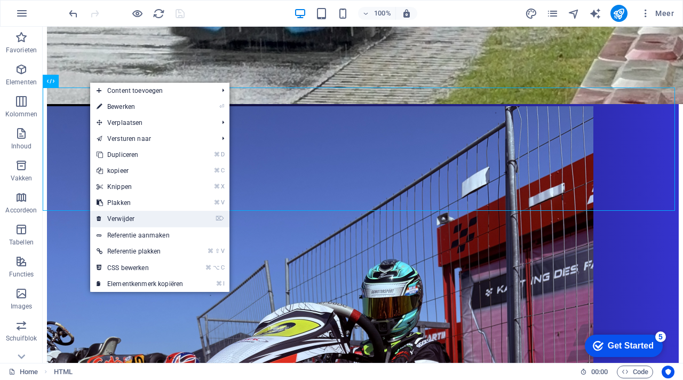
click at [132, 216] on link "⌦ Verwijder" at bounding box center [139, 219] width 99 height 16
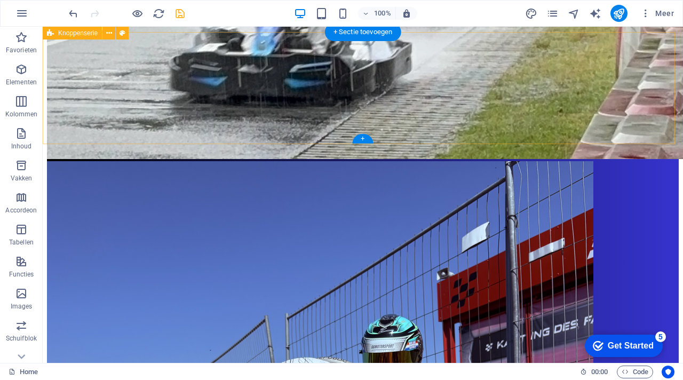
scroll to position [1793, 0]
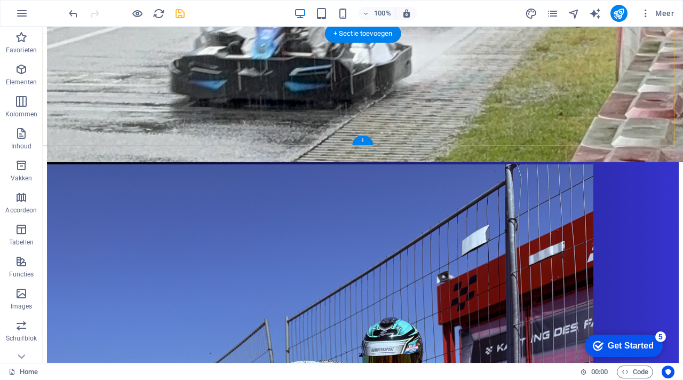
click at [361, 139] on div "+" at bounding box center [362, 140] width 21 height 10
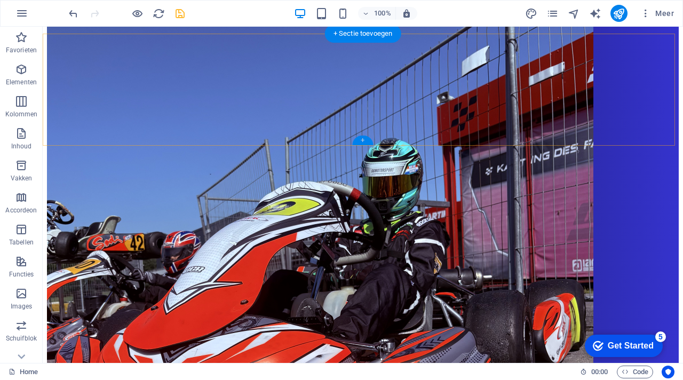
scroll to position [1812, 0]
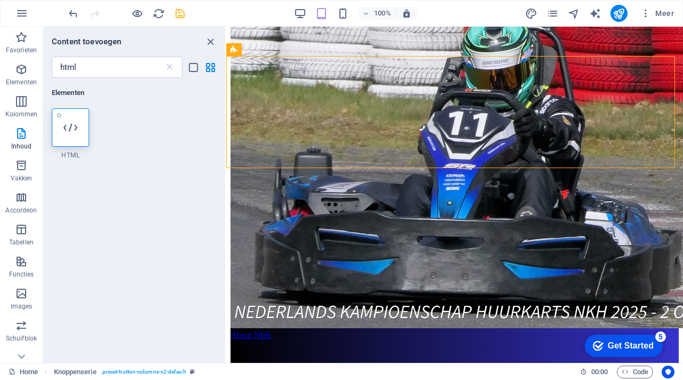
click at [73, 131] on icon at bounding box center [70, 128] width 14 height 14
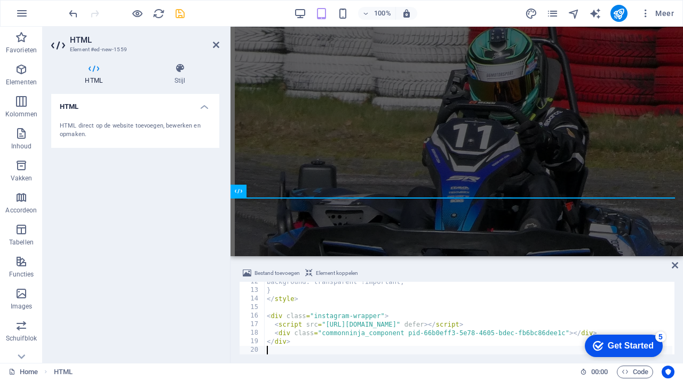
scroll to position [98, 0]
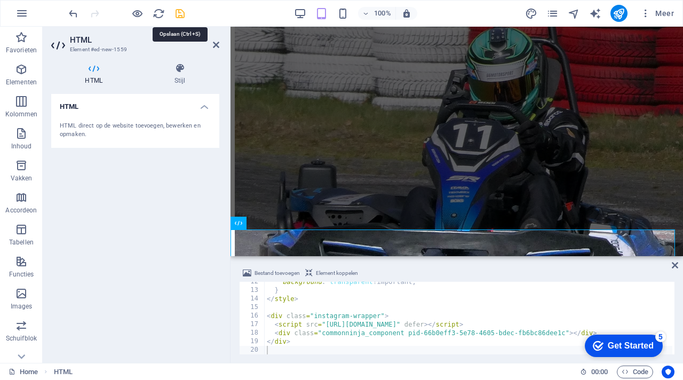
click at [183, 14] on icon "save" at bounding box center [180, 13] width 12 height 12
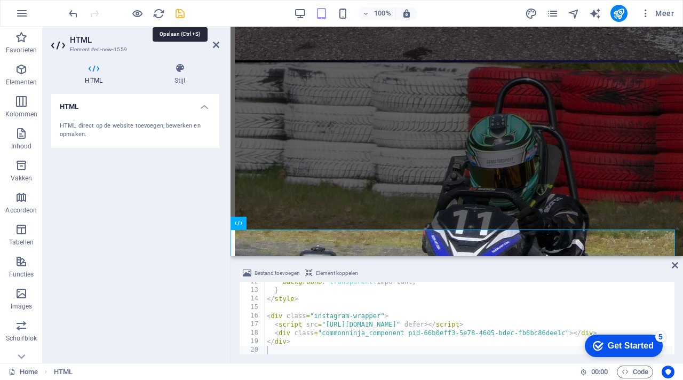
scroll to position [1755, 0]
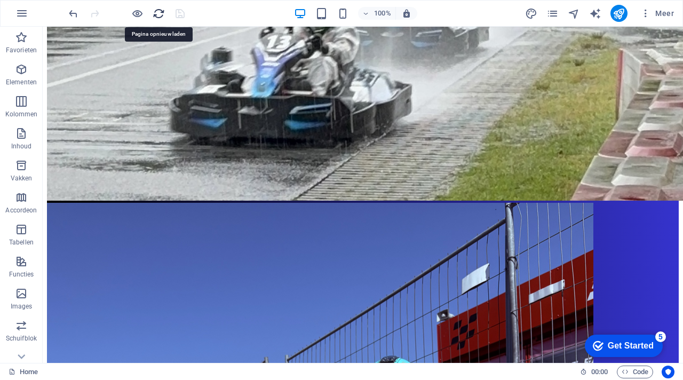
click at [158, 16] on icon "reload" at bounding box center [159, 13] width 12 height 12
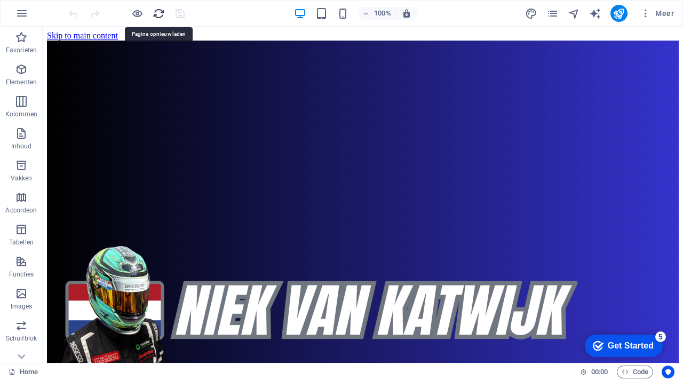
scroll to position [0, 0]
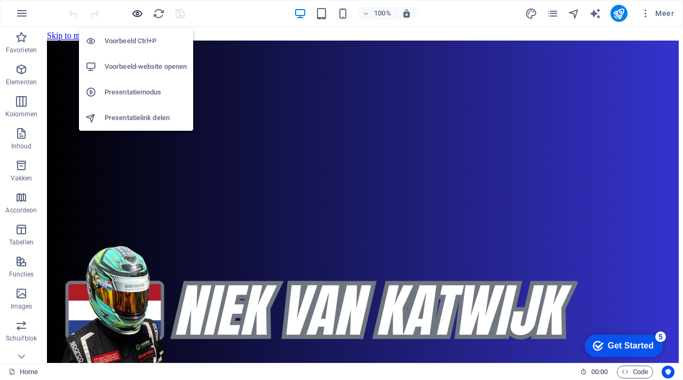
click at [138, 15] on icon "button" at bounding box center [137, 13] width 12 height 12
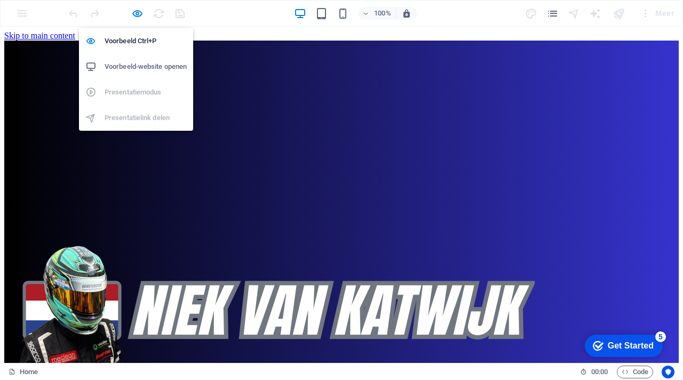
click at [142, 65] on h6 "Voorbeeld-website openen" at bounding box center [146, 66] width 82 height 13
click at [138, 12] on icon "button" at bounding box center [137, 13] width 12 height 12
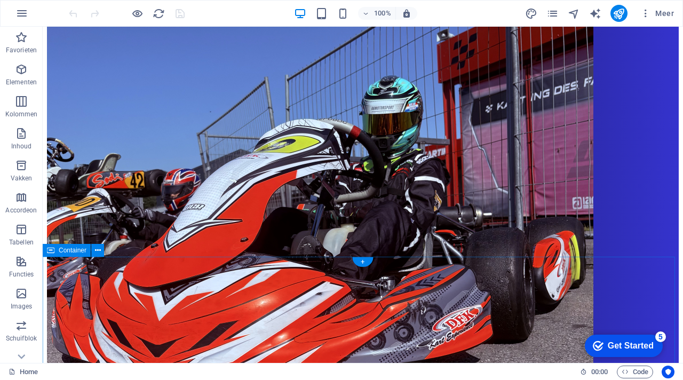
scroll to position [1773, 0]
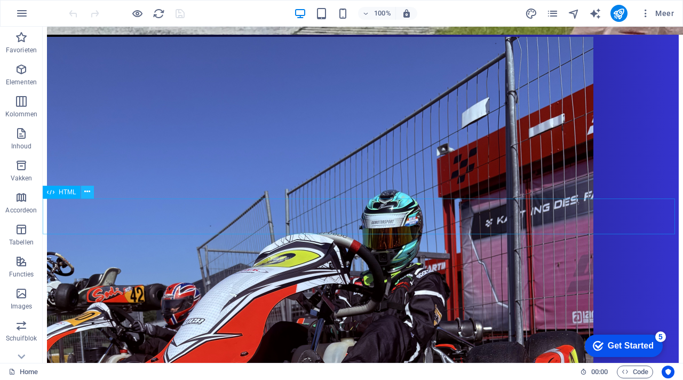
click at [86, 193] on icon at bounding box center [87, 191] width 6 height 11
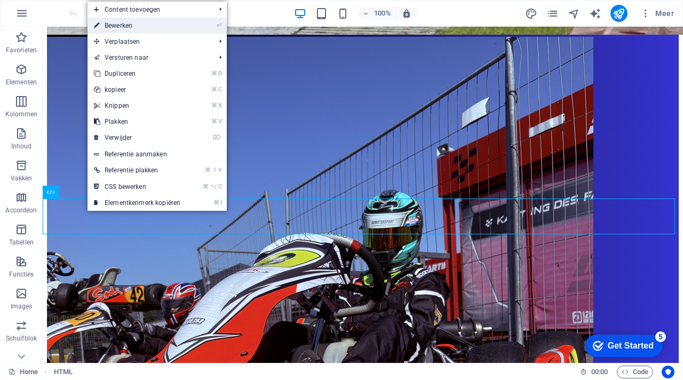
click at [122, 22] on link "⏎ Bewerken" at bounding box center [136, 26] width 99 height 16
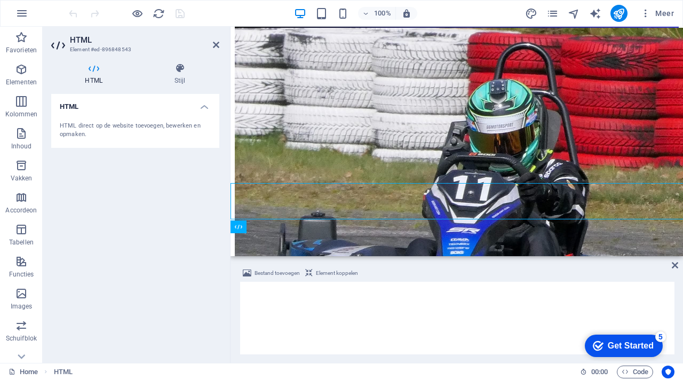
scroll to position [1788, 0]
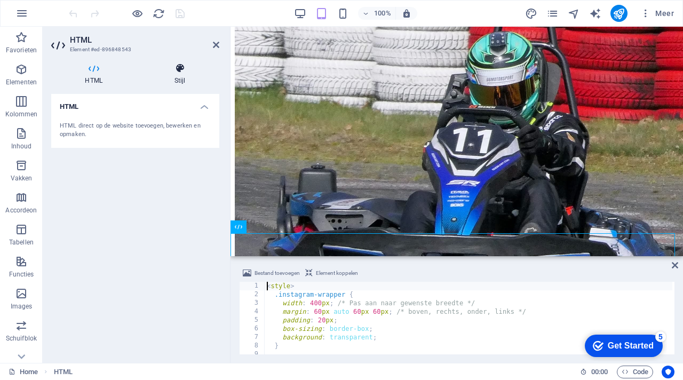
click at [181, 73] on icon at bounding box center [179, 68] width 79 height 11
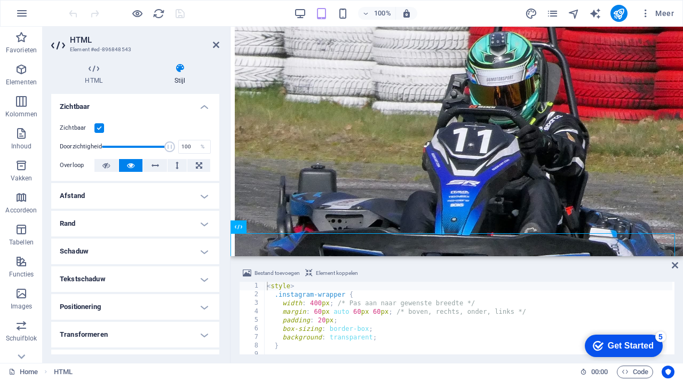
click at [158, 193] on h4 "Afstand" at bounding box center [135, 196] width 168 height 26
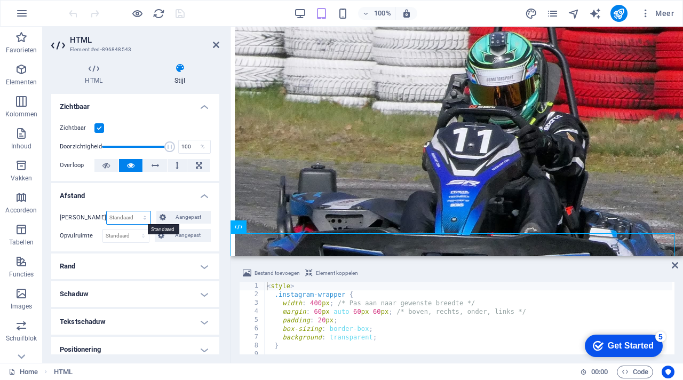
click at [131, 217] on select "Standaard auto px % rem vw vh Aangepast" at bounding box center [129, 217] width 44 height 13
select select "px"
click at [133, 211] on select "Standaard auto px % rem vw vh Aangepast" at bounding box center [129, 217] width 44 height 13
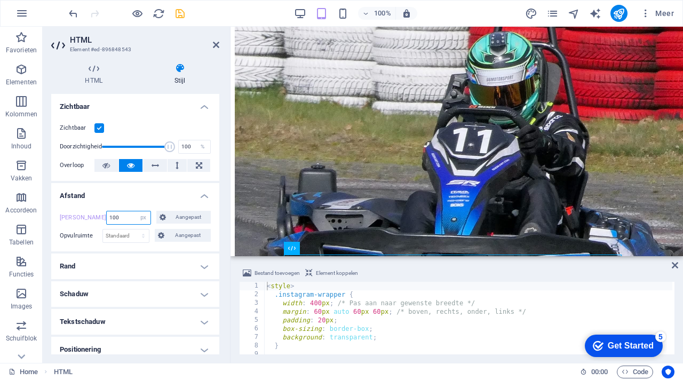
type input "100"
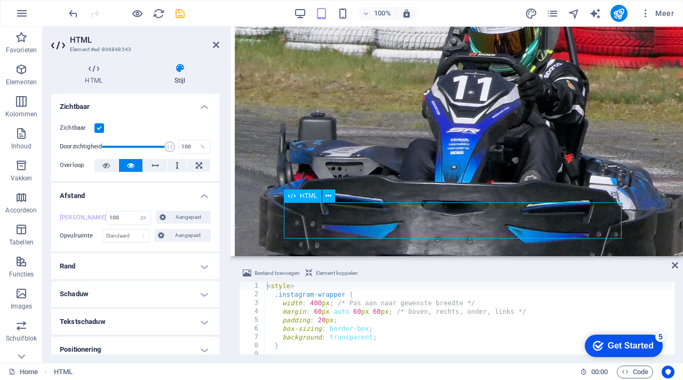
scroll to position [1842, 0]
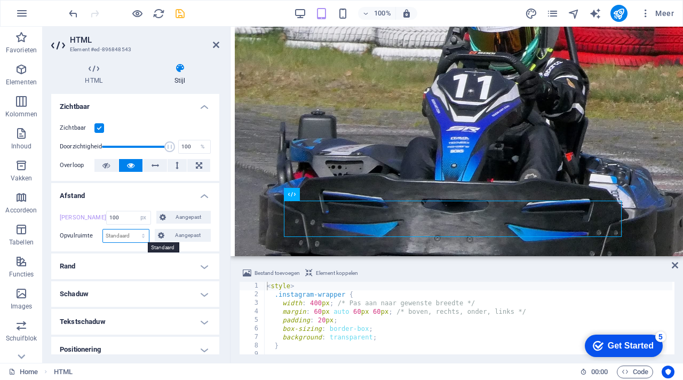
click at [139, 235] on select "Standaard px rem % vh vw Aangepast" at bounding box center [126, 235] width 46 height 13
select select "px"
click at [133, 229] on select "Standaard px rem % vh vw Aangepast" at bounding box center [126, 235] width 46 height 13
type input "0"
click at [173, 262] on h4 "Rand" at bounding box center [135, 266] width 168 height 26
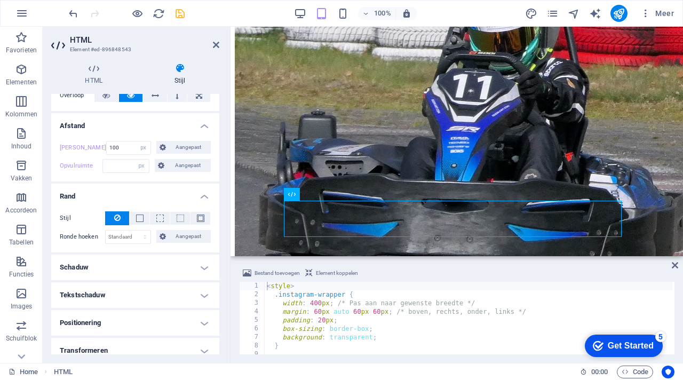
scroll to position [74, 0]
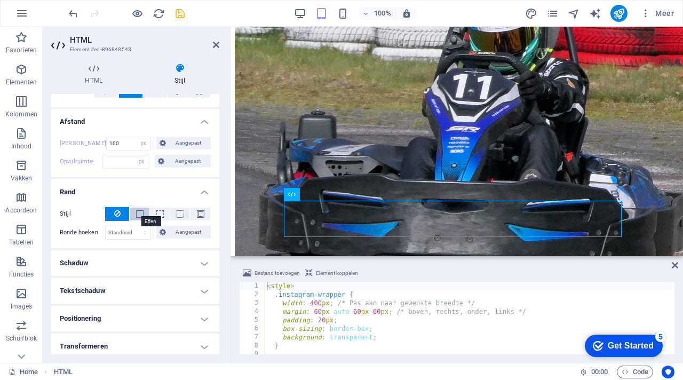
click at [137, 213] on span at bounding box center [139, 213] width 7 height 7
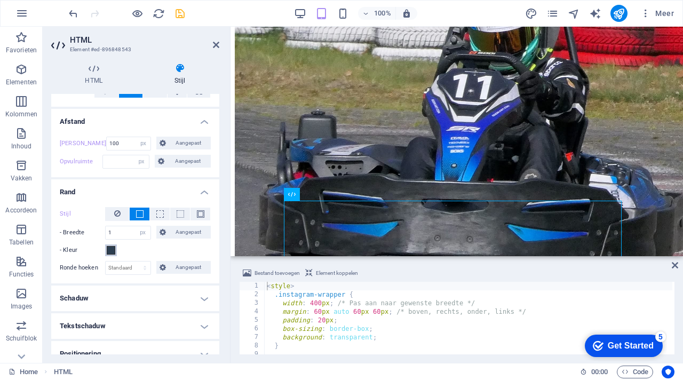
click at [113, 251] on span at bounding box center [111, 250] width 9 height 9
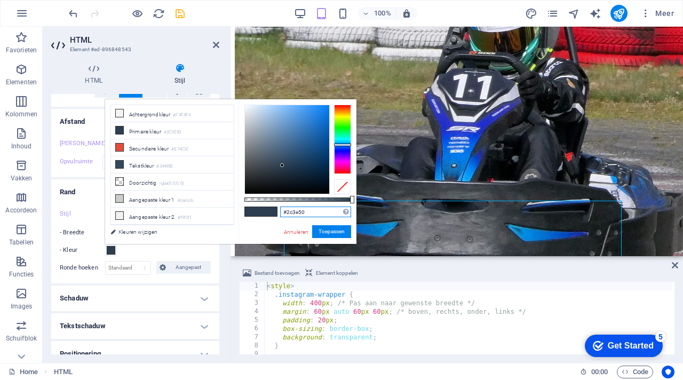
drag, startPoint x: 314, startPoint y: 214, endPoint x: 276, endPoint y: 212, distance: 37.9
click at [276, 211] on div "#2c3e50 Ondersteunde notaties #0852ed rgb(8, 82, 237) rgba(8, 82, 237, 90%) hsv…" at bounding box center [297, 248] width 118 height 299
type input "#717780"
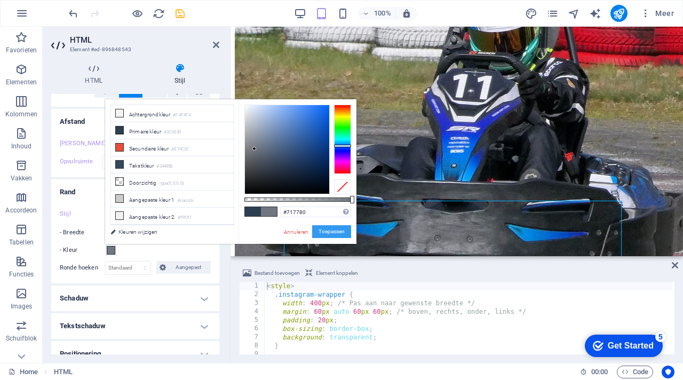
click at [333, 232] on button "Toepassen" at bounding box center [331, 231] width 39 height 13
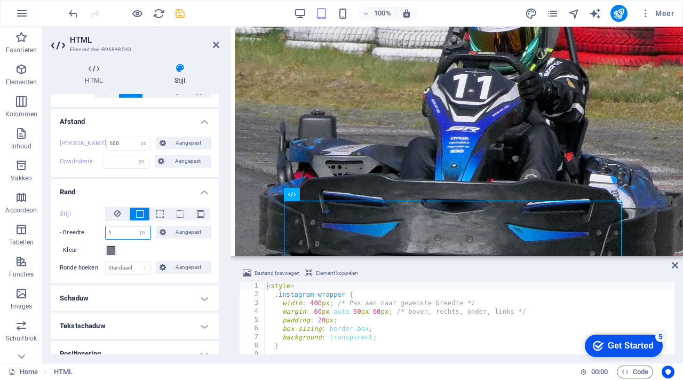
drag, startPoint x: 127, startPoint y: 230, endPoint x: 109, endPoint y: 231, distance: 18.7
click at [109, 231] on input "1" at bounding box center [128, 232] width 45 height 13
type input "5"
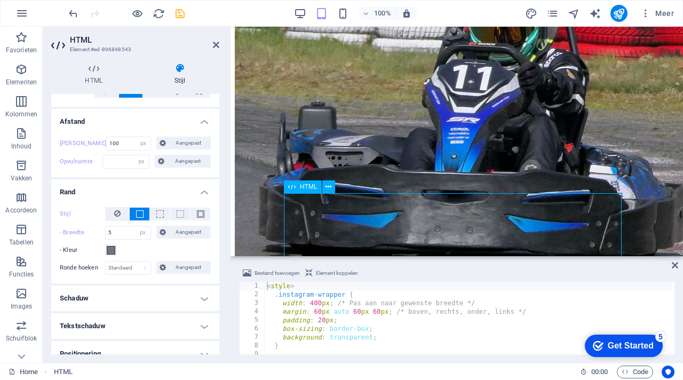
scroll to position [1848, 0]
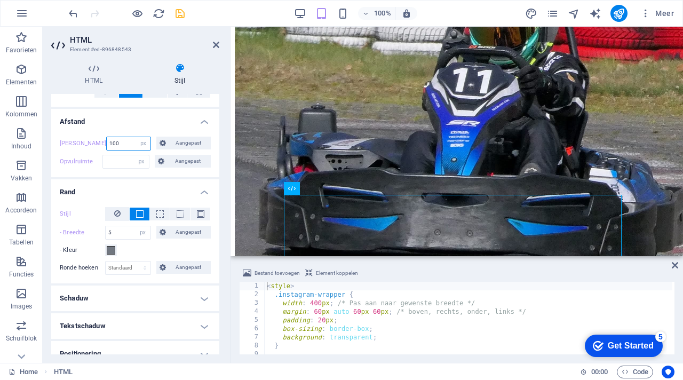
drag, startPoint x: 121, startPoint y: 141, endPoint x: 99, endPoint y: 144, distance: 22.6
click at [99, 144] on div "Marge 100 Standaard auto px % rem vw vh Aangepast Aangepast" at bounding box center [135, 144] width 151 height 14
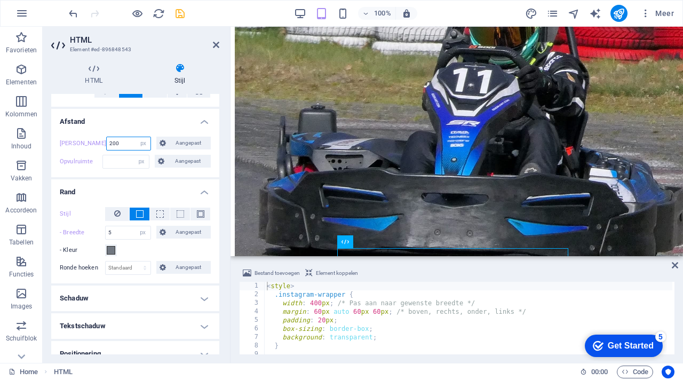
type input "200"
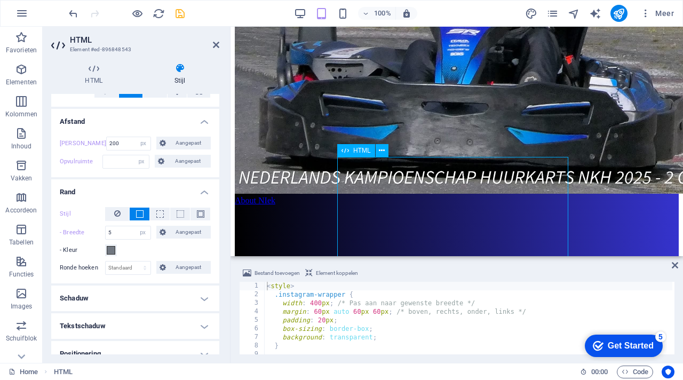
scroll to position [1929, 0]
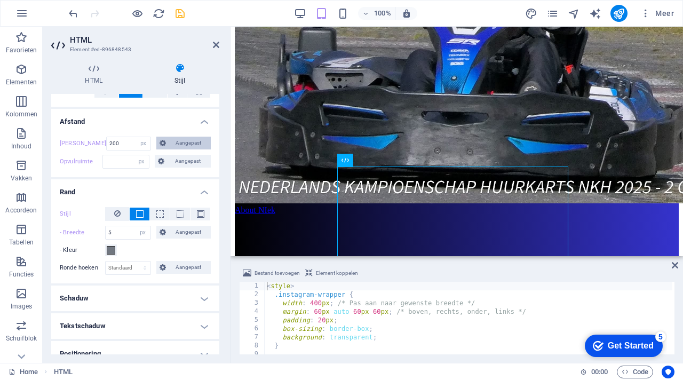
click at [196, 140] on span "Aangepast" at bounding box center [188, 143] width 38 height 13
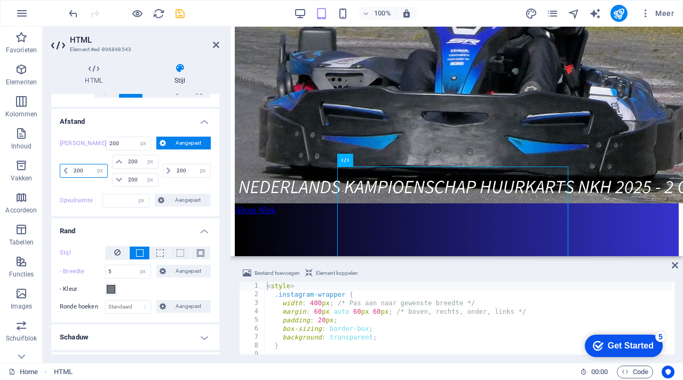
drag, startPoint x: 87, startPoint y: 169, endPoint x: 68, endPoint y: 169, distance: 18.7
click at [68, 169] on div "200 auto px % rem vw vh" at bounding box center [84, 171] width 48 height 14
type input "75"
select select "DISABLED_OPTION_VALUE"
type input "75"
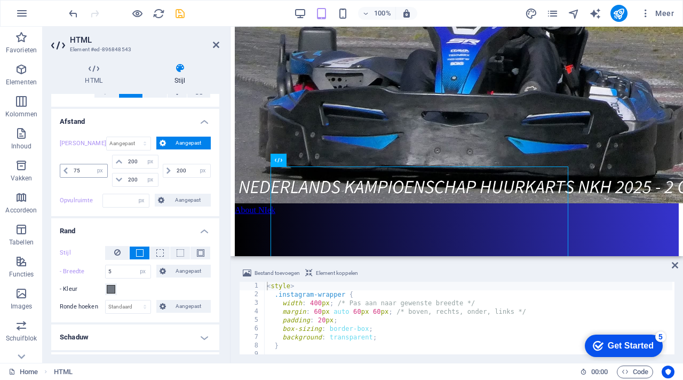
click at [65, 173] on span at bounding box center [65, 170] width 11 height 13
drag, startPoint x: 191, startPoint y: 171, endPoint x: 169, endPoint y: 171, distance: 22.4
click at [169, 171] on div "200 auto px % rem vw vh" at bounding box center [187, 171] width 48 height 14
click at [189, 172] on input "number" at bounding box center [192, 170] width 36 height 13
click at [186, 184] on div "auto px % rem vw vh" at bounding box center [186, 171] width 50 height 32
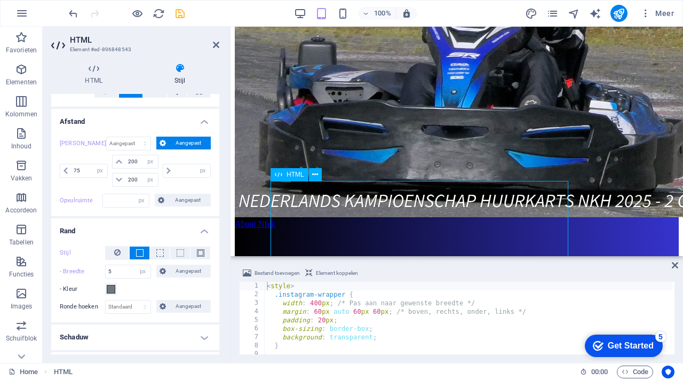
scroll to position [1913, 0]
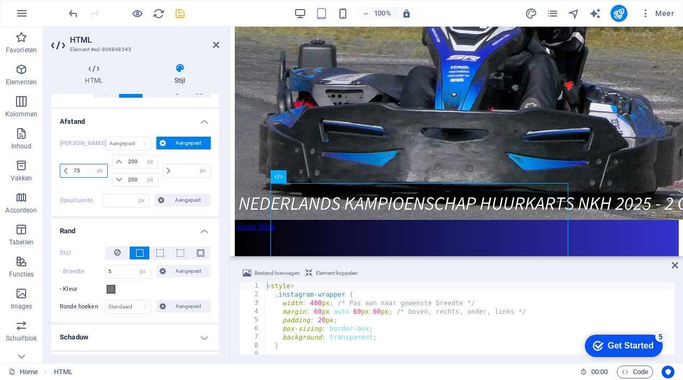
drag, startPoint x: 87, startPoint y: 169, endPoint x: 73, endPoint y: 169, distance: 14.4
click at [72, 169] on input "75" at bounding box center [89, 170] width 36 height 13
type input "50"
type input "200"
type input "50"
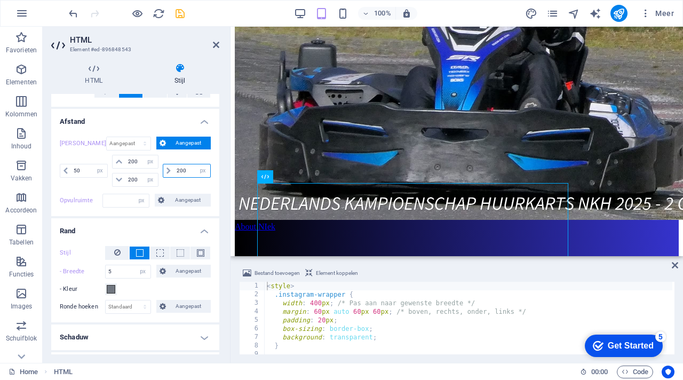
drag, startPoint x: 187, startPoint y: 170, endPoint x: 172, endPoint y: 170, distance: 14.9
click at [174, 170] on input "200" at bounding box center [192, 170] width 36 height 13
type input "5"
drag, startPoint x: 186, startPoint y: 171, endPoint x: 169, endPoint y: 171, distance: 17.1
click at [169, 171] on div "600 auto px % rem vw vh" at bounding box center [187, 171] width 48 height 14
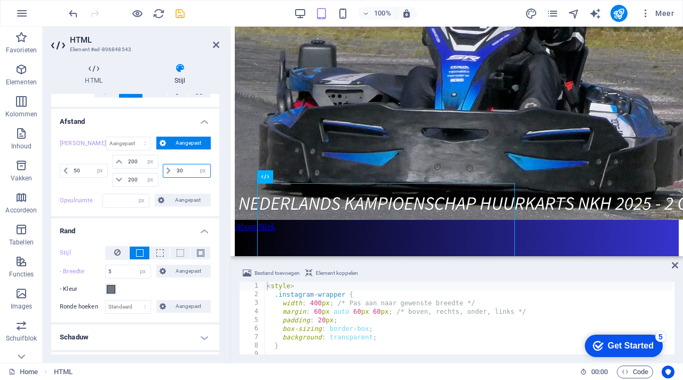
type input "3"
type input "2"
type input "1"
type input "3"
type input "4"
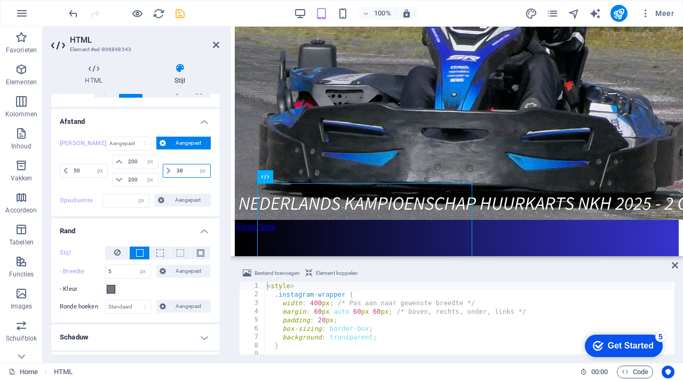
type input "3"
type input "480"
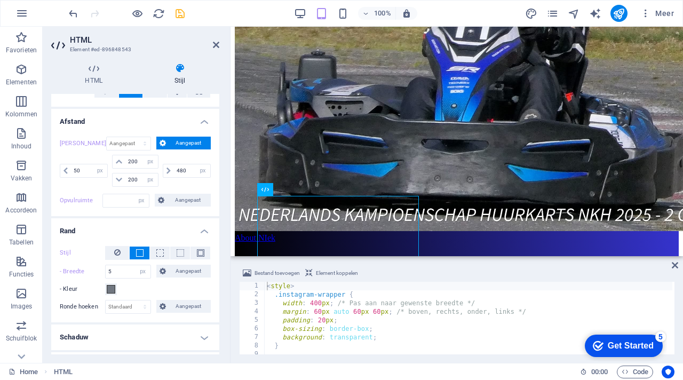
scroll to position [1897, 0]
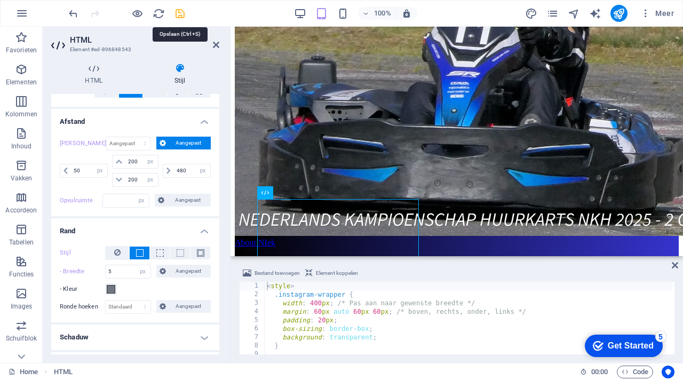
click at [183, 14] on icon "save" at bounding box center [180, 13] width 12 height 12
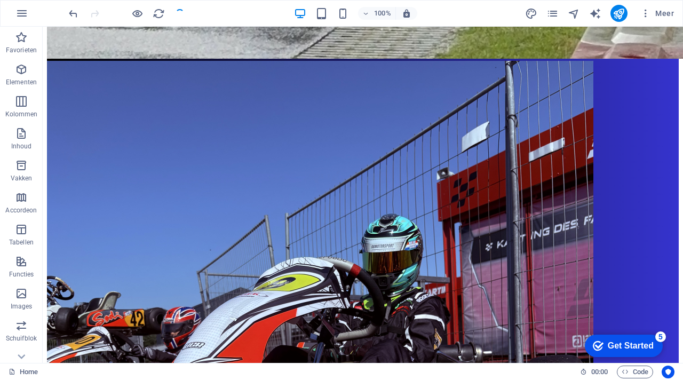
scroll to position [1847, 0]
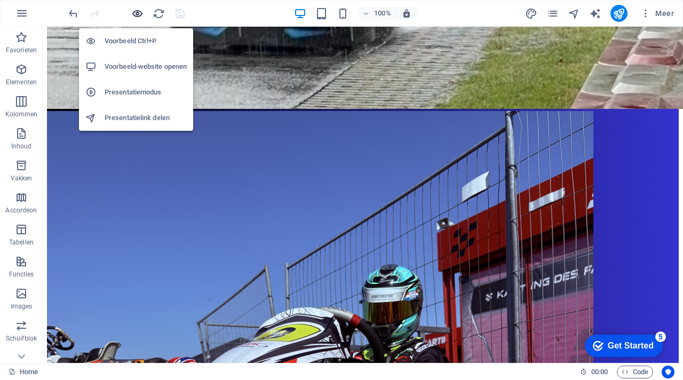
click at [138, 13] on icon "button" at bounding box center [137, 13] width 12 height 12
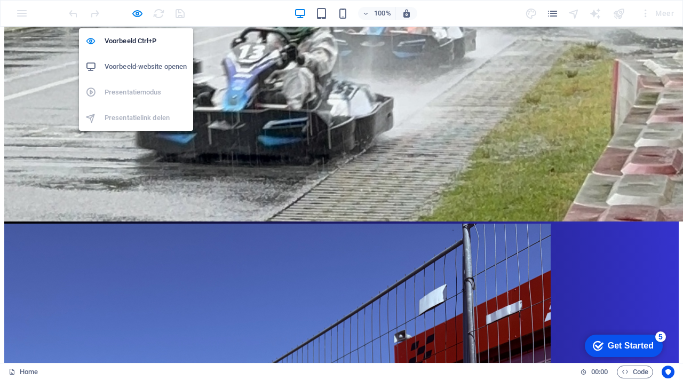
click at [148, 70] on h6 "Voorbeeld-website openen" at bounding box center [146, 66] width 82 height 13
click at [134, 11] on icon "button" at bounding box center [137, 13] width 12 height 12
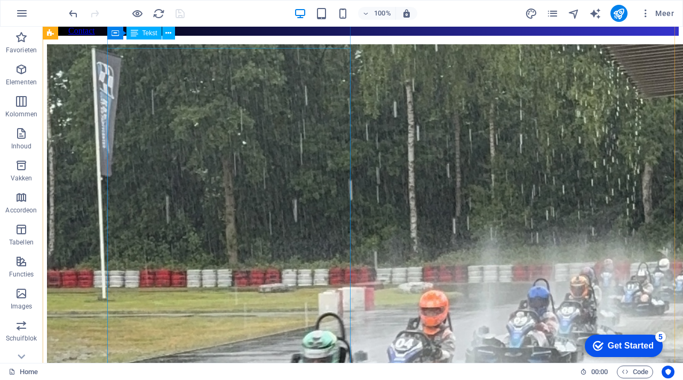
scroll to position [1401, 0]
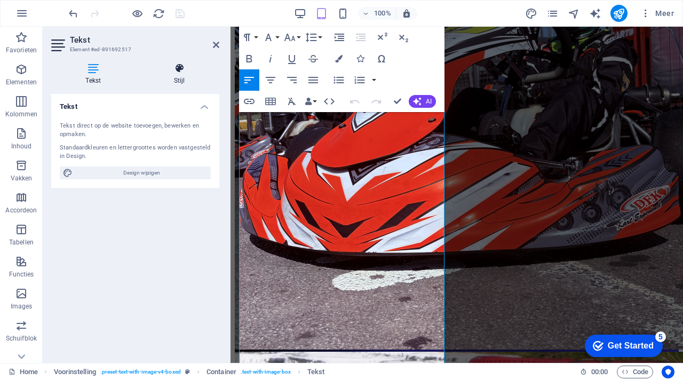
click at [175, 72] on icon at bounding box center [180, 68] width 80 height 11
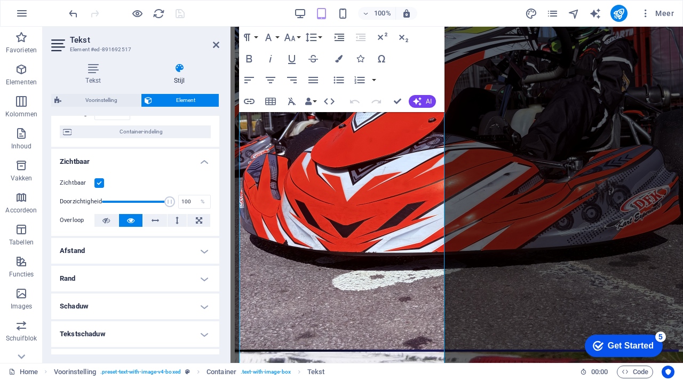
scroll to position [91, 0]
click at [163, 243] on h4 "Afstand" at bounding box center [135, 250] width 168 height 26
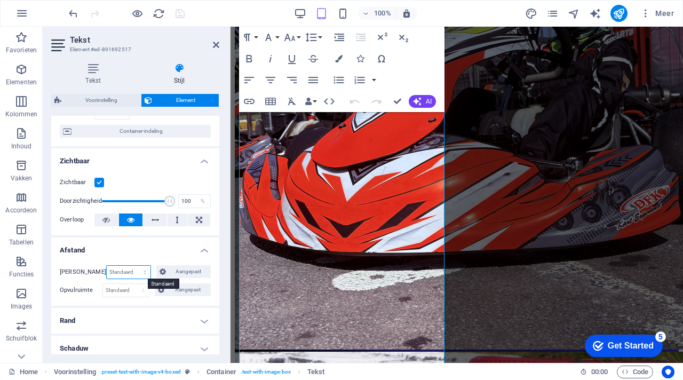
click at [129, 271] on select "Standaard auto px % rem vw vh Aangepast" at bounding box center [129, 272] width 44 height 13
select select "px"
click at [133, 266] on select "Standaard auto px % rem vw vh Aangepast" at bounding box center [129, 272] width 44 height 13
type input "0"
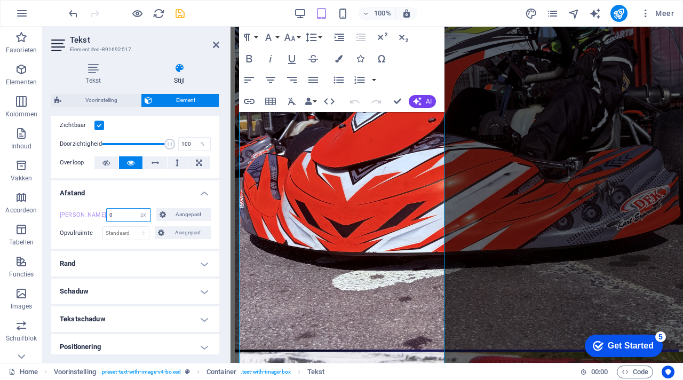
scroll to position [158, 0]
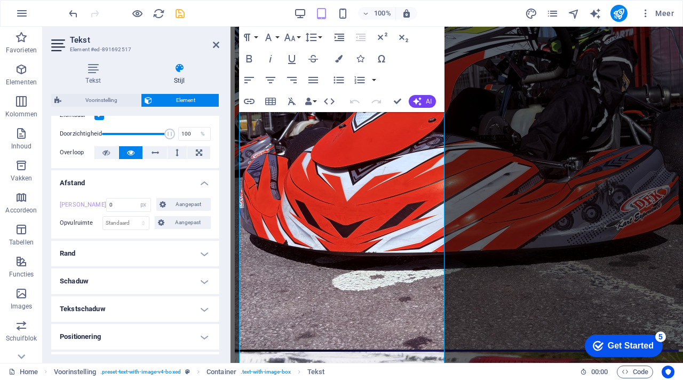
click at [157, 254] on h4 "Rand" at bounding box center [135, 254] width 168 height 26
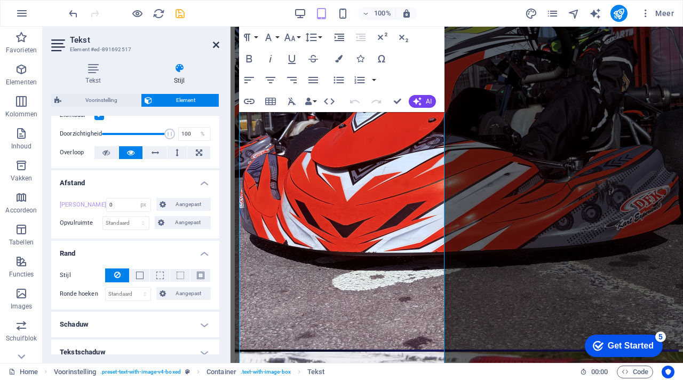
click at [214, 45] on icon at bounding box center [216, 45] width 6 height 9
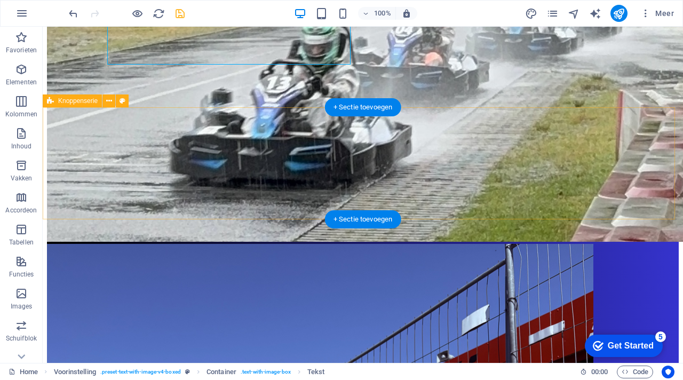
scroll to position [1713, 0]
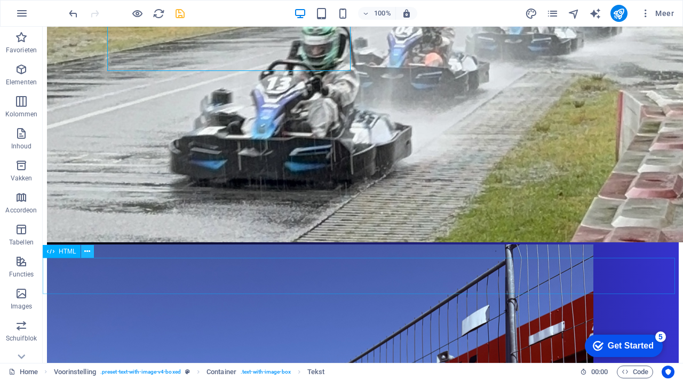
click at [87, 248] on icon at bounding box center [87, 251] width 6 height 11
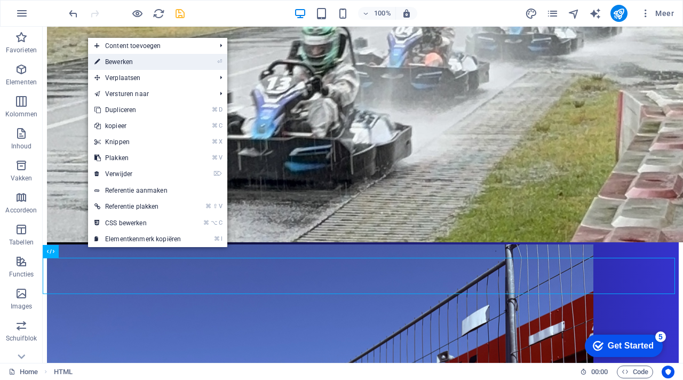
click at [143, 56] on link "⏎ Bewerken" at bounding box center [137, 62] width 99 height 16
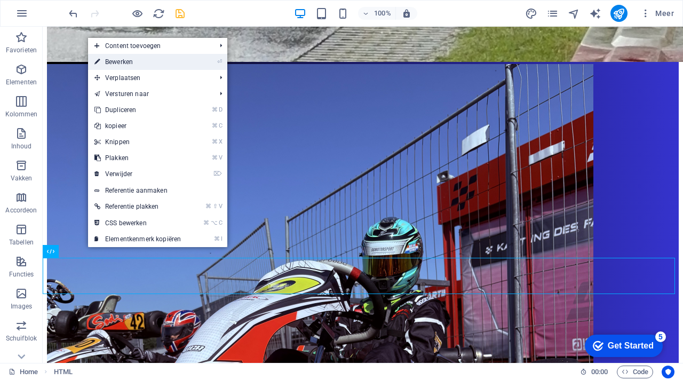
scroll to position [2008, 0]
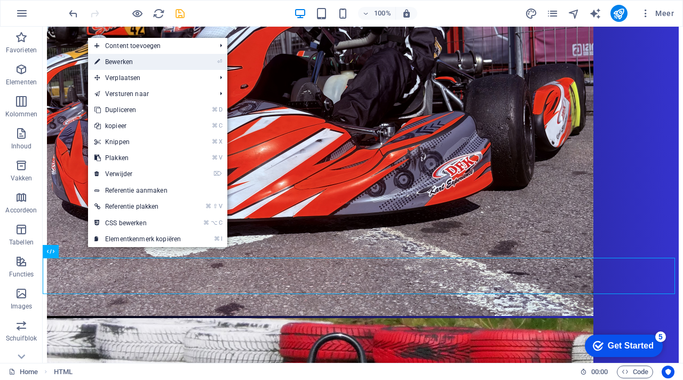
select select "px"
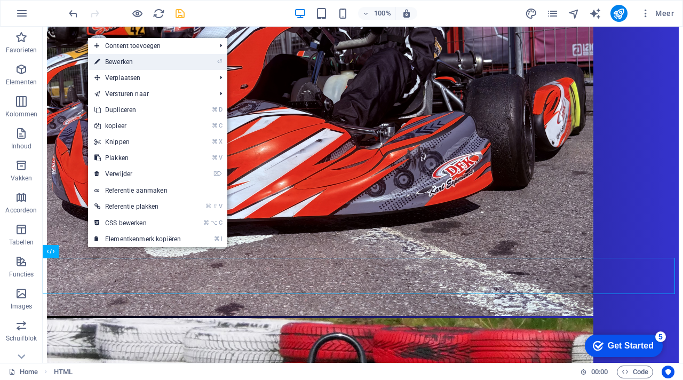
select select "px"
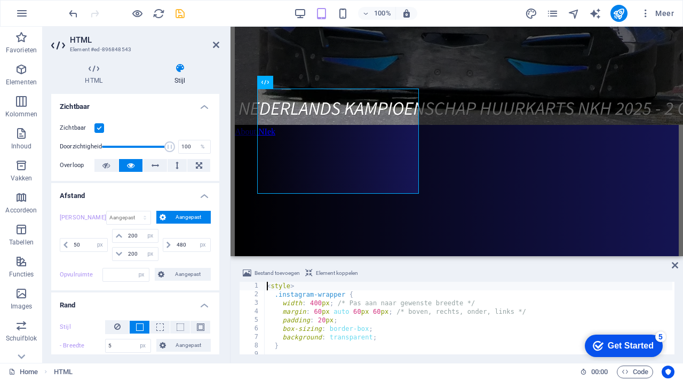
type input "0"
drag, startPoint x: 88, startPoint y: 246, endPoint x: 69, endPoint y: 245, distance: 19.3
click at [69, 245] on div "50 auto px % rem vw vh" at bounding box center [84, 245] width 48 height 14
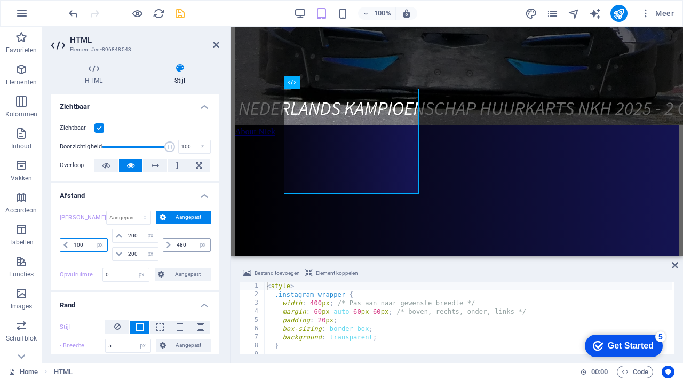
type input "100"
click at [188, 247] on input "480" at bounding box center [192, 244] width 36 height 13
type input "504"
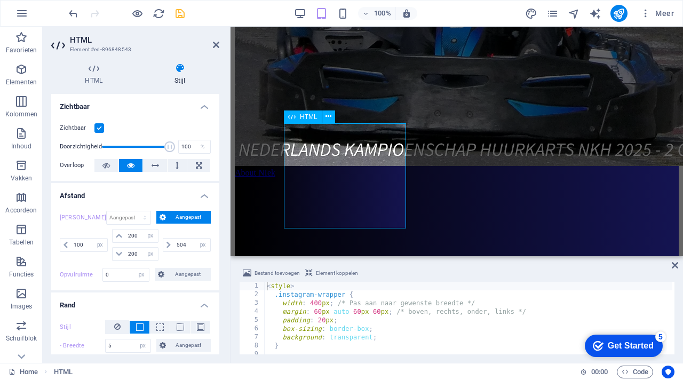
scroll to position [1973, 0]
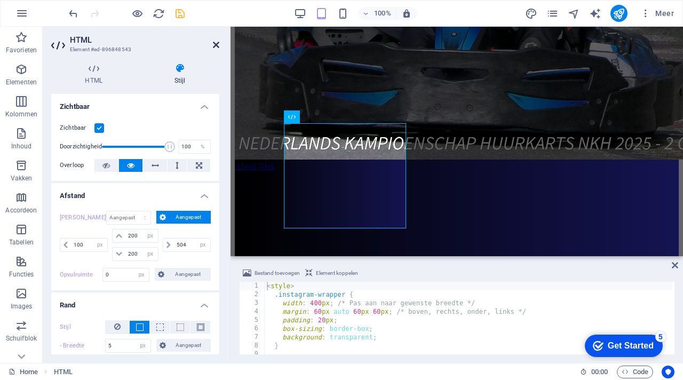
click at [217, 45] on icon at bounding box center [216, 45] width 6 height 9
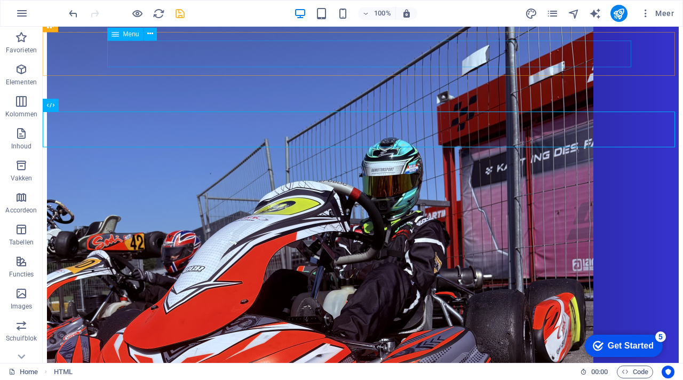
scroll to position [1865, 0]
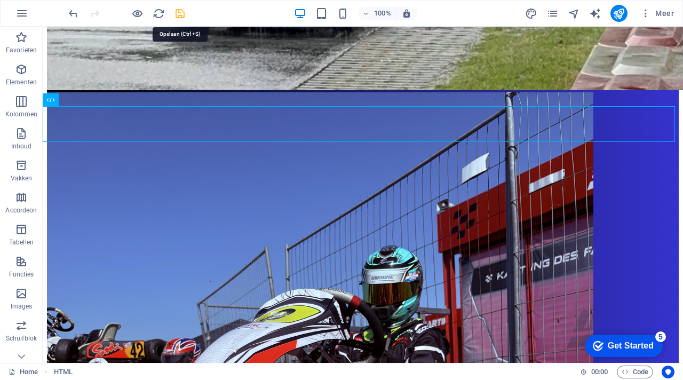
click at [179, 15] on icon "save" at bounding box center [180, 13] width 12 height 12
click at [162, 15] on icon "reload" at bounding box center [159, 13] width 12 height 12
click at [143, 10] on div at bounding box center [126, 13] width 119 height 17
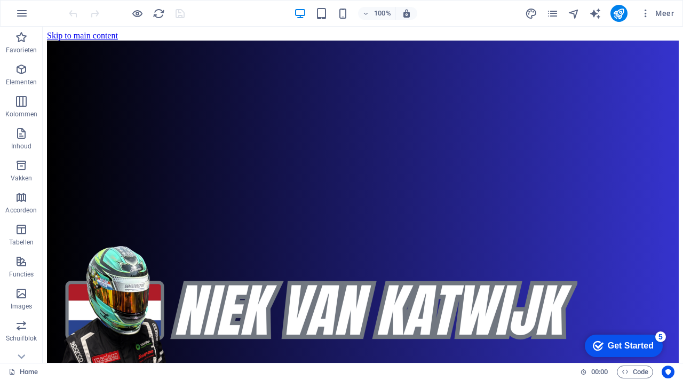
scroll to position [0, 0]
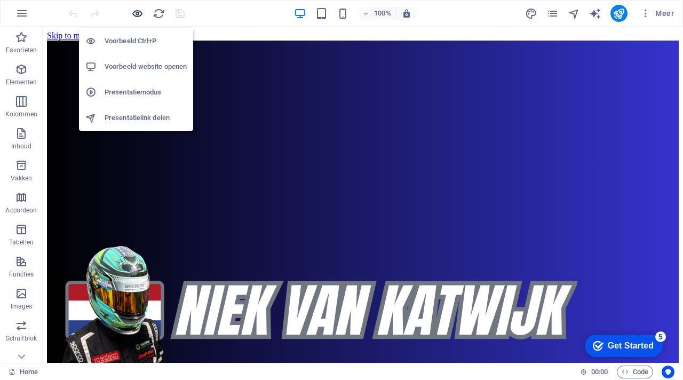
click at [140, 11] on icon "button" at bounding box center [137, 13] width 12 height 12
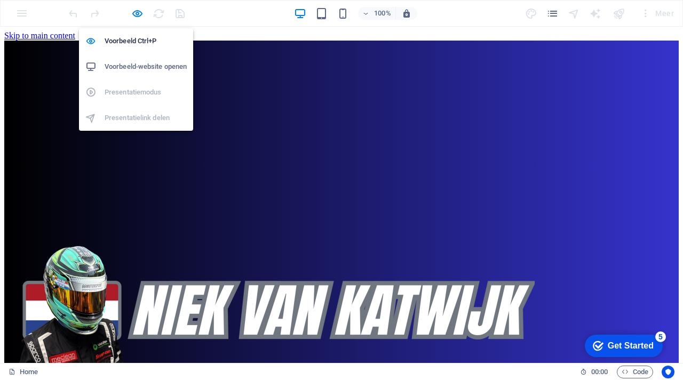
click at [148, 67] on h6 "Voorbeeld-website openen" at bounding box center [146, 66] width 82 height 13
click at [134, 11] on icon "button" at bounding box center [137, 13] width 12 height 12
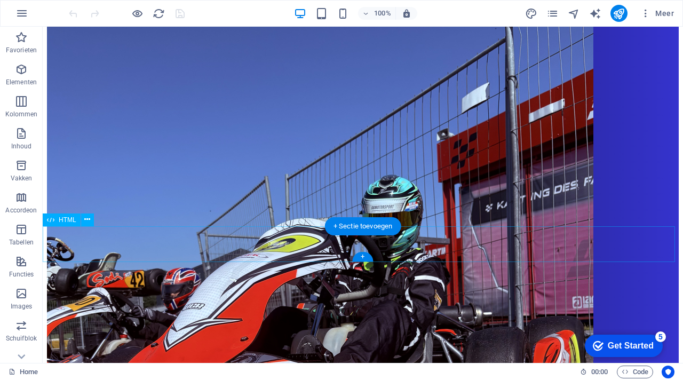
scroll to position [1793, 0]
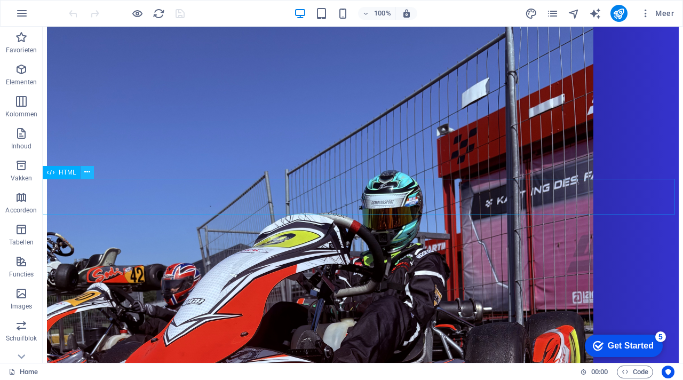
click at [89, 174] on icon at bounding box center [87, 171] width 6 height 11
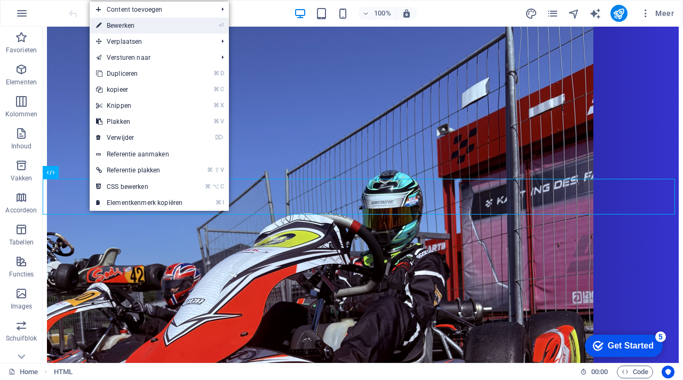
click at [132, 25] on link "⏎ Bewerken" at bounding box center [139, 26] width 99 height 16
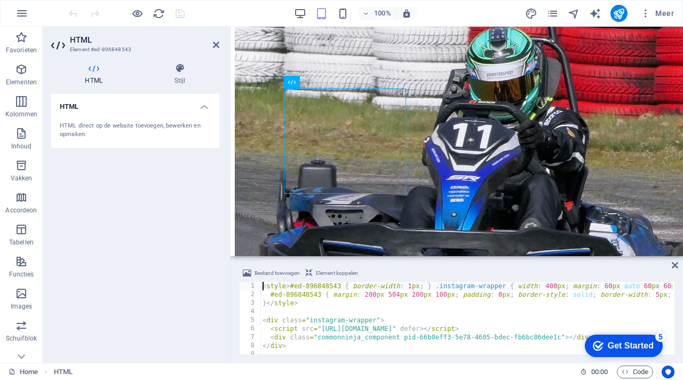
scroll to position [2008, 0]
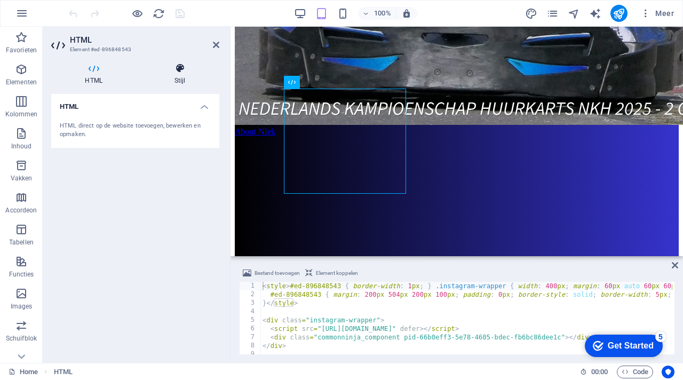
click at [181, 75] on h4 "Stijl" at bounding box center [179, 74] width 79 height 22
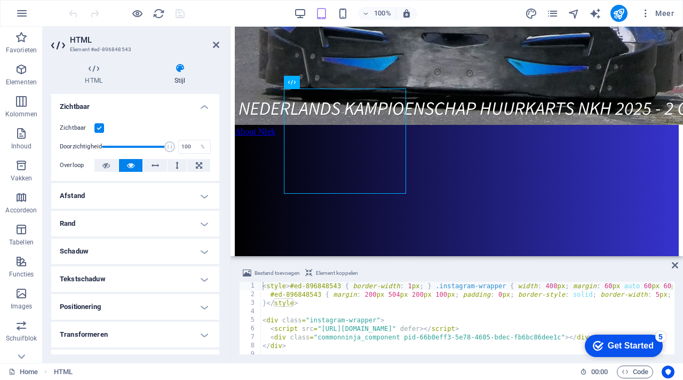
click at [142, 187] on h4 "Afstand" at bounding box center [135, 196] width 168 height 26
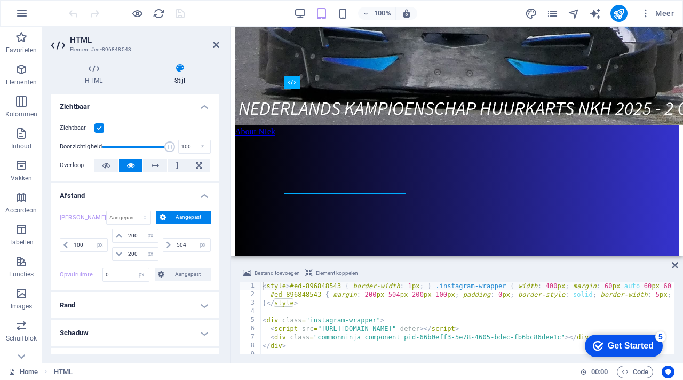
drag, startPoint x: 333, startPoint y: 183, endPoint x: 367, endPoint y: 191, distance: 35.1
drag, startPoint x: 367, startPoint y: 191, endPoint x: 367, endPoint y: 203, distance: 11.7
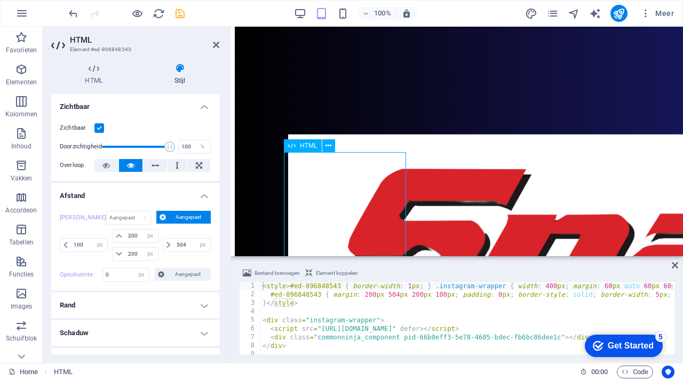
scroll to position [3075, 0]
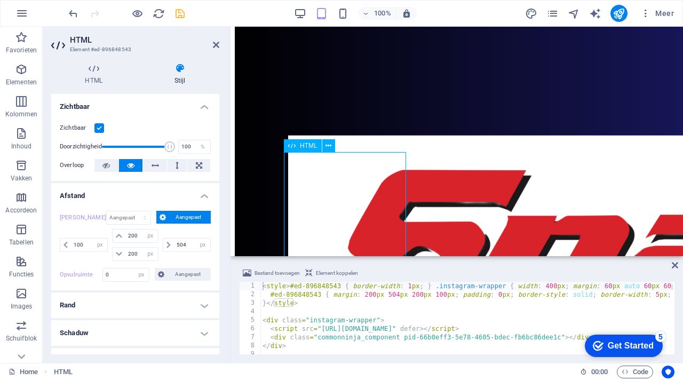
drag, startPoint x: 340, startPoint y: 205, endPoint x: 305, endPoint y: 204, distance: 34.7
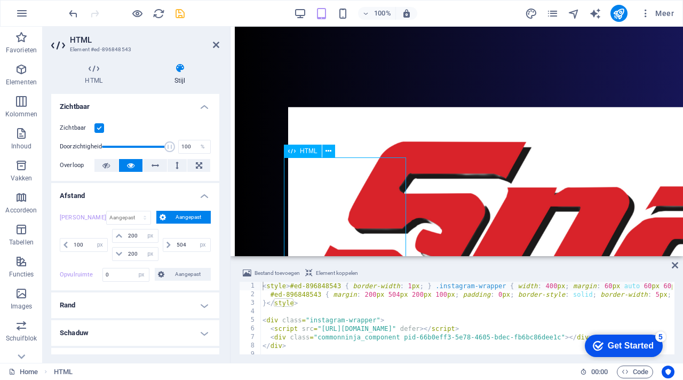
scroll to position [3113, 0]
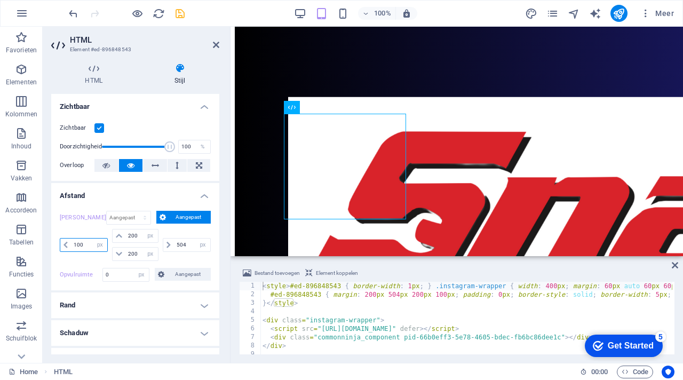
drag, startPoint x: 87, startPoint y: 242, endPoint x: 68, endPoint y: 241, distance: 18.7
click at [68, 241] on div "100 auto px % rem vw vh" at bounding box center [84, 245] width 48 height 14
type input "150"
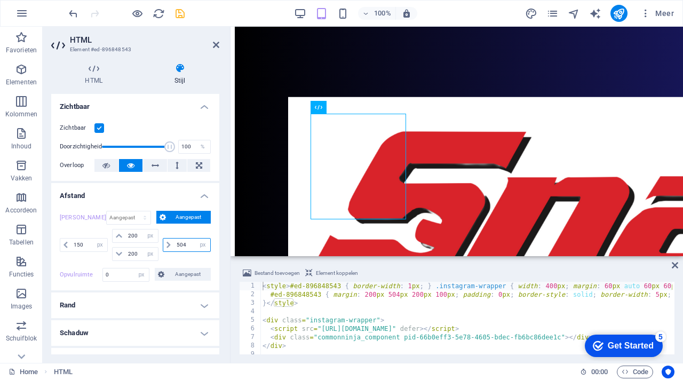
drag, startPoint x: 192, startPoint y: 244, endPoint x: 169, endPoint y: 245, distance: 22.9
click at [169, 245] on div "504 auto px % rem vw vh" at bounding box center [187, 245] width 48 height 14
click at [169, 245] on span at bounding box center [168, 244] width 11 height 13
click at [166, 243] on icon at bounding box center [168, 245] width 4 height 6
type input "4"
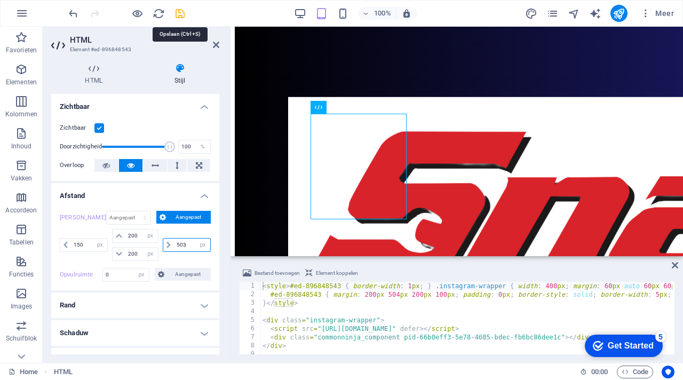
type input "503"
click at [178, 12] on icon "save" at bounding box center [180, 13] width 12 height 12
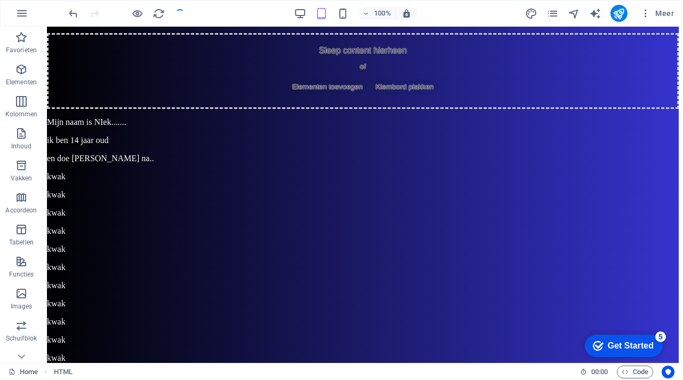
scroll to position [2816, 0]
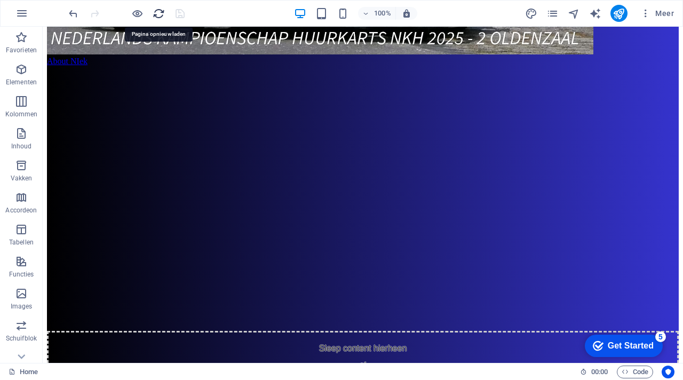
click at [161, 14] on icon "reload" at bounding box center [159, 13] width 12 height 12
click at [137, 13] on icon "button" at bounding box center [137, 13] width 12 height 12
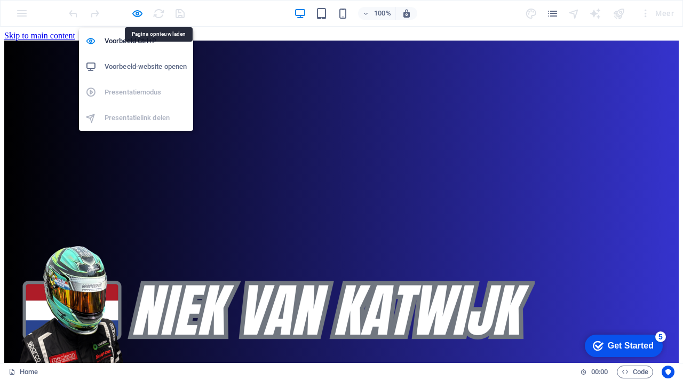
scroll to position [0, 0]
click at [143, 67] on h6 "Voorbeeld-website openen" at bounding box center [146, 66] width 82 height 13
click at [139, 11] on icon "button" at bounding box center [137, 13] width 12 height 12
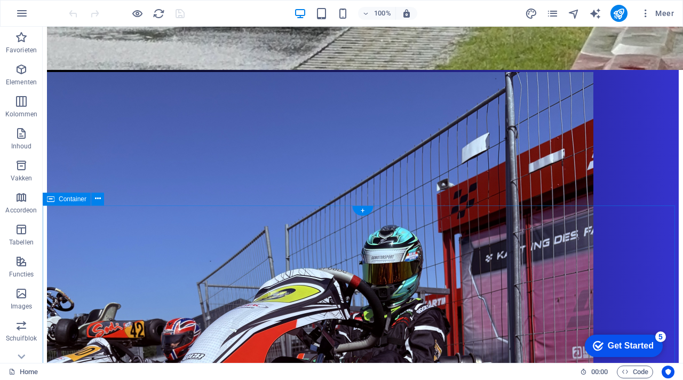
scroll to position [1733, 0]
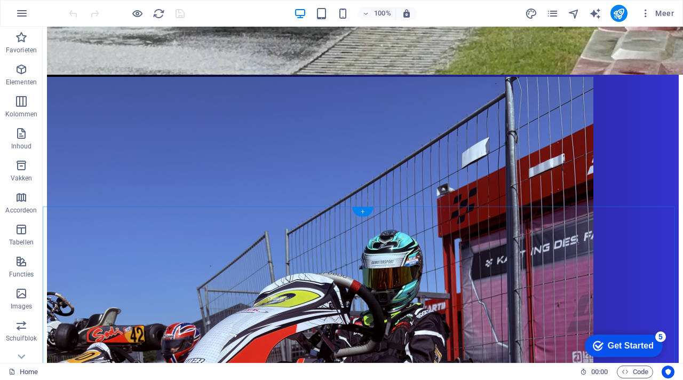
click at [362, 210] on div "+" at bounding box center [362, 212] width 21 height 10
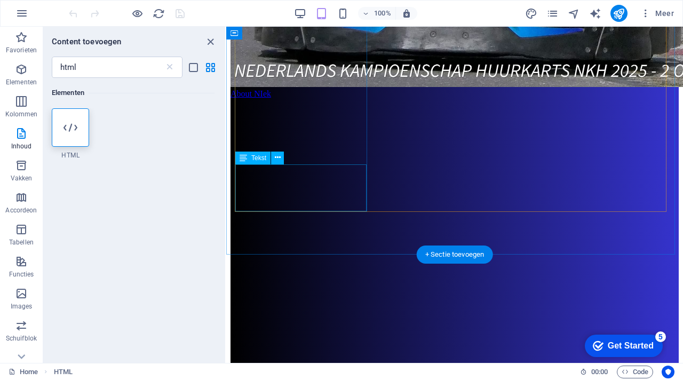
scroll to position [2059, 0]
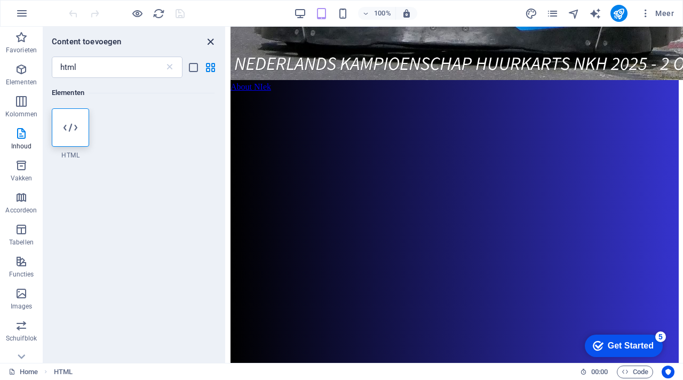
drag, startPoint x: 210, startPoint y: 41, endPoint x: 166, endPoint y: 14, distance: 50.8
click at [210, 41] on icon "close panel" at bounding box center [210, 42] width 12 height 12
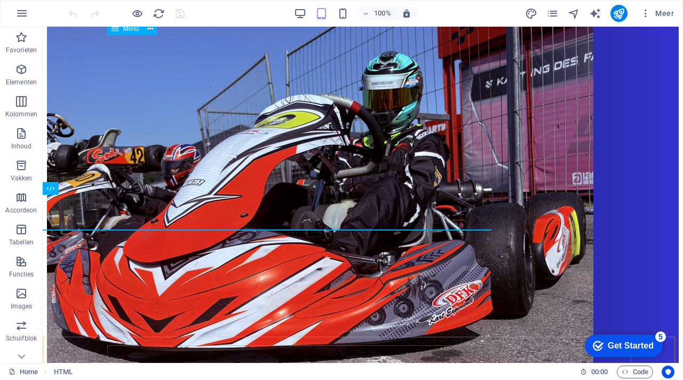
scroll to position [1745, 0]
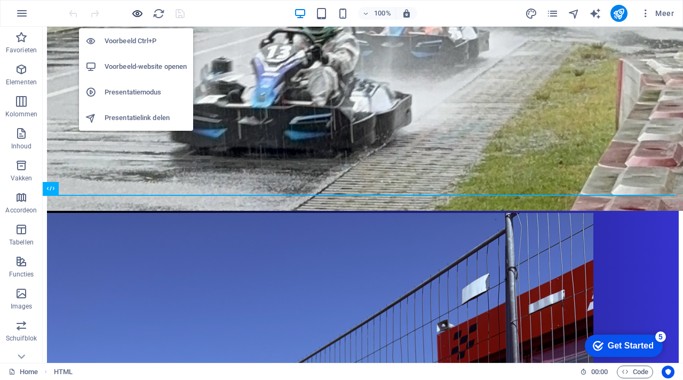
click at [138, 17] on icon "button" at bounding box center [137, 13] width 12 height 12
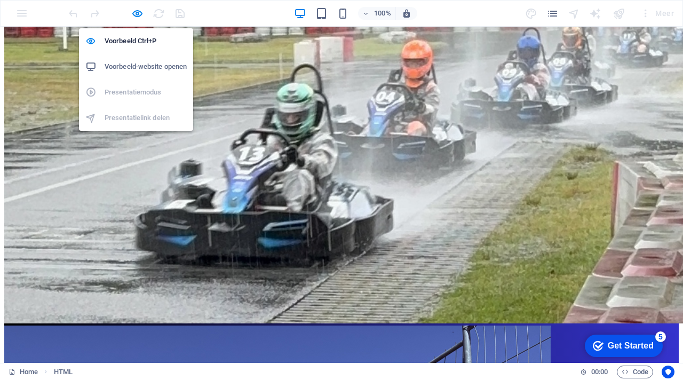
click at [146, 67] on h6 "Voorbeeld-website openen" at bounding box center [146, 66] width 82 height 13
click at [110, 37] on h6 "Voorbeeld Ctrl+P" at bounding box center [146, 41] width 82 height 13
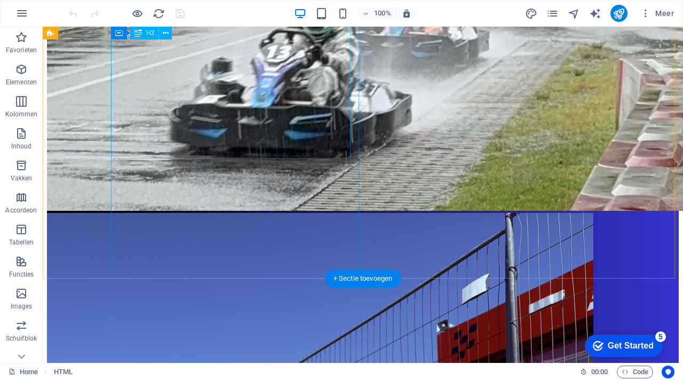
scroll to position [2816, 0]
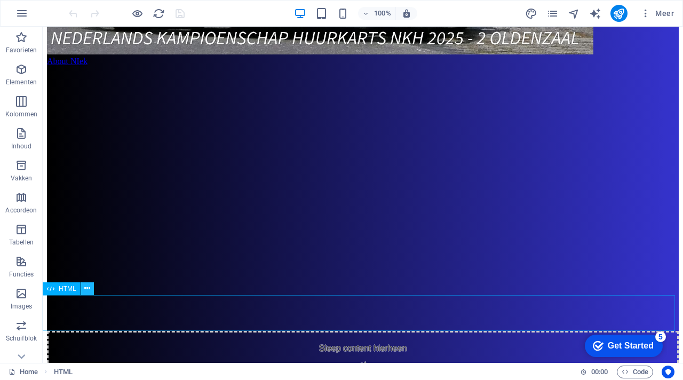
click at [86, 292] on icon at bounding box center [87, 288] width 6 height 11
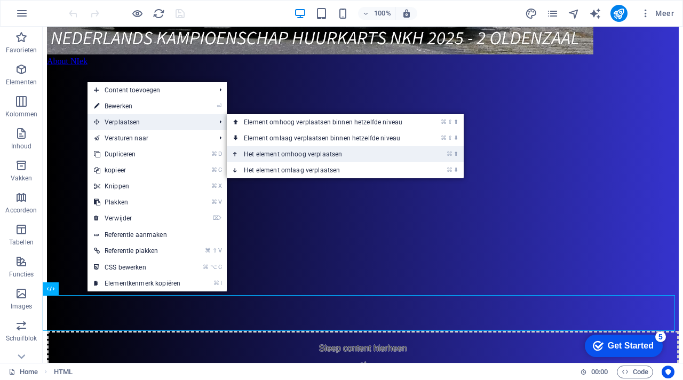
click at [265, 151] on link "⌘ ⬆ Het element omhoog verplaatsen" at bounding box center [325, 154] width 197 height 16
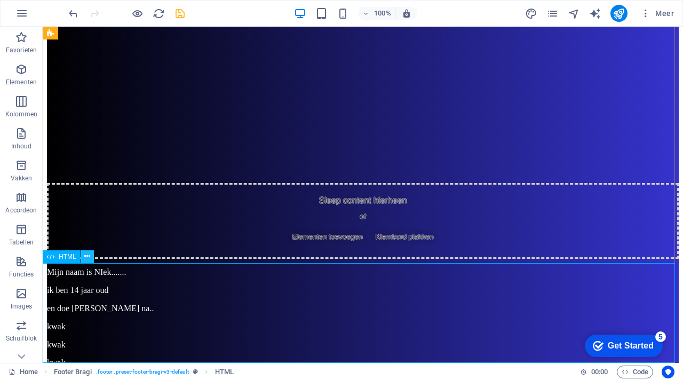
click at [85, 255] on icon at bounding box center [87, 256] width 6 height 11
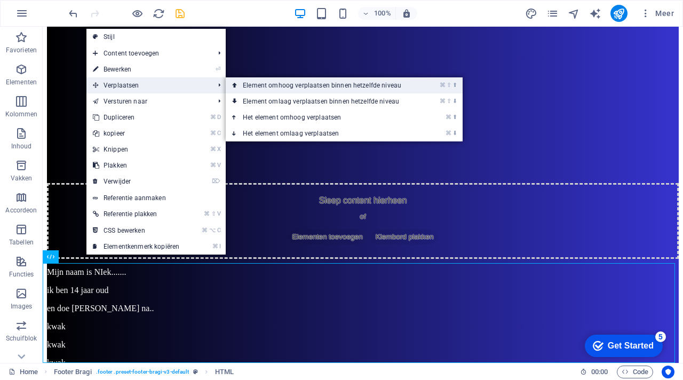
click at [260, 85] on link "⌘ ⇧ ⬆ Element omhoog verplaatsen binnen hetzelfde niveau" at bounding box center [324, 85] width 197 height 16
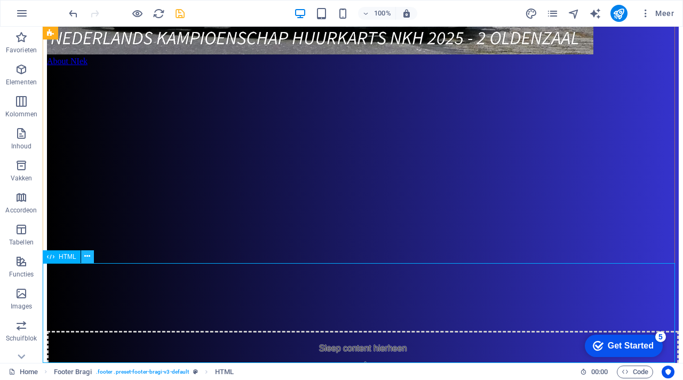
click at [92, 259] on button at bounding box center [87, 256] width 13 height 13
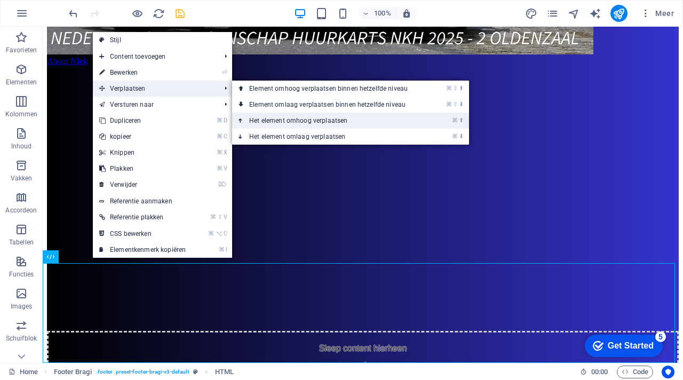
click at [292, 117] on link "⌘ ⬆ Het element omhoog verplaatsen" at bounding box center [330, 121] width 197 height 16
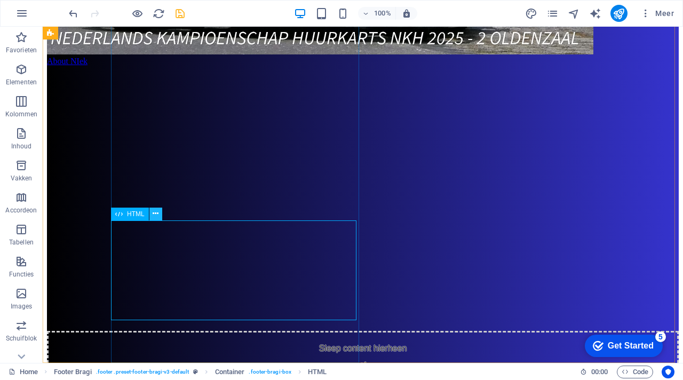
click at [159, 213] on button at bounding box center [155, 213] width 13 height 13
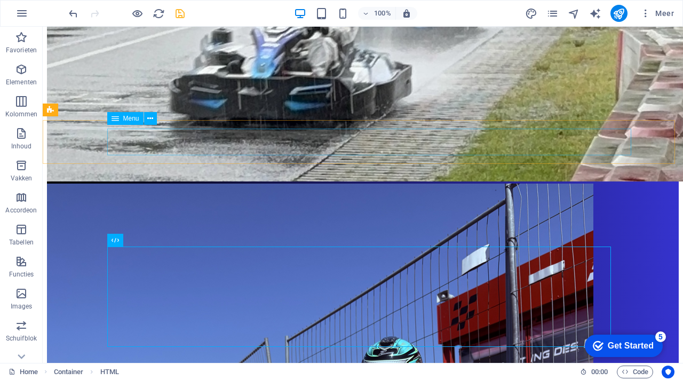
scroll to position [1769, 0]
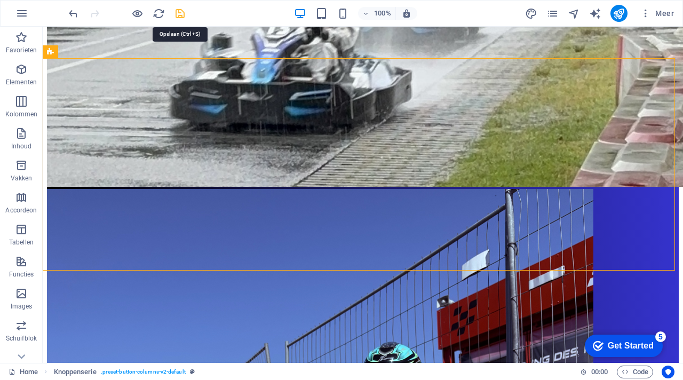
click at [182, 13] on icon "save" at bounding box center [180, 13] width 12 height 12
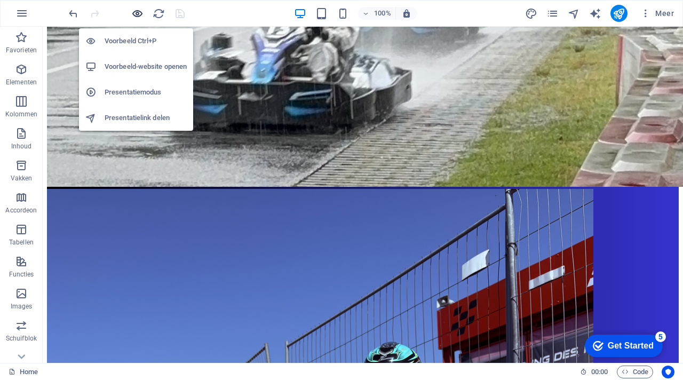
click at [139, 13] on icon "button" at bounding box center [137, 13] width 12 height 12
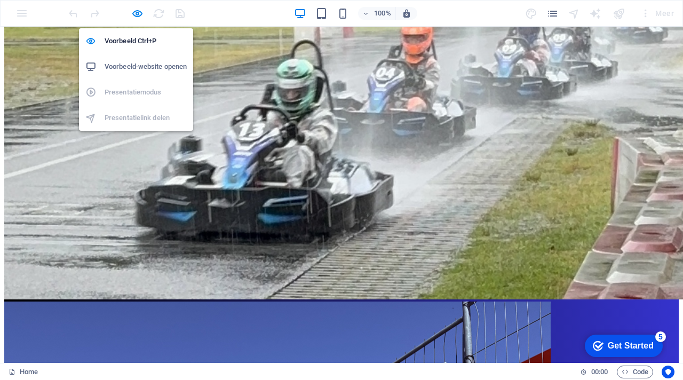
click at [147, 65] on h6 "Voorbeeld-website openen" at bounding box center [146, 66] width 82 height 13
click at [138, 13] on icon "button" at bounding box center [137, 13] width 12 height 12
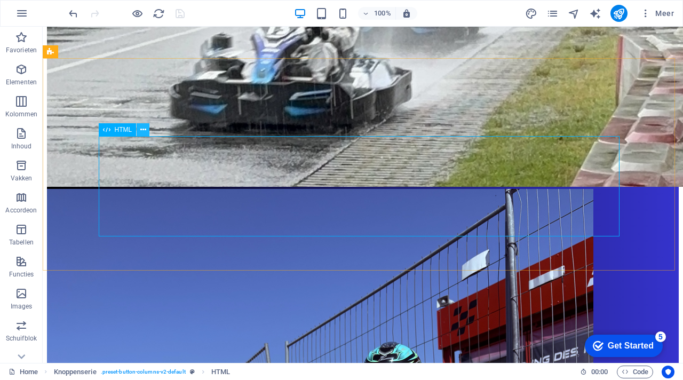
click at [142, 132] on icon at bounding box center [143, 129] width 6 height 11
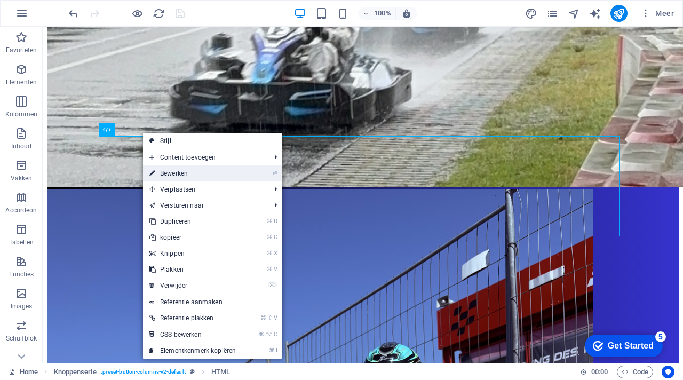
click at [181, 173] on link "⏎ Bewerken" at bounding box center [192, 173] width 99 height 16
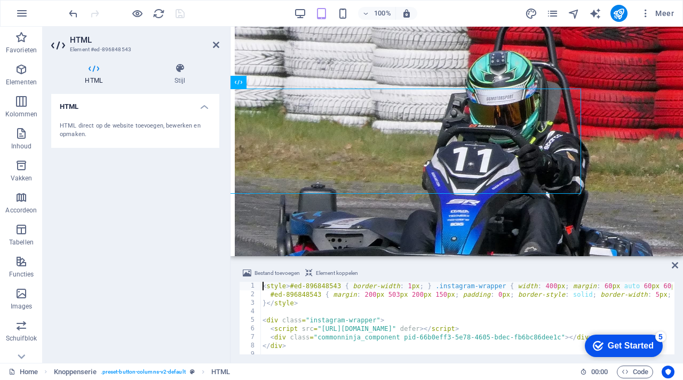
scroll to position [1974, 0]
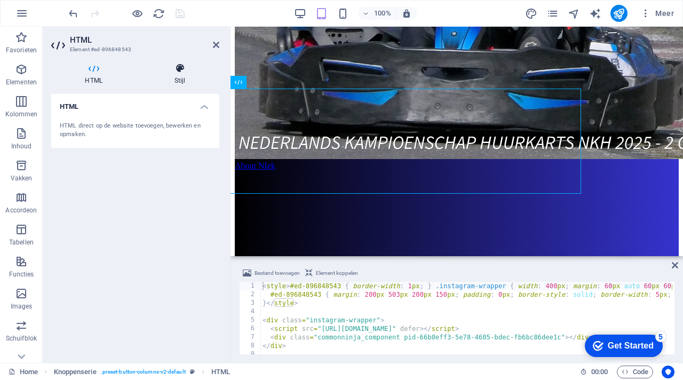
click at [181, 66] on icon at bounding box center [179, 68] width 79 height 11
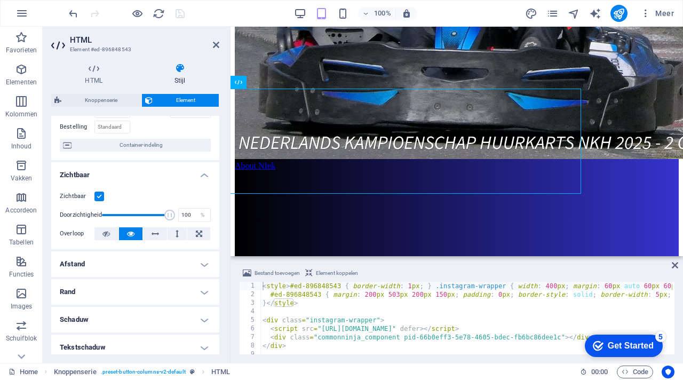
scroll to position [80, 0]
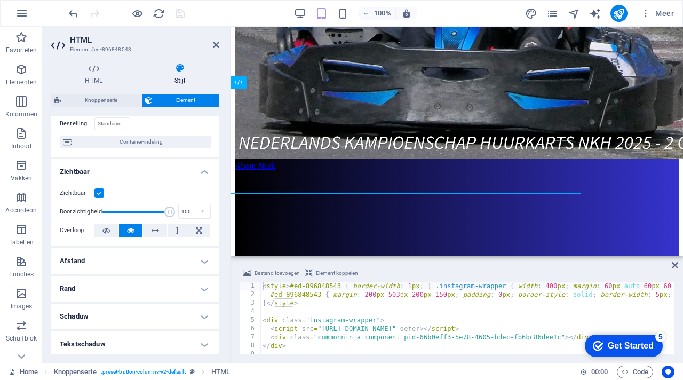
click at [156, 260] on h4 "Afstand" at bounding box center [135, 261] width 168 height 26
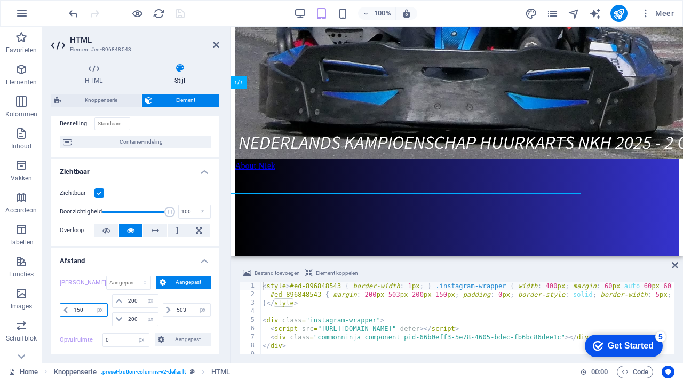
drag, startPoint x: 86, startPoint y: 309, endPoint x: 74, endPoint y: 308, distance: 11.7
click at [74, 308] on input "150" at bounding box center [89, 309] width 36 height 13
type input "75"
click at [211, 15] on div "100% Meer" at bounding box center [372, 13] width 611 height 17
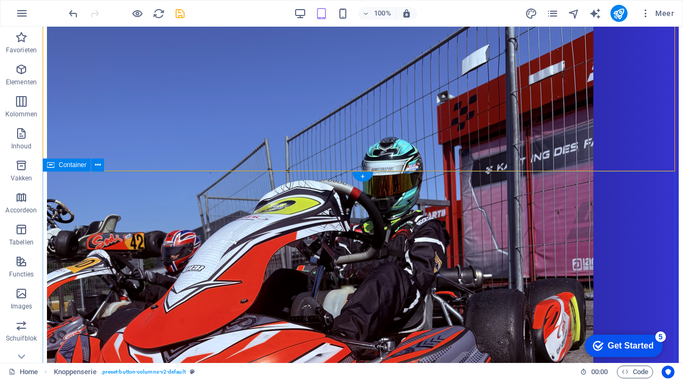
scroll to position [1866, 0]
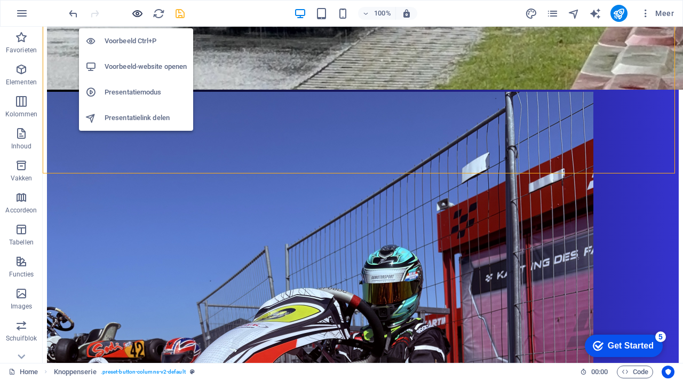
click at [140, 10] on icon "button" at bounding box center [137, 13] width 12 height 12
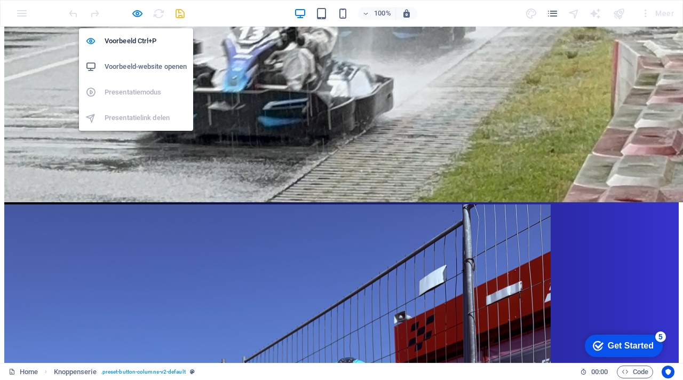
click at [149, 70] on h6 "Voorbeeld-website openen" at bounding box center [146, 66] width 82 height 13
click at [134, 14] on icon "button" at bounding box center [137, 13] width 12 height 12
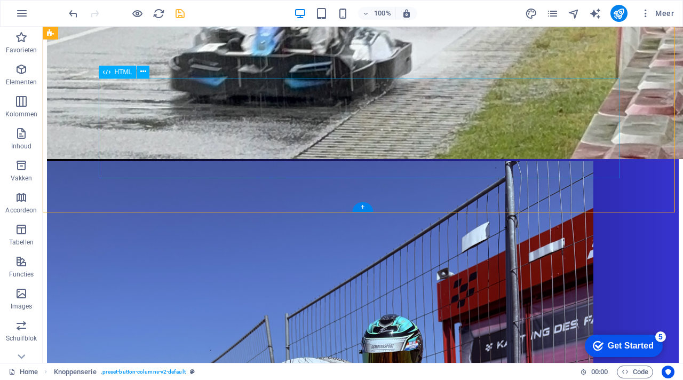
scroll to position [1775, 0]
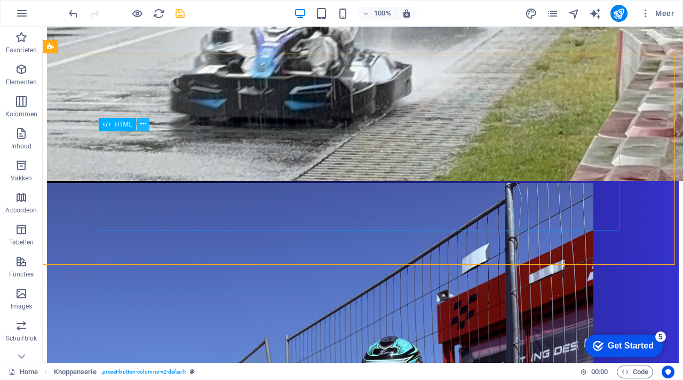
click at [147, 125] on button at bounding box center [143, 124] width 13 height 13
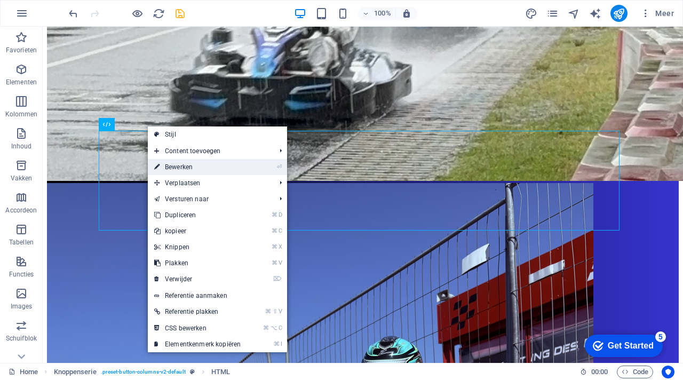
click at [183, 167] on link "⏎ Bewerken" at bounding box center [197, 167] width 99 height 16
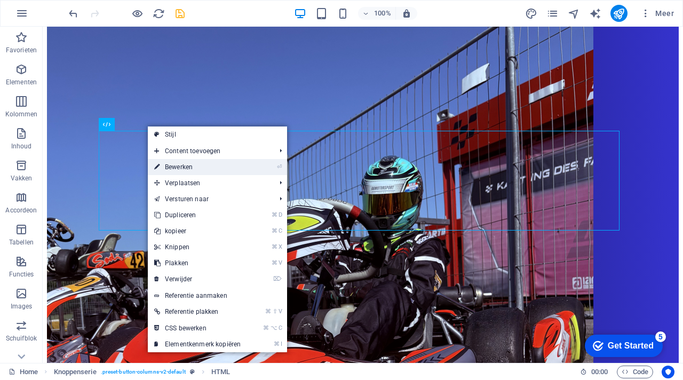
select select "px"
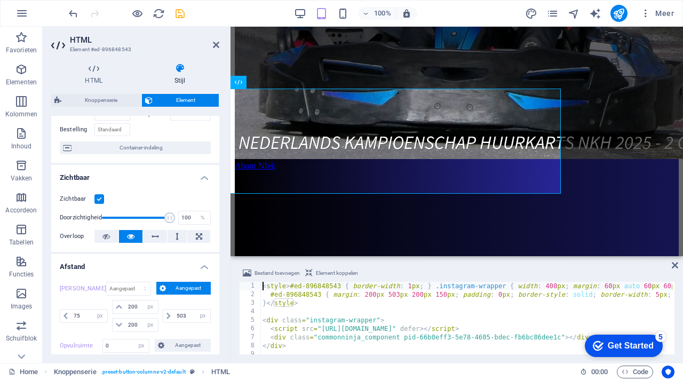
scroll to position [89, 0]
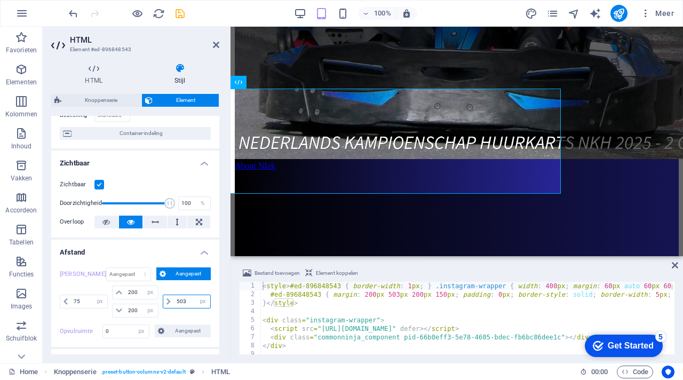
drag, startPoint x: 189, startPoint y: 301, endPoint x: 171, endPoint y: 300, distance: 18.7
click at [171, 300] on div "503 auto px % rem vw vh" at bounding box center [187, 301] width 48 height 14
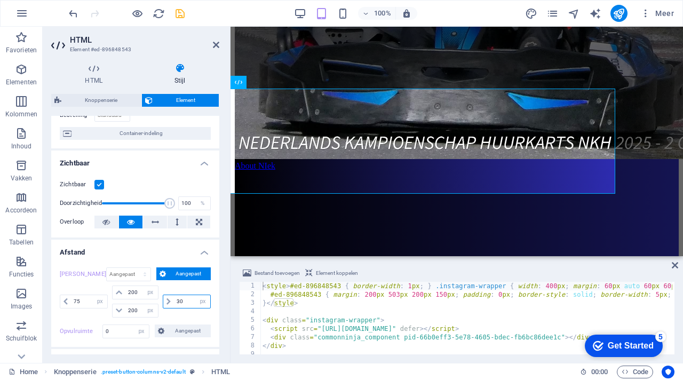
type input "3"
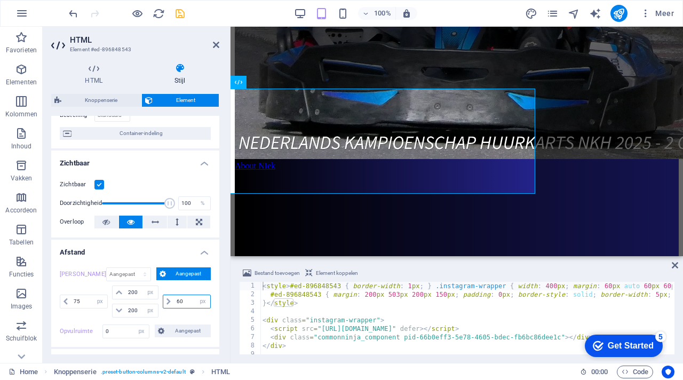
type input "6"
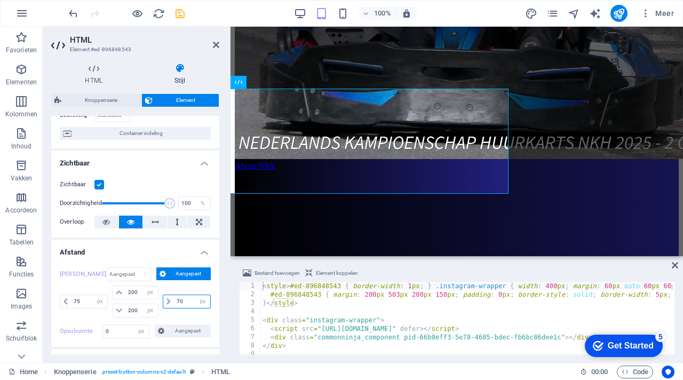
type input "7"
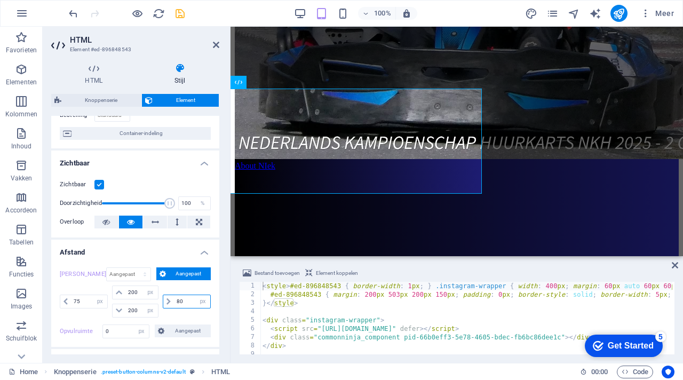
type input "8"
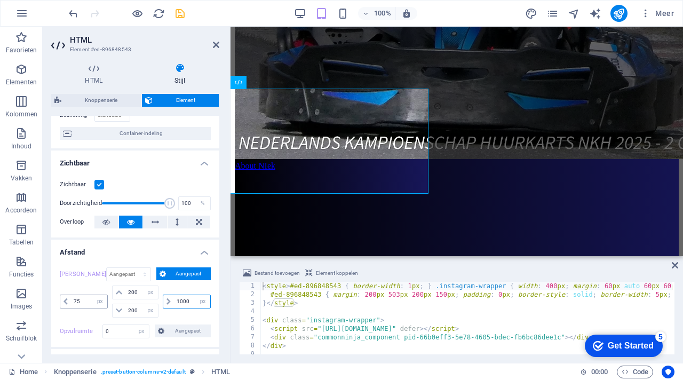
type input "1000"
drag, startPoint x: 85, startPoint y: 301, endPoint x: 75, endPoint y: 301, distance: 9.6
click at [75, 301] on input "75" at bounding box center [89, 301] width 36 height 13
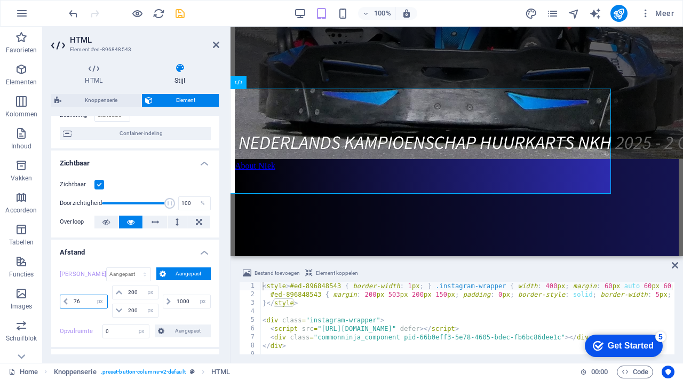
type input "7"
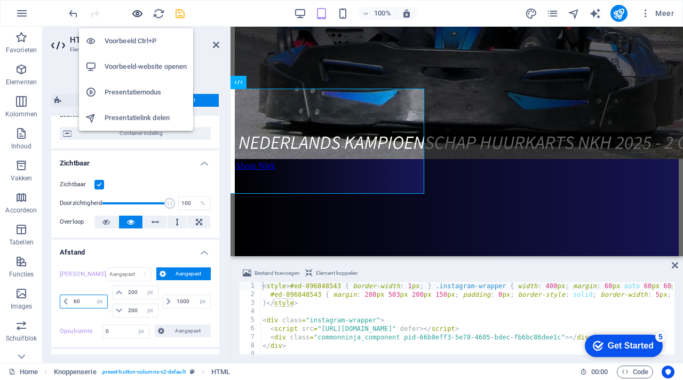
type input "60"
click at [138, 12] on icon "button" at bounding box center [137, 13] width 12 height 12
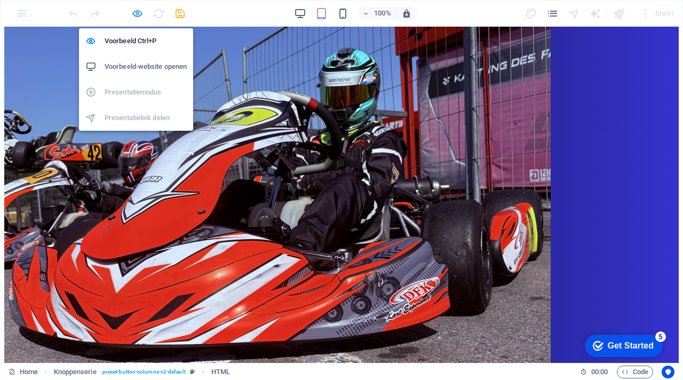
scroll to position [1866, 0]
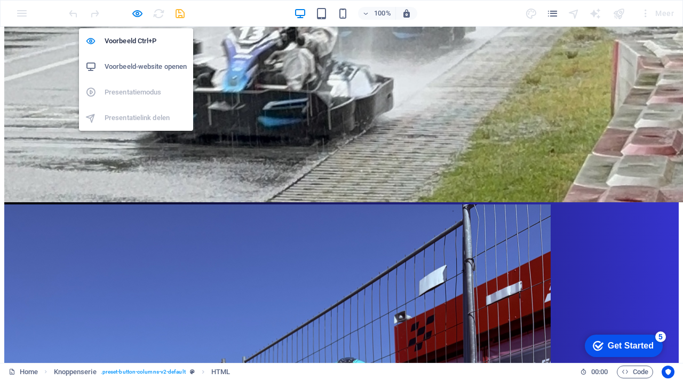
click at [140, 68] on h6 "Voorbeeld-website openen" at bounding box center [146, 66] width 82 height 13
click at [137, 13] on icon "button" at bounding box center [137, 13] width 12 height 12
select select "px"
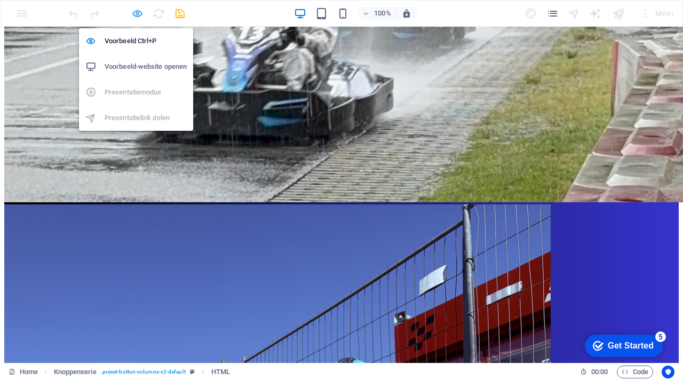
select select "px"
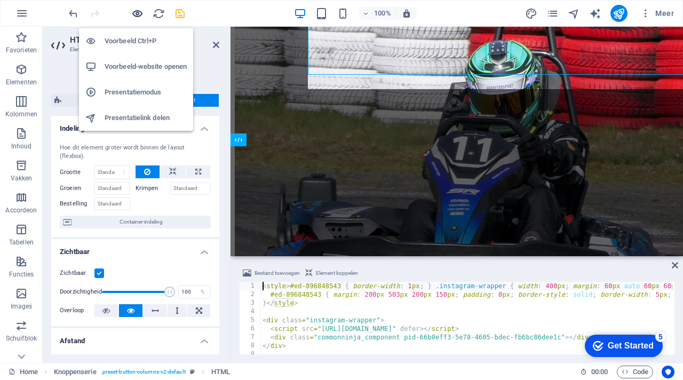
scroll to position [1916, 0]
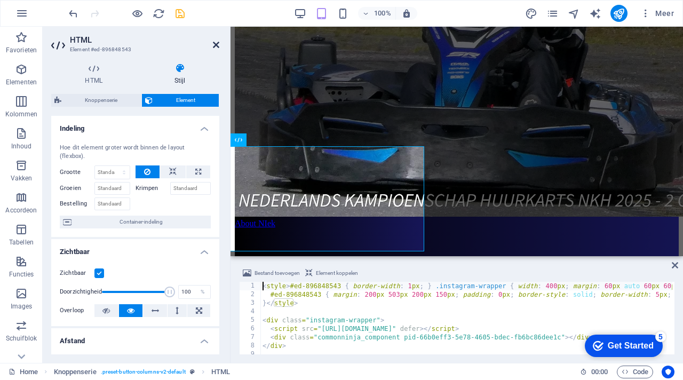
click at [214, 43] on icon at bounding box center [216, 45] width 6 height 9
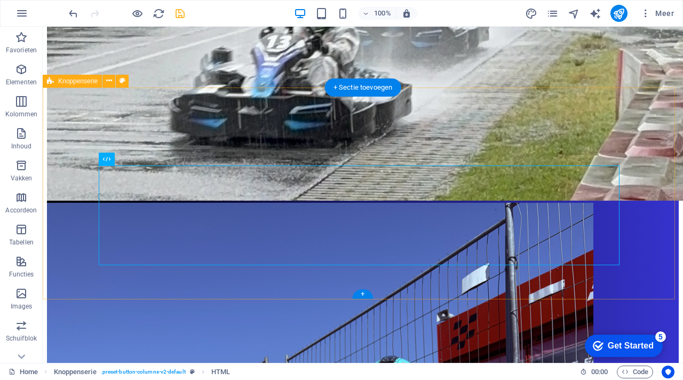
scroll to position [1738, 0]
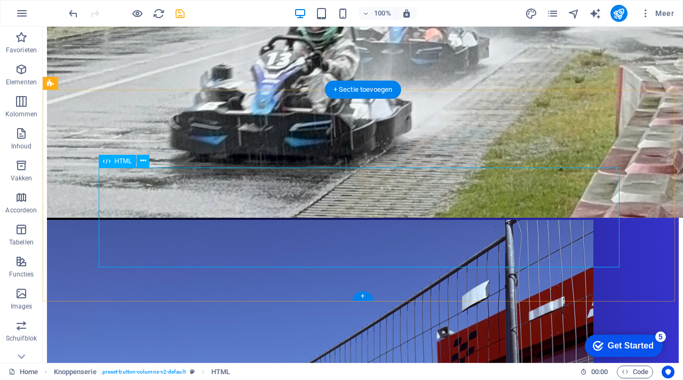
click at [143, 164] on icon at bounding box center [143, 160] width 6 height 11
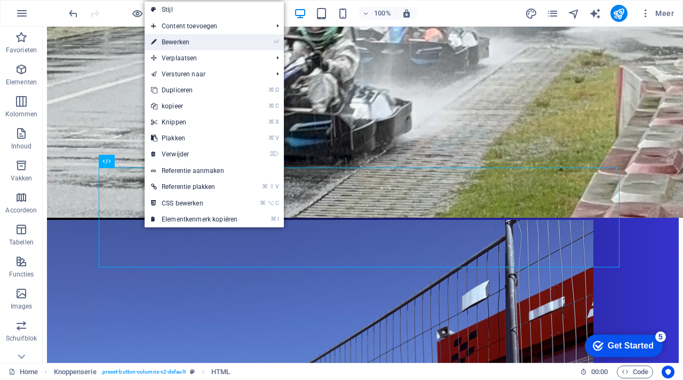
click at [189, 47] on link "⏎ Bewerken" at bounding box center [194, 42] width 99 height 16
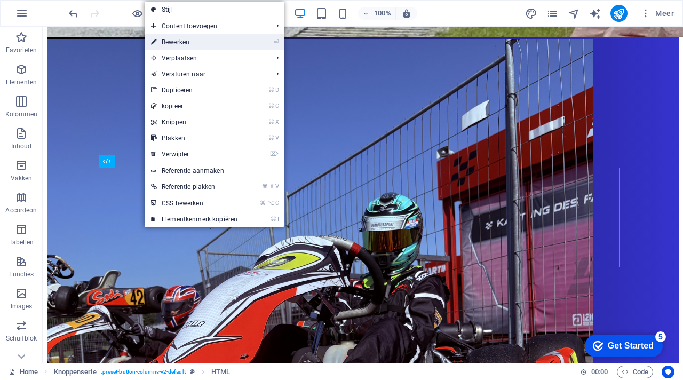
scroll to position [1974, 0]
select select "px"
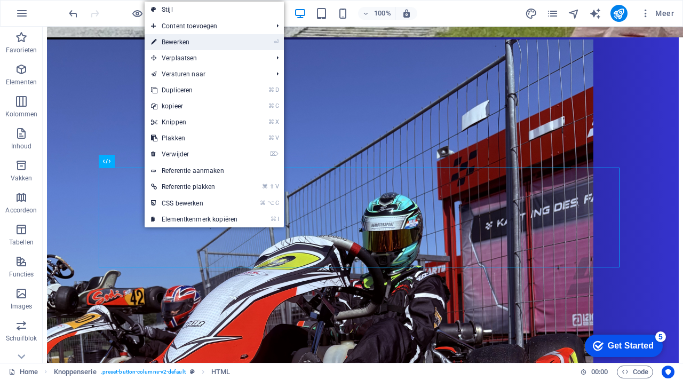
select select "px"
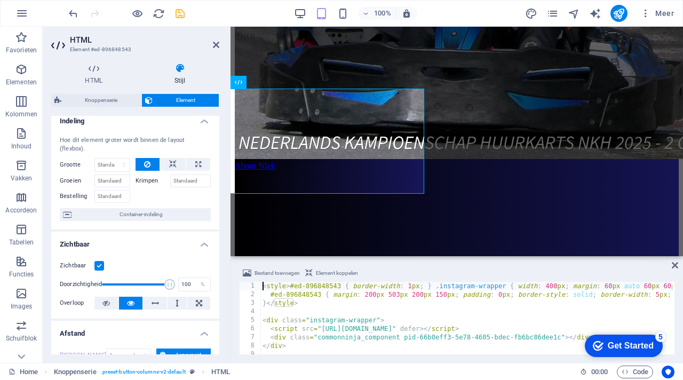
scroll to position [0, 0]
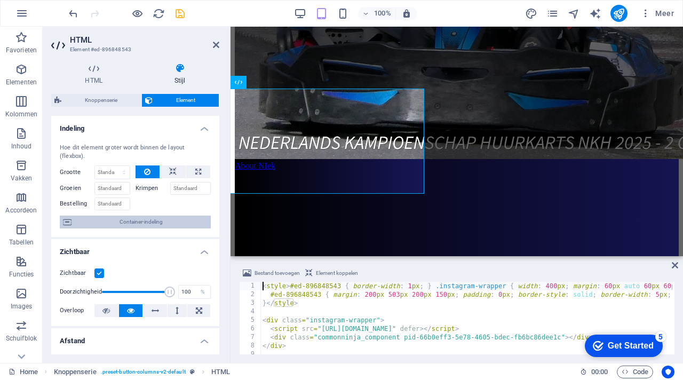
click at [157, 226] on span "Container-indeling" at bounding box center [141, 221] width 133 height 13
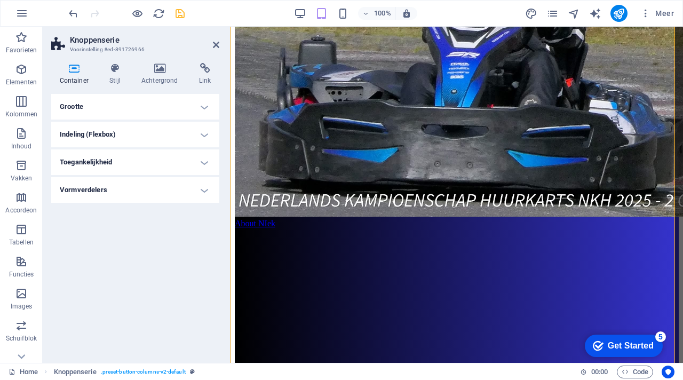
click at [187, 103] on h4 "Grootte" at bounding box center [135, 107] width 168 height 26
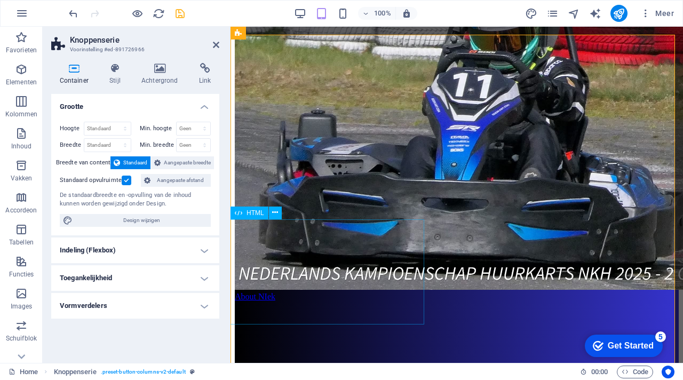
scroll to position [1861, 0]
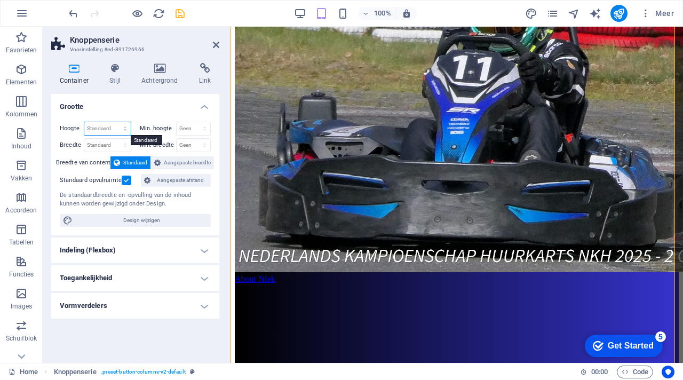
click at [116, 125] on select "Standaard px rem % vh vw" at bounding box center [107, 128] width 46 height 13
select select "px"
click at [115, 122] on select "Standaard px rem % vh vw" at bounding box center [107, 128] width 46 height 13
type input "840"
click at [113, 143] on select "Standaard px rem % em vh vw" at bounding box center [107, 145] width 46 height 13
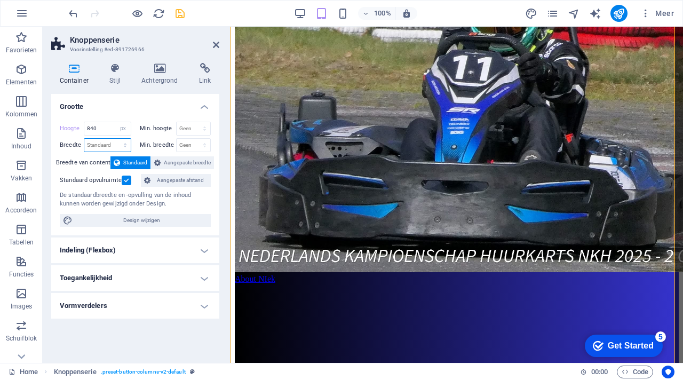
select select "px"
click at [115, 139] on select "Standaard px rem % em vh vw" at bounding box center [107, 145] width 46 height 13
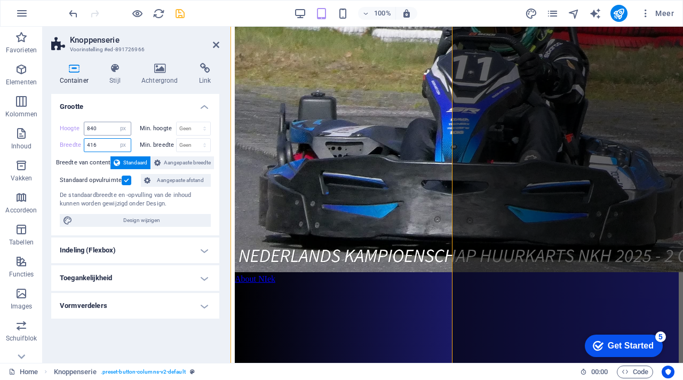
type input "416"
drag, startPoint x: 102, startPoint y: 128, endPoint x: 82, endPoint y: 128, distance: 20.3
click at [82, 128] on div "Hoogte 840 Standaard px rem % vh vw" at bounding box center [95, 129] width 71 height 14
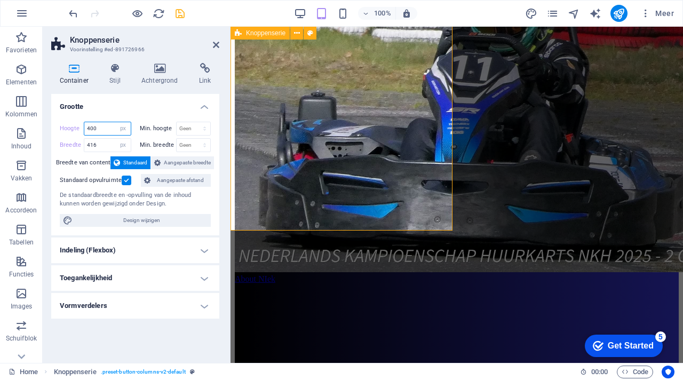
type input "400"
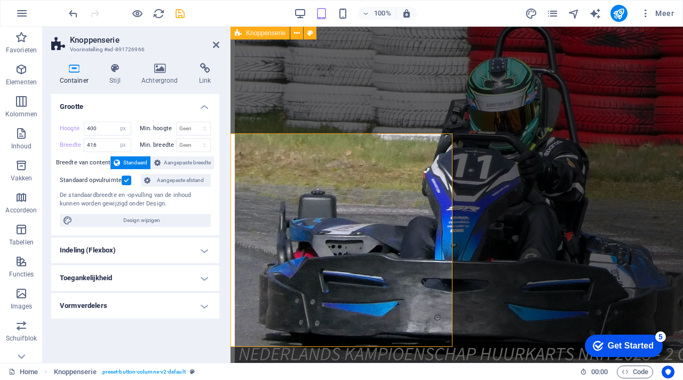
scroll to position [1738, 0]
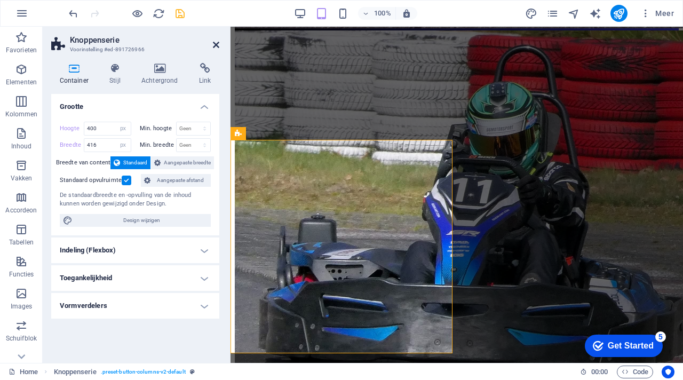
click at [216, 45] on icon at bounding box center [216, 45] width 6 height 9
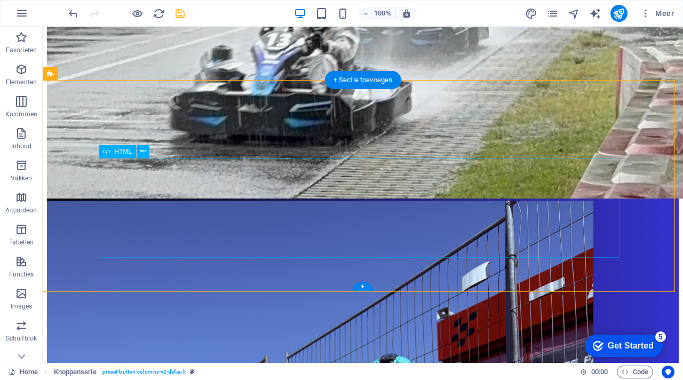
scroll to position [1748, 0]
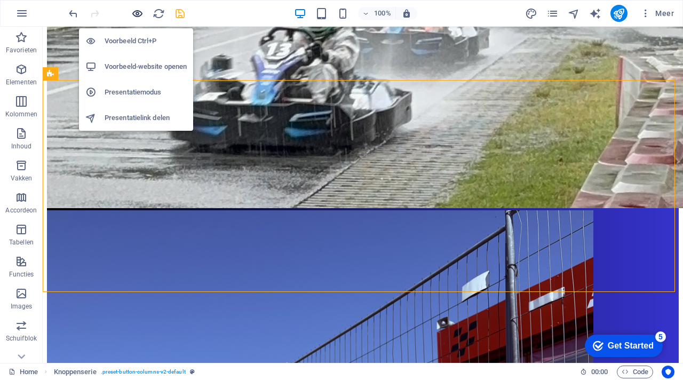
click at [137, 14] on icon "button" at bounding box center [137, 13] width 12 height 12
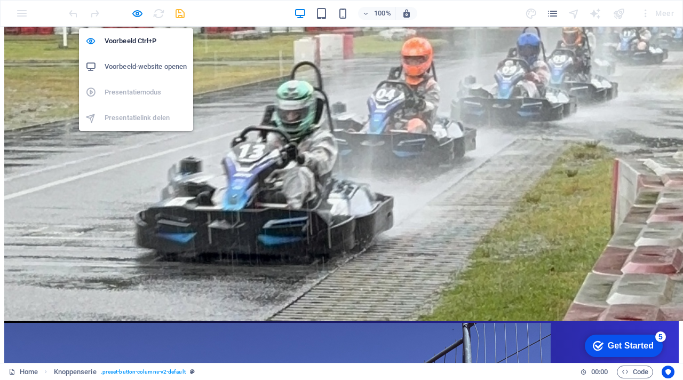
click at [151, 68] on h6 "Voorbeeld-website openen" at bounding box center [146, 66] width 82 height 13
click at [141, 11] on icon "button" at bounding box center [137, 13] width 12 height 12
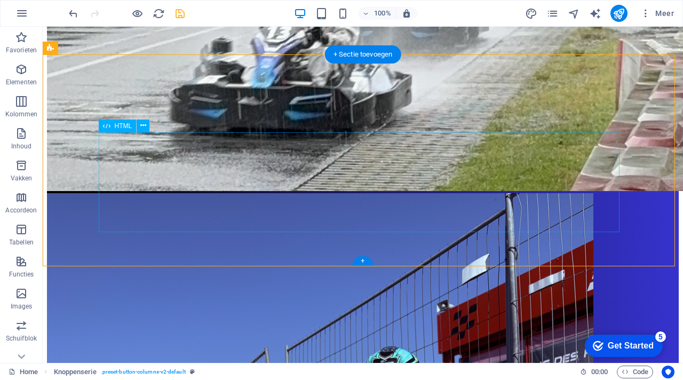
scroll to position [1774, 0]
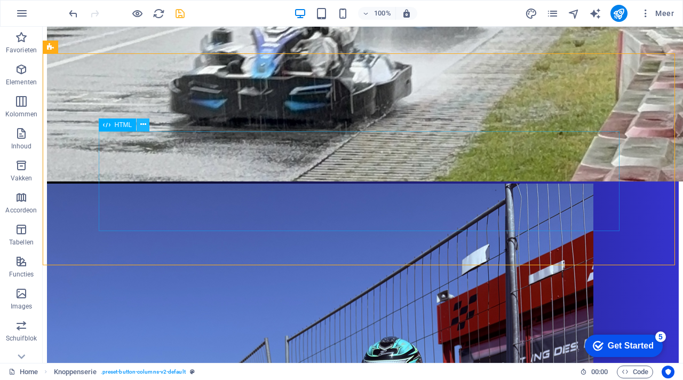
click at [148, 125] on button at bounding box center [143, 124] width 13 height 13
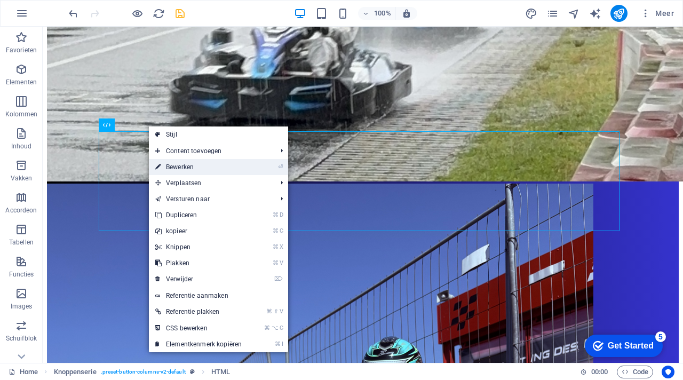
click at [182, 167] on link "⏎ Bewerken" at bounding box center [198, 167] width 99 height 16
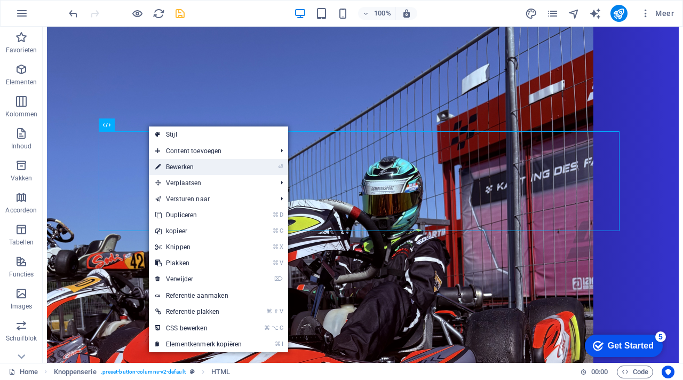
select select "px"
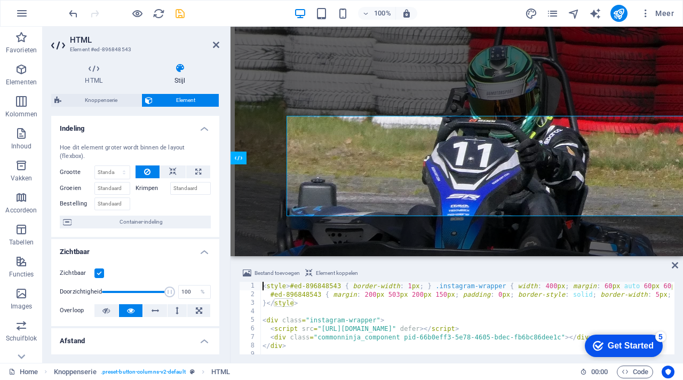
scroll to position [1789, 0]
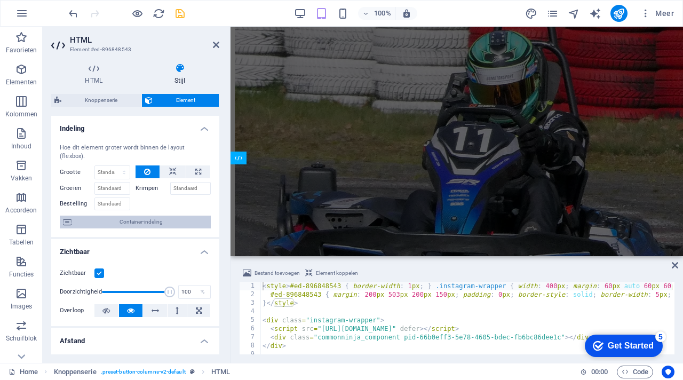
click at [153, 223] on span "Container-indeling" at bounding box center [141, 221] width 133 height 13
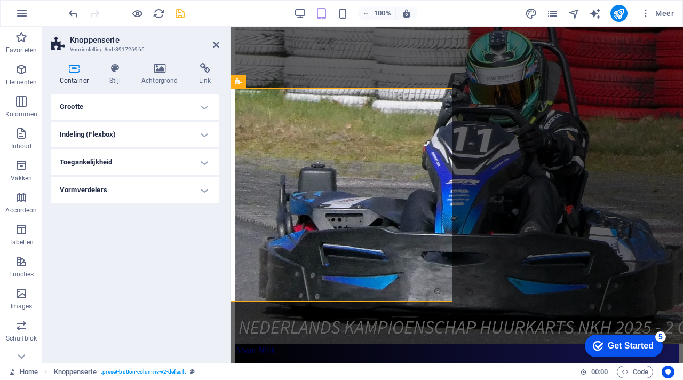
click at [167, 137] on h4 "Indeling (Flexbox)" at bounding box center [135, 135] width 168 height 26
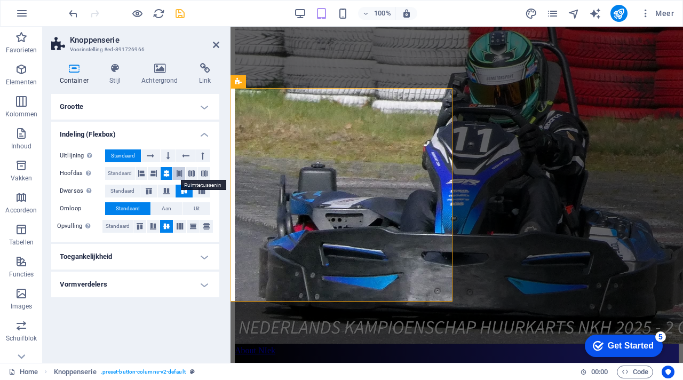
click at [178, 173] on icon at bounding box center [179, 173] width 6 height 13
click at [190, 172] on icon at bounding box center [191, 173] width 6 height 13
click at [204, 171] on icon at bounding box center [204, 173] width 6 height 13
click at [167, 173] on icon at bounding box center [166, 173] width 6 height 13
click at [166, 173] on icon at bounding box center [166, 173] width 6 height 13
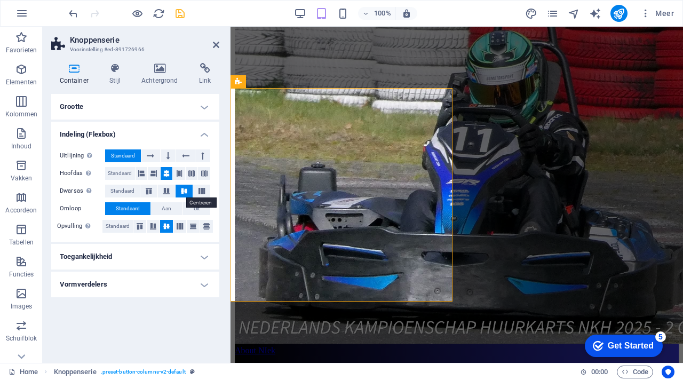
click at [182, 190] on icon at bounding box center [184, 191] width 13 height 6
click at [141, 172] on icon at bounding box center [141, 173] width 6 height 13
click at [156, 173] on icon at bounding box center [153, 173] width 6 height 13
click at [141, 172] on icon at bounding box center [141, 173] width 6 height 13
click at [121, 228] on span "Standaard" at bounding box center [118, 226] width 24 height 13
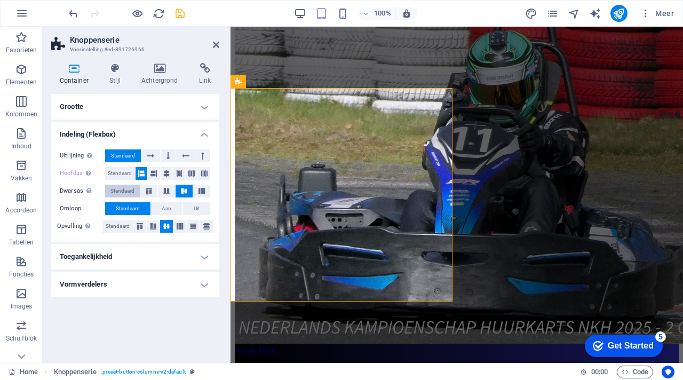
click at [129, 191] on span "Standaard" at bounding box center [122, 191] width 24 height 13
click at [125, 175] on span "Standaard" at bounding box center [120, 173] width 24 height 13
click at [140, 175] on icon at bounding box center [141, 173] width 6 height 13
click at [160, 70] on icon at bounding box center [159, 68] width 53 height 11
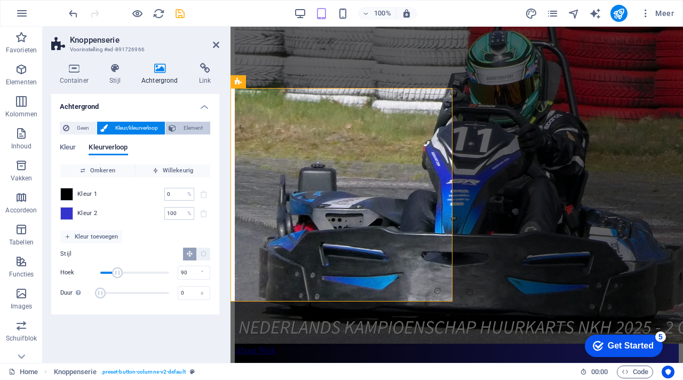
click at [187, 130] on span "Element" at bounding box center [193, 128] width 28 height 13
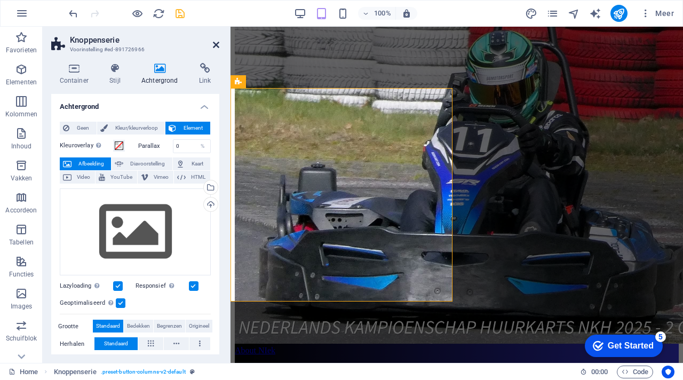
click at [217, 43] on icon at bounding box center [216, 45] width 6 height 9
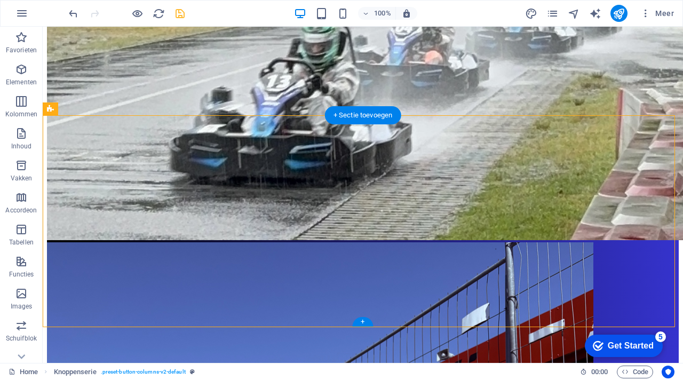
scroll to position [1710, 0]
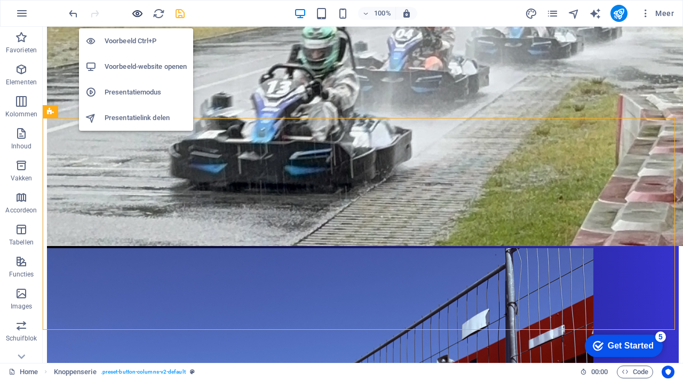
click at [137, 14] on icon "button" at bounding box center [137, 13] width 12 height 12
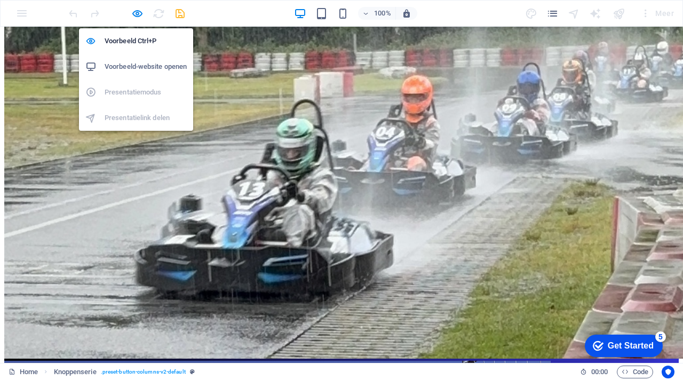
click at [151, 63] on h6 "Voorbeeld-website openen" at bounding box center [146, 66] width 82 height 13
click at [138, 13] on icon "button" at bounding box center [137, 13] width 12 height 12
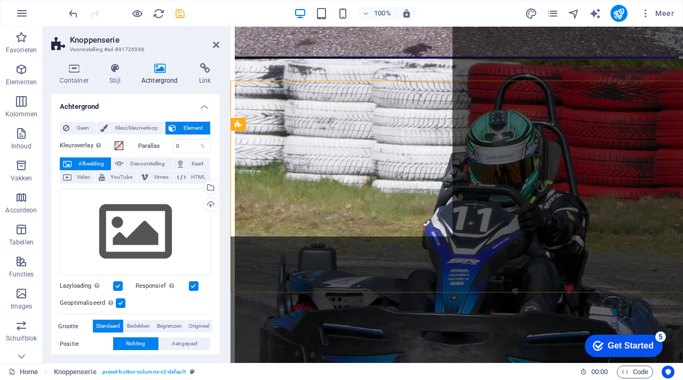
scroll to position [1747, 0]
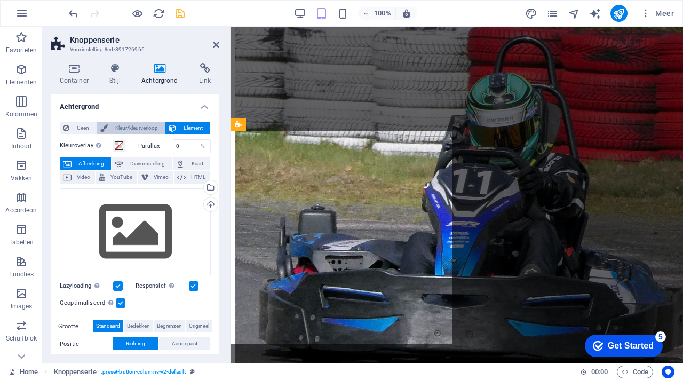
click at [118, 129] on span "Kleur/kleurverloop" at bounding box center [136, 128] width 51 height 13
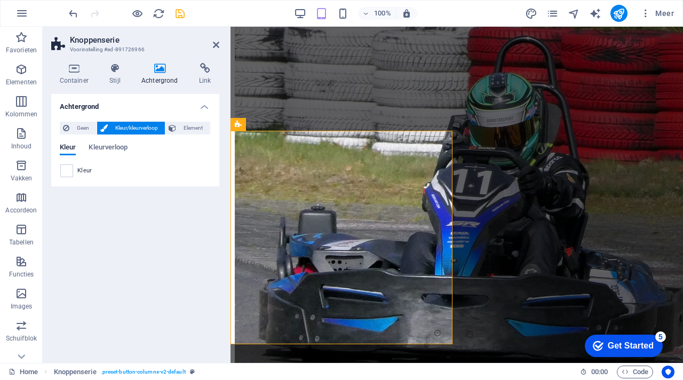
click at [121, 129] on span "Kleur/kleurverloop" at bounding box center [136, 128] width 51 height 13
click at [118, 147] on span "Kleurverloop" at bounding box center [108, 148] width 39 height 15
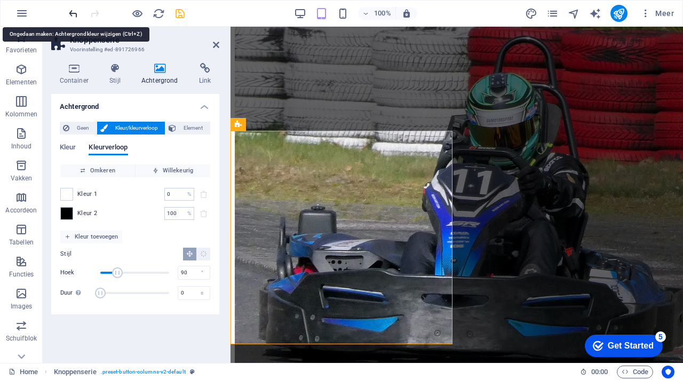
click at [71, 14] on icon "undo" at bounding box center [73, 13] width 12 height 12
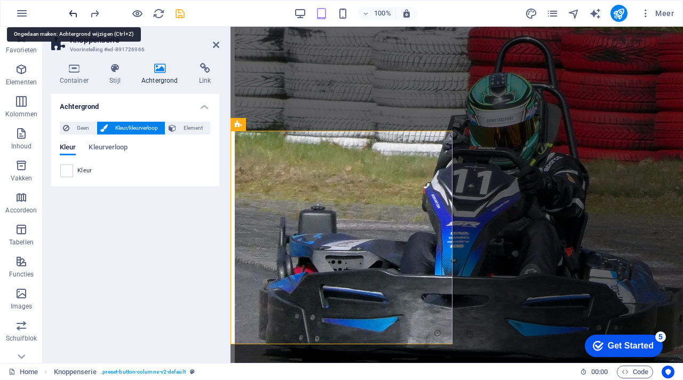
click at [71, 14] on icon "undo" at bounding box center [73, 13] width 12 height 12
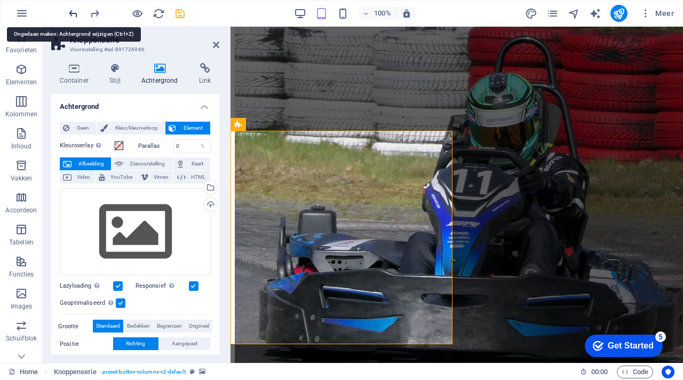
click at [71, 14] on icon "undo" at bounding box center [73, 13] width 12 height 12
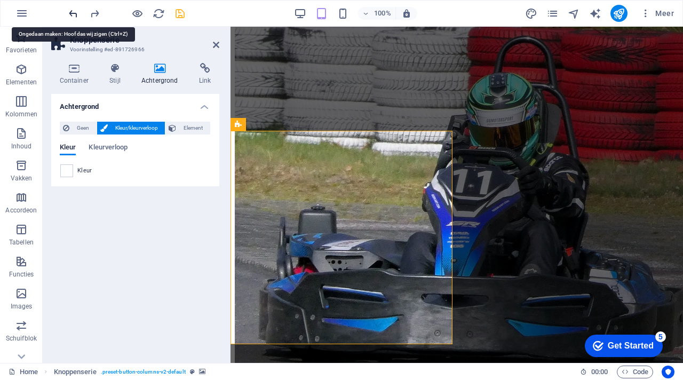
click at [71, 14] on icon "undo" at bounding box center [73, 13] width 12 height 12
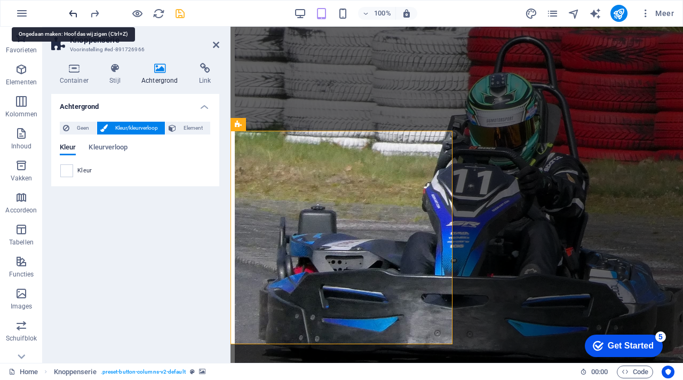
click at [71, 14] on icon "undo" at bounding box center [73, 13] width 12 height 12
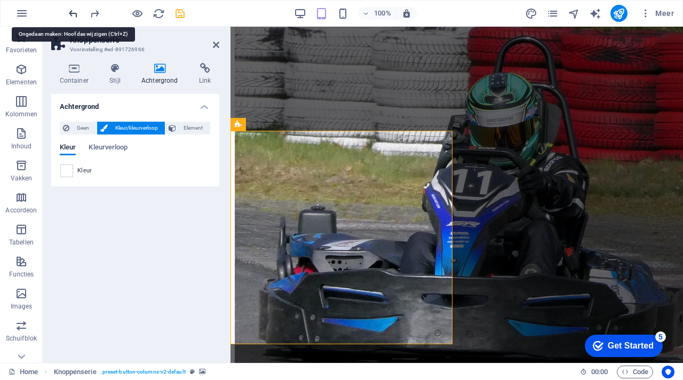
click at [71, 14] on icon "undo" at bounding box center [73, 13] width 12 height 12
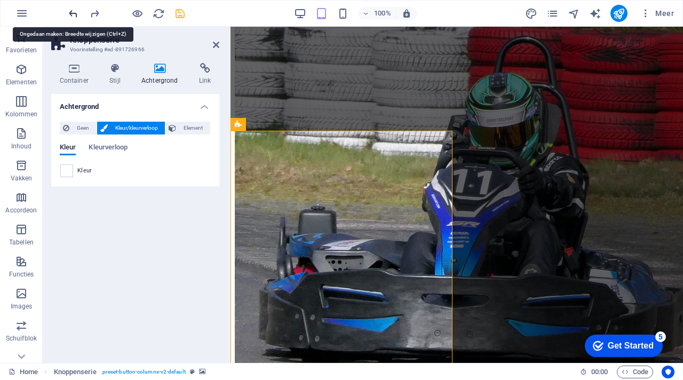
click at [71, 14] on icon "undo" at bounding box center [73, 13] width 12 height 12
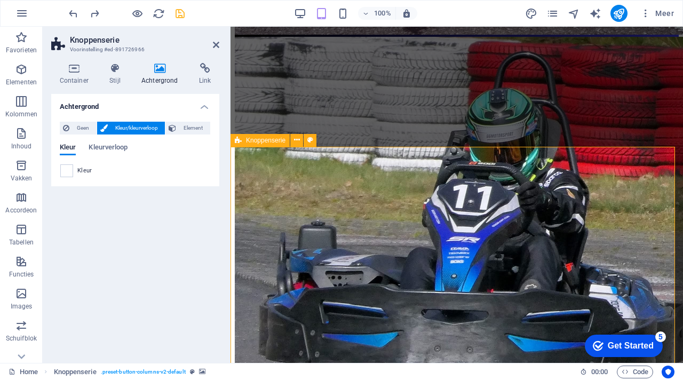
scroll to position [1731, 0]
click at [213, 45] on icon at bounding box center [216, 45] width 6 height 9
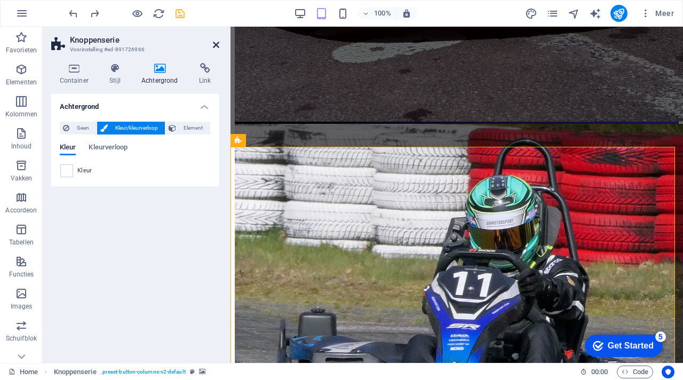
scroll to position [1694, 0]
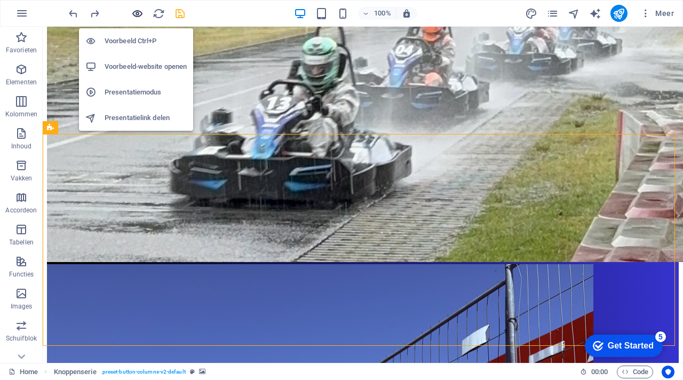
click at [139, 14] on icon "button" at bounding box center [137, 13] width 12 height 12
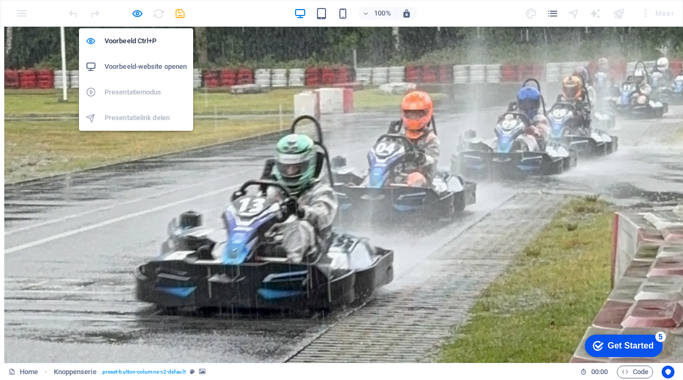
click at [153, 64] on h6 "Voorbeeld-website openen" at bounding box center [146, 66] width 82 height 13
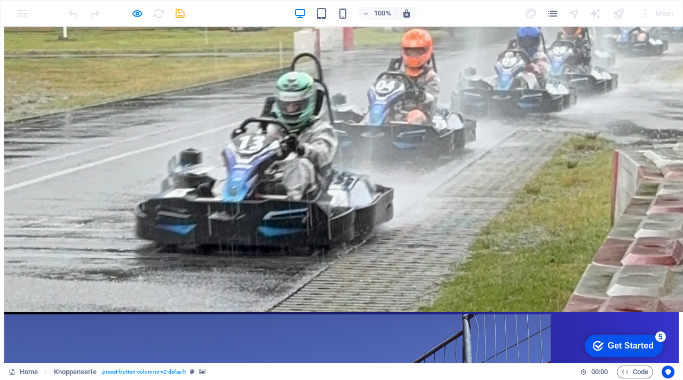
scroll to position [1762, 0]
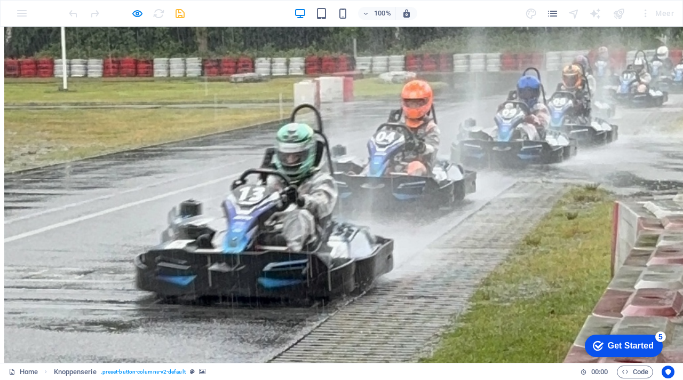
scroll to position [1704, 0]
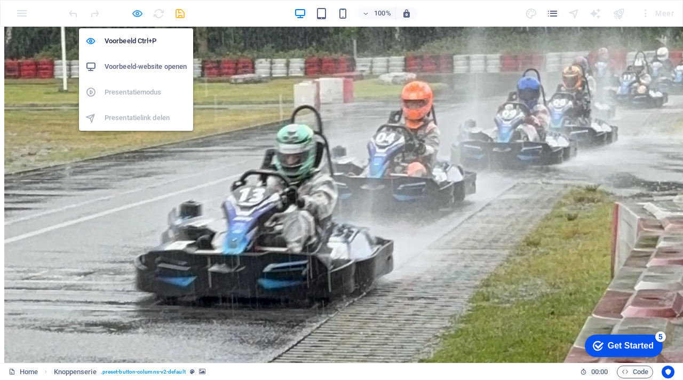
click at [136, 10] on icon "button" at bounding box center [137, 13] width 12 height 12
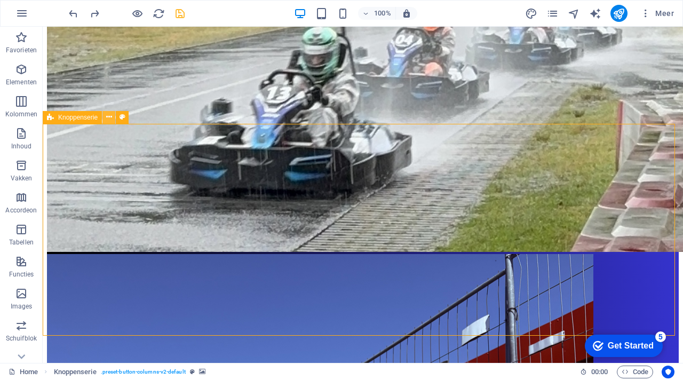
click at [112, 118] on button at bounding box center [108, 117] width 13 height 13
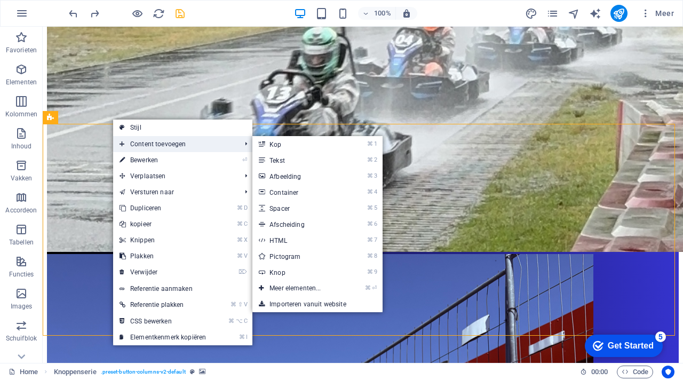
click at [154, 146] on span "Content toevoegen" at bounding box center [174, 144] width 123 height 16
click at [292, 193] on link "⌘ 4 Container" at bounding box center [297, 192] width 90 height 16
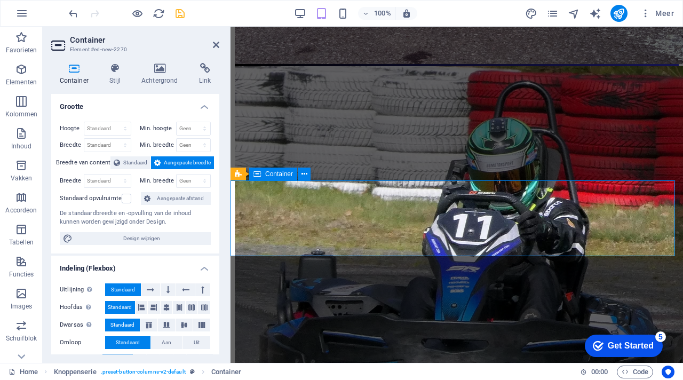
scroll to position [1699, 0]
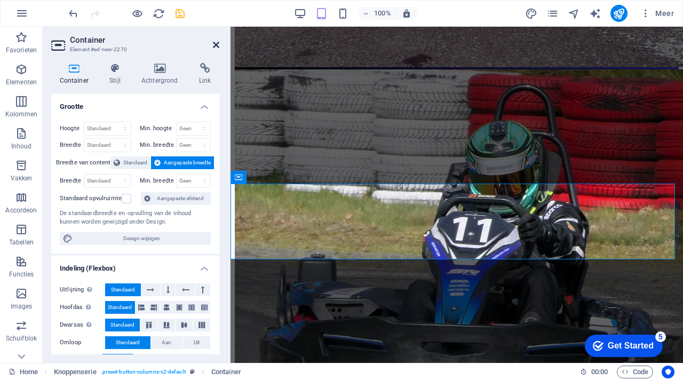
drag, startPoint x: 216, startPoint y: 44, endPoint x: 172, endPoint y: 18, distance: 51.2
click at [216, 44] on icon at bounding box center [216, 45] width 6 height 9
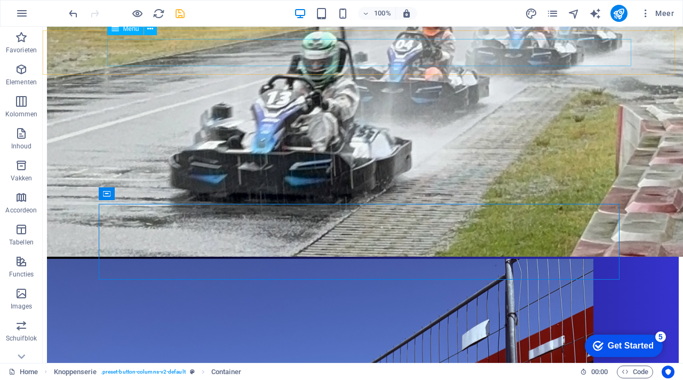
scroll to position [1662, 0]
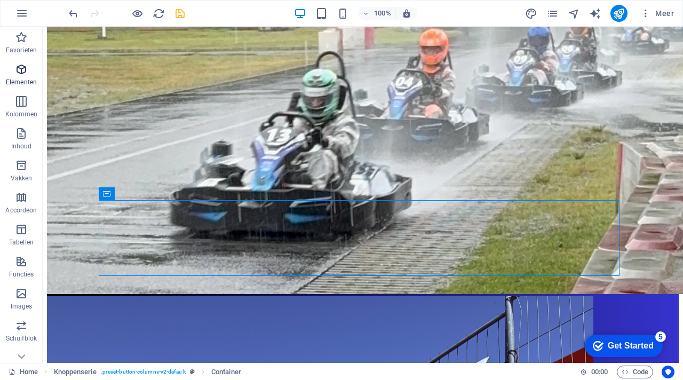
click at [25, 69] on icon "button" at bounding box center [21, 69] width 13 height 13
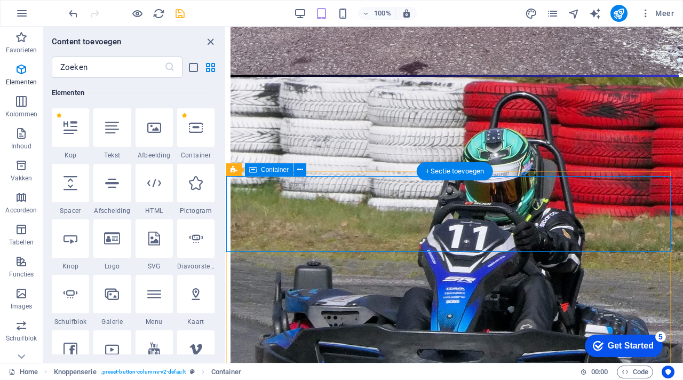
scroll to position [1694, 0]
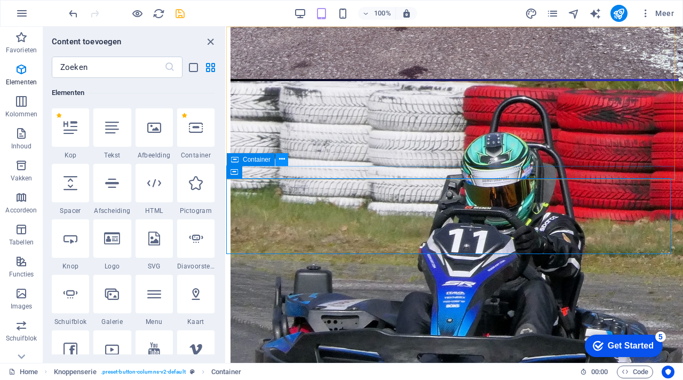
click at [282, 160] on icon at bounding box center [282, 159] width 6 height 11
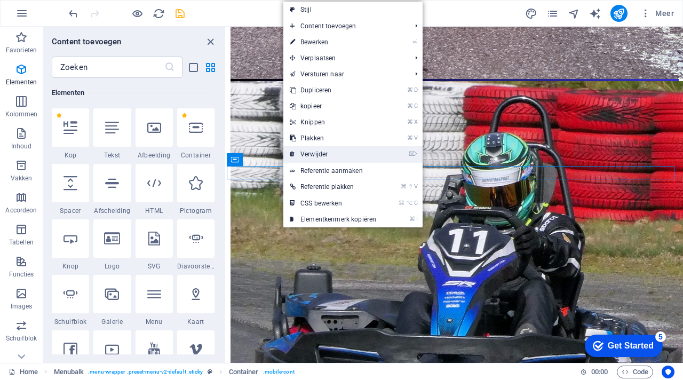
click at [310, 153] on link "⌦ Verwijder" at bounding box center [332, 154] width 99 height 16
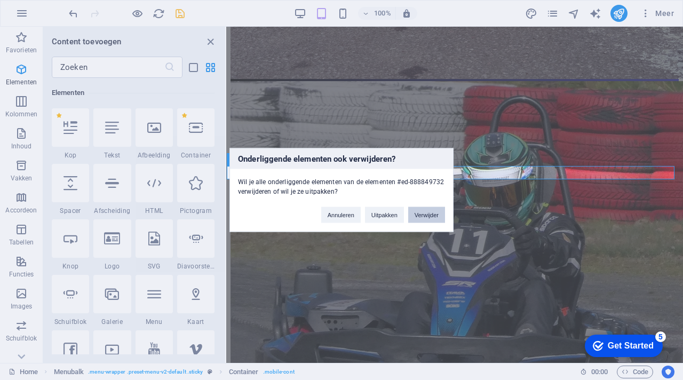
click at [418, 212] on button "Verwijder" at bounding box center [426, 215] width 37 height 16
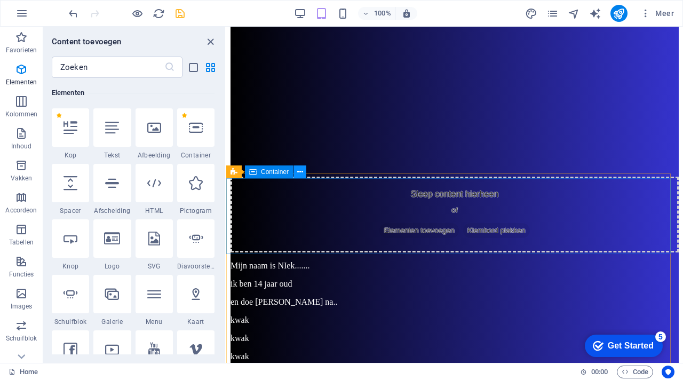
click at [300, 175] on icon at bounding box center [300, 171] width 6 height 11
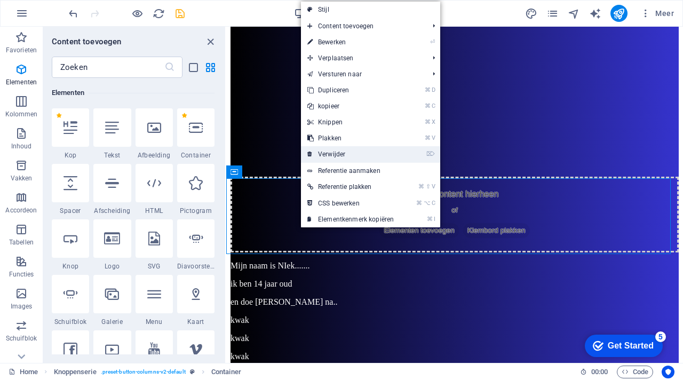
click at [336, 155] on link "⌦ Verwijder" at bounding box center [350, 154] width 99 height 16
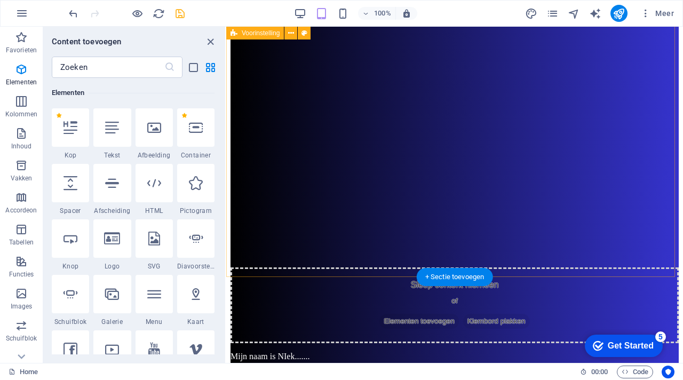
scroll to position [1559, 0]
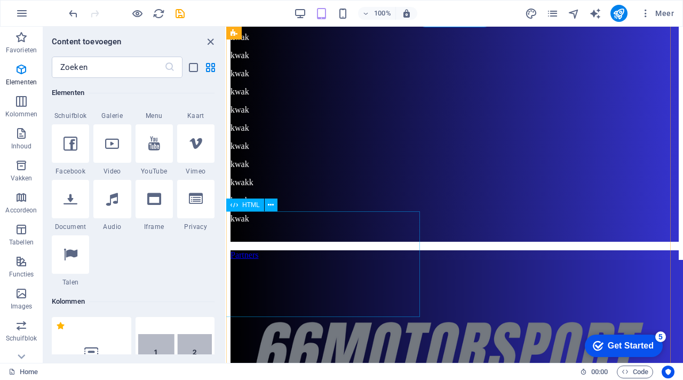
scroll to position [1832, 0]
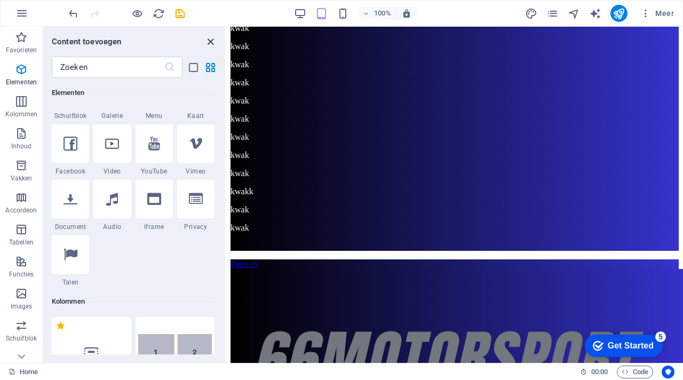
click at [209, 43] on icon "close panel" at bounding box center [210, 42] width 12 height 12
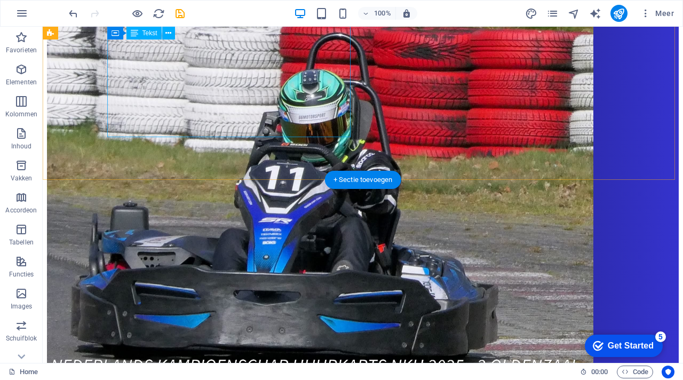
scroll to position [1649, 0]
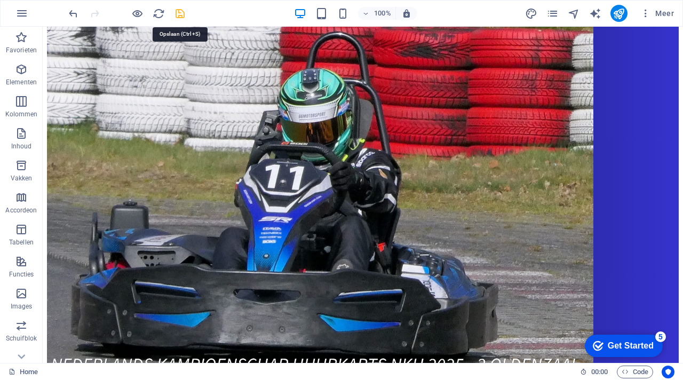
click at [182, 16] on icon "save" at bounding box center [180, 13] width 12 height 12
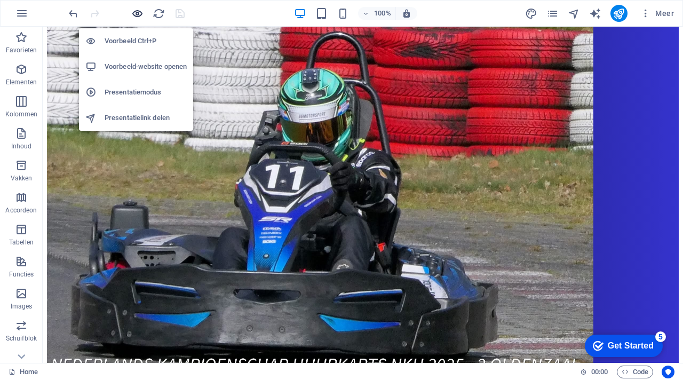
click at [140, 12] on icon "button" at bounding box center [137, 13] width 12 height 12
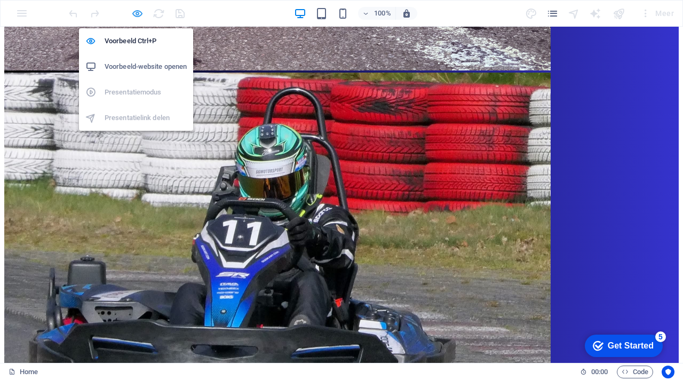
click at [140, 12] on icon "button" at bounding box center [137, 13] width 12 height 12
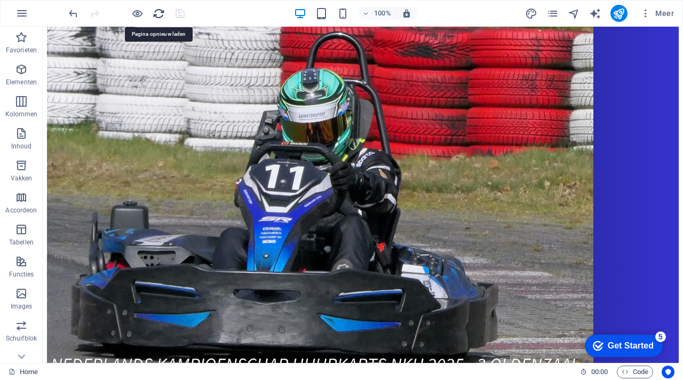
click at [156, 14] on icon "reload" at bounding box center [159, 13] width 12 height 12
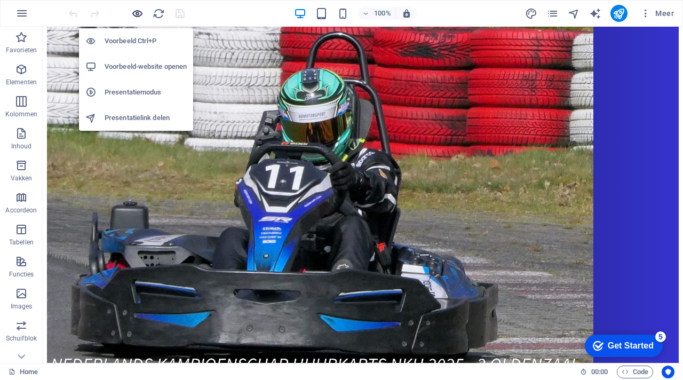
click at [134, 14] on icon "button" at bounding box center [137, 13] width 12 height 12
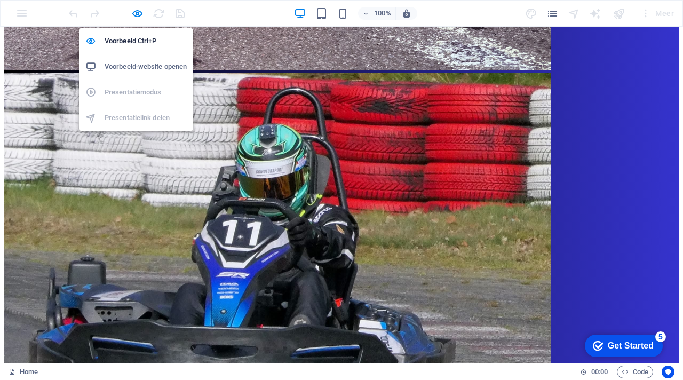
click at [153, 69] on h6 "Voorbeeld-website openen" at bounding box center [146, 66] width 82 height 13
click at [138, 13] on icon "button" at bounding box center [137, 13] width 12 height 12
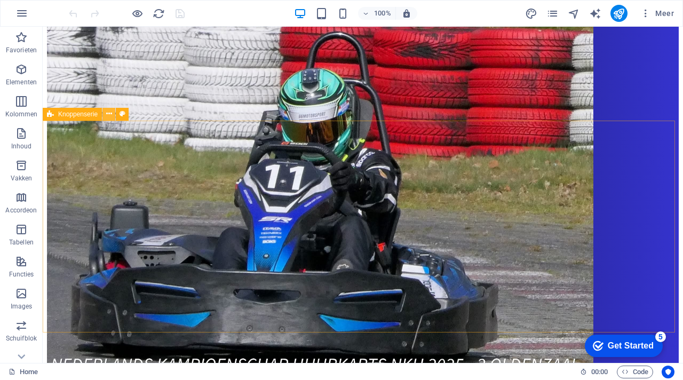
click at [111, 114] on icon at bounding box center [109, 113] width 6 height 11
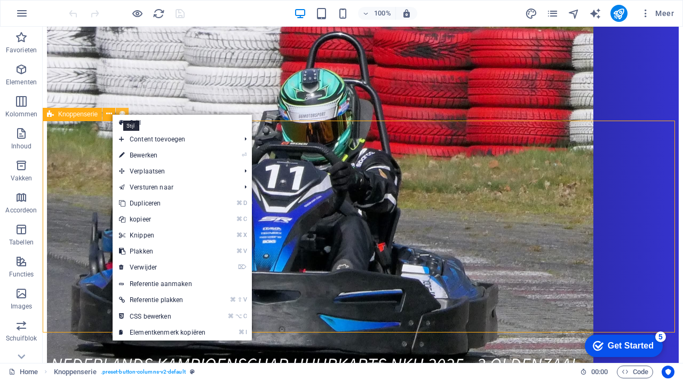
click at [122, 113] on icon at bounding box center [122, 113] width 6 height 11
select select "rem"
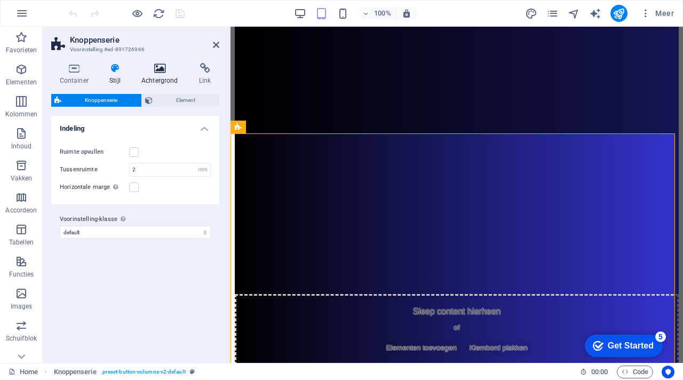
click at [155, 74] on h4 "Achtergrond" at bounding box center [162, 74] width 58 height 22
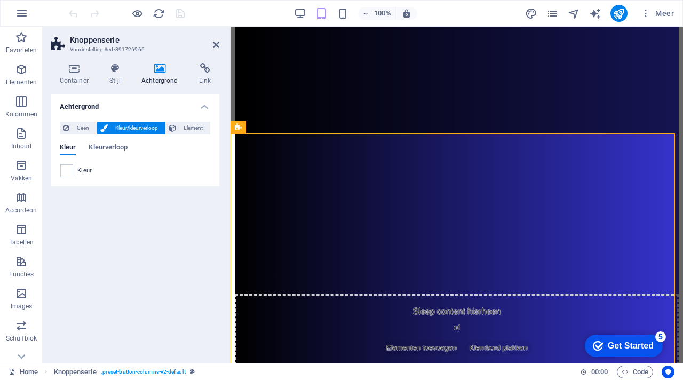
click at [137, 125] on span "Kleur/kleurverloop" at bounding box center [136, 128] width 51 height 13
click at [121, 145] on span "Kleurverloop" at bounding box center [108, 148] width 39 height 15
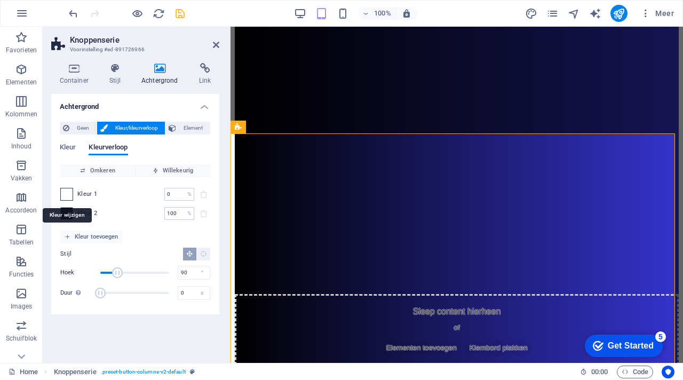
click at [68, 193] on span at bounding box center [67, 194] width 12 height 12
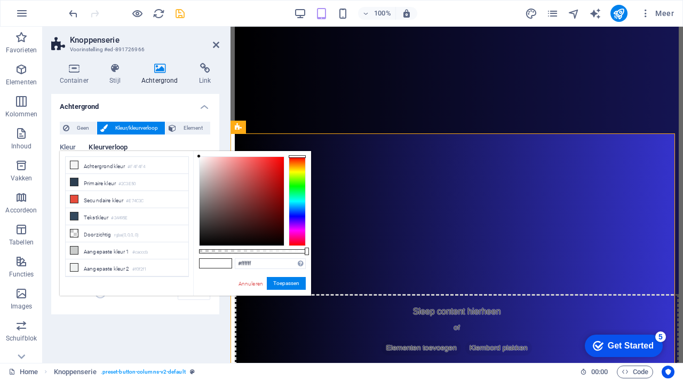
click at [213, 265] on span at bounding box center [207, 263] width 16 height 9
click at [213, 262] on span at bounding box center [207, 263] width 16 height 9
click at [269, 260] on input "#ffffff" at bounding box center [270, 263] width 71 height 11
click at [293, 282] on button "Toepassen" at bounding box center [286, 283] width 39 height 13
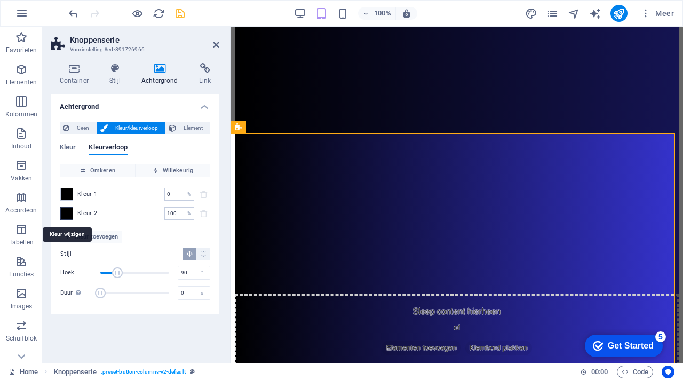
click at [62, 214] on span at bounding box center [67, 213] width 12 height 12
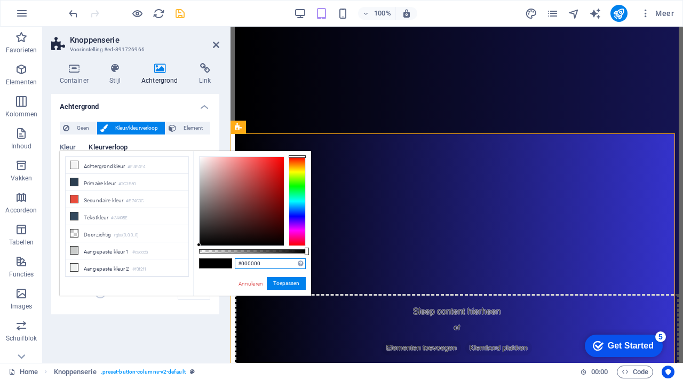
click at [270, 259] on input "#000000" at bounding box center [270, 263] width 71 height 11
type input "#3533cd"
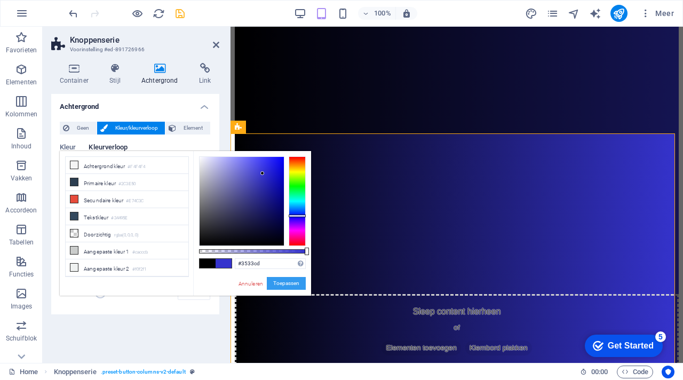
click at [295, 283] on button "Toepassen" at bounding box center [286, 283] width 39 height 13
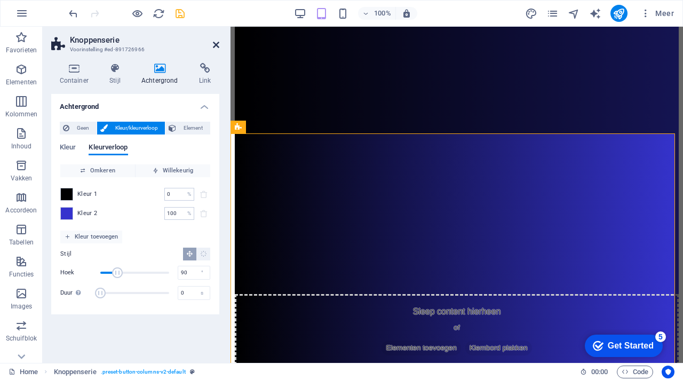
click at [217, 46] on icon at bounding box center [216, 45] width 6 height 9
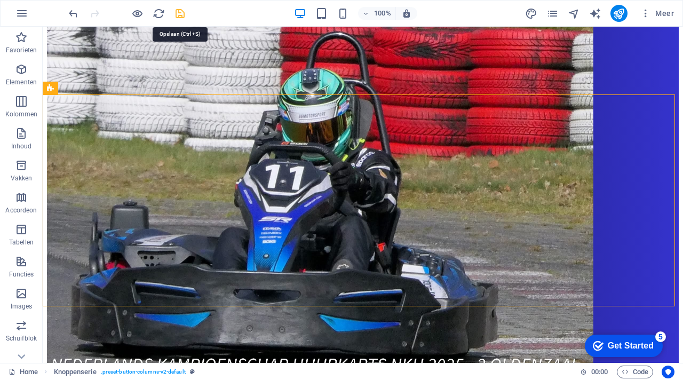
click at [183, 15] on icon "save" at bounding box center [180, 13] width 12 height 12
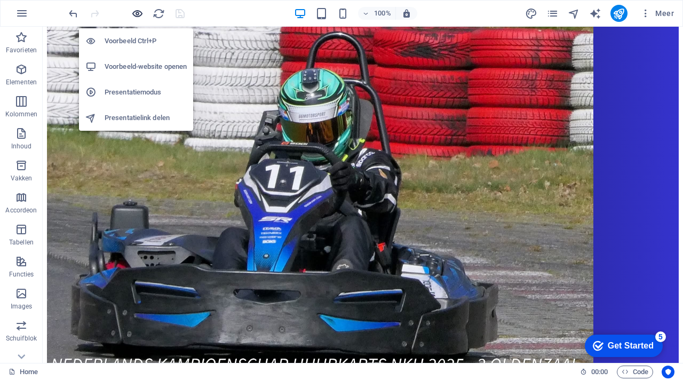
click at [139, 11] on icon "button" at bounding box center [137, 13] width 12 height 12
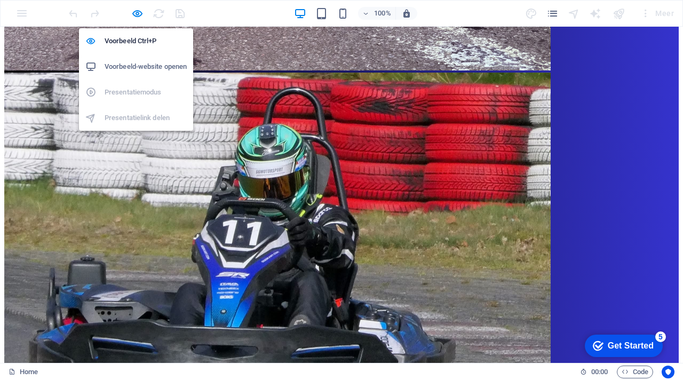
click at [146, 61] on h6 "Voorbeeld-website openen" at bounding box center [146, 66] width 82 height 13
click at [136, 16] on icon "button" at bounding box center [137, 13] width 12 height 12
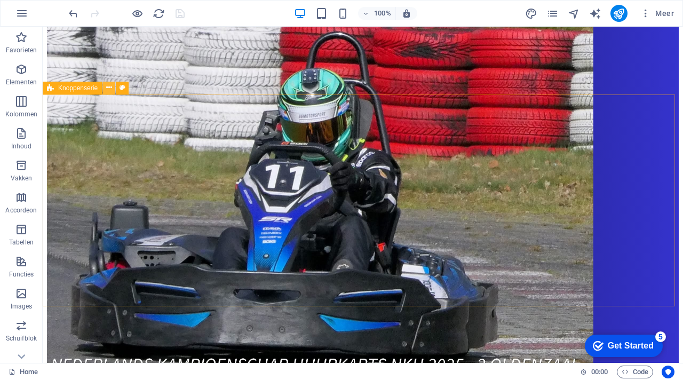
click at [110, 90] on icon at bounding box center [109, 87] width 6 height 11
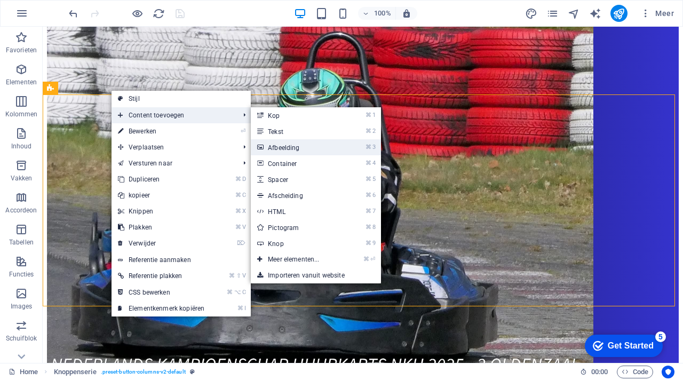
click at [292, 147] on link "⌘ 3 Afbeelding" at bounding box center [296, 147] width 90 height 16
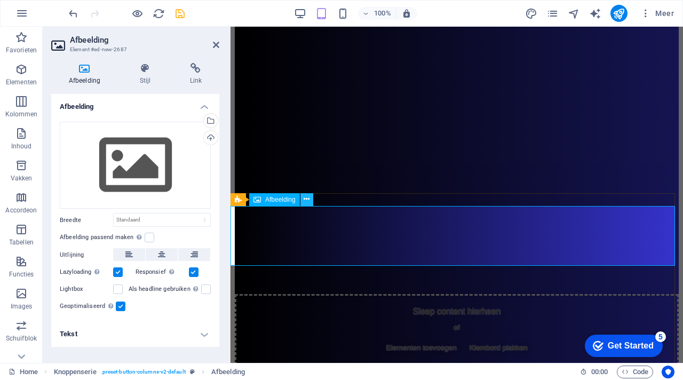
click at [306, 199] on icon at bounding box center [306, 199] width 6 height 11
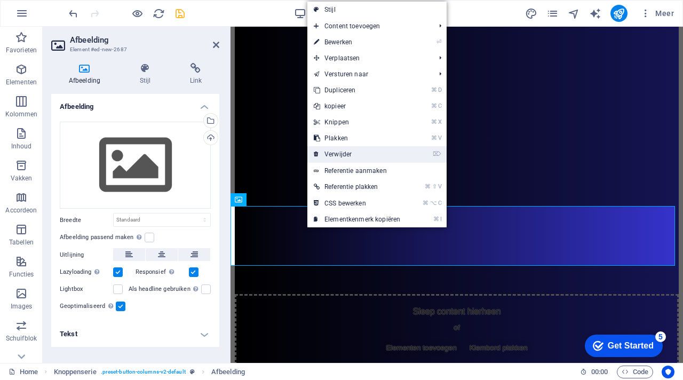
click at [334, 158] on link "⌦ Verwijder" at bounding box center [356, 154] width 99 height 16
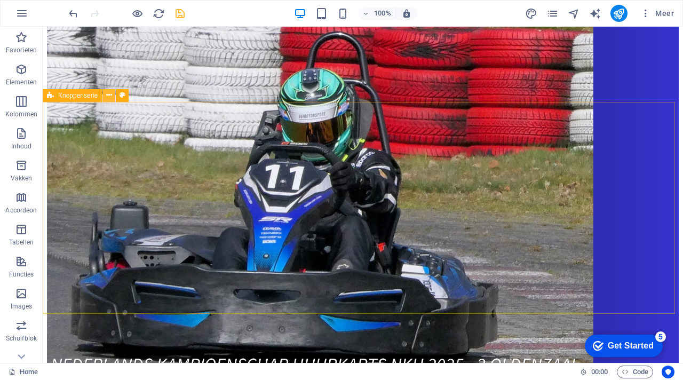
click at [110, 99] on icon at bounding box center [109, 95] width 6 height 11
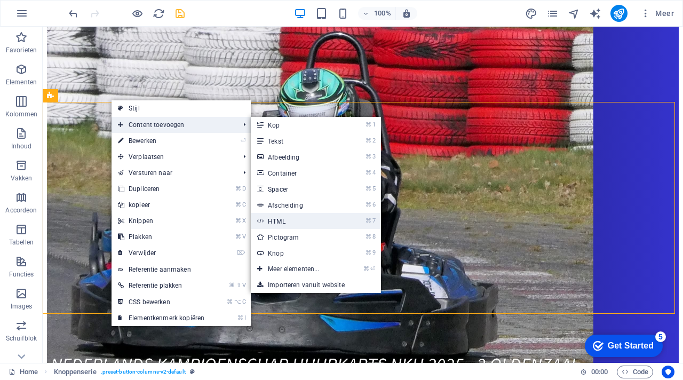
click at [290, 217] on link "⌘ 7 HTML" at bounding box center [296, 221] width 90 height 16
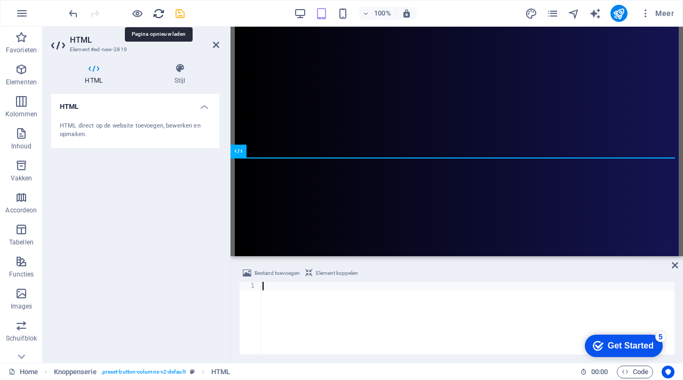
click at [159, 17] on icon "reload" at bounding box center [159, 13] width 12 height 12
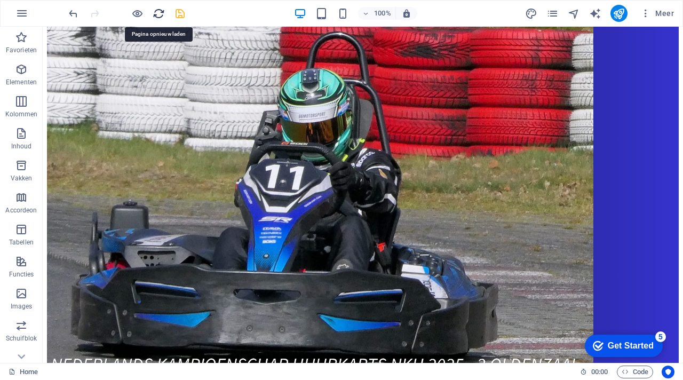
click at [156, 17] on icon "reload" at bounding box center [159, 13] width 12 height 12
click at [182, 12] on icon "save" at bounding box center [180, 13] width 12 height 12
click at [154, 14] on icon "reload" at bounding box center [159, 13] width 12 height 12
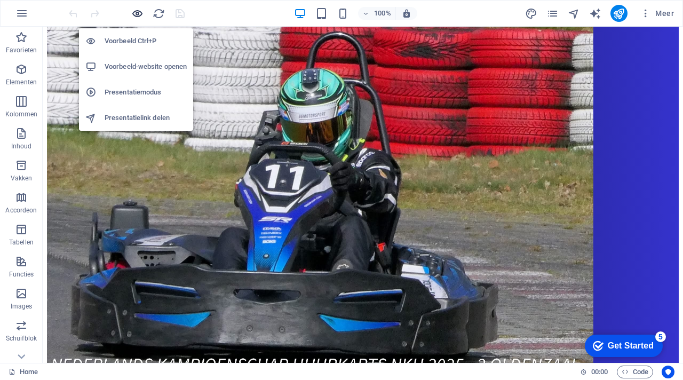
click at [137, 9] on icon "button" at bounding box center [137, 13] width 12 height 12
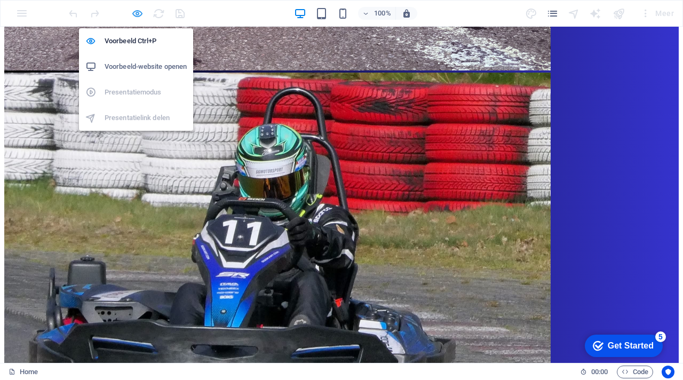
click at [138, 15] on icon "button" at bounding box center [137, 13] width 12 height 12
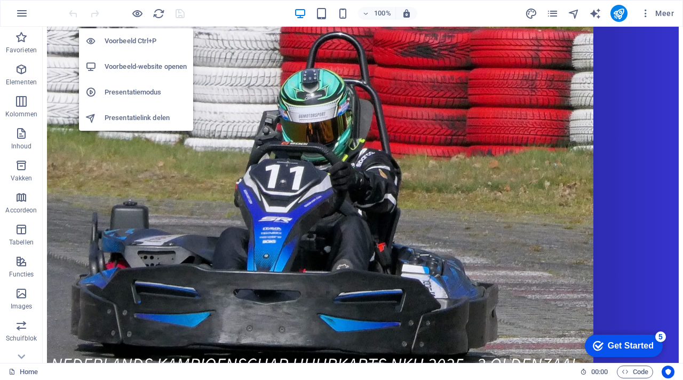
click at [153, 65] on h6 "Voorbeeld-website openen" at bounding box center [146, 66] width 82 height 13
click at [138, 15] on icon "button" at bounding box center [137, 13] width 12 height 12
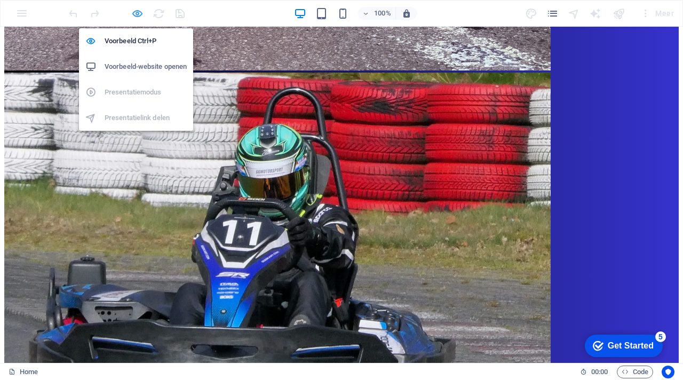
click at [139, 18] on icon "button" at bounding box center [137, 13] width 12 height 12
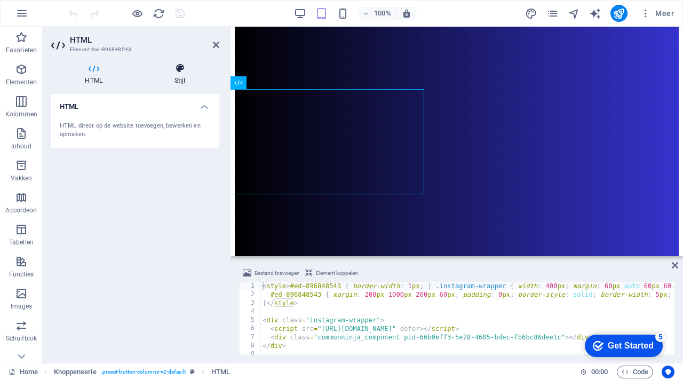
click at [181, 74] on h4 "Stijl" at bounding box center [179, 74] width 79 height 22
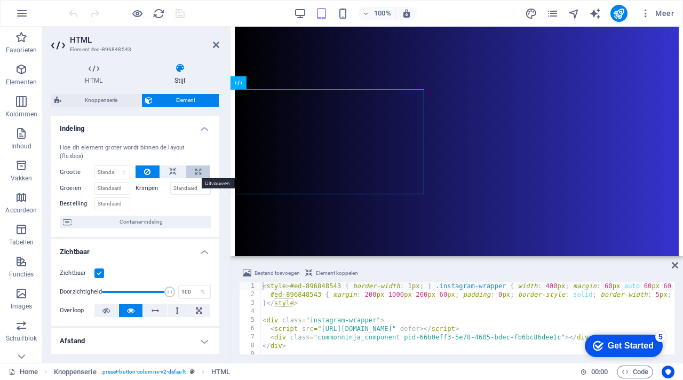
click at [197, 171] on icon at bounding box center [198, 171] width 6 height 13
type input "100"
select select "%"
click at [197, 171] on icon at bounding box center [198, 171] width 6 height 13
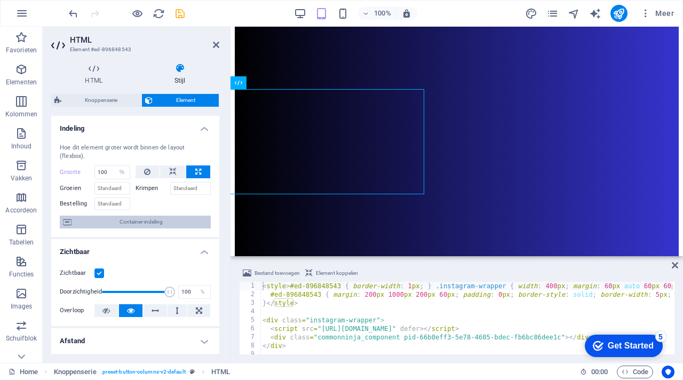
click at [145, 220] on span "Container-indeling" at bounding box center [141, 221] width 133 height 13
select select "px"
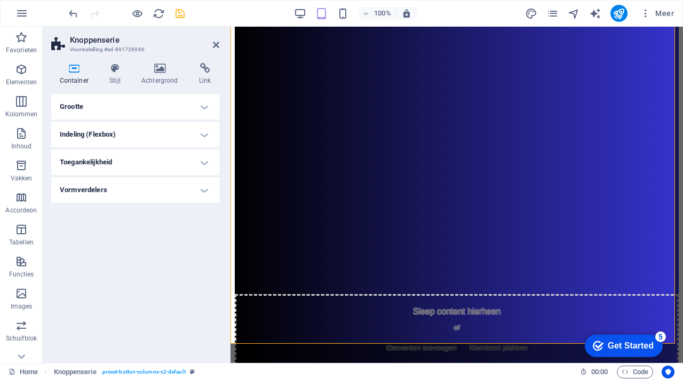
click at [154, 108] on h4 "Grootte" at bounding box center [135, 107] width 168 height 26
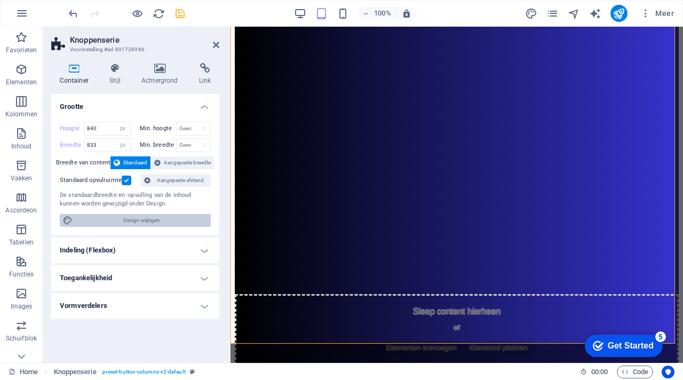
click at [141, 223] on span "Design wijzigen" at bounding box center [142, 220] width 132 height 13
select select "px"
select select "200"
select select "px"
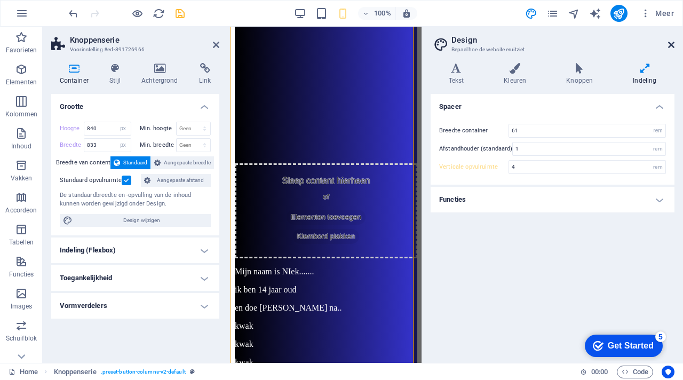
click at [671, 44] on icon at bounding box center [671, 45] width 6 height 9
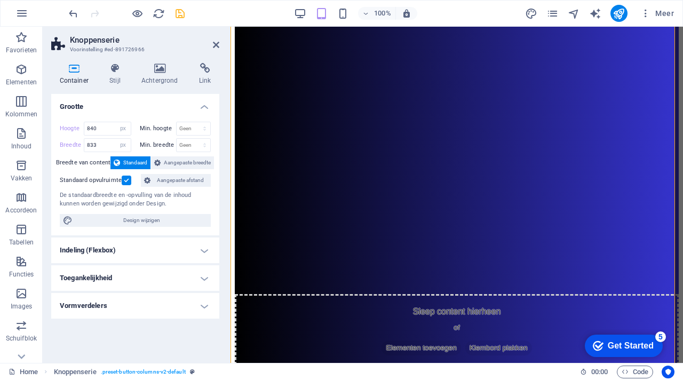
click at [165, 251] on h4 "Indeling (Flexbox)" at bounding box center [135, 250] width 168 height 26
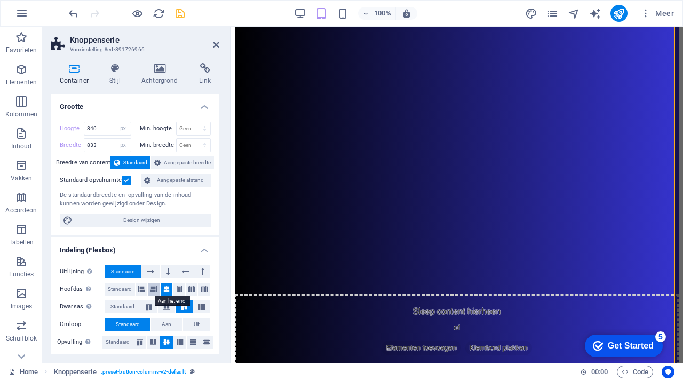
click at [155, 286] on icon at bounding box center [153, 289] width 6 height 13
click at [165, 286] on icon at bounding box center [166, 289] width 6 height 13
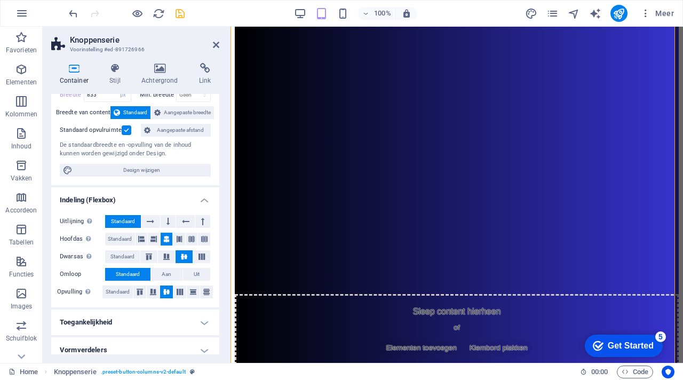
scroll to position [58, 0]
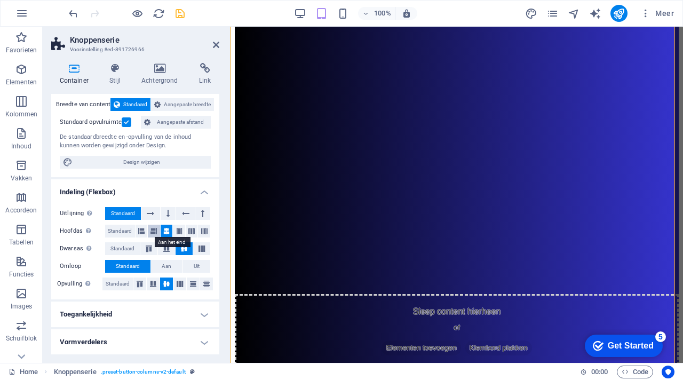
click at [154, 235] on icon at bounding box center [153, 231] width 6 height 13
click at [143, 233] on icon at bounding box center [141, 231] width 6 height 13
click at [169, 231] on button at bounding box center [167, 231] width 12 height 13
click at [152, 215] on icon at bounding box center [150, 213] width 7 height 13
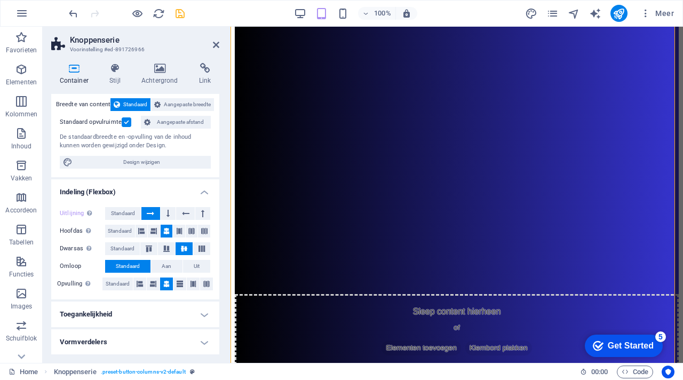
click at [152, 215] on icon at bounding box center [150, 213] width 7 height 13
click at [183, 215] on icon at bounding box center [185, 213] width 7 height 13
click at [129, 215] on span "Standaard" at bounding box center [123, 213] width 24 height 13
click at [179, 103] on span "Aangepaste breedte" at bounding box center [187, 104] width 47 height 13
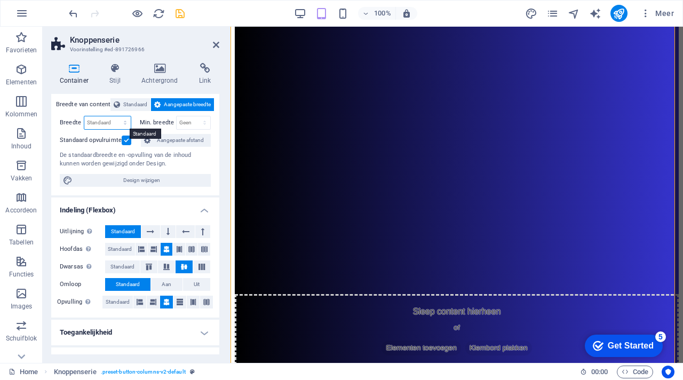
click at [117, 124] on select "Standaard px rem % em vh vw" at bounding box center [107, 122] width 46 height 13
select select "px"
click at [114, 116] on select "Standaard px rem % em vh vw" at bounding box center [107, 122] width 46 height 13
type input "865"
click at [187, 125] on select "Geen px rem % vh vw" at bounding box center [194, 122] width 34 height 13
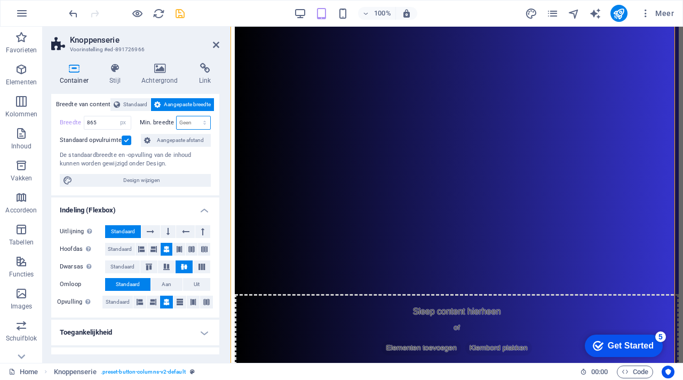
select select "px"
click at [193, 116] on select "Geen px rem % vh vw" at bounding box center [194, 122] width 34 height 13
type input "865"
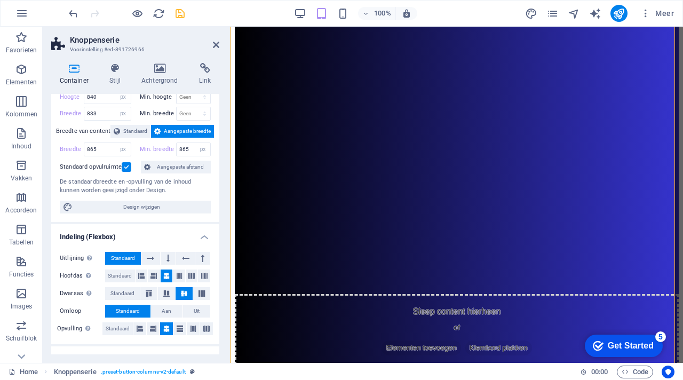
scroll to position [28, 0]
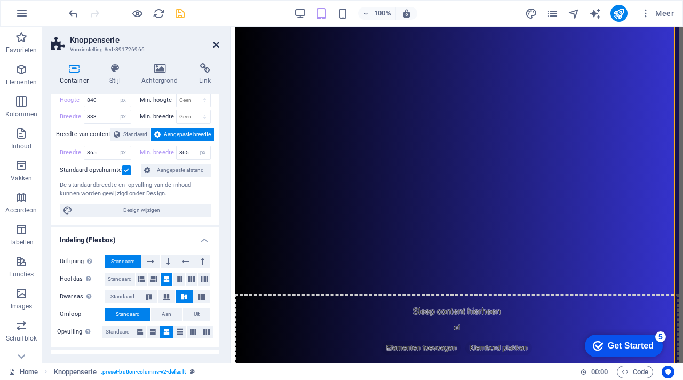
click at [213, 45] on icon at bounding box center [216, 45] width 6 height 9
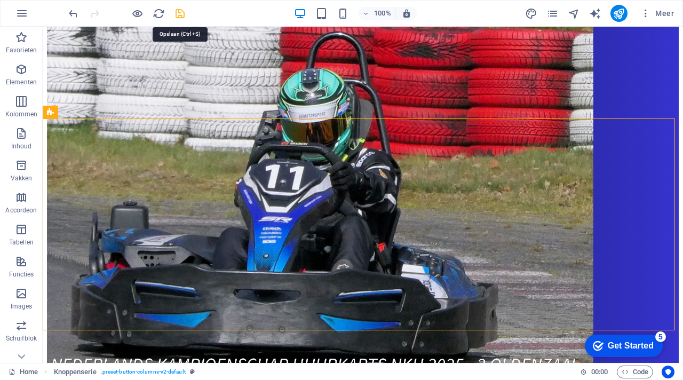
click at [182, 14] on icon "save" at bounding box center [180, 13] width 12 height 12
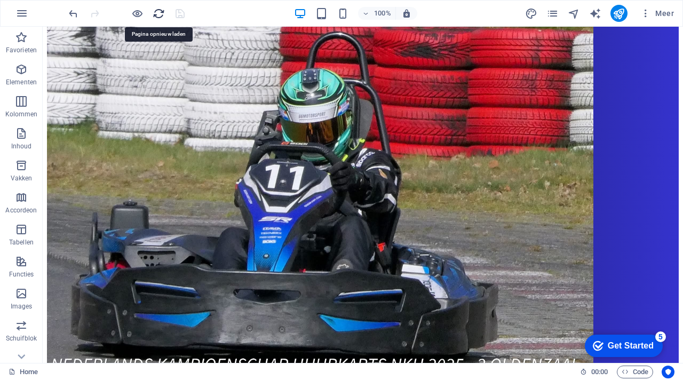
click at [160, 14] on icon "reload" at bounding box center [159, 13] width 12 height 12
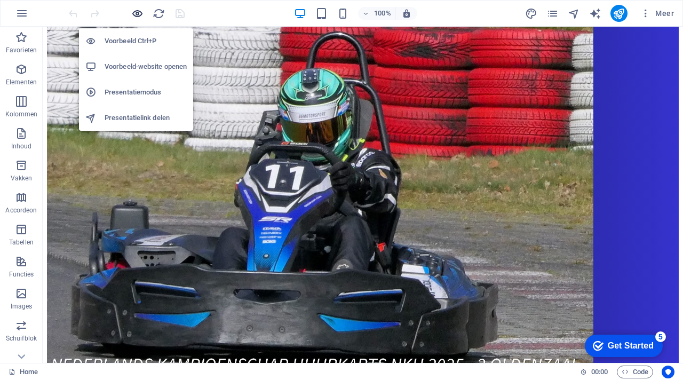
click at [135, 10] on icon "button" at bounding box center [137, 13] width 12 height 12
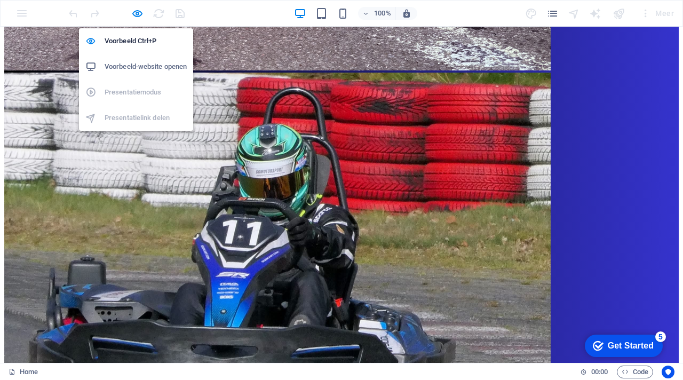
click at [147, 68] on h6 "Voorbeeld-website openen" at bounding box center [146, 66] width 82 height 13
click at [140, 13] on icon "button" at bounding box center [137, 13] width 12 height 12
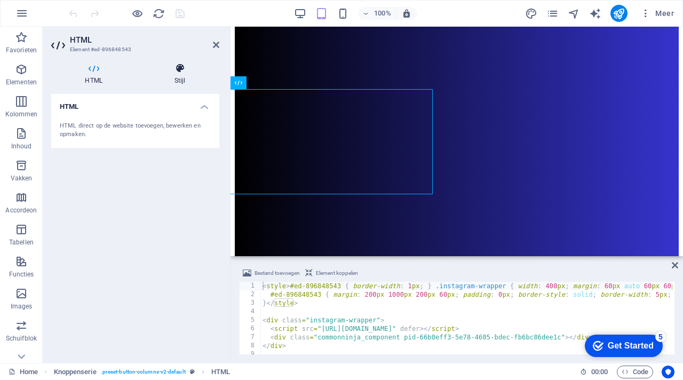
click at [181, 71] on icon at bounding box center [179, 68] width 79 height 11
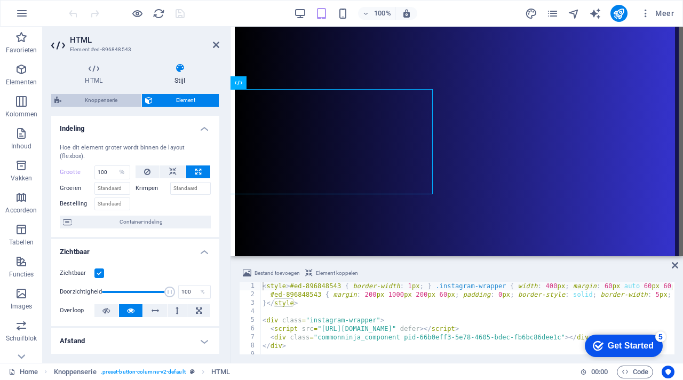
click at [110, 98] on span "Knoppenserie" at bounding box center [102, 100] width 74 height 13
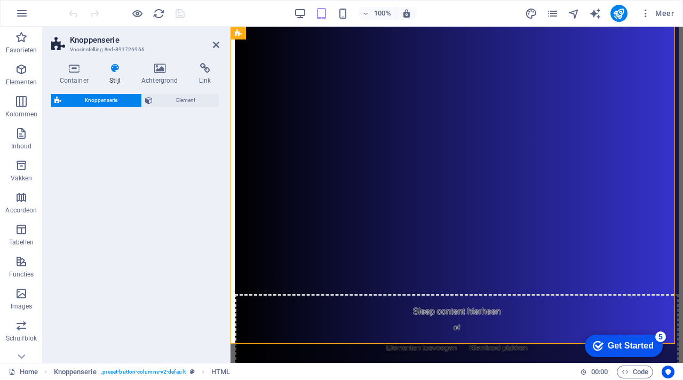
select select "rem"
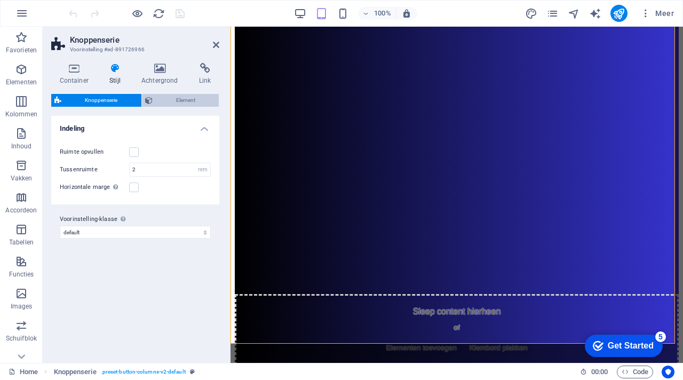
click at [179, 103] on span "Element" at bounding box center [186, 100] width 60 height 13
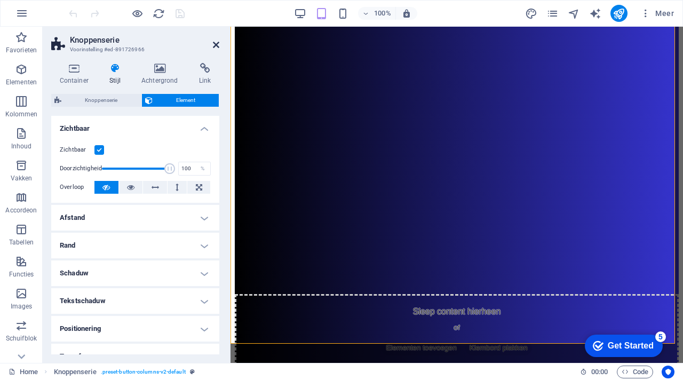
click at [218, 44] on icon at bounding box center [216, 45] width 6 height 9
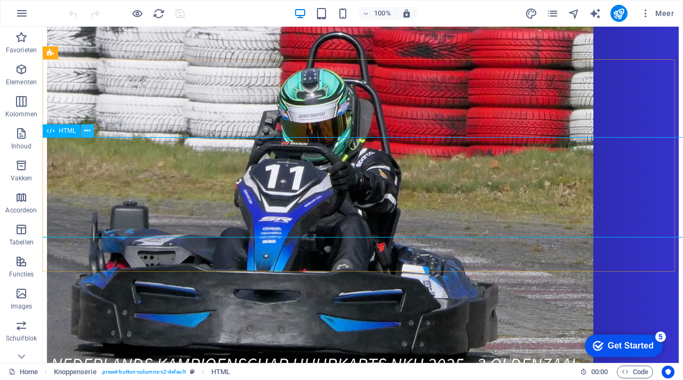
click at [89, 132] on icon at bounding box center [87, 130] width 6 height 11
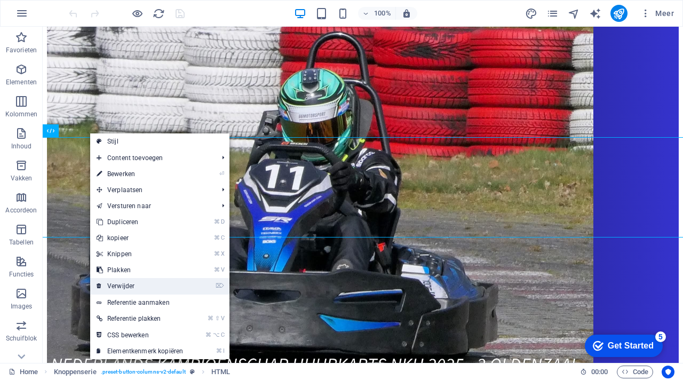
click at [135, 286] on link "⌦ Verwijder" at bounding box center [139, 286] width 99 height 16
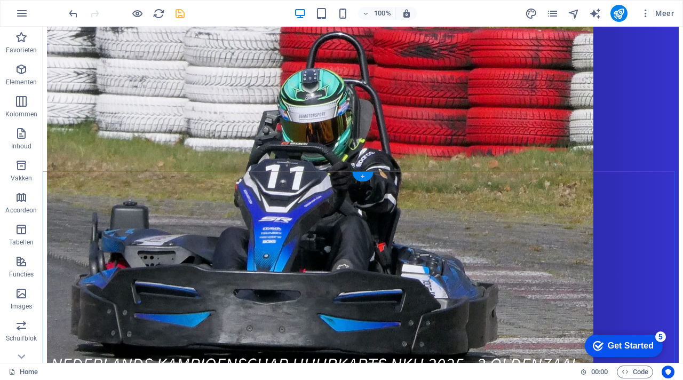
click at [364, 175] on div "+" at bounding box center [362, 177] width 21 height 10
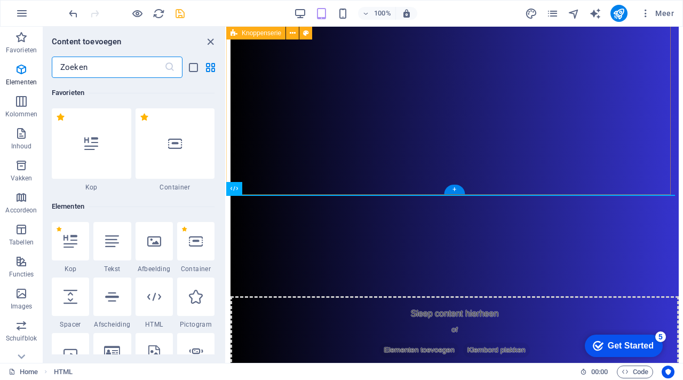
scroll to position [1866, 0]
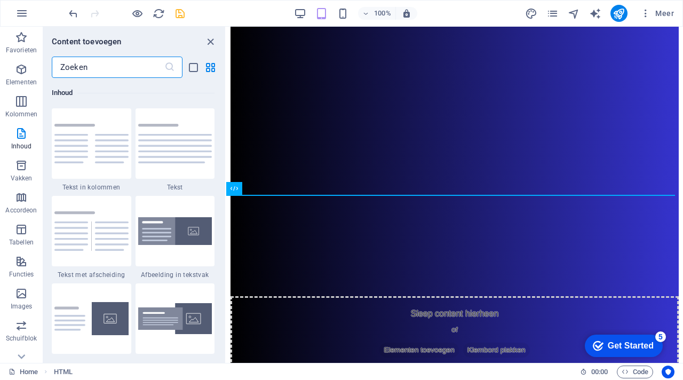
click at [124, 73] on input "text" at bounding box center [108, 67] width 113 height 21
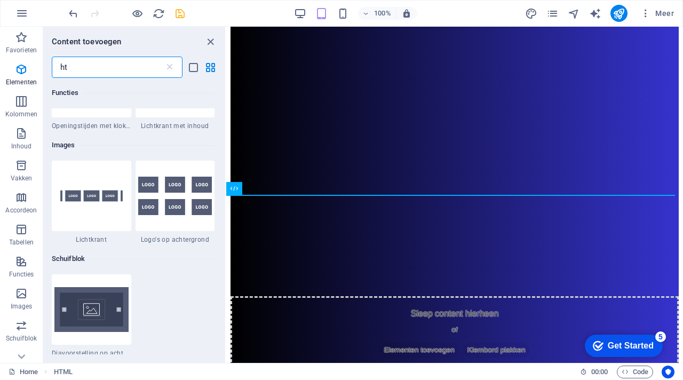
scroll to position [0, 0]
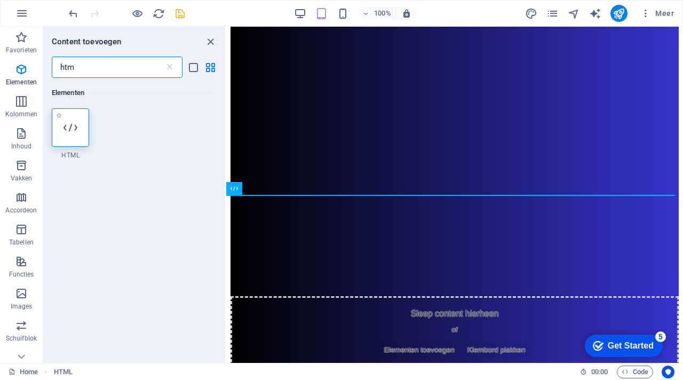
type input "htm"
click at [63, 125] on icon at bounding box center [70, 128] width 14 height 14
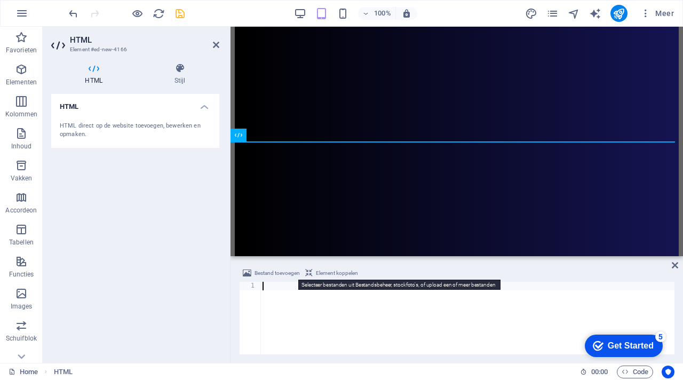
scroll to position [98, 0]
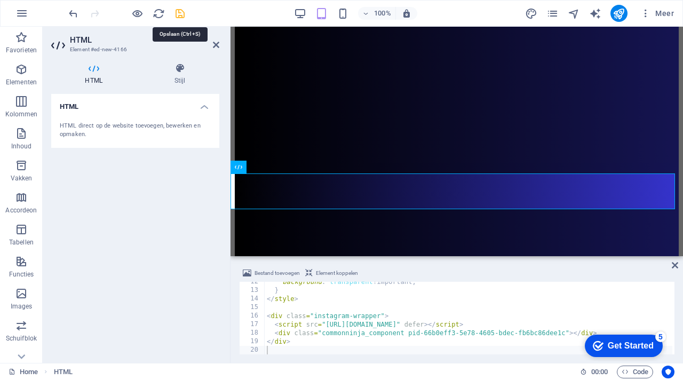
click at [179, 14] on icon "save" at bounding box center [180, 13] width 12 height 12
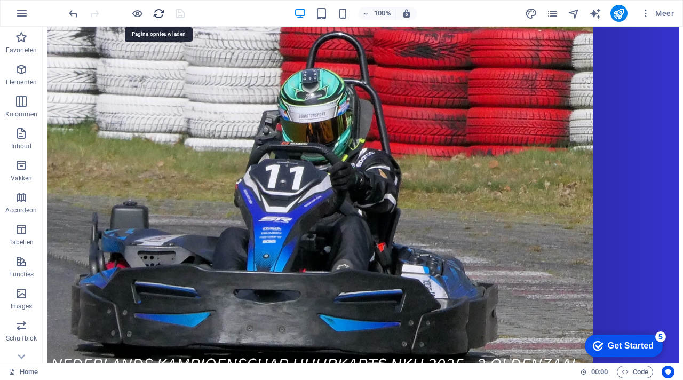
click at [158, 14] on icon "reload" at bounding box center [159, 13] width 12 height 12
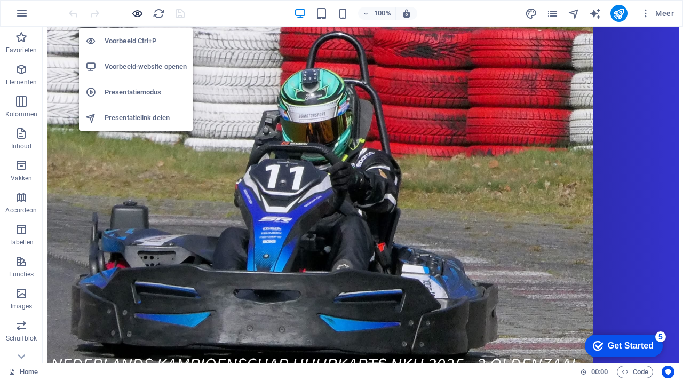
click at [135, 11] on icon "button" at bounding box center [137, 13] width 12 height 12
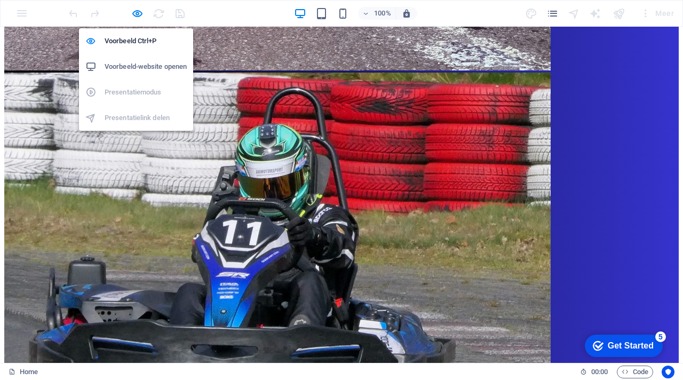
click at [156, 62] on h6 "Voorbeeld-website openen" at bounding box center [146, 66] width 82 height 13
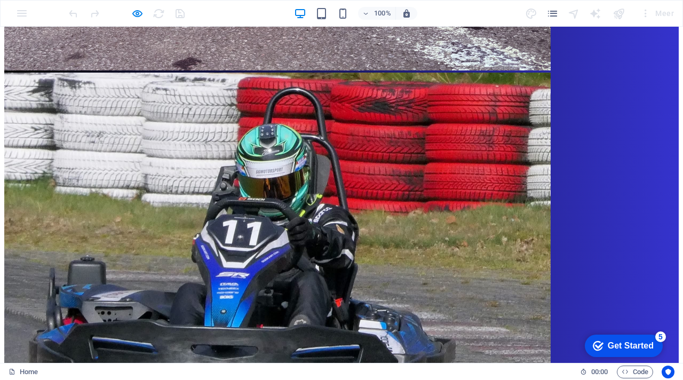
click at [138, 22] on div "100% Meer" at bounding box center [342, 14] width 682 height 26
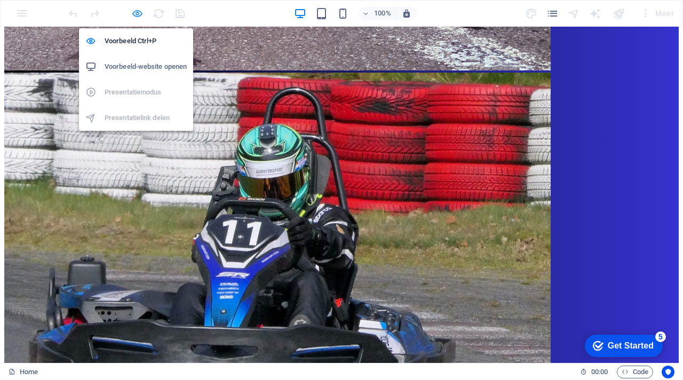
click at [138, 10] on icon "button" at bounding box center [137, 13] width 12 height 12
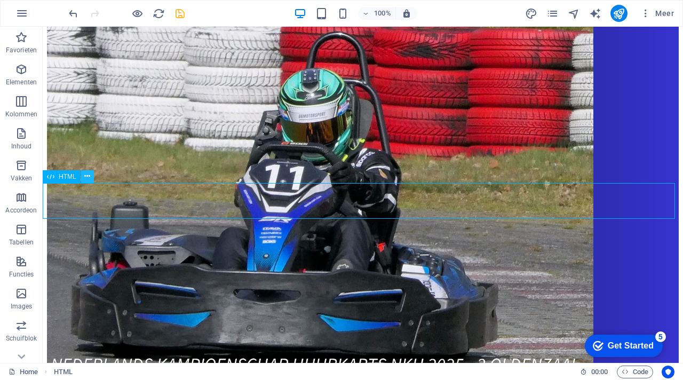
click at [90, 175] on icon at bounding box center [87, 176] width 6 height 11
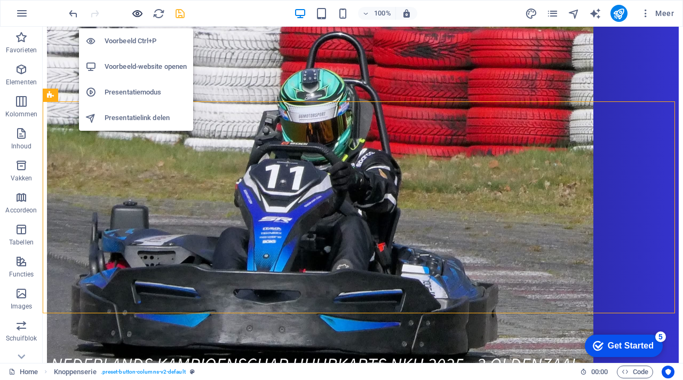
click at [139, 17] on icon "button" at bounding box center [137, 13] width 12 height 12
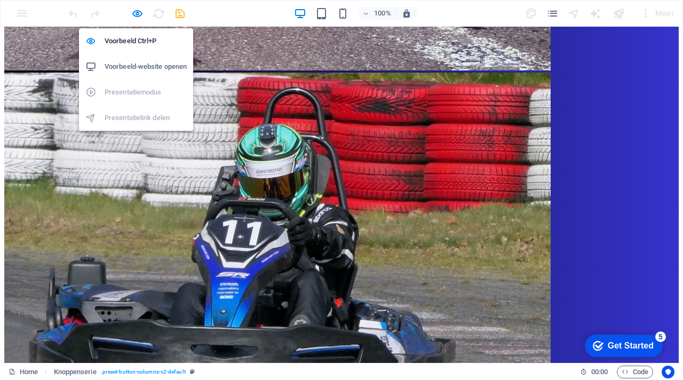
click at [144, 67] on h6 "Voorbeeld-website openen" at bounding box center [146, 66] width 82 height 13
click at [135, 9] on icon "button" at bounding box center [137, 13] width 12 height 12
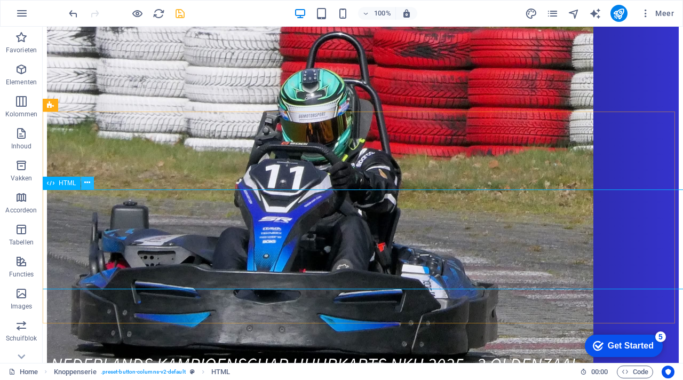
click at [89, 186] on icon at bounding box center [87, 182] width 6 height 11
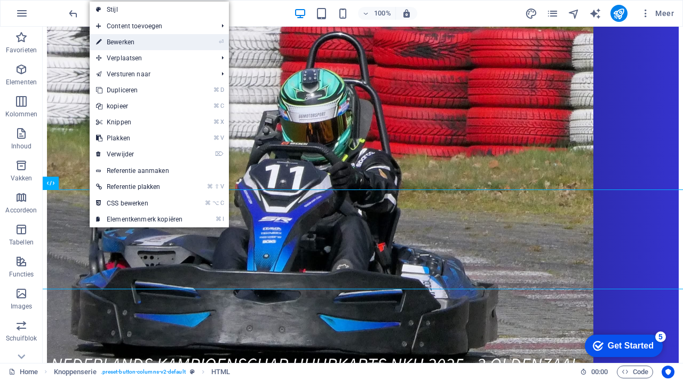
click at [126, 38] on link "⏎ Bewerken" at bounding box center [139, 42] width 99 height 16
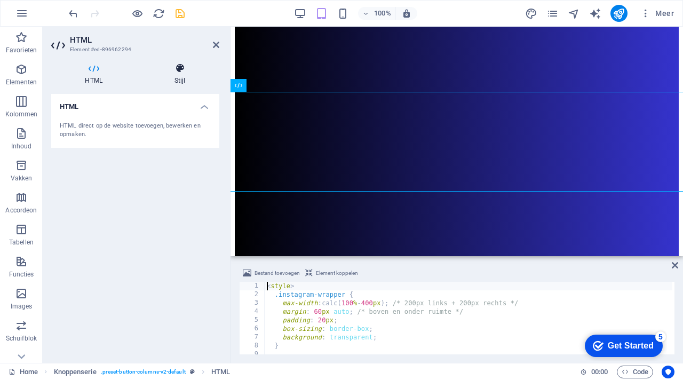
click at [177, 71] on icon at bounding box center [179, 68] width 79 height 11
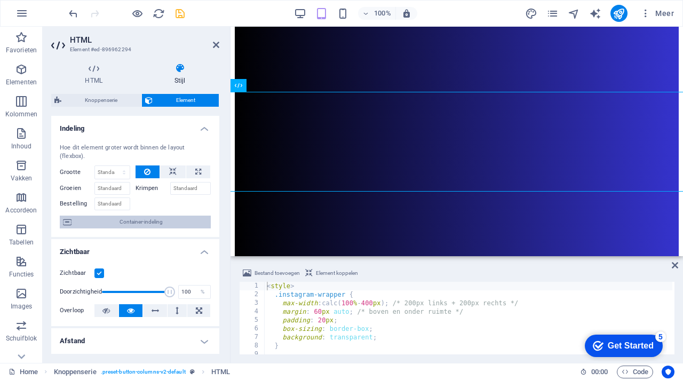
click at [158, 220] on span "Container-indeling" at bounding box center [141, 221] width 133 height 13
select select "px"
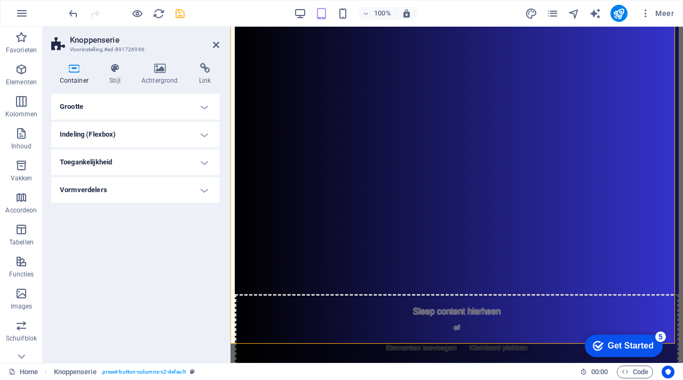
click at [183, 107] on h4 "Grootte" at bounding box center [135, 107] width 168 height 26
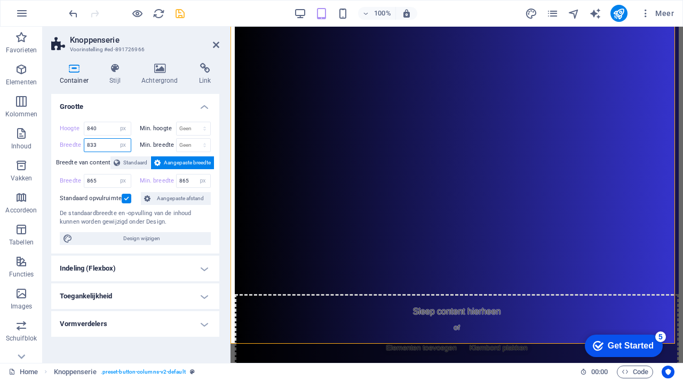
drag, startPoint x: 101, startPoint y: 147, endPoint x: 81, endPoint y: 148, distance: 20.3
click at [81, 148] on div "Breedte 833 Standaard px rem % em vh vw" at bounding box center [95, 145] width 71 height 14
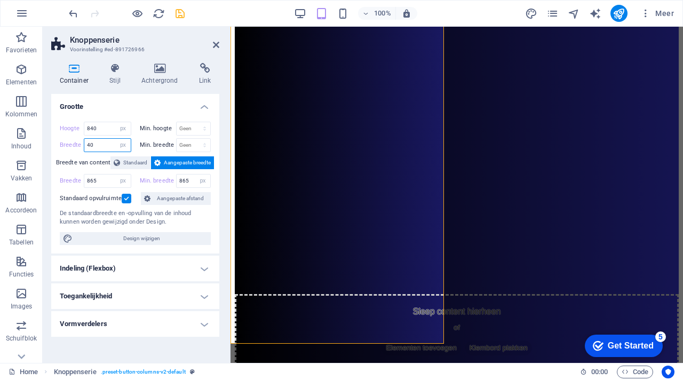
type input "4"
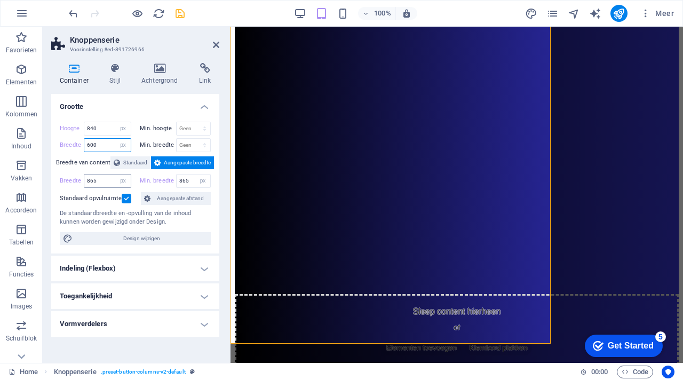
type input "600"
drag, startPoint x: 102, startPoint y: 180, endPoint x: 63, endPoint y: 180, distance: 38.9
click at [63, 180] on div "Breedte 865 Standaard px rem % em vh vw" at bounding box center [95, 181] width 71 height 14
type input "600"
click at [76, 171] on div "Hoogte 840 Standaard px rem % vh vw Min. hoogte Geen px rem % vh vw Breedte 600…" at bounding box center [135, 183] width 168 height 140
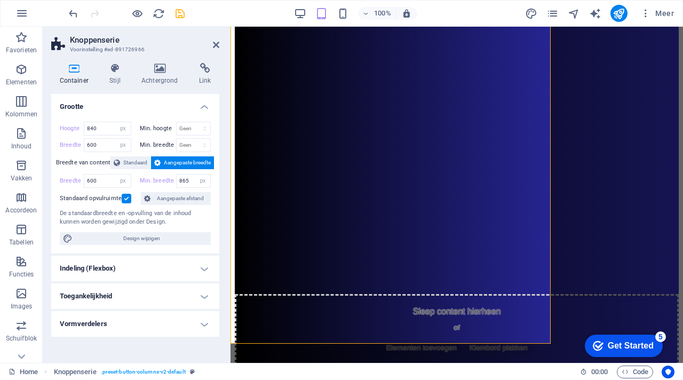
click at [212, 44] on h2 "Knoppenserie" at bounding box center [144, 40] width 149 height 10
click at [217, 41] on icon at bounding box center [216, 45] width 6 height 9
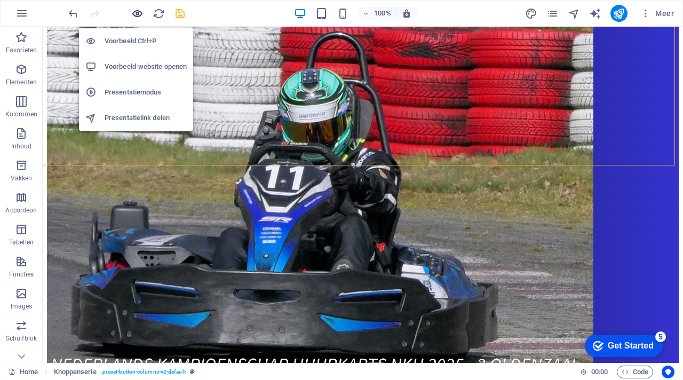
click at [142, 15] on icon "button" at bounding box center [137, 13] width 12 height 12
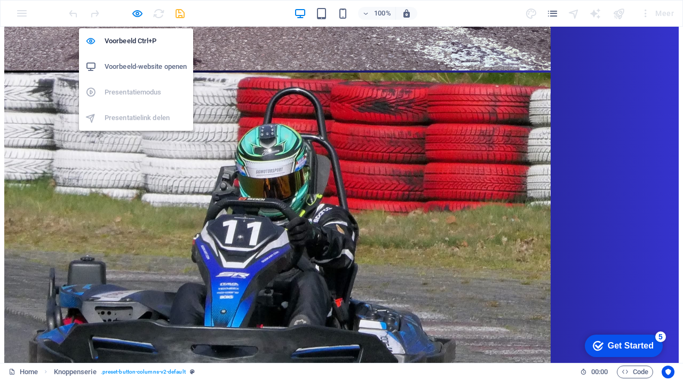
click at [151, 61] on h6 "Voorbeeld-website openen" at bounding box center [146, 66] width 82 height 13
click at [134, 15] on icon "button" at bounding box center [137, 13] width 12 height 12
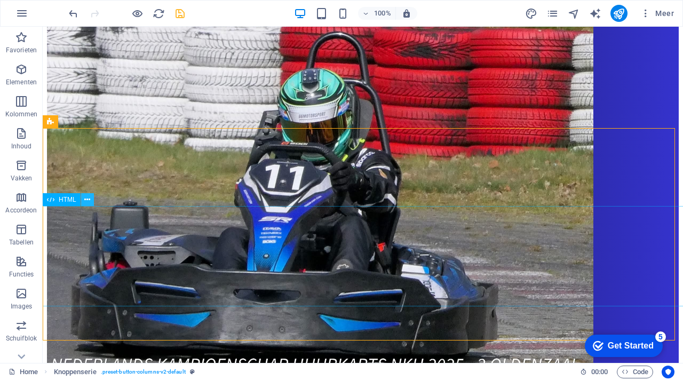
click at [92, 202] on button at bounding box center [87, 199] width 13 height 13
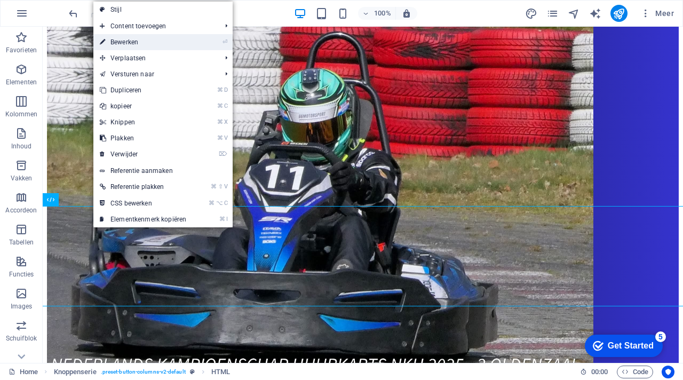
click at [148, 49] on link "⏎ Bewerken" at bounding box center [142, 42] width 99 height 16
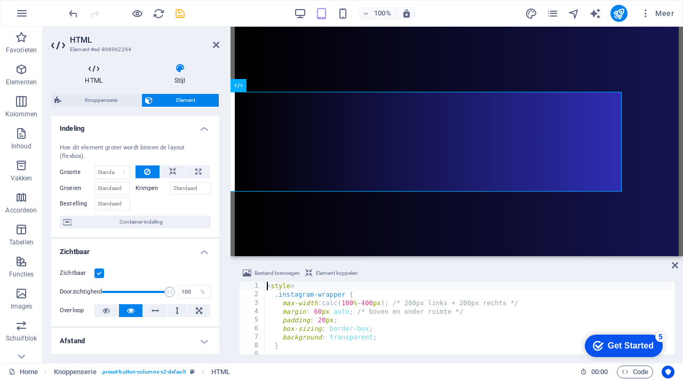
click at [92, 72] on icon at bounding box center [93, 68] width 85 height 11
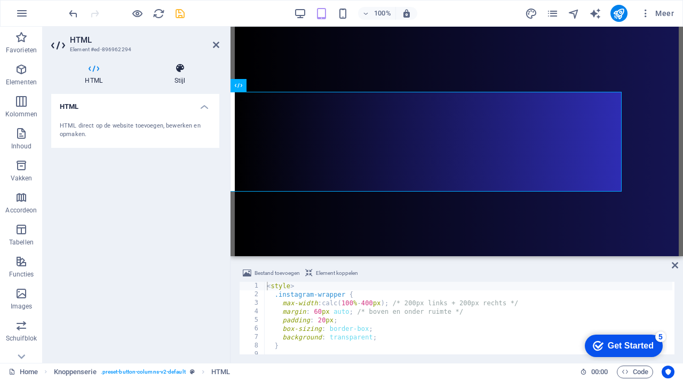
click at [186, 68] on icon at bounding box center [179, 68] width 79 height 11
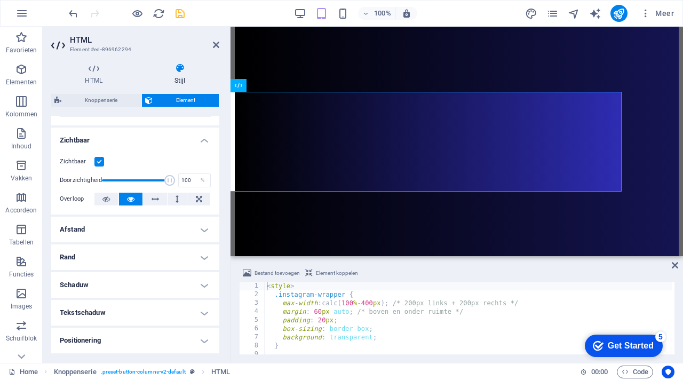
scroll to position [122, 0]
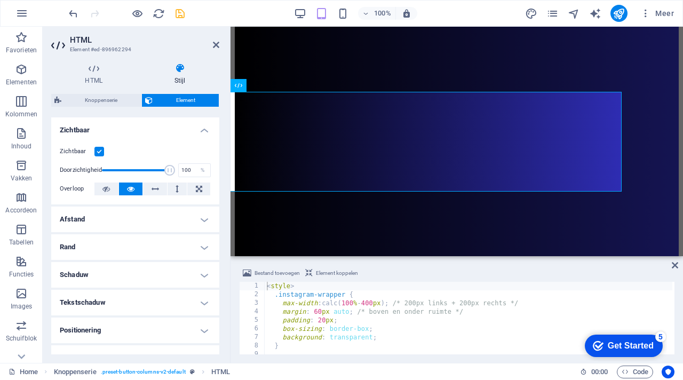
click at [165, 215] on h4 "Afstand" at bounding box center [135, 219] width 168 height 26
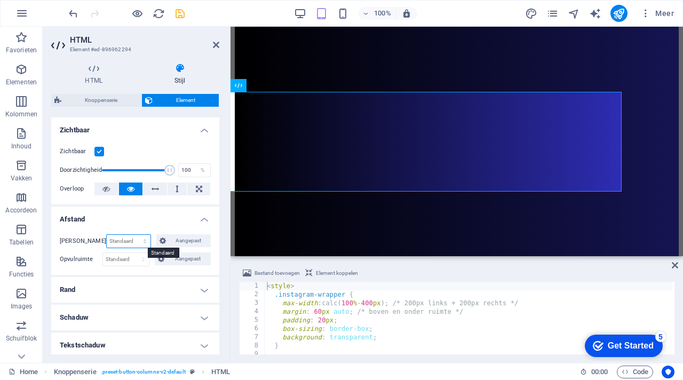
click at [135, 241] on select "Standaard auto px % rem vw vh Aangepast" at bounding box center [129, 241] width 44 height 13
select select "px"
click at [133, 235] on select "Standaard auto px % rem vw vh Aangepast" at bounding box center [129, 241] width 44 height 13
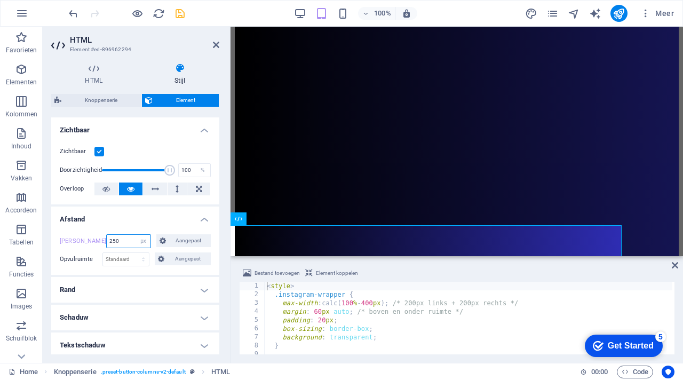
type input "250"
click at [212, 46] on header "HTML Element #ed-896962294" at bounding box center [135, 41] width 168 height 28
click at [218, 43] on icon at bounding box center [216, 45] width 6 height 9
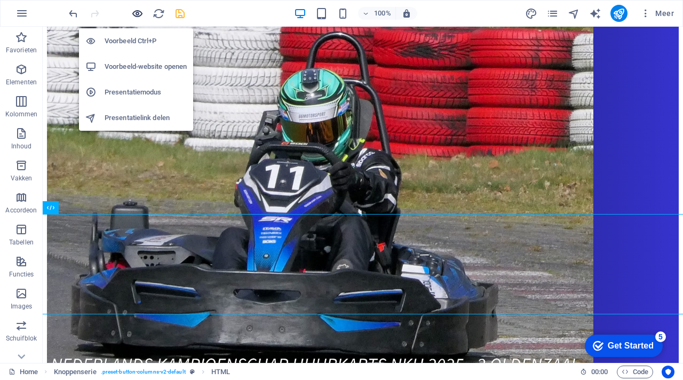
click at [141, 11] on icon "button" at bounding box center [137, 13] width 12 height 12
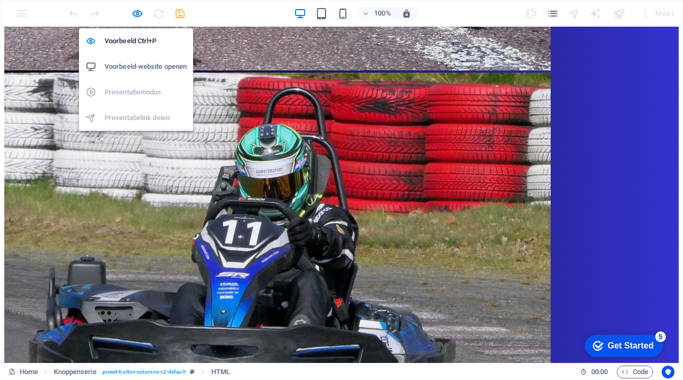
click at [146, 65] on h6 "Voorbeeld-website openen" at bounding box center [146, 66] width 82 height 13
click at [138, 17] on icon "button" at bounding box center [137, 13] width 12 height 12
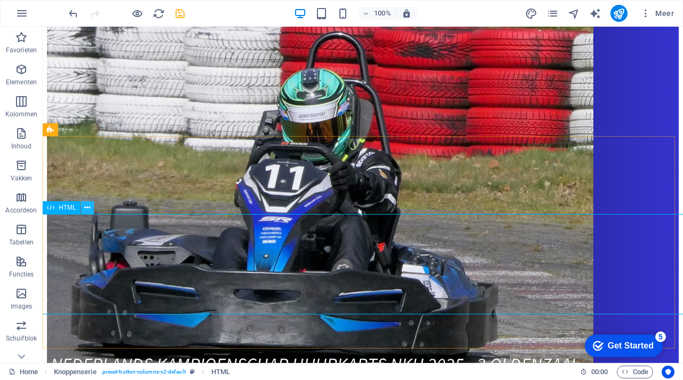
click at [89, 207] on icon at bounding box center [87, 207] width 6 height 11
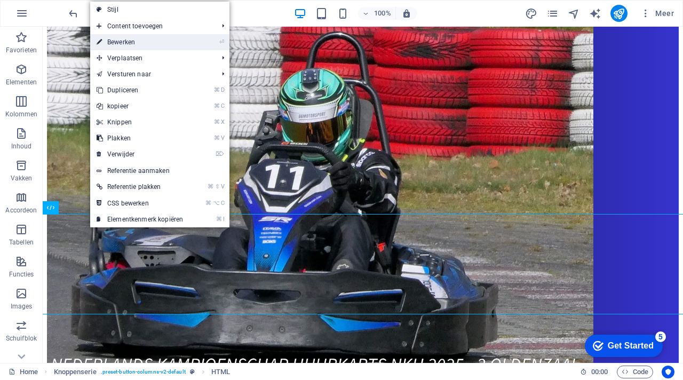
click at [140, 49] on link "⏎ Bewerken" at bounding box center [139, 42] width 99 height 16
select select "px"
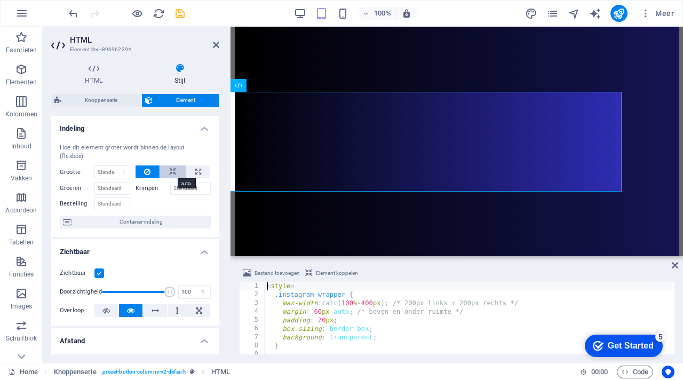
click at [172, 169] on icon at bounding box center [172, 171] width 7 height 13
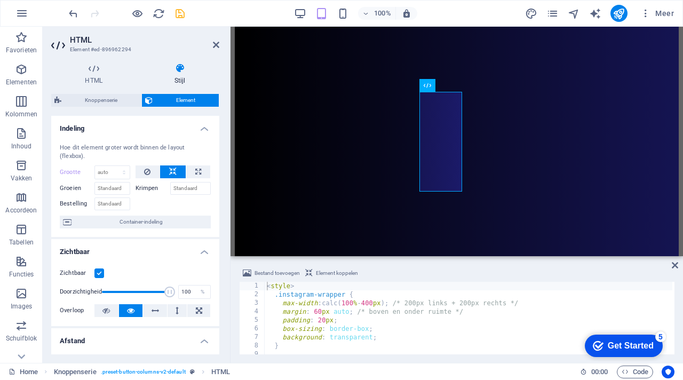
click at [174, 204] on div at bounding box center [173, 202] width 76 height 15
click at [213, 45] on icon at bounding box center [216, 45] width 6 height 9
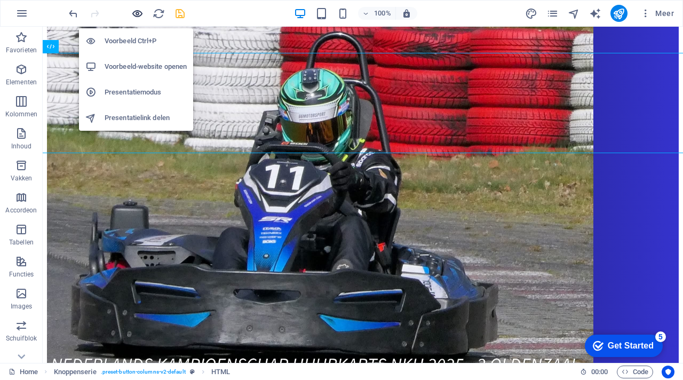
click at [139, 13] on icon "button" at bounding box center [137, 13] width 12 height 12
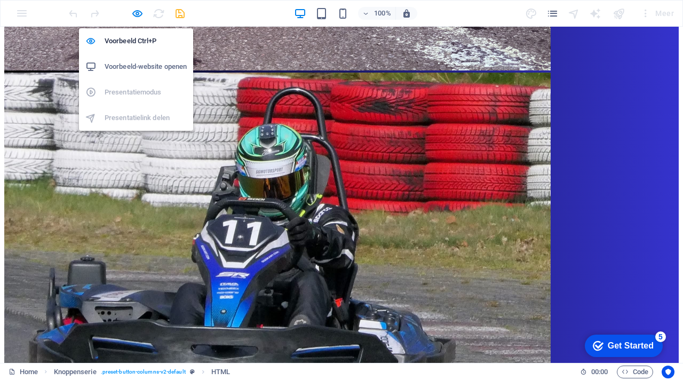
click at [155, 65] on h6 "Voorbeeld-website openen" at bounding box center [146, 66] width 82 height 13
click at [135, 12] on icon "button" at bounding box center [137, 13] width 12 height 12
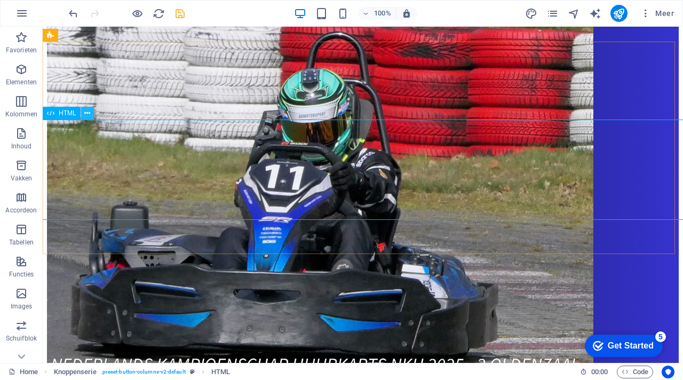
click at [89, 116] on icon at bounding box center [87, 113] width 6 height 11
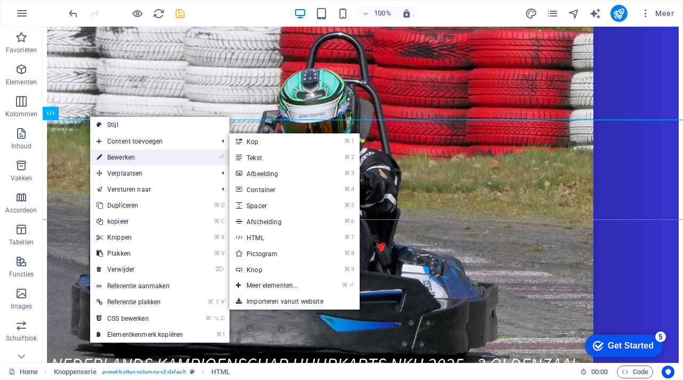
click at [124, 158] on link "⏎ Bewerken" at bounding box center [139, 157] width 99 height 16
select select "px"
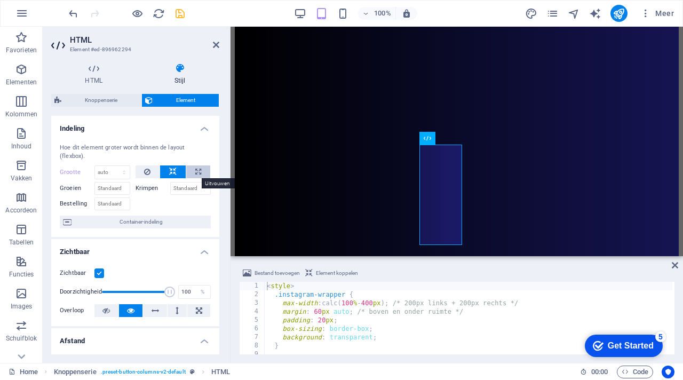
click at [203, 173] on button at bounding box center [198, 171] width 24 height 13
type input "100"
select select "%"
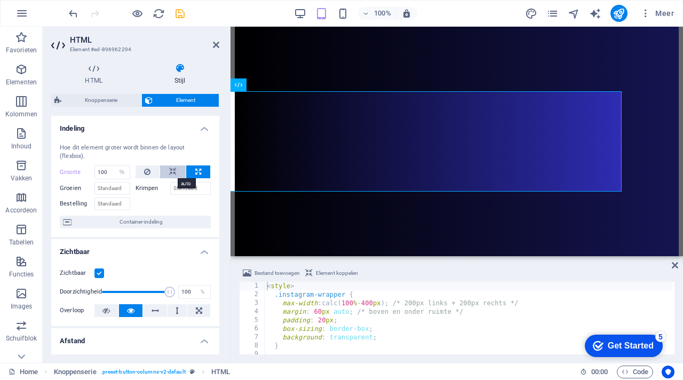
click at [175, 172] on button at bounding box center [173, 171] width 26 height 13
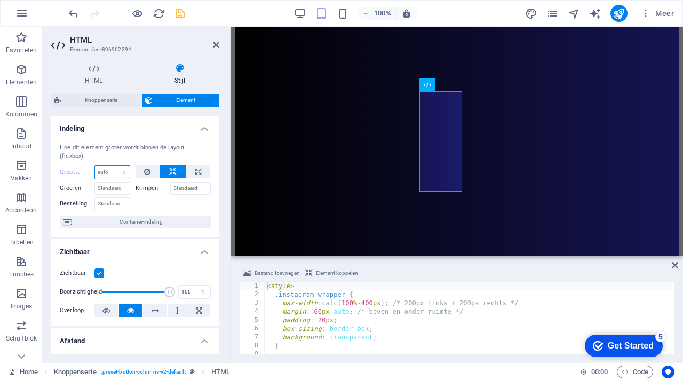
click at [113, 173] on select "Standaard auto px % 1/1 1/2 1/3 1/4 1/5 1/6 1/7 1/8 1/9 1/10" at bounding box center [112, 172] width 35 height 13
select select "px"
click at [113, 166] on select "Standaard auto px % 1/1 1/2 1/3 1/4 1/5 1/6 1/7 1/8 1/9 1/10" at bounding box center [112, 172] width 35 height 13
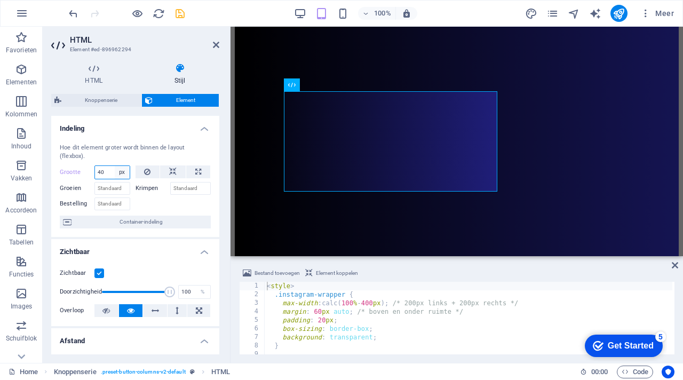
type input "4"
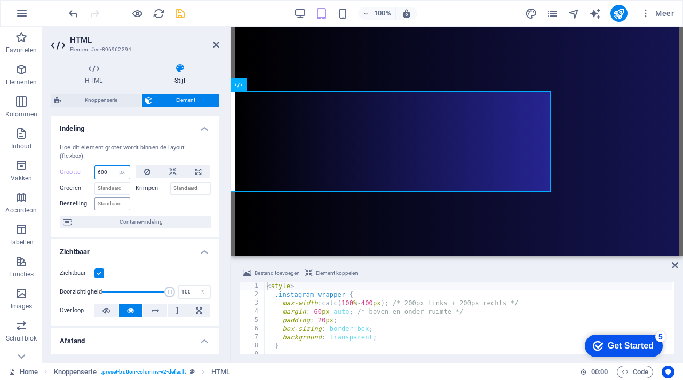
type input "600"
click at [122, 203] on input "Bestelling" at bounding box center [112, 203] width 36 height 13
click at [153, 218] on span "Container-indeling" at bounding box center [141, 221] width 133 height 13
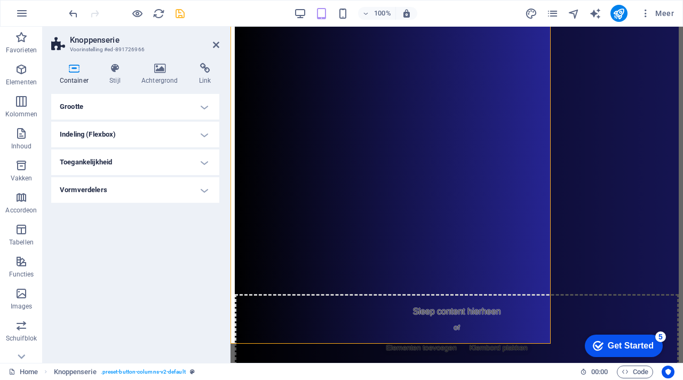
click at [191, 108] on h4 "Grootte" at bounding box center [135, 107] width 168 height 26
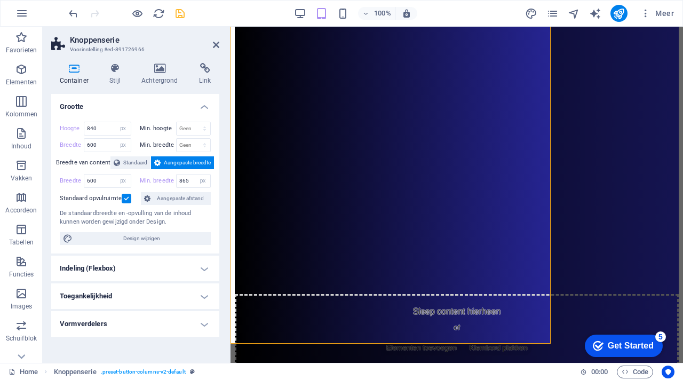
click at [127, 198] on label at bounding box center [127, 199] width 10 height 10
click at [0, 0] on input "Standaard opvulruimte" at bounding box center [0, 0] width 0 height 0
click at [127, 198] on label at bounding box center [127, 199] width 10 height 10
click at [0, 0] on input "Standaard opvulruimte" at bounding box center [0, 0] width 0 height 0
click at [141, 267] on h4 "Indeling (Flexbox)" at bounding box center [135, 268] width 168 height 26
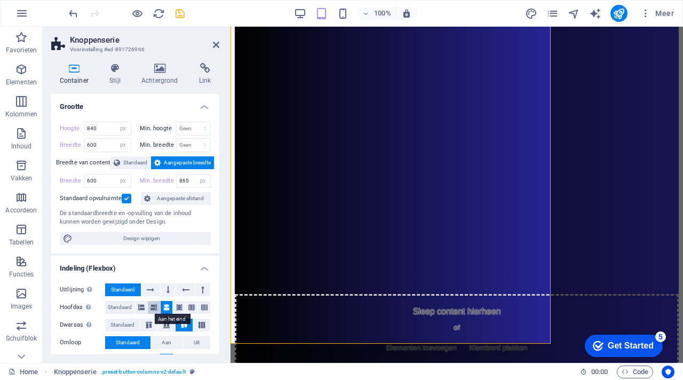
click at [148, 307] on button at bounding box center [154, 307] width 12 height 13
click at [141, 304] on icon at bounding box center [141, 307] width 6 height 13
click at [167, 307] on icon at bounding box center [166, 307] width 6 height 13
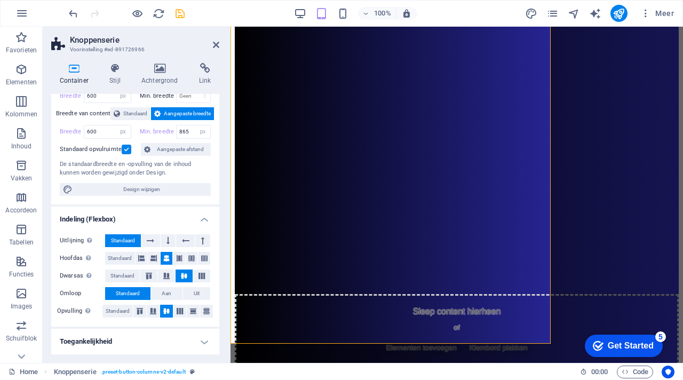
scroll to position [76, 0]
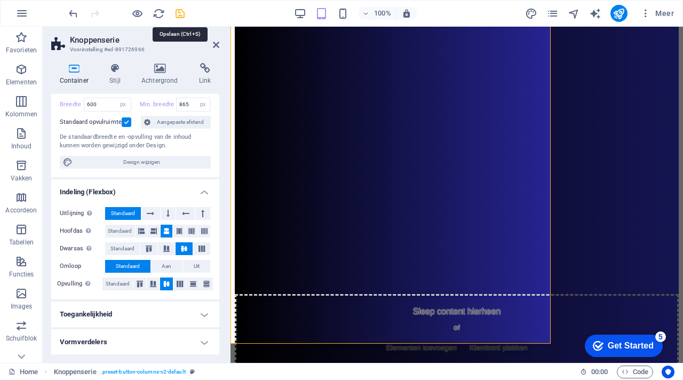
click at [179, 17] on icon "save" at bounding box center [180, 13] width 12 height 12
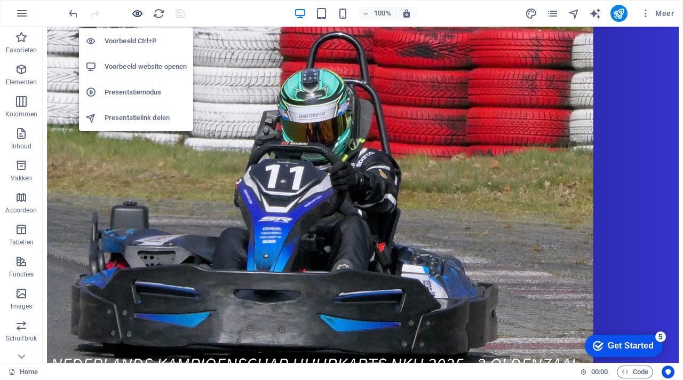
click at [137, 15] on icon "button" at bounding box center [137, 13] width 12 height 12
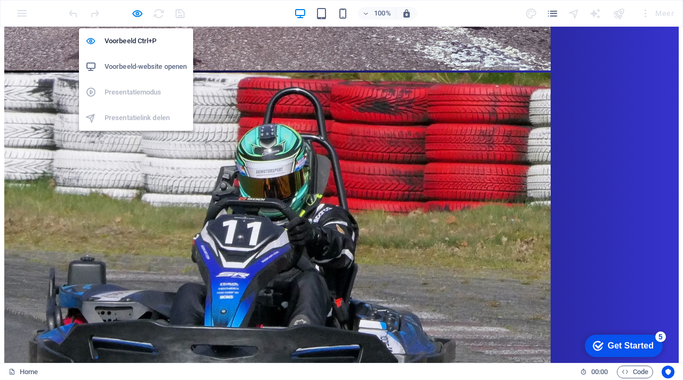
click at [151, 65] on h6 "Voorbeeld-website openen" at bounding box center [146, 66] width 82 height 13
click at [145, 66] on h6 "Voorbeeld-website openen" at bounding box center [146, 66] width 82 height 13
click at [140, 62] on h6 "Voorbeeld-website openen" at bounding box center [146, 66] width 82 height 13
click at [136, 13] on icon "button" at bounding box center [137, 13] width 12 height 12
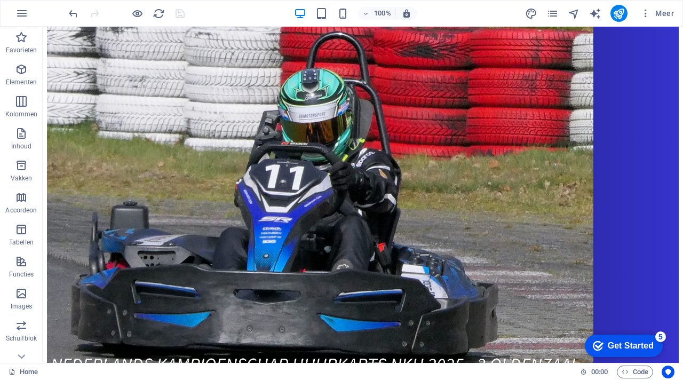
click at [182, 13] on div at bounding box center [126, 13] width 119 height 17
click at [161, 13] on icon "reload" at bounding box center [159, 13] width 12 height 12
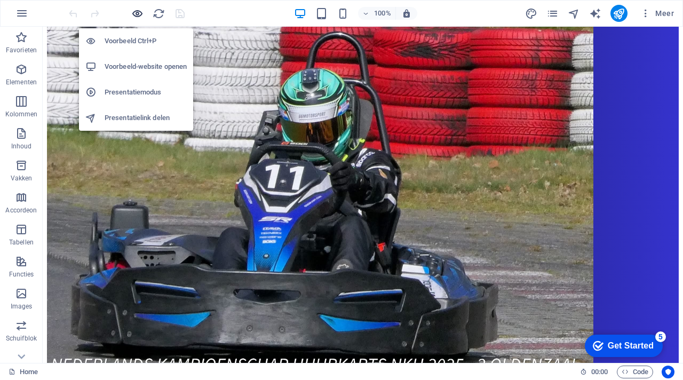
click at [140, 14] on icon "button" at bounding box center [137, 13] width 12 height 12
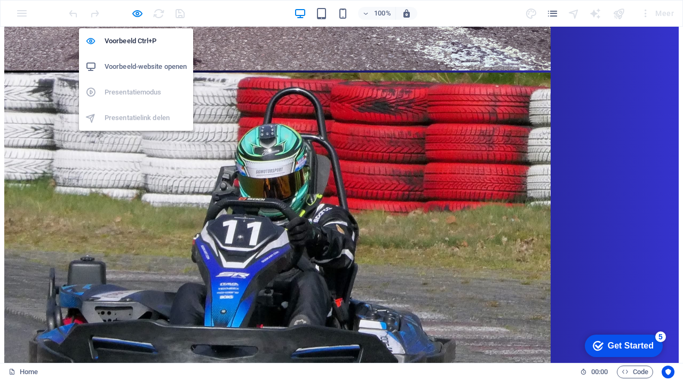
click at [143, 62] on h6 "Voorbeeld-website openen" at bounding box center [146, 66] width 82 height 13
click at [135, 13] on icon "button" at bounding box center [137, 13] width 12 height 12
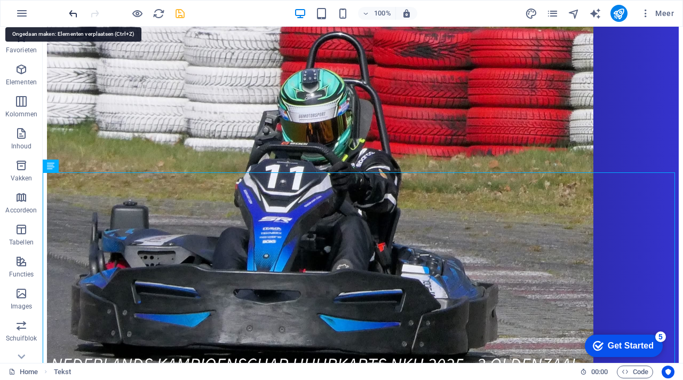
click at [70, 13] on icon "undo" at bounding box center [73, 13] width 12 height 12
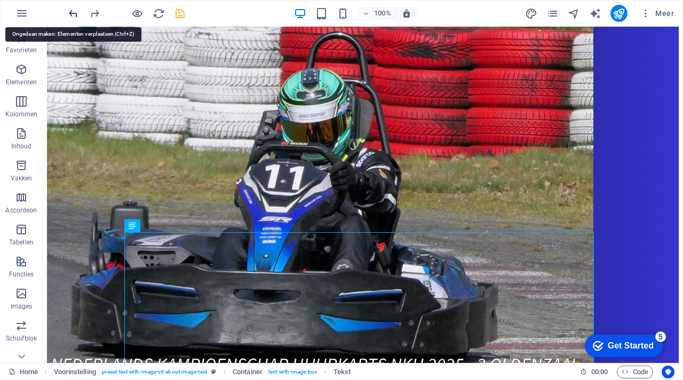
click at [70, 13] on icon "undo" at bounding box center [73, 13] width 12 height 12
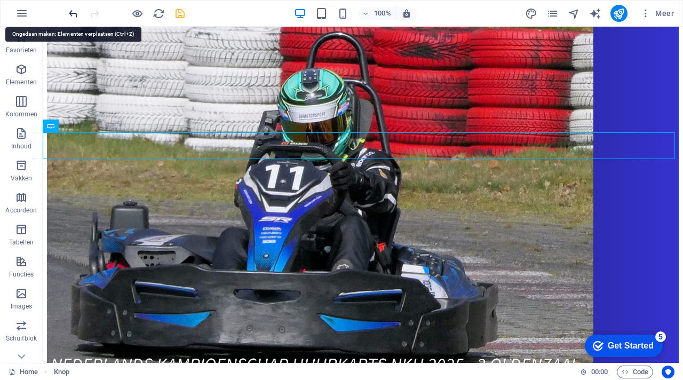
click at [70, 14] on icon "undo" at bounding box center [73, 13] width 12 height 12
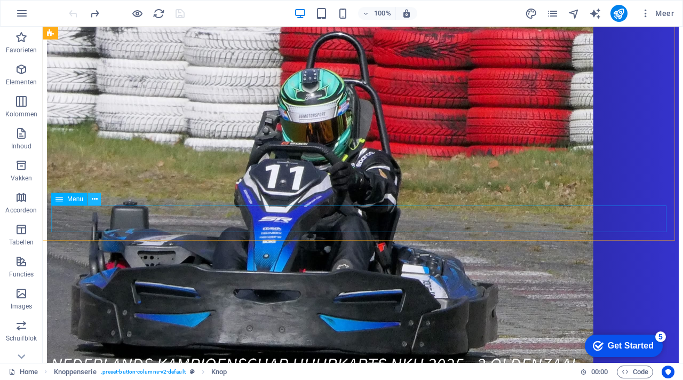
click at [99, 203] on button at bounding box center [94, 199] width 13 height 13
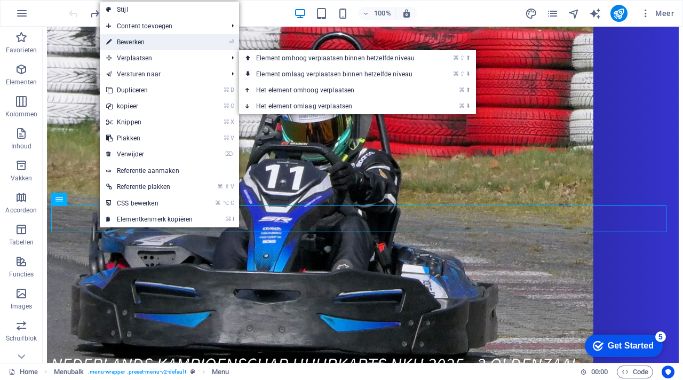
click at [145, 43] on link "⏎ Bewerken" at bounding box center [149, 42] width 99 height 16
select select "primary"
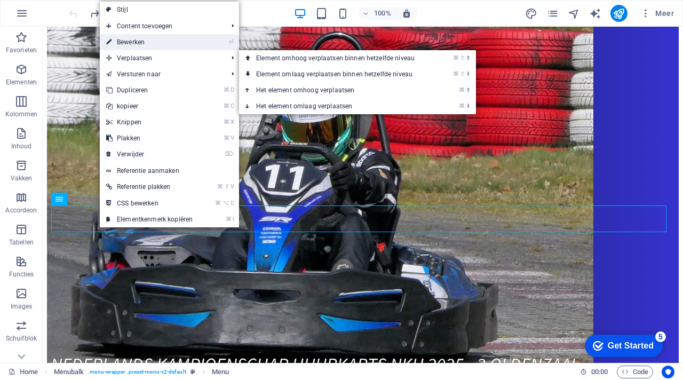
select select "primary"
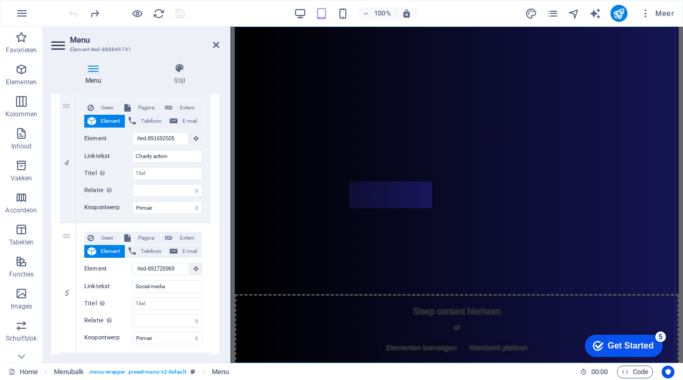
scroll to position [503, 0]
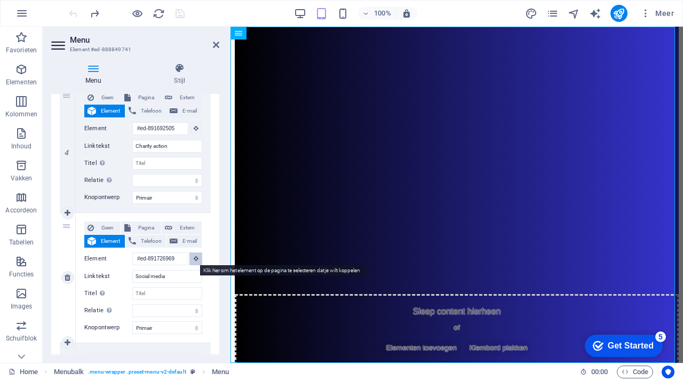
click at [195, 260] on icon at bounding box center [196, 257] width 5 height 5
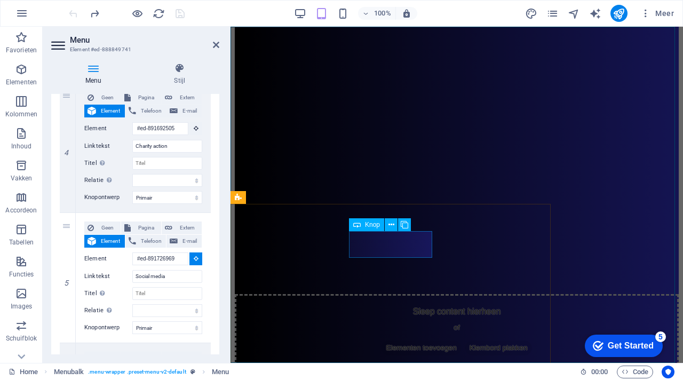
select select
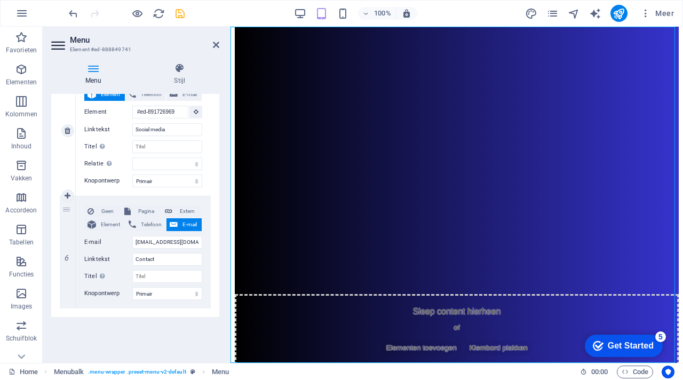
scroll to position [658, 0]
click at [180, 14] on icon "save" at bounding box center [180, 13] width 12 height 12
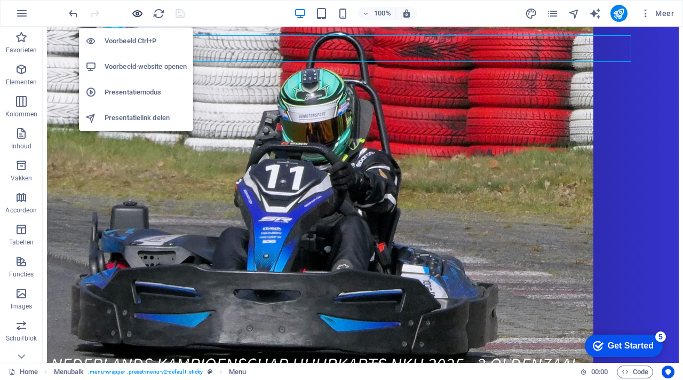
click at [135, 12] on icon "button" at bounding box center [137, 13] width 12 height 12
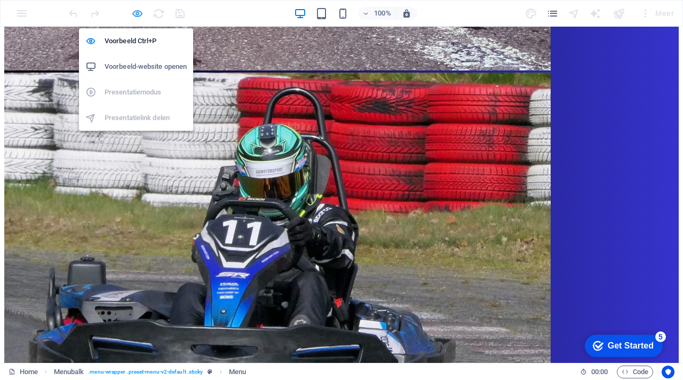
click at [136, 16] on icon "button" at bounding box center [137, 13] width 12 height 12
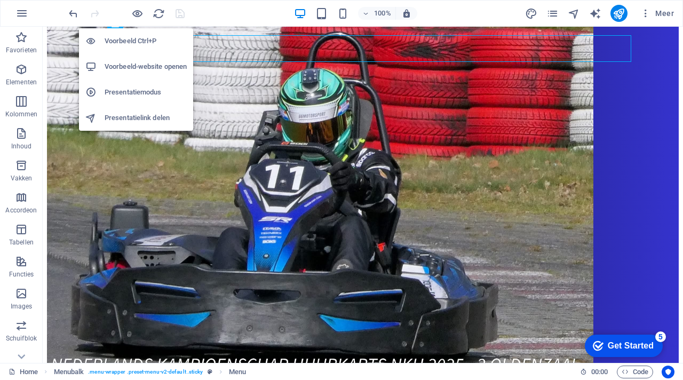
click at [162, 65] on h6 "Voorbeeld-website openen" at bounding box center [146, 66] width 82 height 13
click at [142, 67] on h6 "Voorbeeld-website openen" at bounding box center [146, 66] width 82 height 13
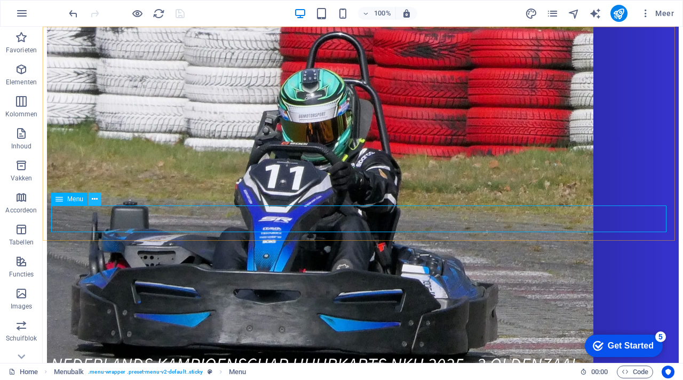
click at [97, 199] on icon at bounding box center [95, 199] width 6 height 11
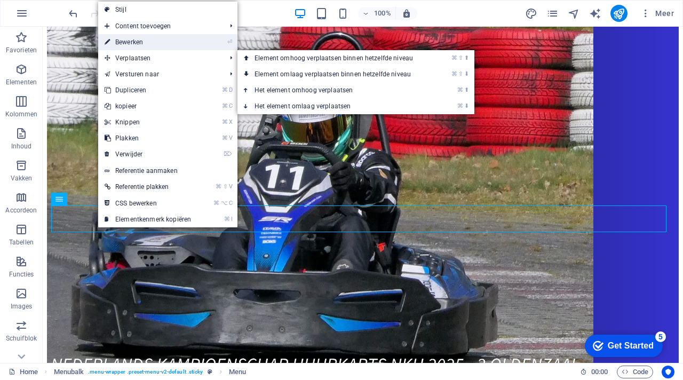
click at [139, 43] on link "⏎ Bewerken" at bounding box center [147, 42] width 99 height 16
select select "primary"
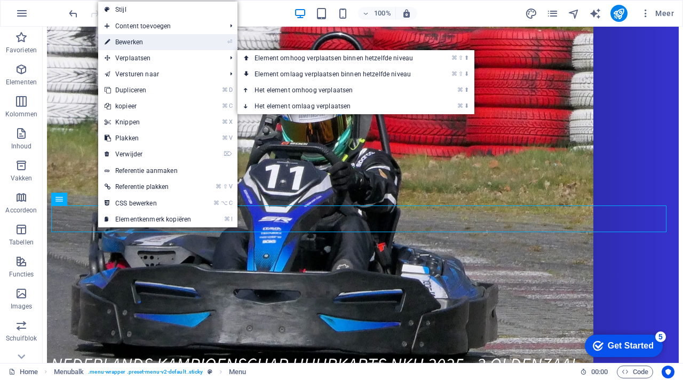
select select "primary"
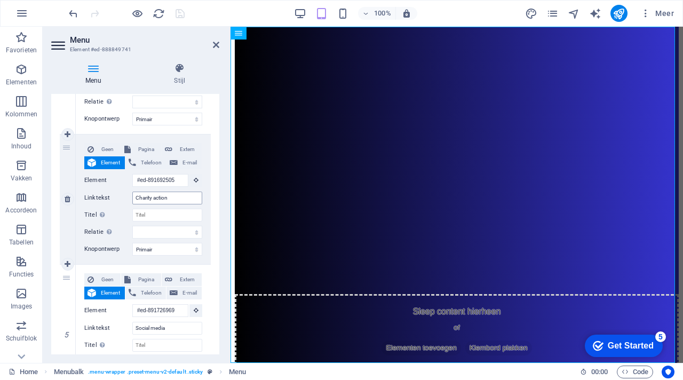
scroll to position [454, 0]
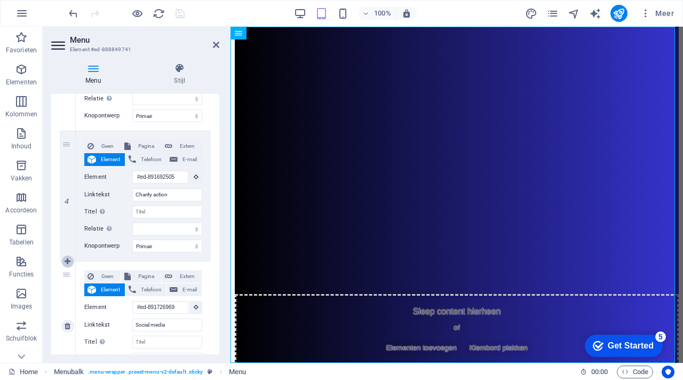
click at [68, 261] on icon at bounding box center [68, 261] width 6 height 7
select select "primary"
select select
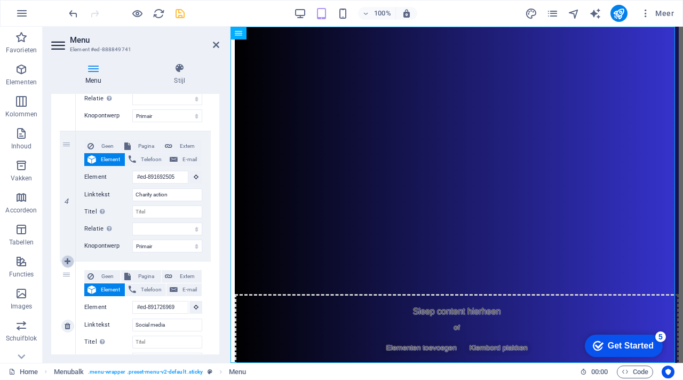
select select
type input "#ed-891726969"
type input "Social media"
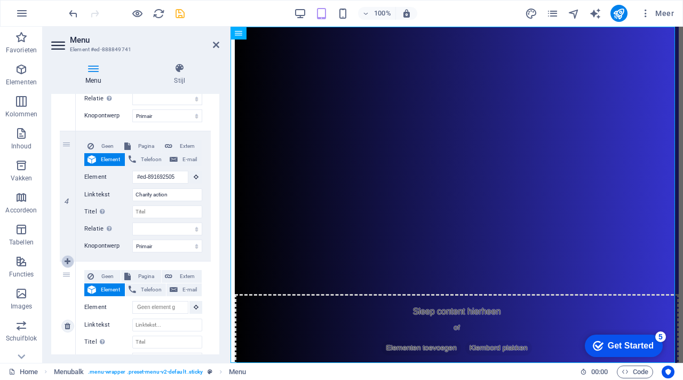
select select
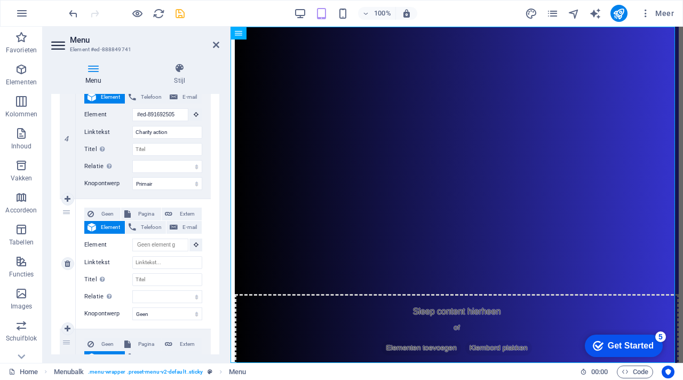
scroll to position [522, 0]
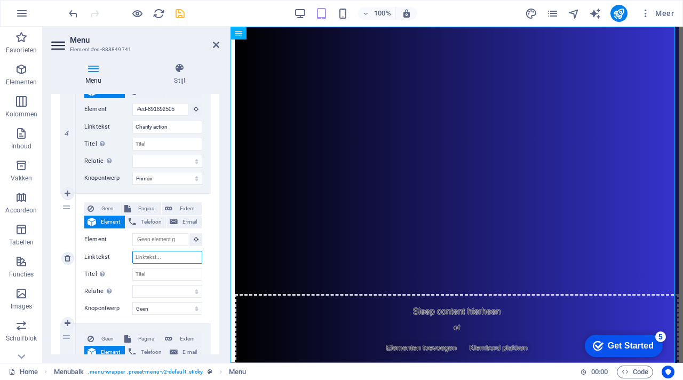
click at [167, 258] on input "Linktekst" at bounding box center [167, 257] width 70 height 13
type input "N"
select select
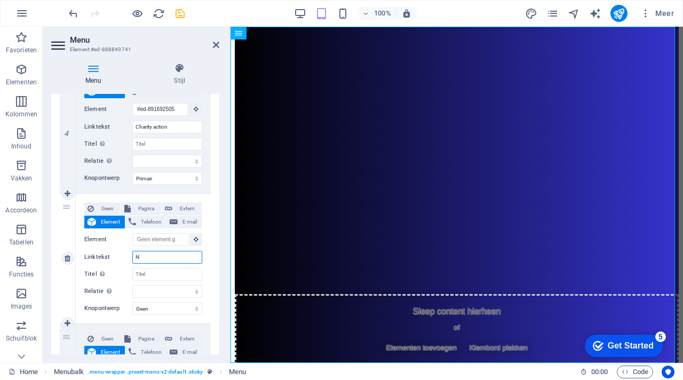
select select
type input "NKH"
select select
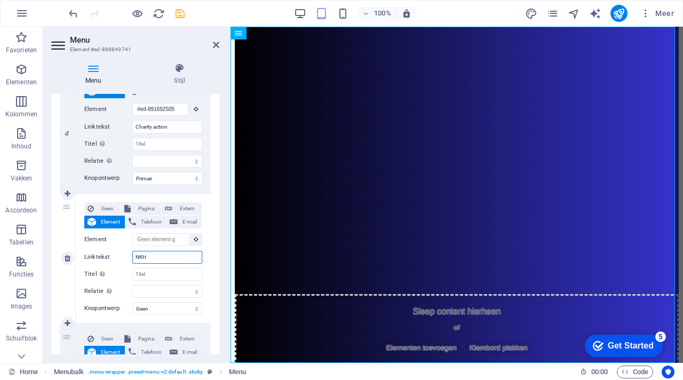
select select
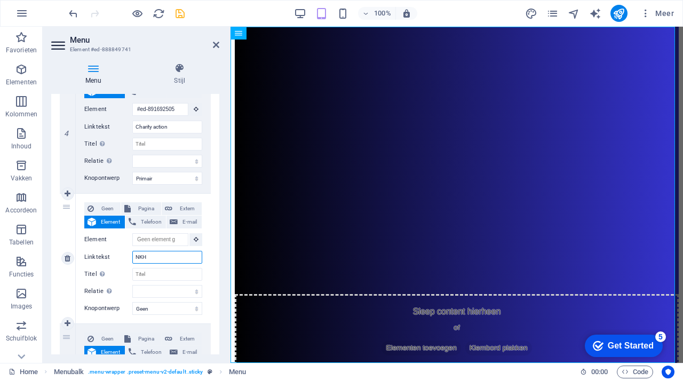
type input "NKH"
click at [181, 14] on icon "save" at bounding box center [180, 13] width 12 height 12
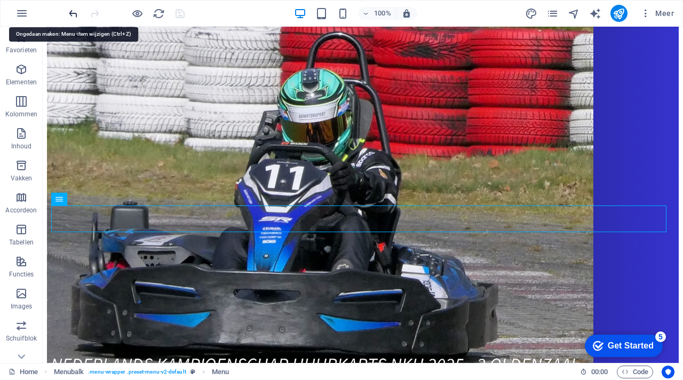
click at [71, 11] on icon "undo" at bounding box center [73, 13] width 12 height 12
click at [73, 10] on icon "undo" at bounding box center [73, 13] width 12 height 12
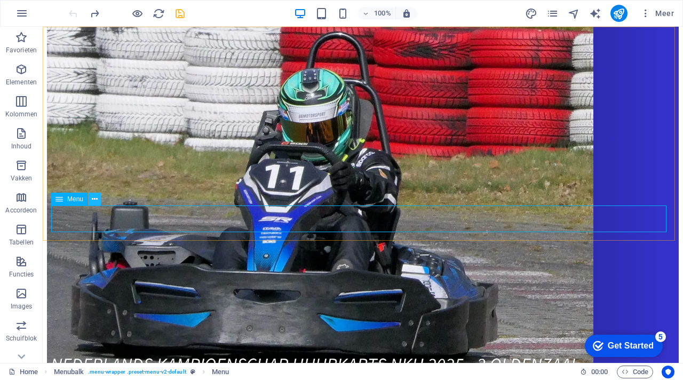
click at [92, 203] on icon at bounding box center [95, 199] width 6 height 11
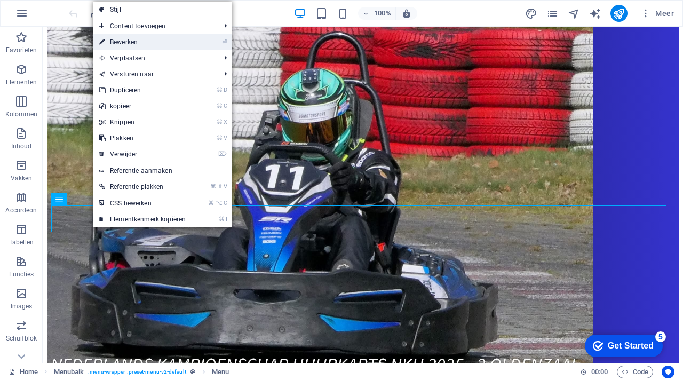
click at [146, 42] on link "⏎ Bewerken" at bounding box center [142, 42] width 99 height 16
select select "primary"
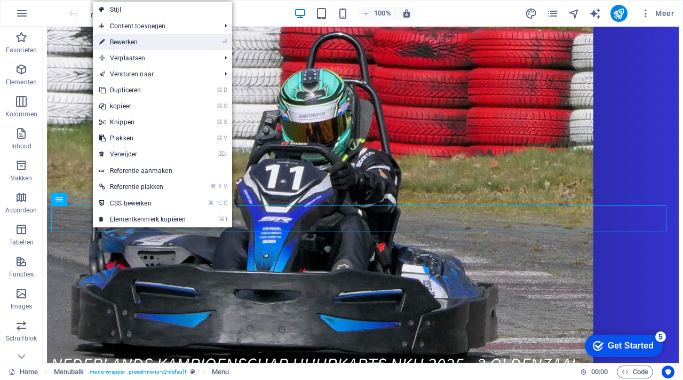
select select "primary"
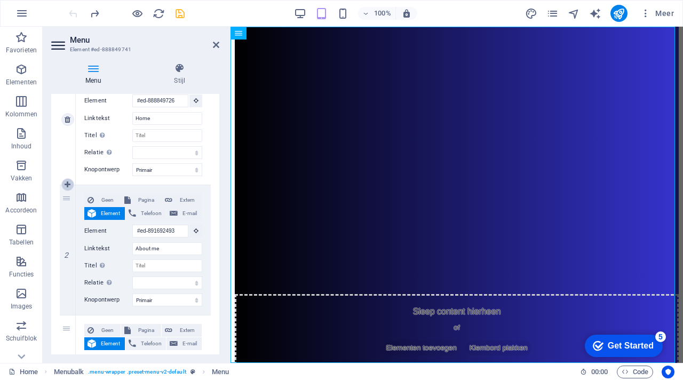
scroll to position [167, 0]
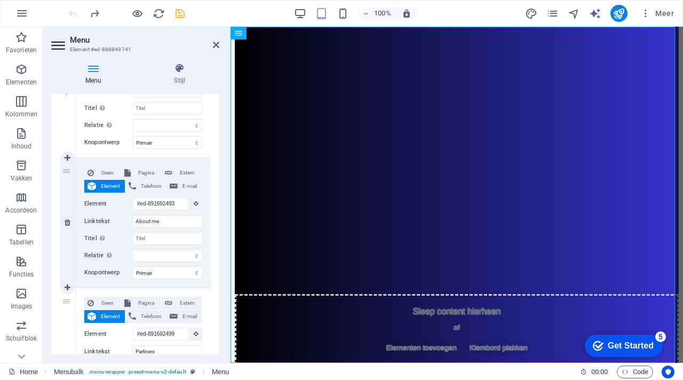
click at [66, 170] on div "2" at bounding box center [68, 223] width 16 height 130
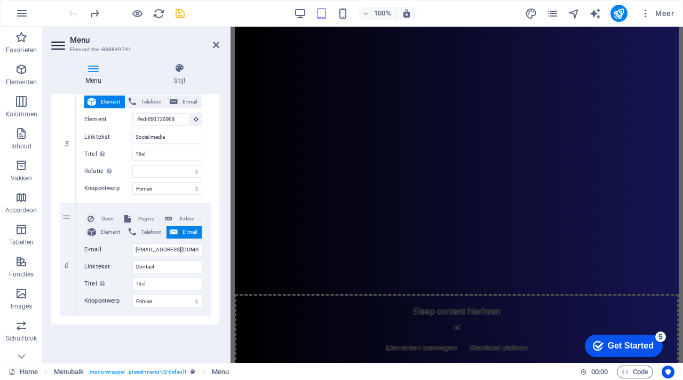
scroll to position [658, 0]
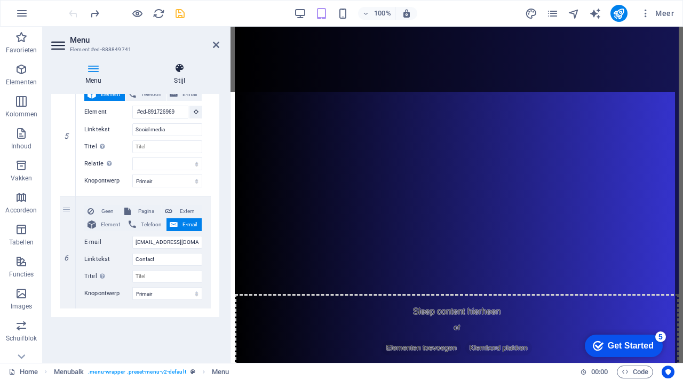
click at [181, 66] on icon at bounding box center [179, 68] width 79 height 11
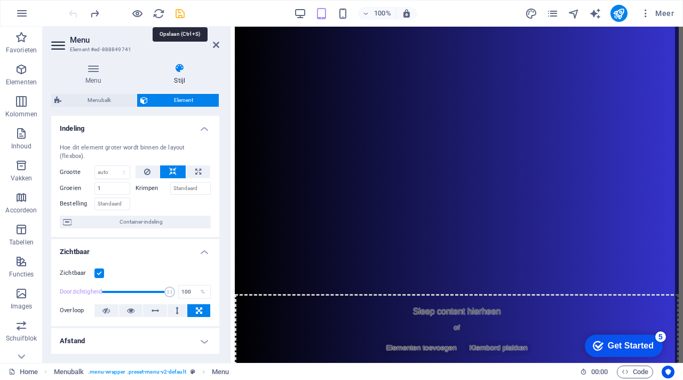
click at [180, 15] on icon "save" at bounding box center [180, 13] width 12 height 12
